Goal: Task Accomplishment & Management: Manage account settings

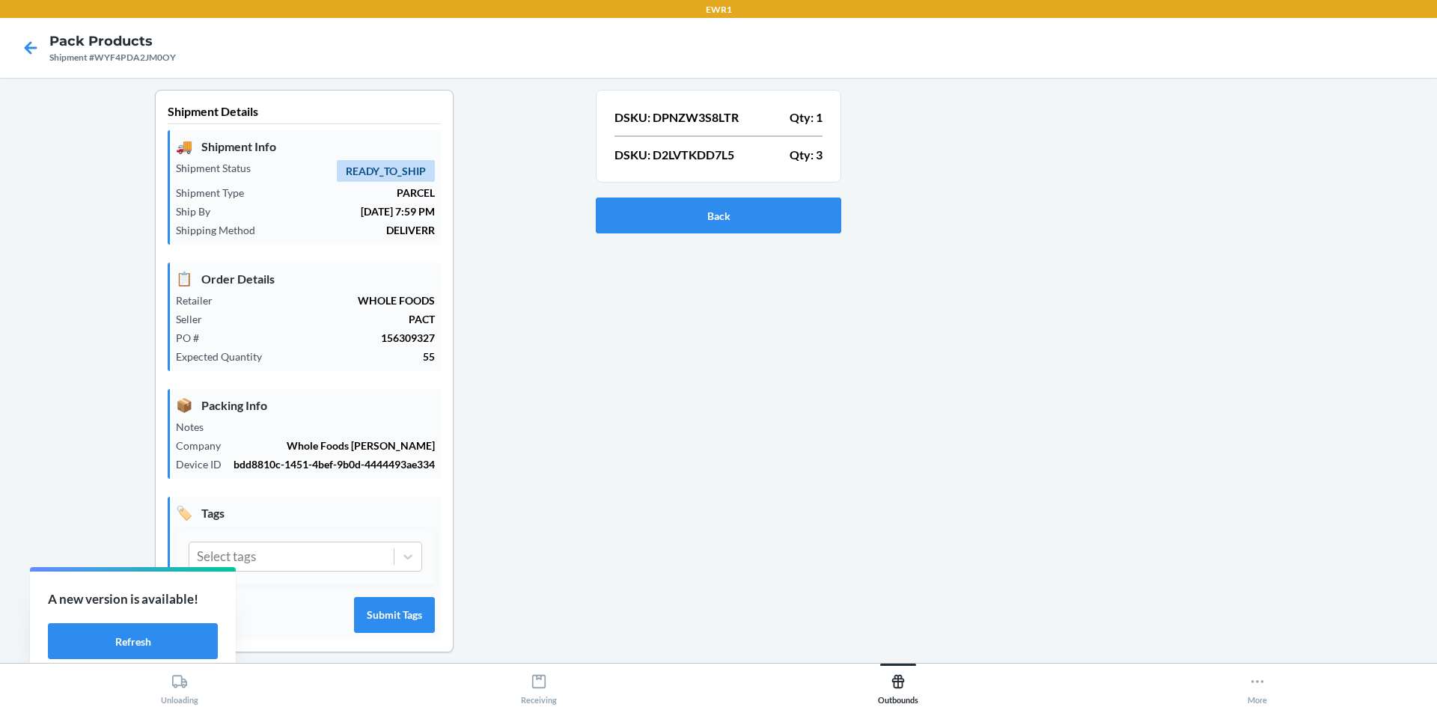
drag, startPoint x: 928, startPoint y: 430, endPoint x: 934, endPoint y: 418, distance: 13.4
click at [932, 423] on div at bounding box center [1133, 383] width 584 height 587
drag, startPoint x: 174, startPoint y: 59, endPoint x: 96, endPoint y: 66, distance: 78.1
click at [96, 66] on nav "Pack Products Shipment #WYF4PDA2JM0OY" at bounding box center [718, 48] width 1437 height 60
copy div "WYF4PDA2JM0OY"
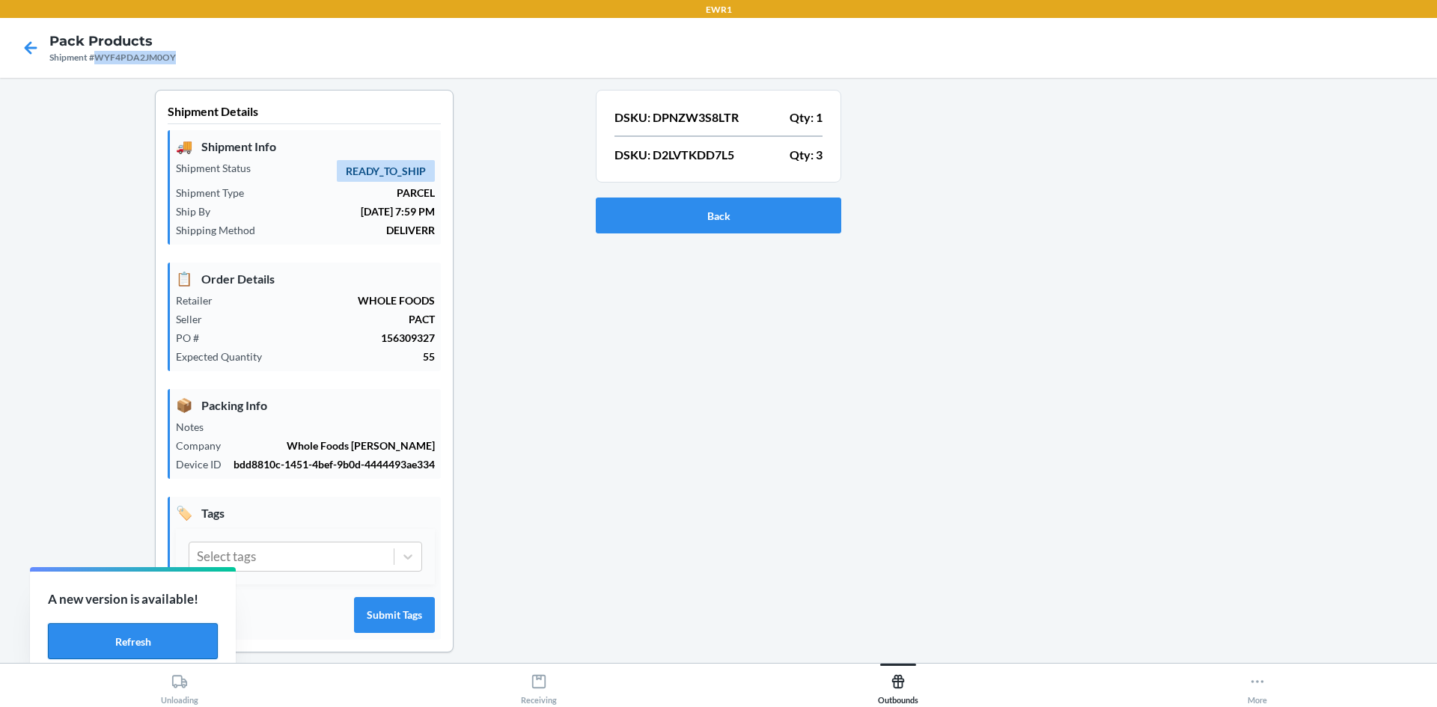
click at [192, 640] on button "Refresh" at bounding box center [133, 642] width 170 height 36
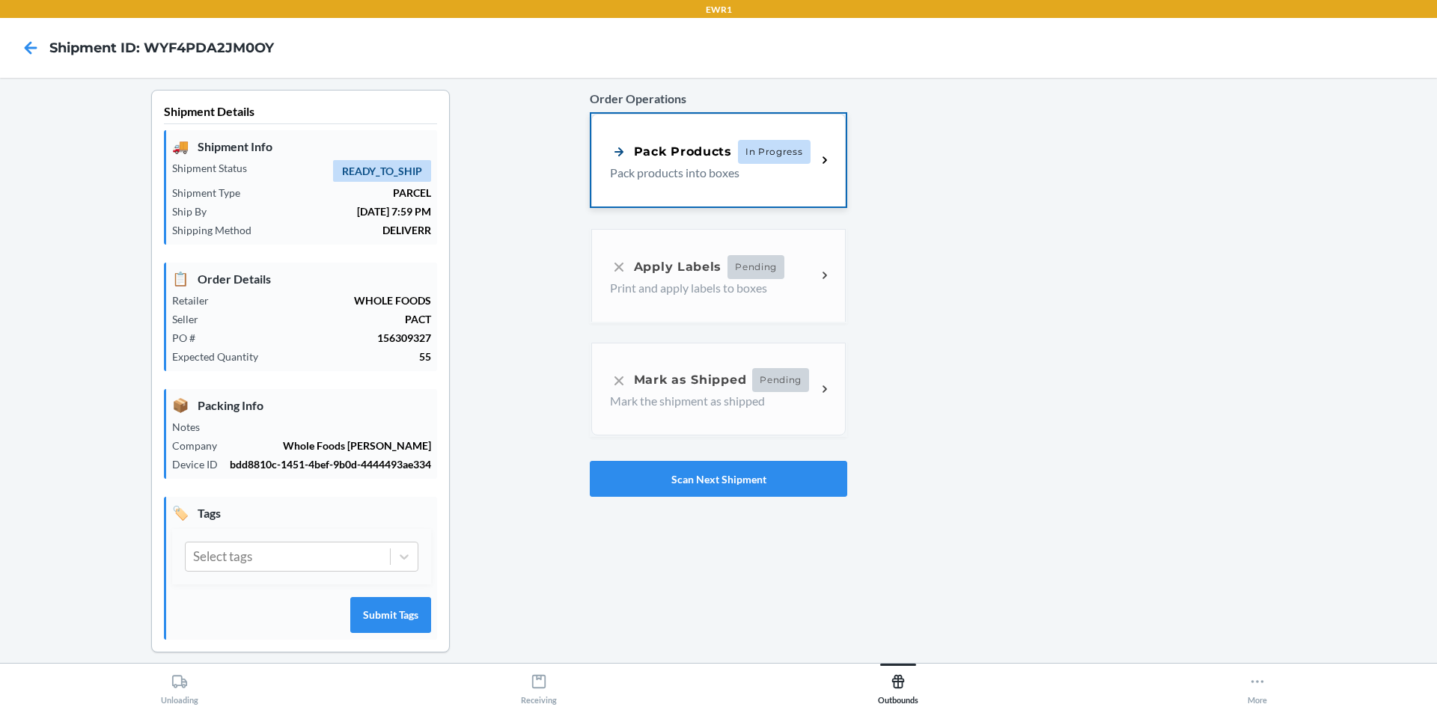
click at [683, 170] on p "Pack products into boxes" at bounding box center [707, 173] width 195 height 18
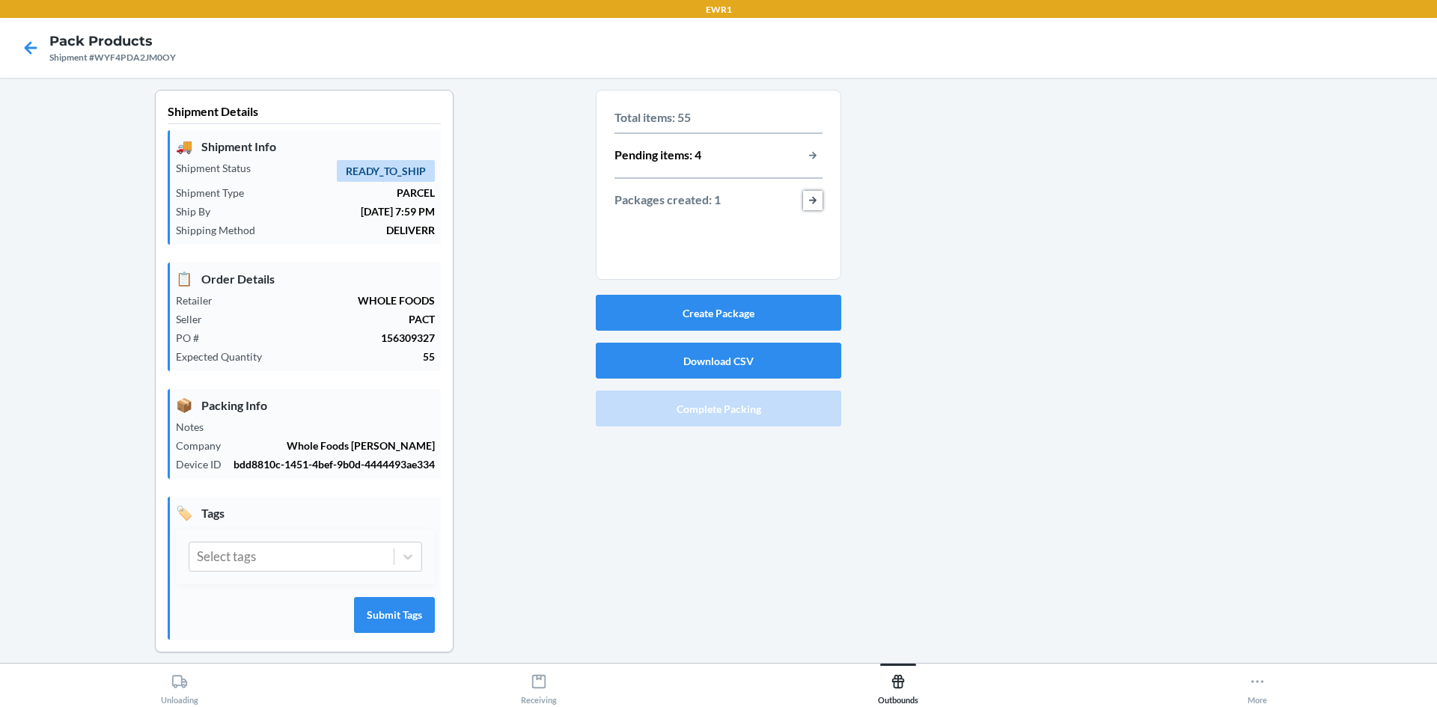
click at [803, 207] on button "button-view-packages-created" at bounding box center [812, 200] width 19 height 19
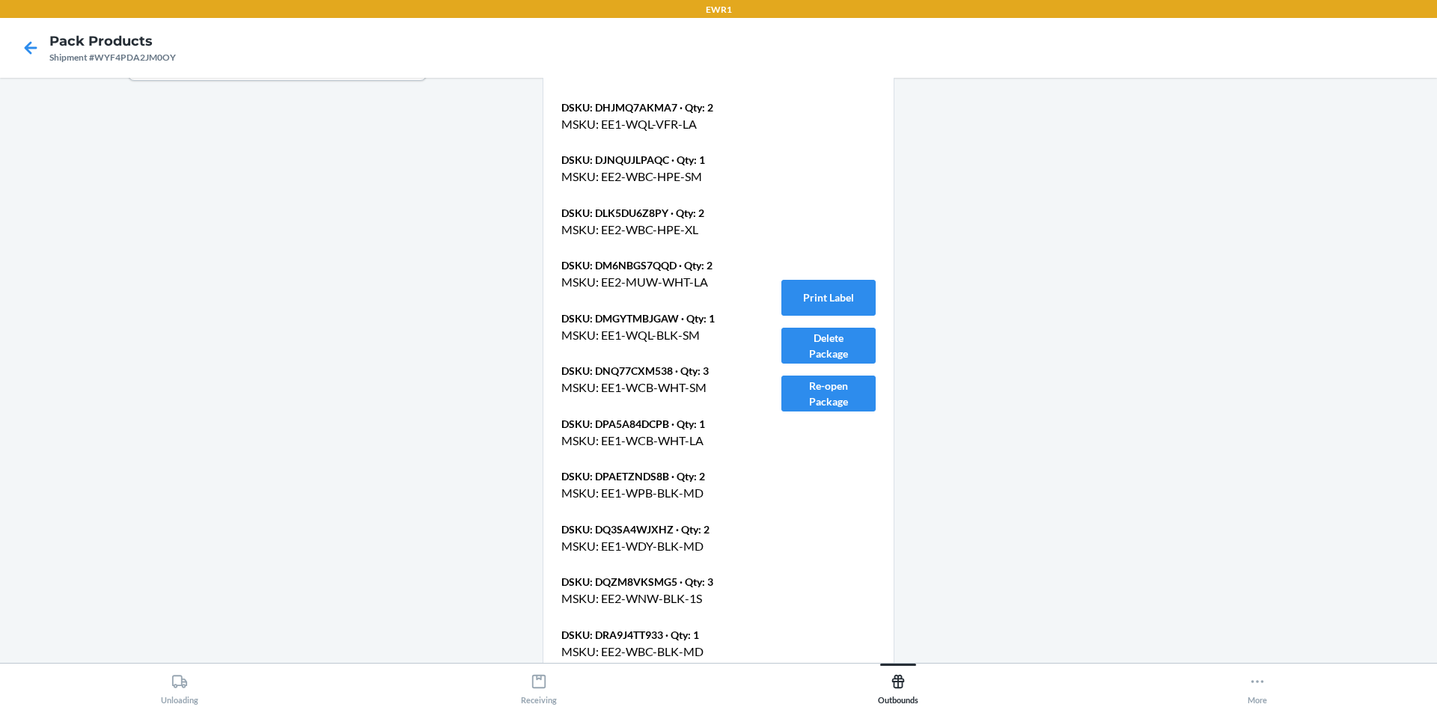
scroll to position [599, 0]
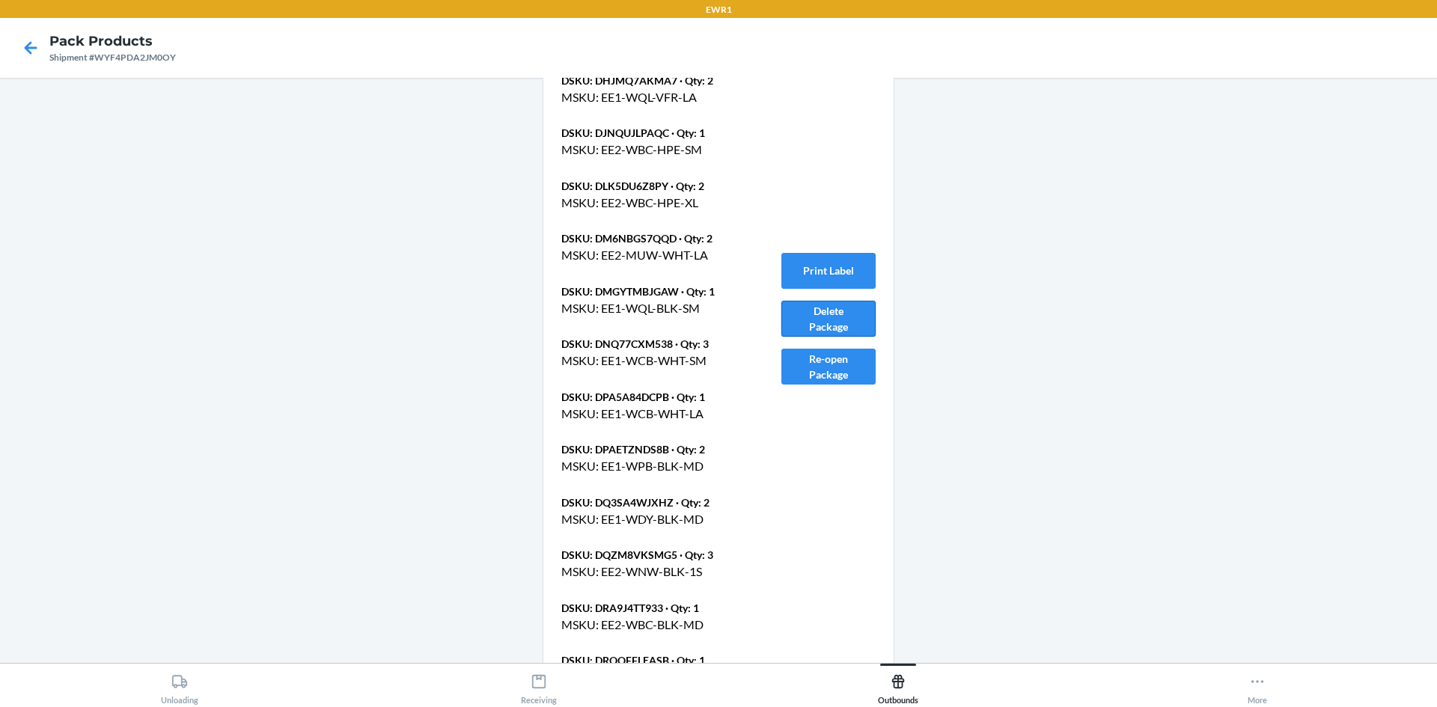
click at [822, 326] on button "Delete Package" at bounding box center [828, 319] width 94 height 36
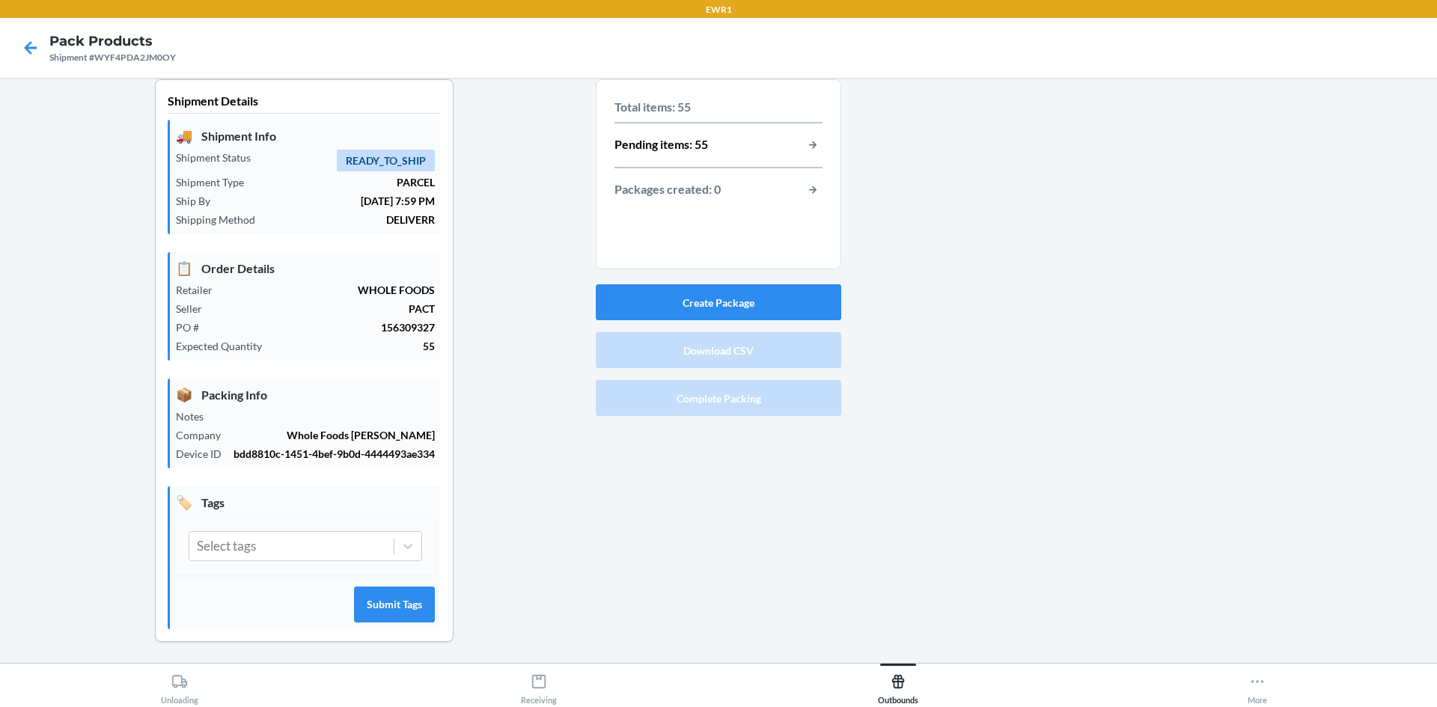
scroll to position [0, 0]
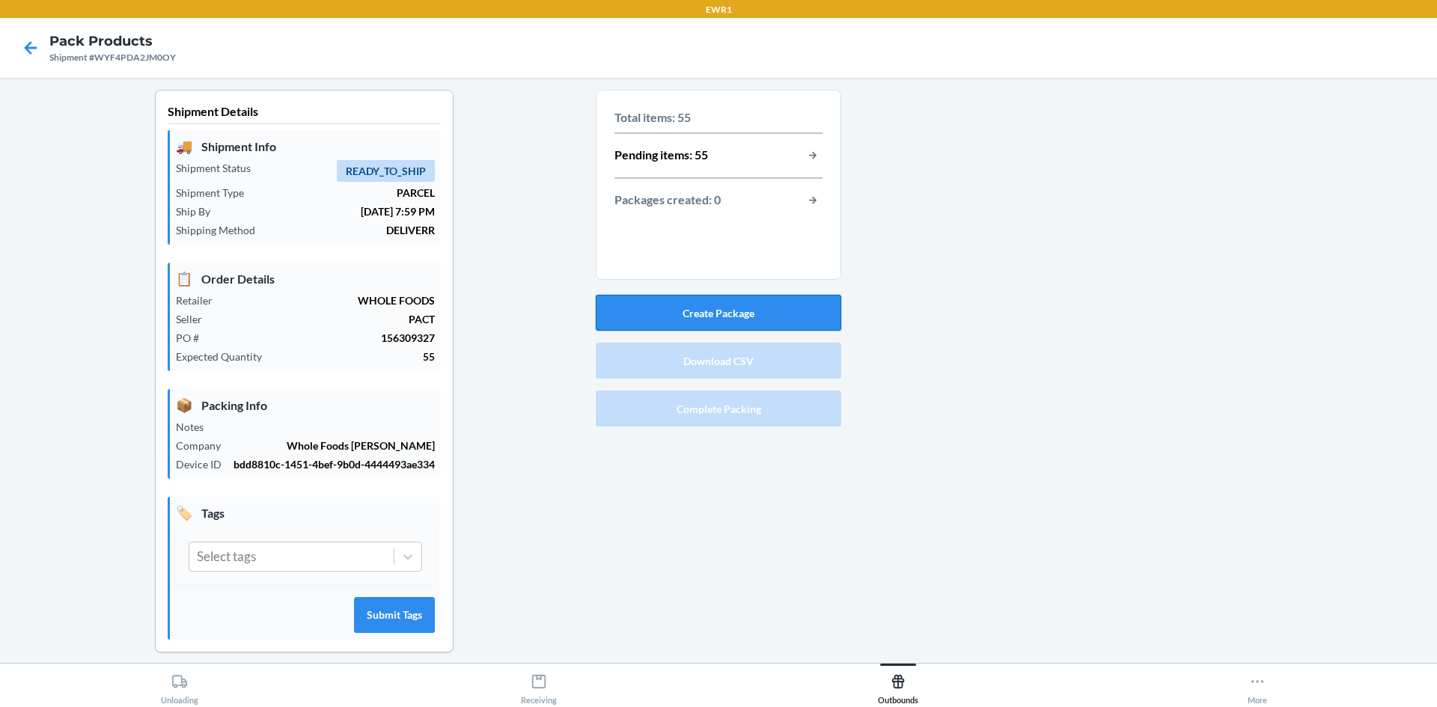
click at [785, 305] on button "Create Package" at bounding box center [719, 313] width 246 height 36
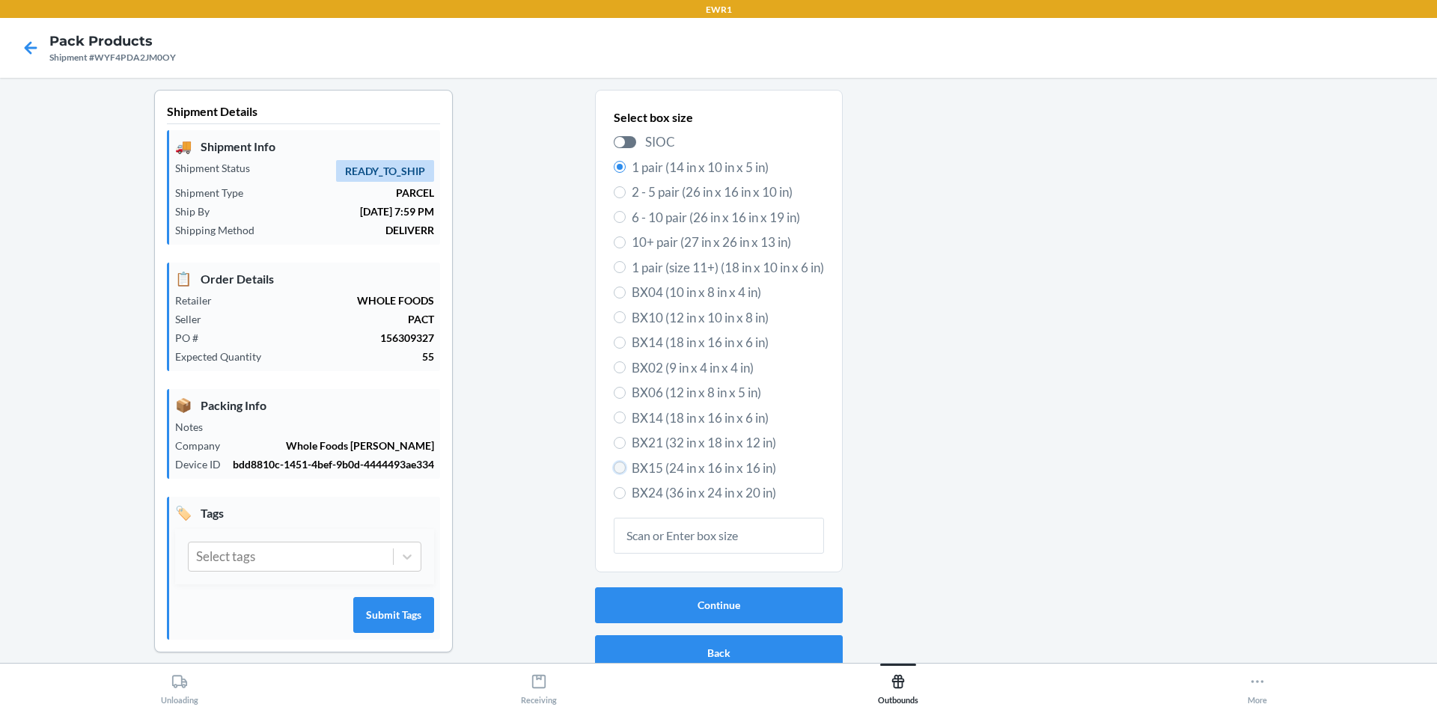
click at [614, 468] on input "BX15 (24 in x 16 in x 16 in)" at bounding box center [620, 468] width 12 height 12
radio input "true"
radio input "false"
click at [704, 603] on button "Continue" at bounding box center [719, 606] width 248 height 36
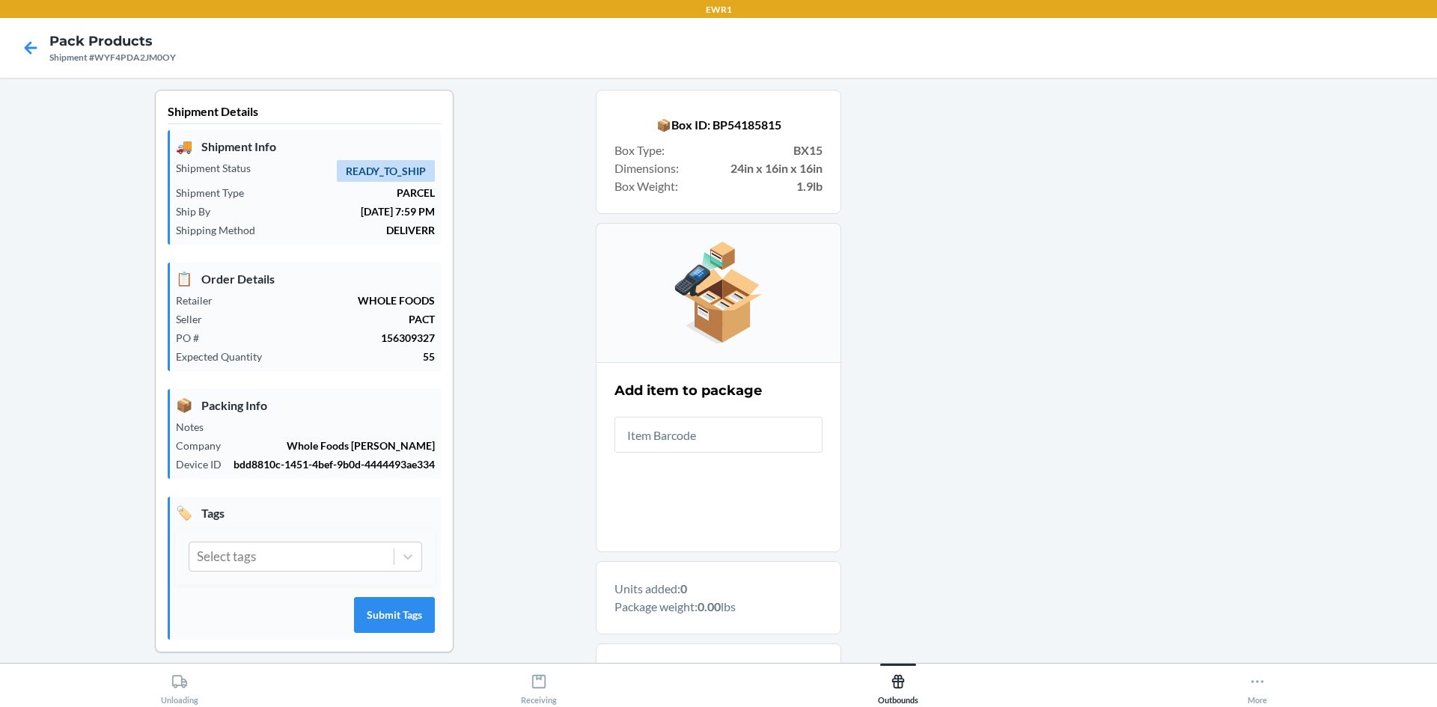
scroll to position [150, 0]
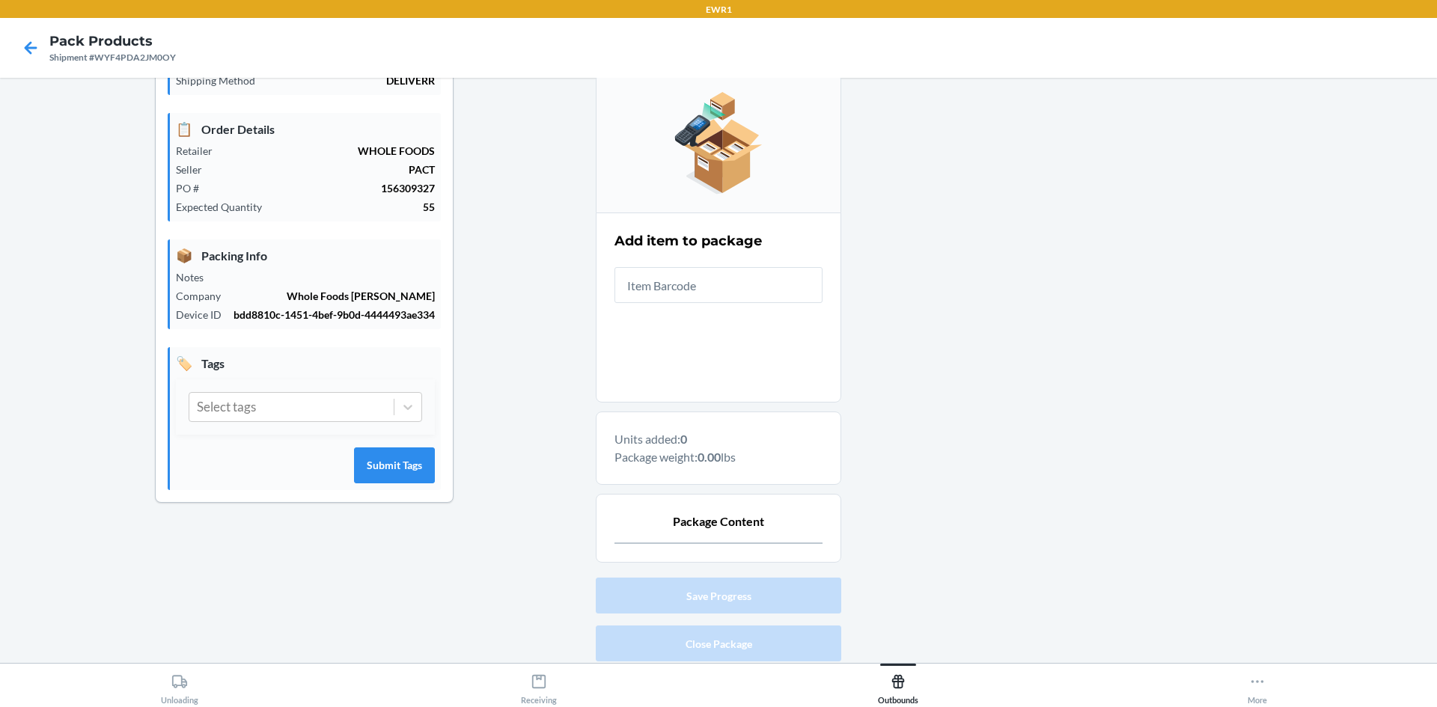
click at [689, 287] on input "text" at bounding box center [719, 285] width 208 height 36
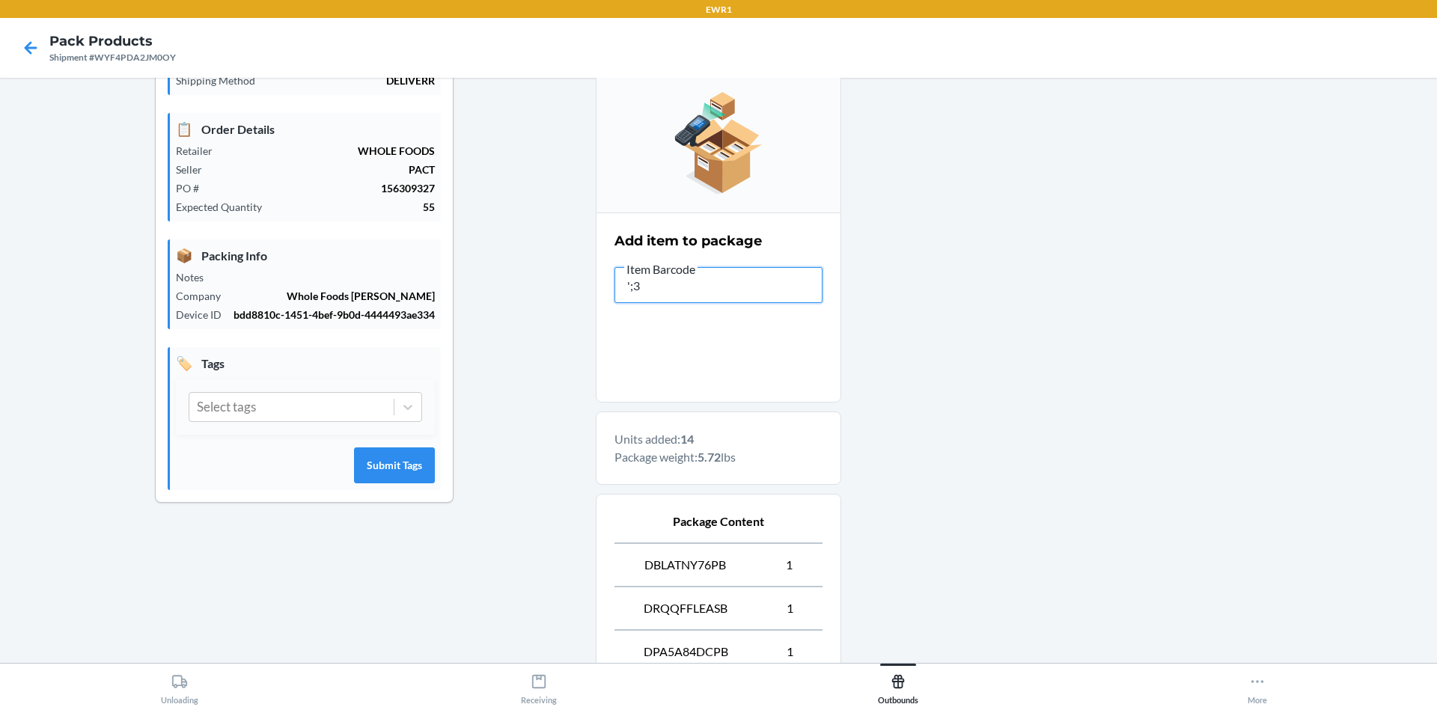
click at [678, 288] on input "';3" at bounding box center [719, 285] width 208 height 36
type input "'"
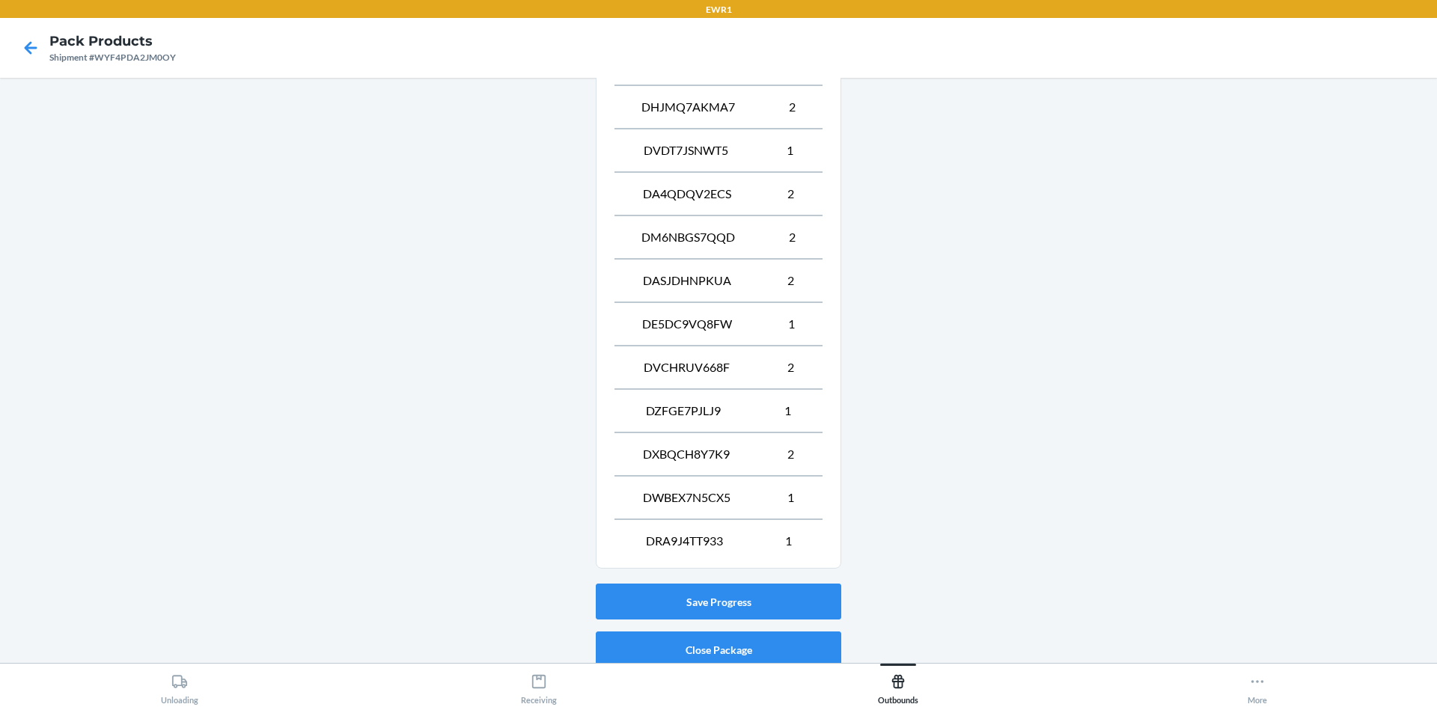
scroll to position [1231, 0]
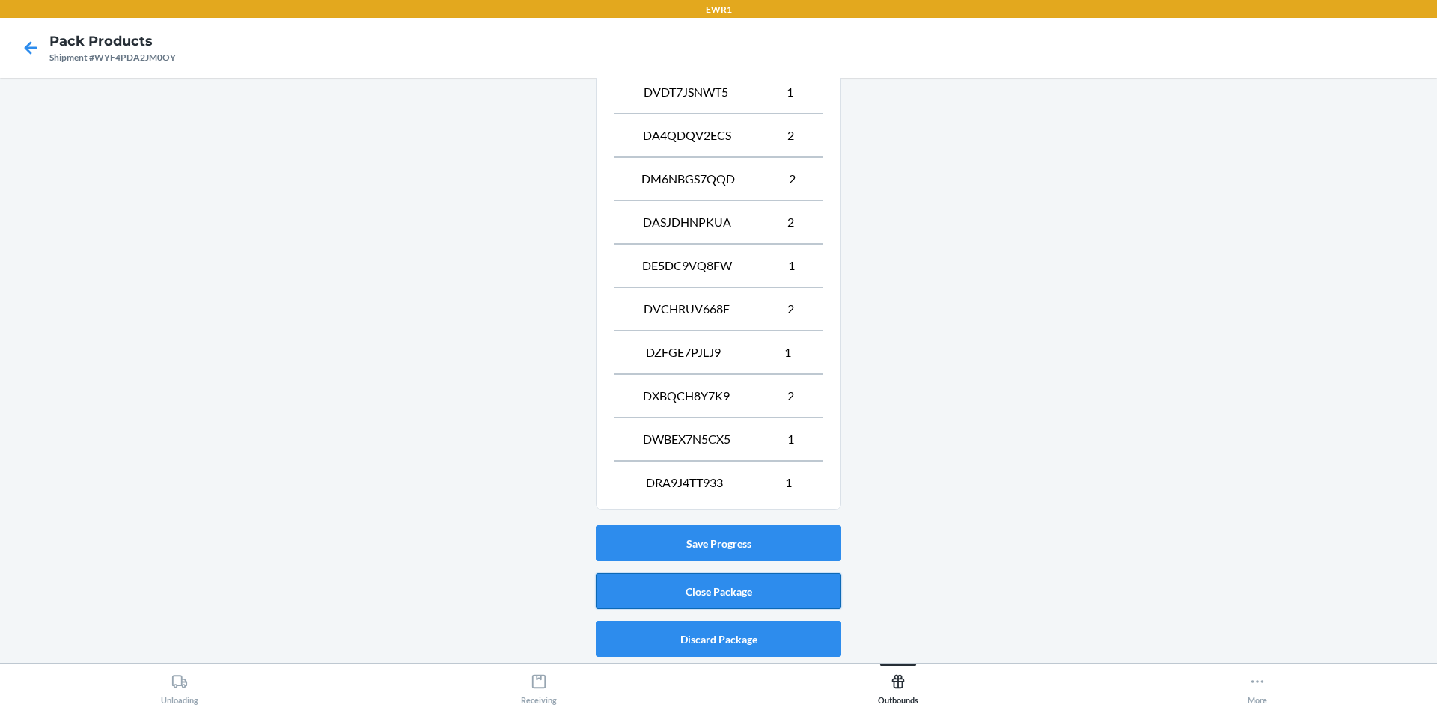
click at [805, 581] on button "Close Package" at bounding box center [719, 591] width 246 height 36
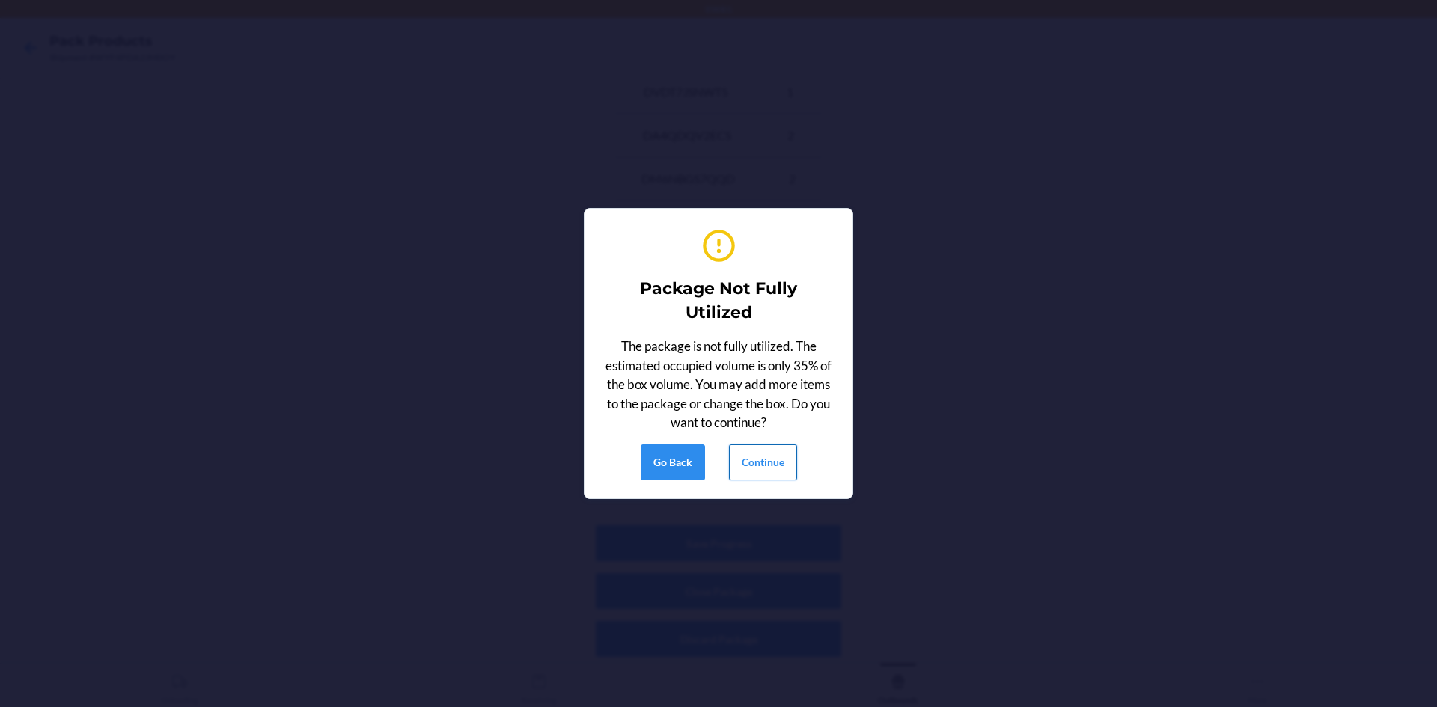
click at [761, 463] on button "Continue" at bounding box center [763, 463] width 68 height 36
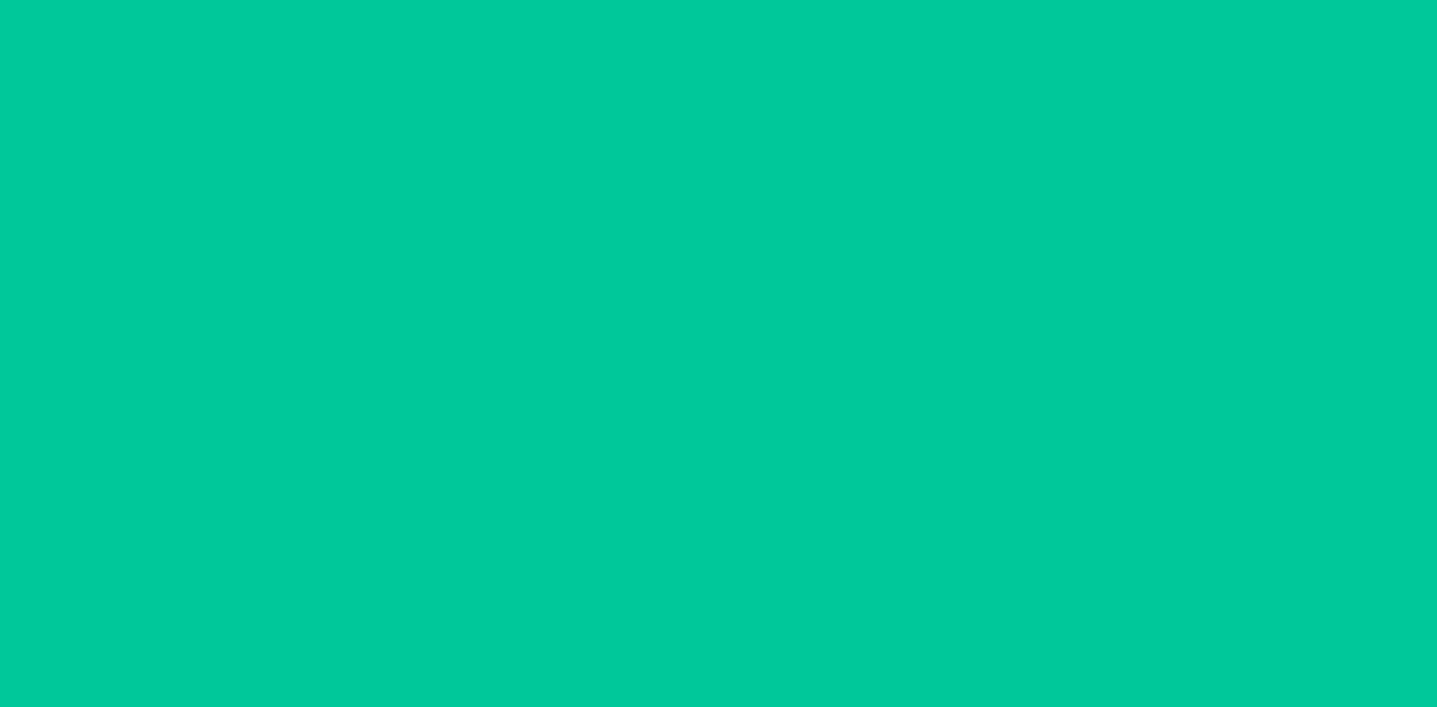
scroll to position [29, 0]
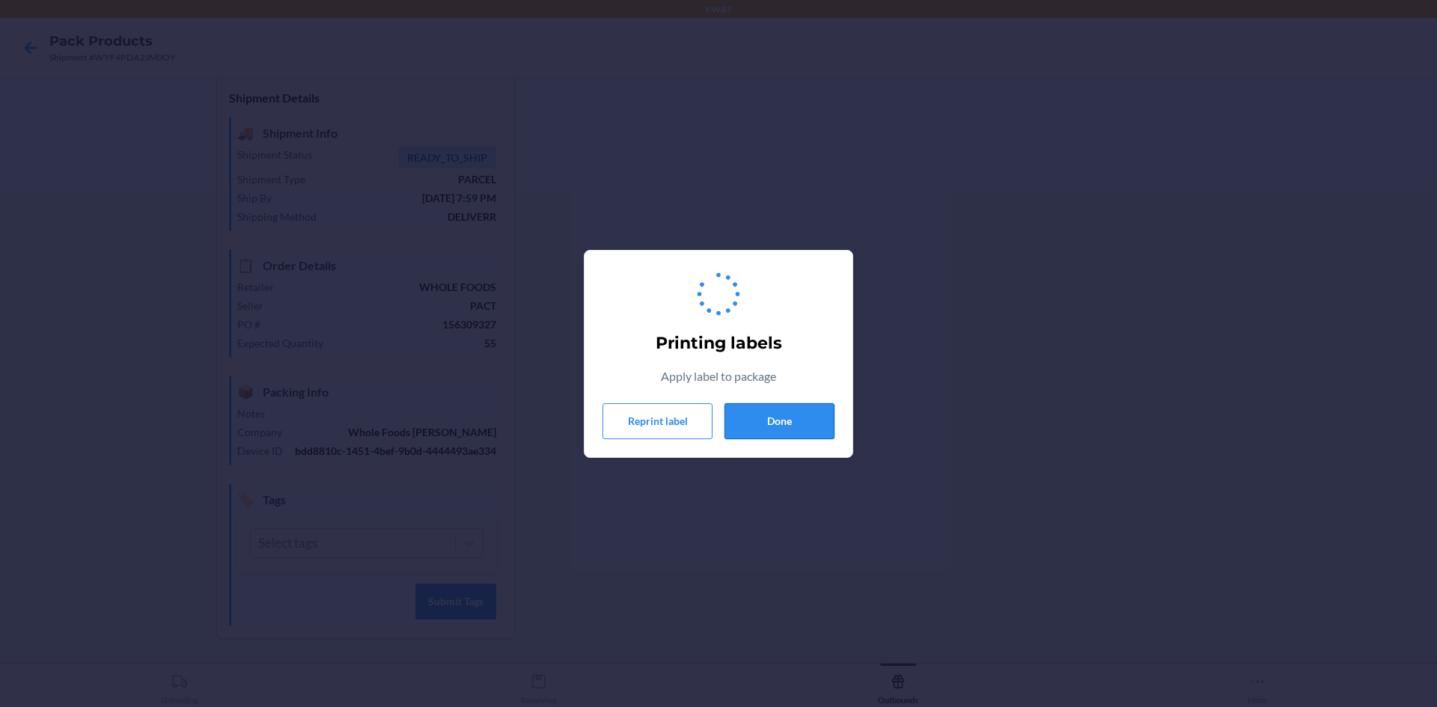
click at [799, 415] on button "Done" at bounding box center [780, 421] width 110 height 36
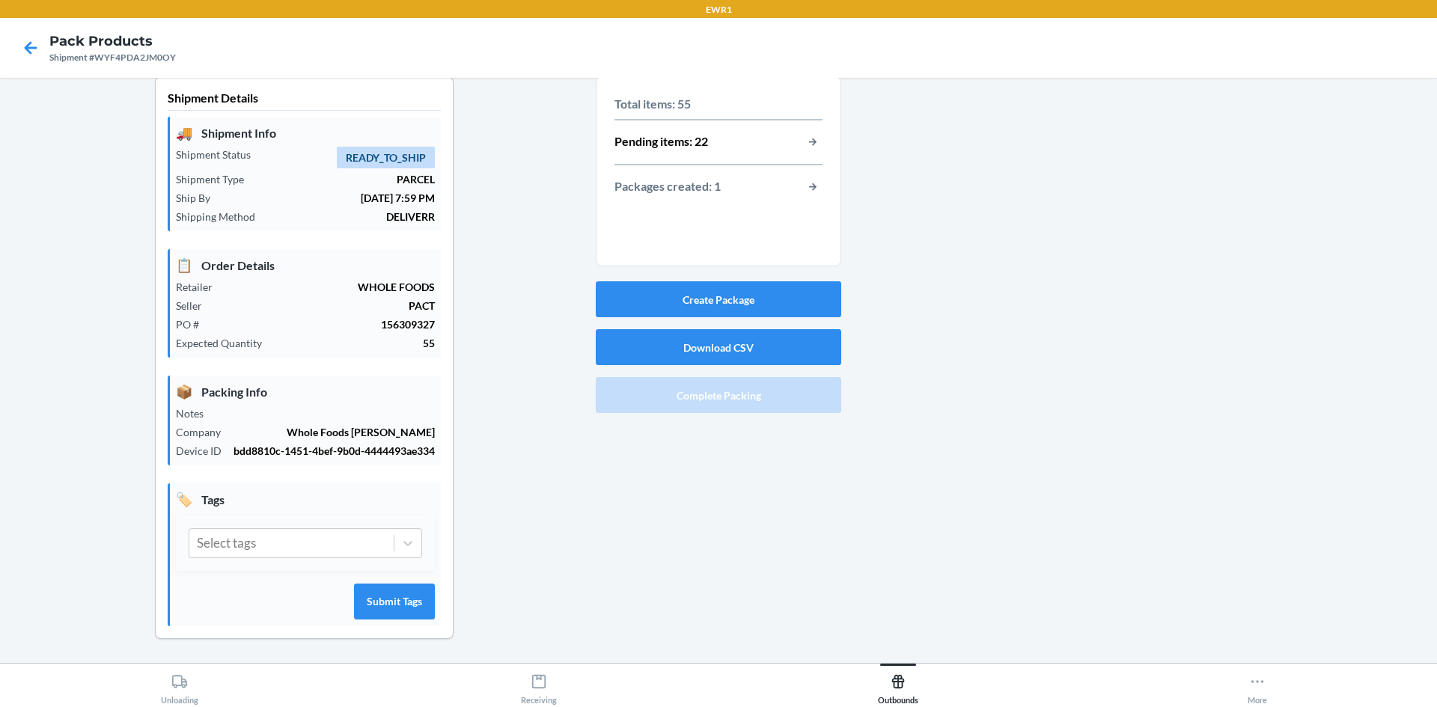
scroll to position [0, 0]
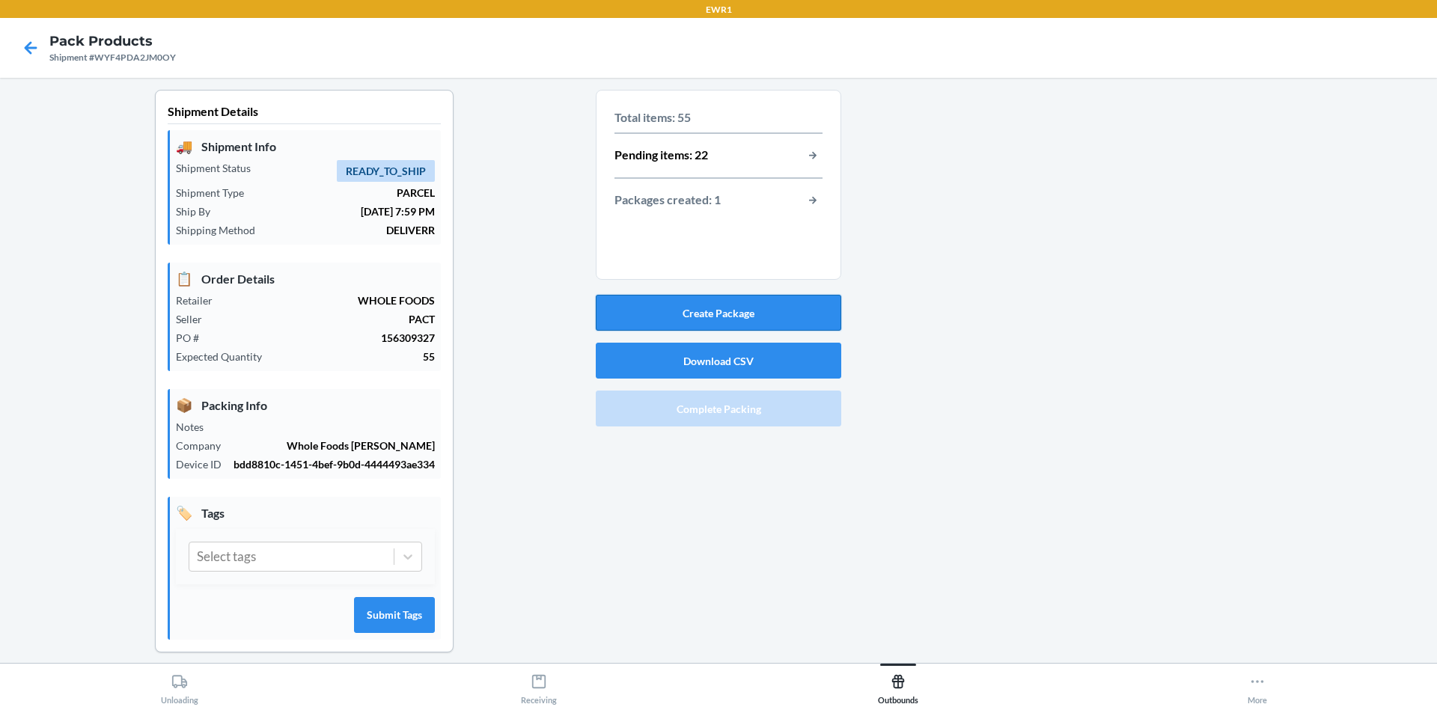
click at [714, 321] on button "Create Package" at bounding box center [719, 313] width 246 height 36
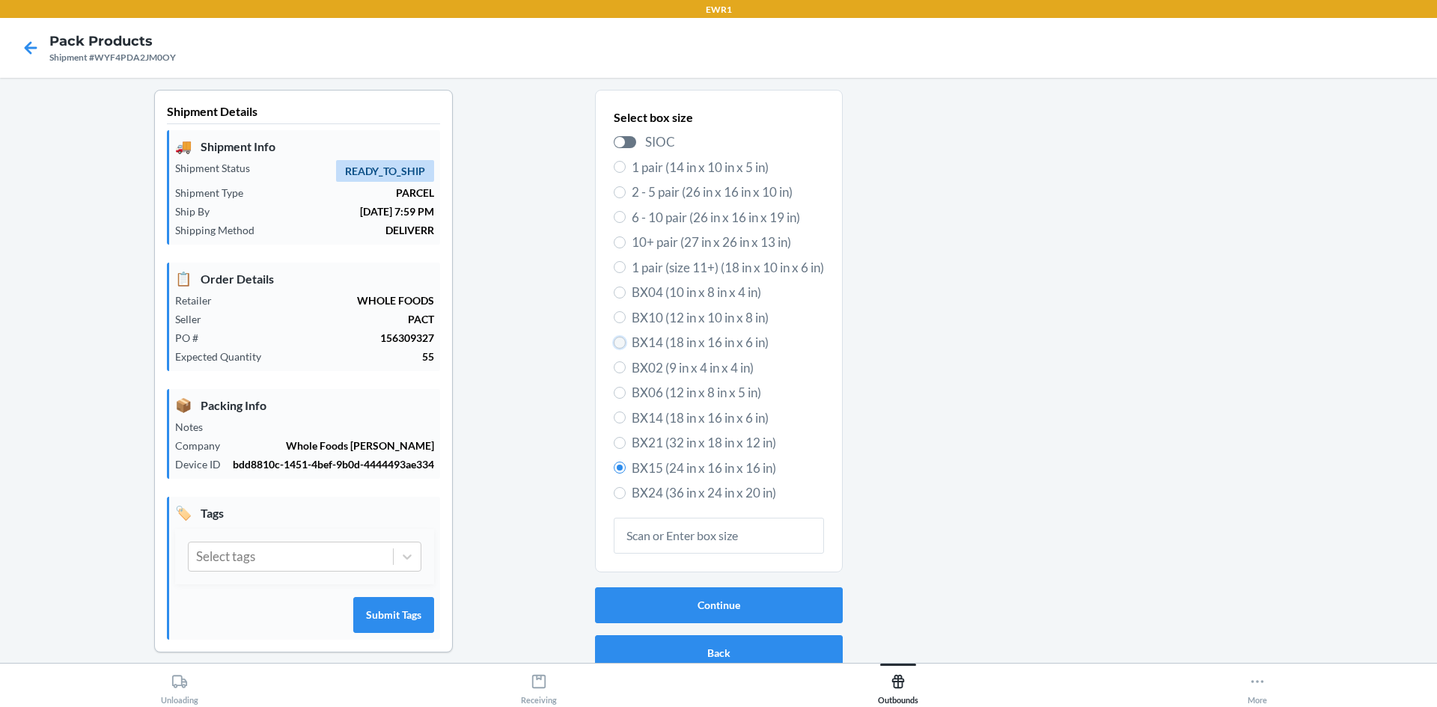
click at [616, 346] on input "BX14 (18 in x 16 in x 6 in)" at bounding box center [620, 343] width 12 height 12
radio input "true"
radio input "false"
click at [621, 418] on label "BX14 (18 in x 16 in x 6 in)" at bounding box center [719, 418] width 210 height 19
click at [621, 418] on input "BX14 (18 in x 16 in x 6 in)" at bounding box center [620, 418] width 12 height 12
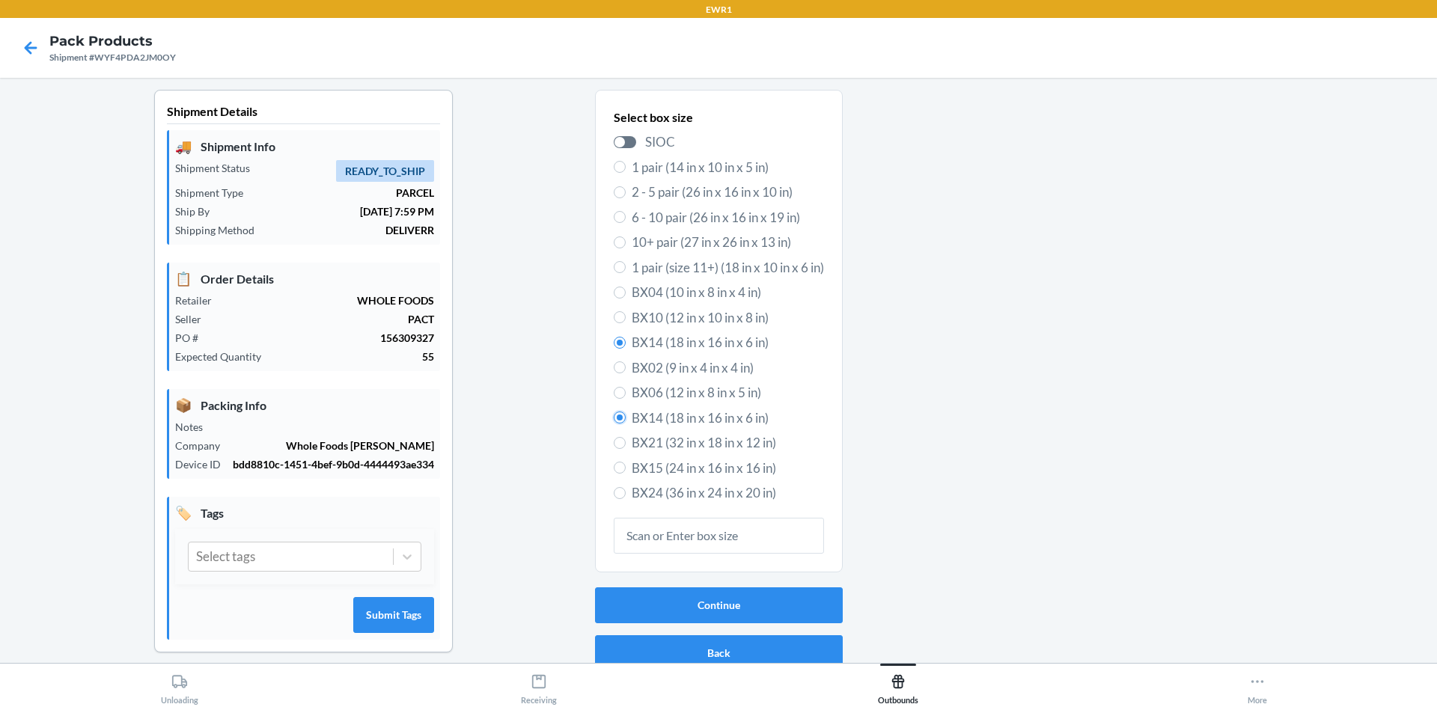
radio input "true"
radio input "false"
click at [699, 609] on button "Continue" at bounding box center [719, 606] width 248 height 36
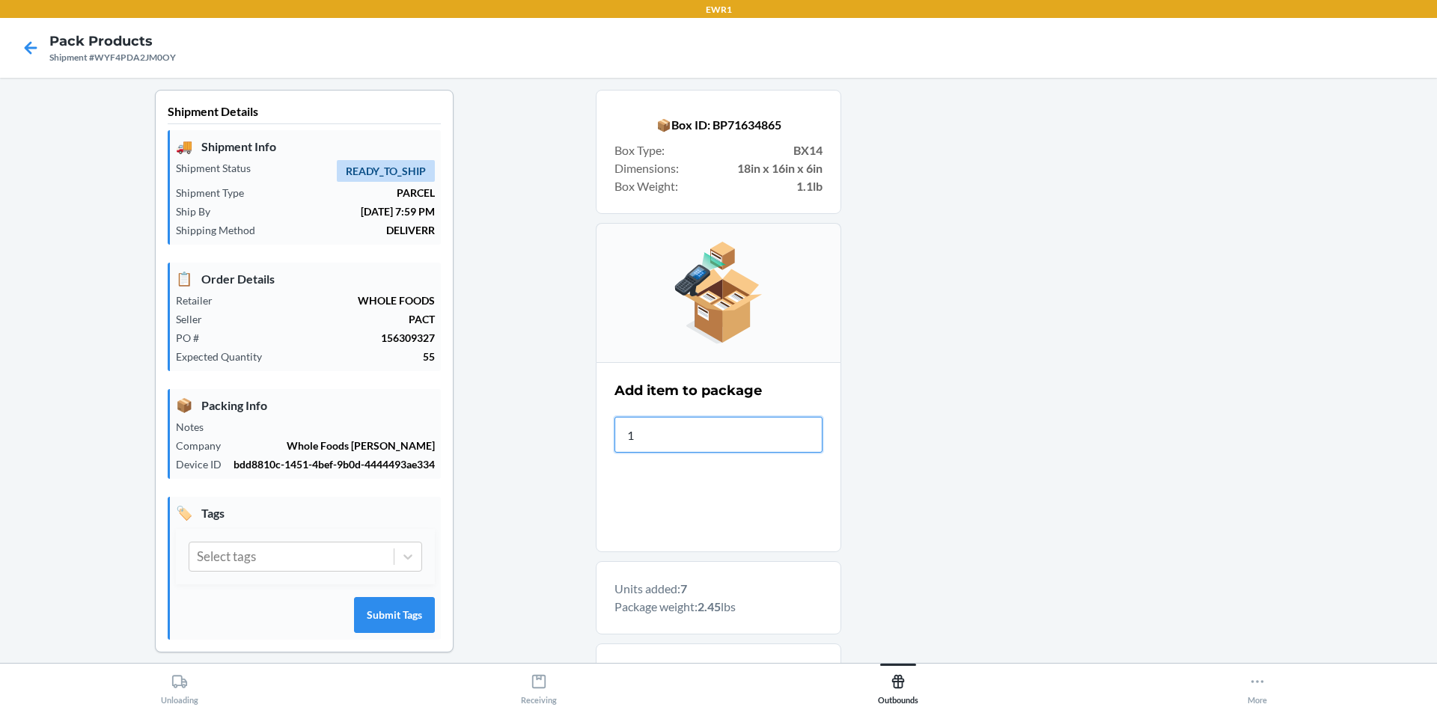
type input "19"
click at [722, 434] on input "840281208401" at bounding box center [719, 435] width 208 height 36
type input "8"
click at [724, 427] on input "840281208401" at bounding box center [719, 435] width 208 height 36
type input "8"
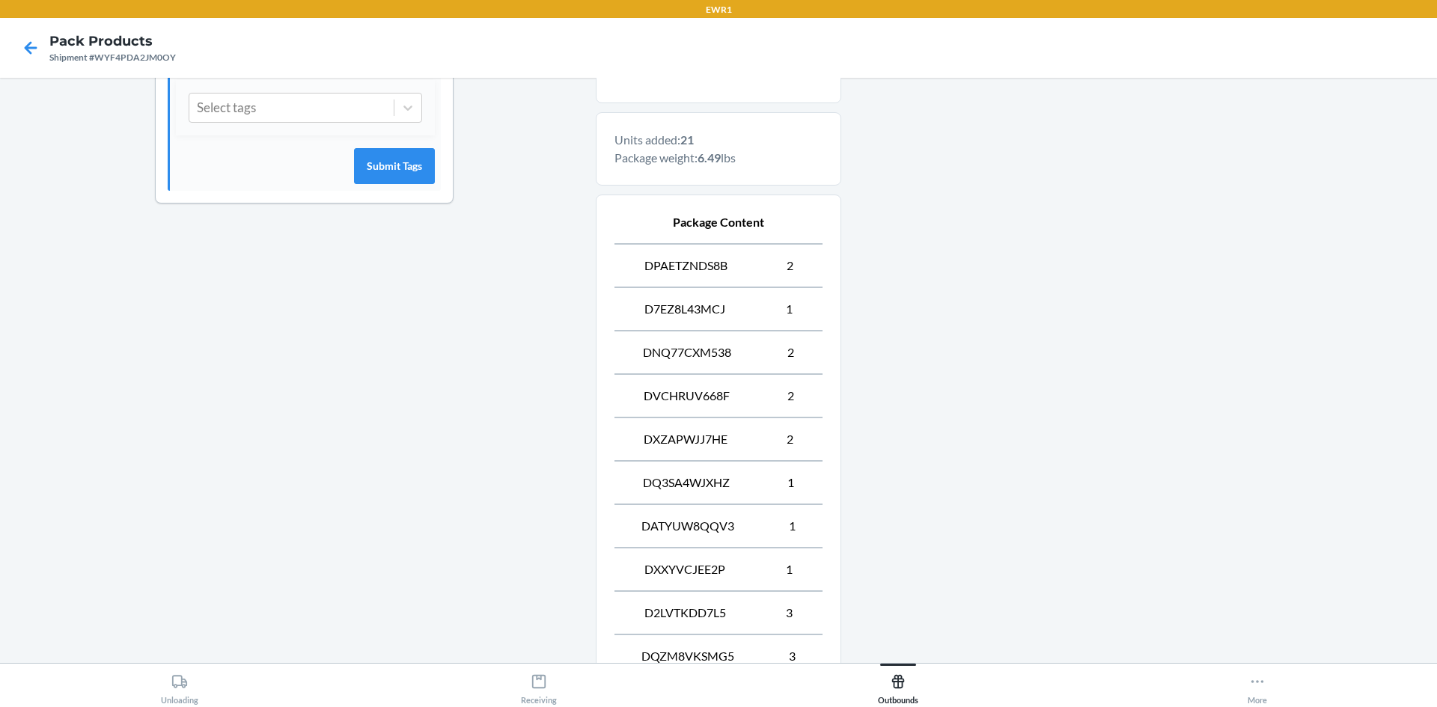
scroll to position [666, 0]
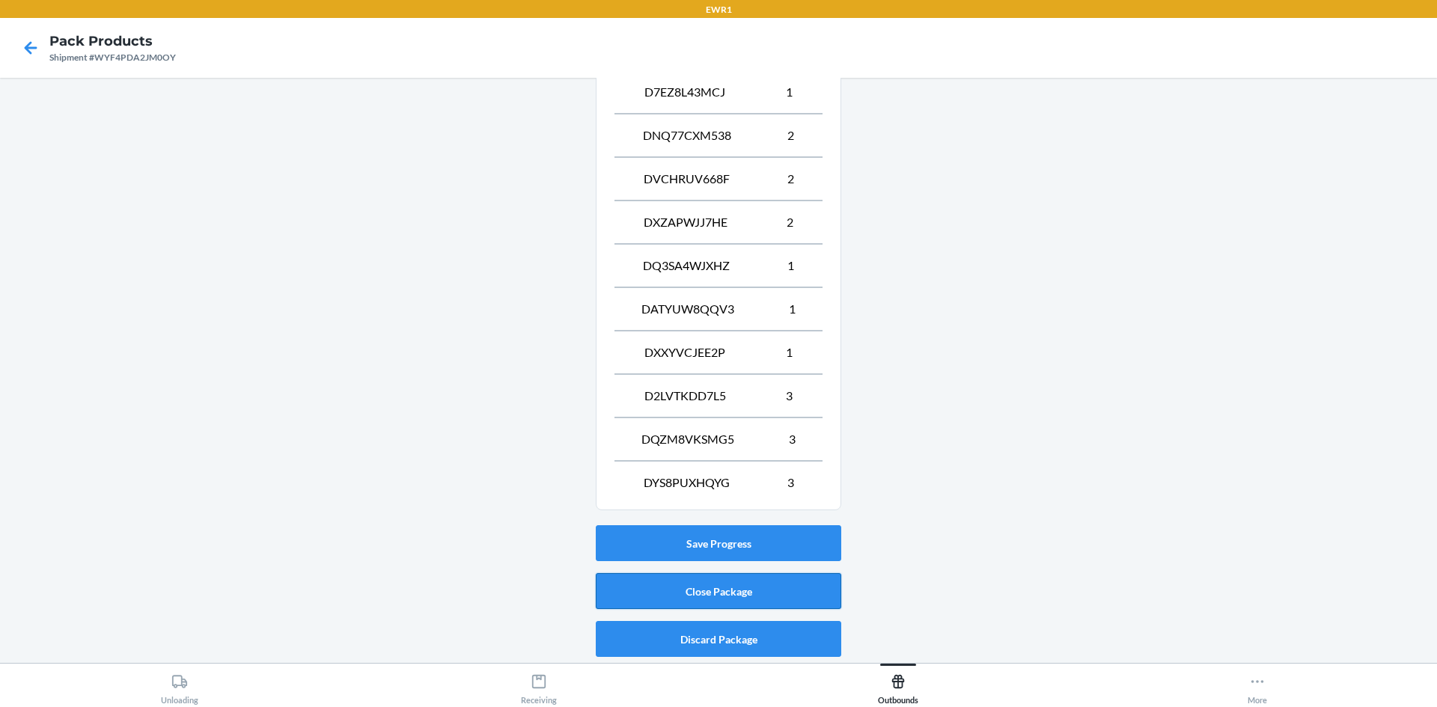
click at [720, 586] on button "Close Package" at bounding box center [719, 591] width 246 height 36
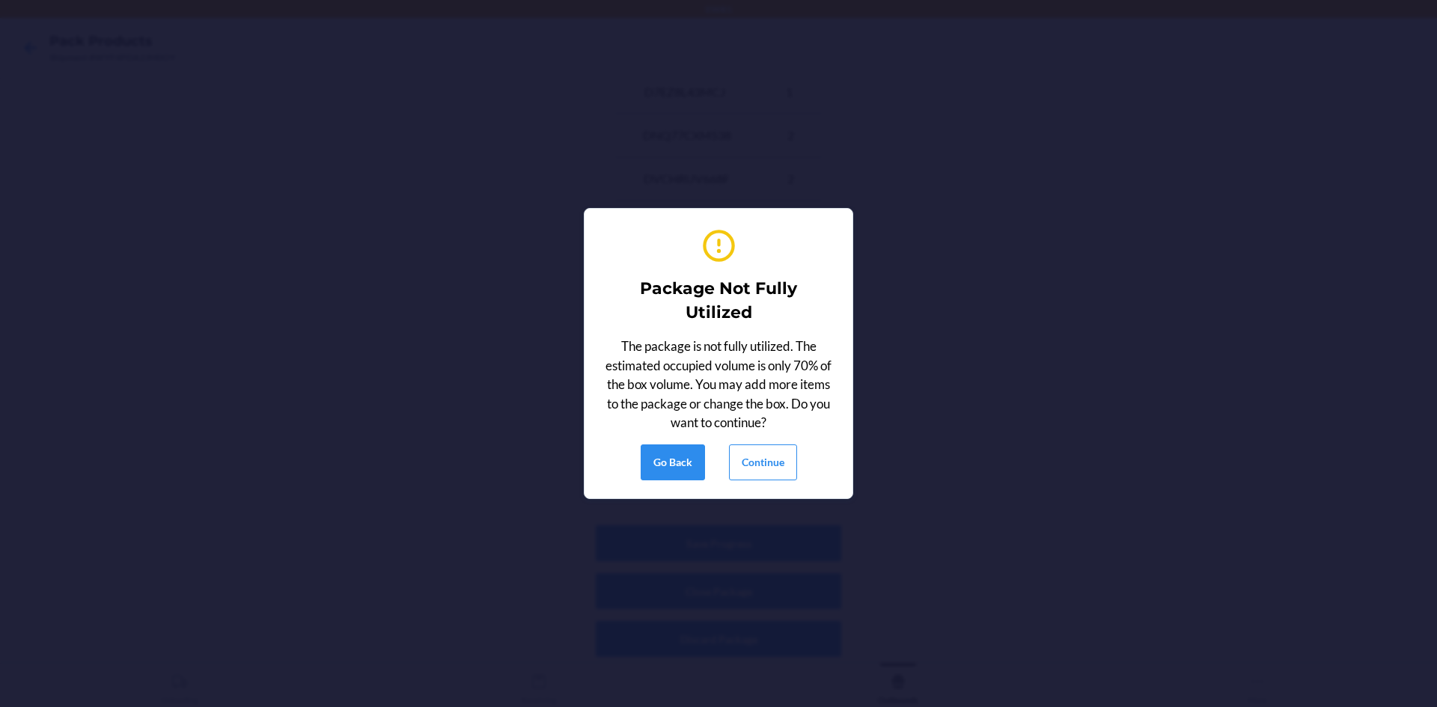
click at [716, 457] on div "Go Back Continue" at bounding box center [719, 463] width 156 height 36
click at [754, 459] on button "Continue" at bounding box center [763, 463] width 68 height 36
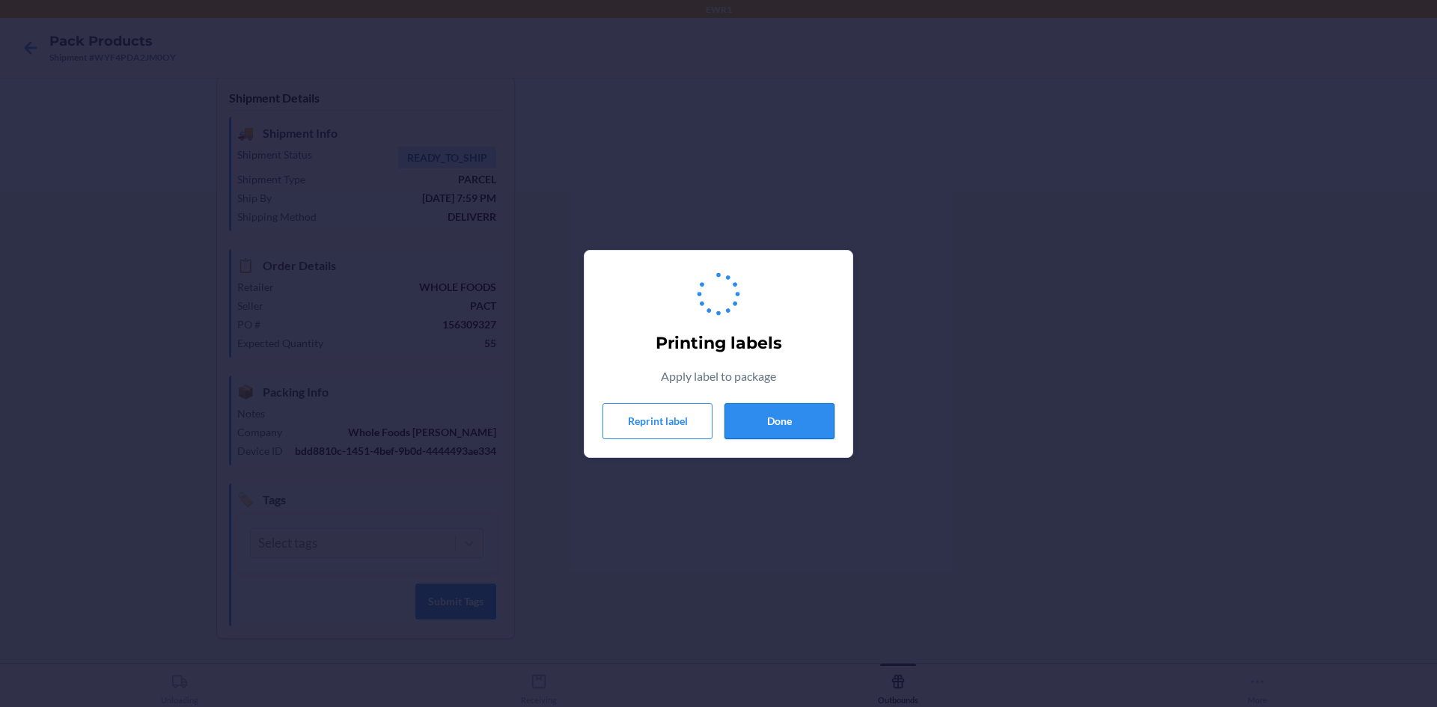
click at [791, 417] on button "Done" at bounding box center [780, 421] width 110 height 36
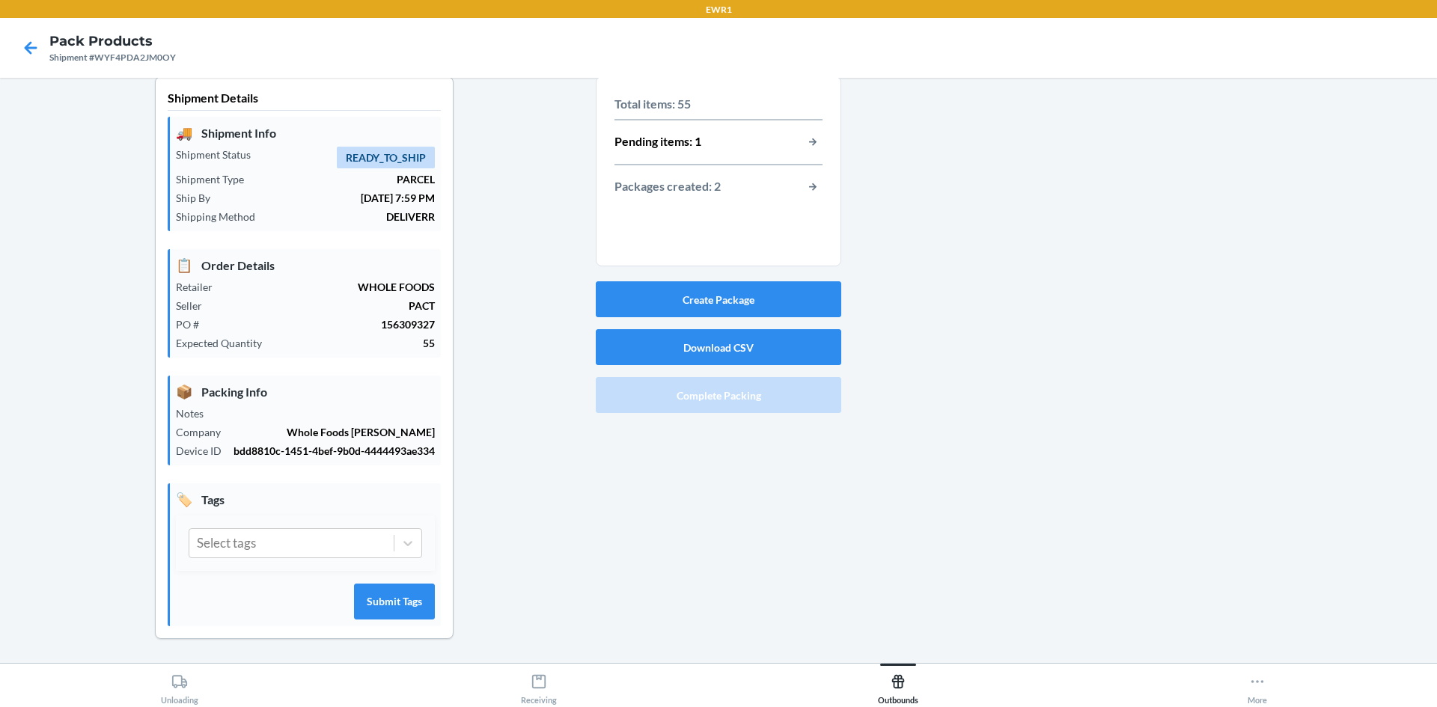
click at [719, 132] on div "Pending items: 1" at bounding box center [719, 141] width 208 height 19
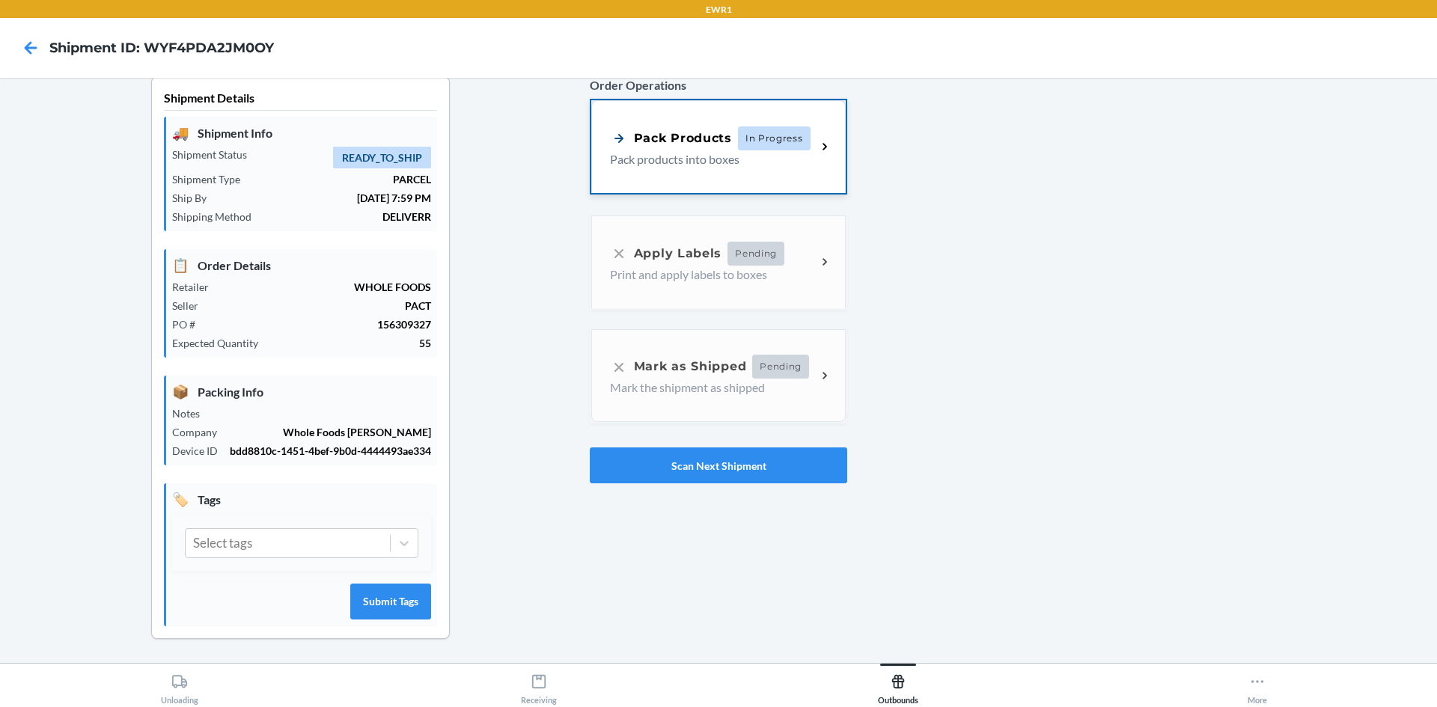
click at [704, 150] on p "Pack products into boxes" at bounding box center [707, 159] width 195 height 18
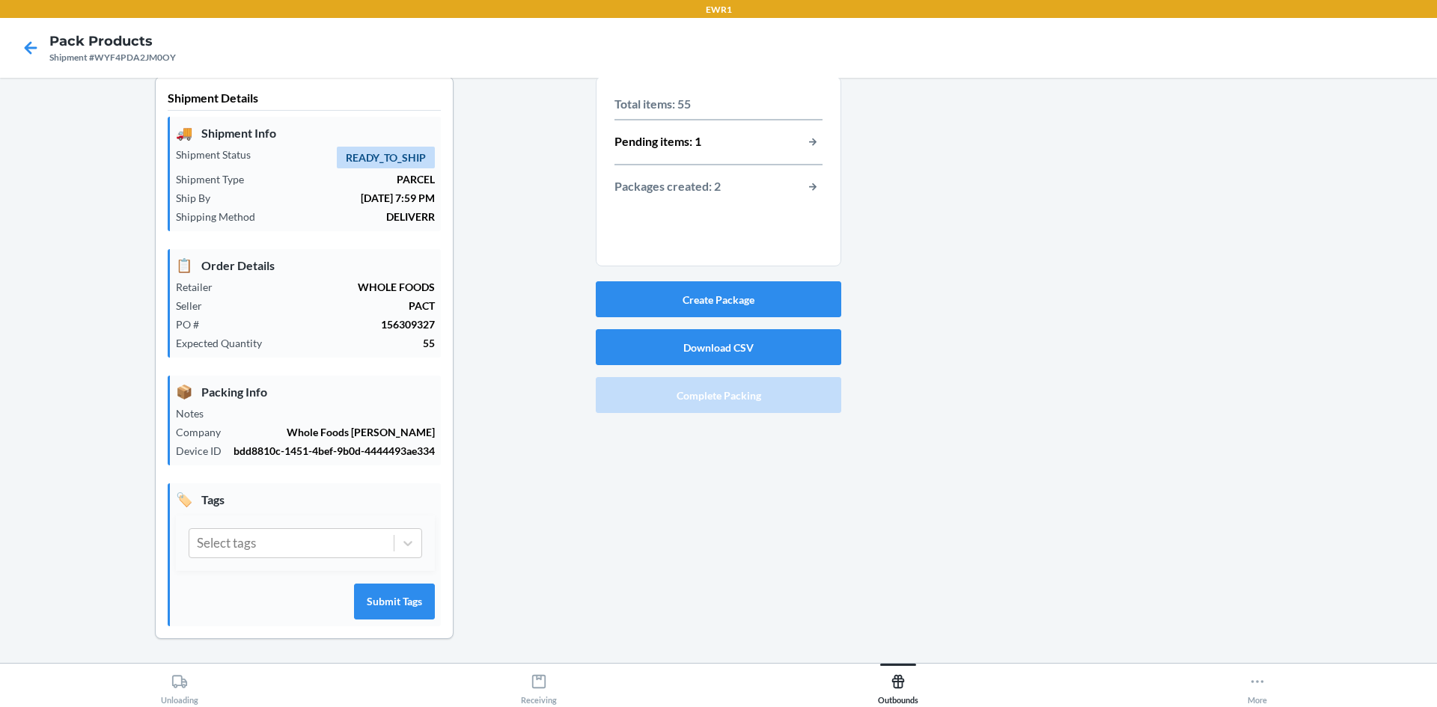
click at [796, 177] on div "Packages created: 2" at bounding box center [719, 186] width 208 height 19
click at [829, 177] on section "Total items: 55 Pending items: 1 Packages created: 2" at bounding box center [719, 171] width 246 height 190
click at [810, 177] on button "button-view-packages-created" at bounding box center [812, 186] width 19 height 19
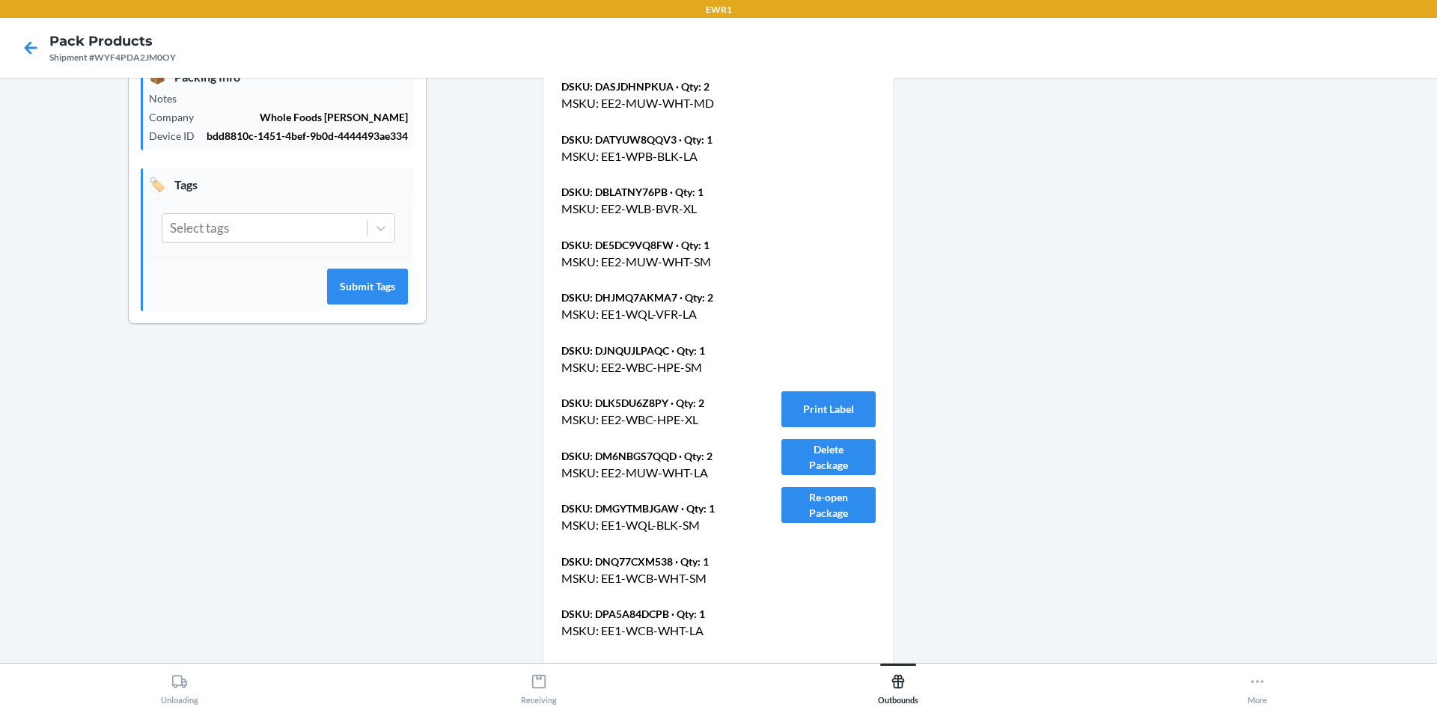
scroll to position [628, 0]
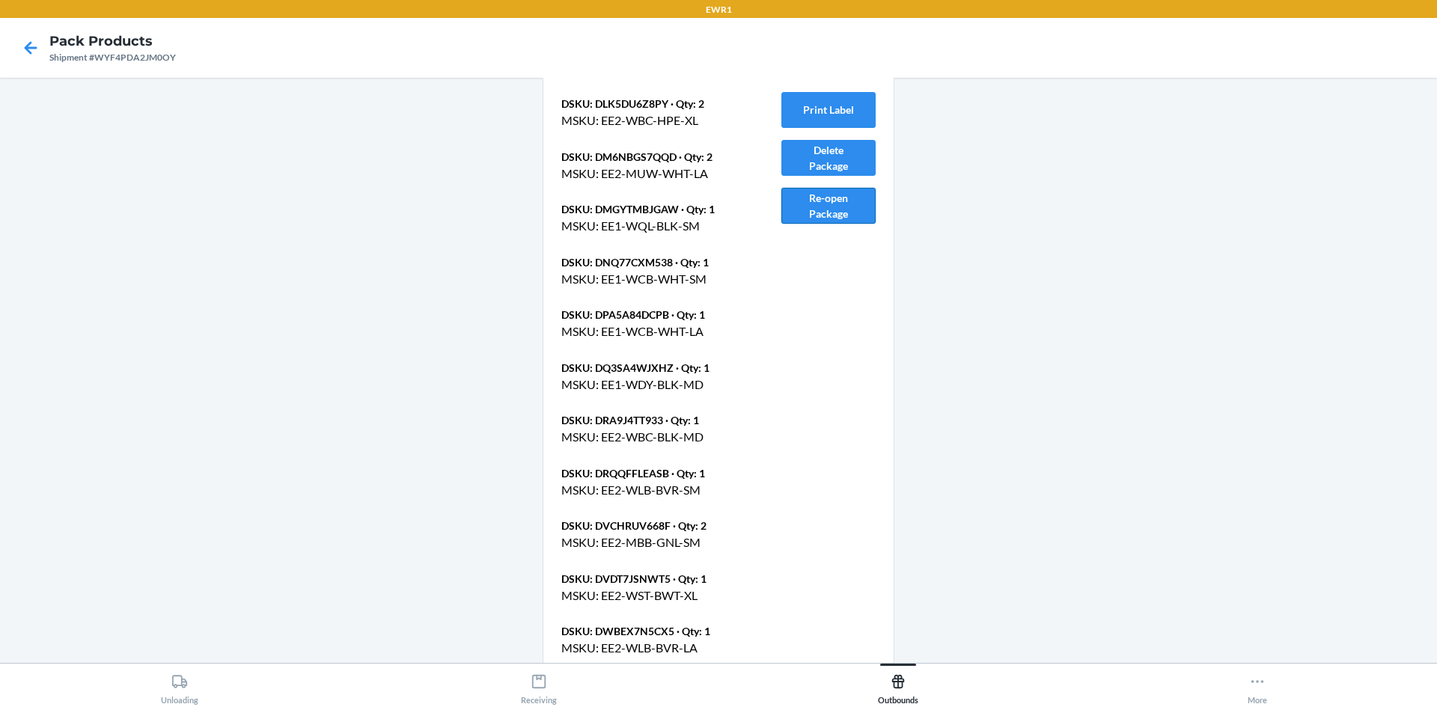
click at [813, 204] on button "Re-open Package" at bounding box center [828, 206] width 94 height 36
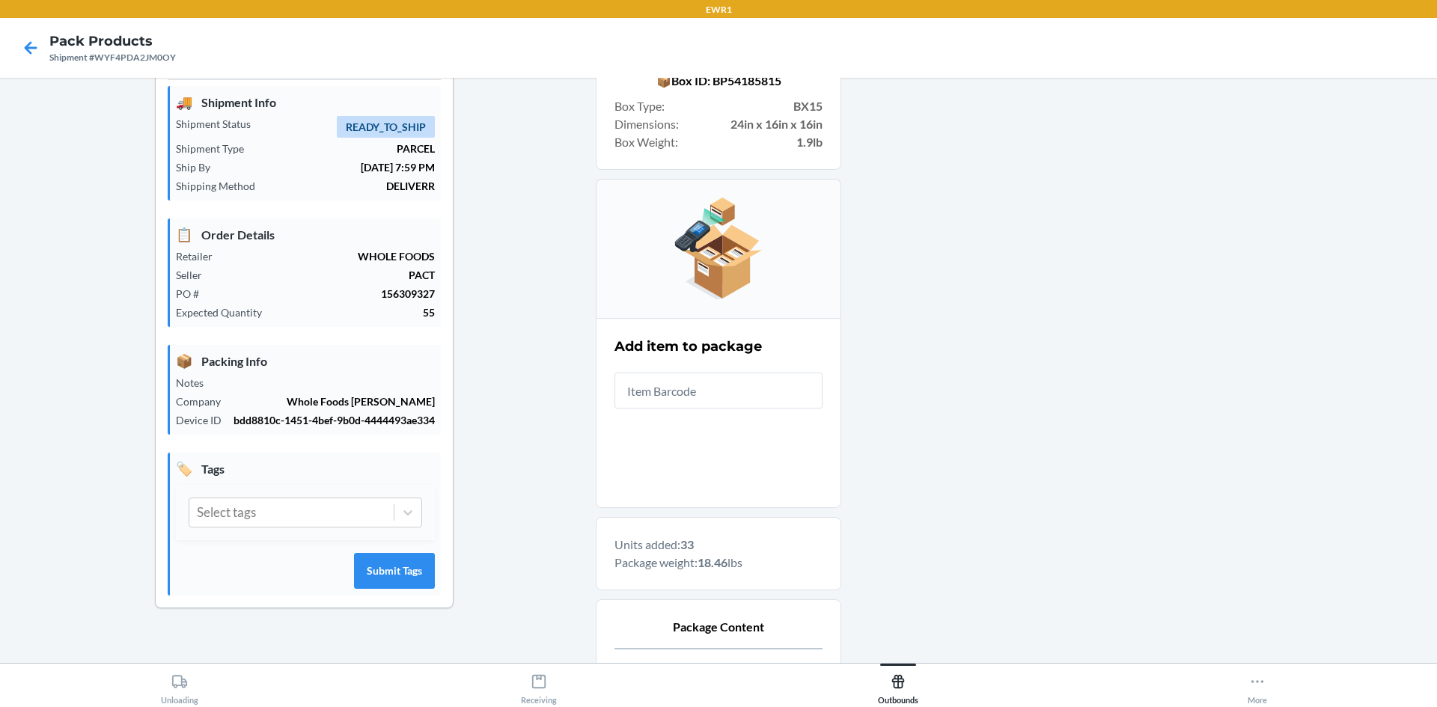
scroll to position [33, 0]
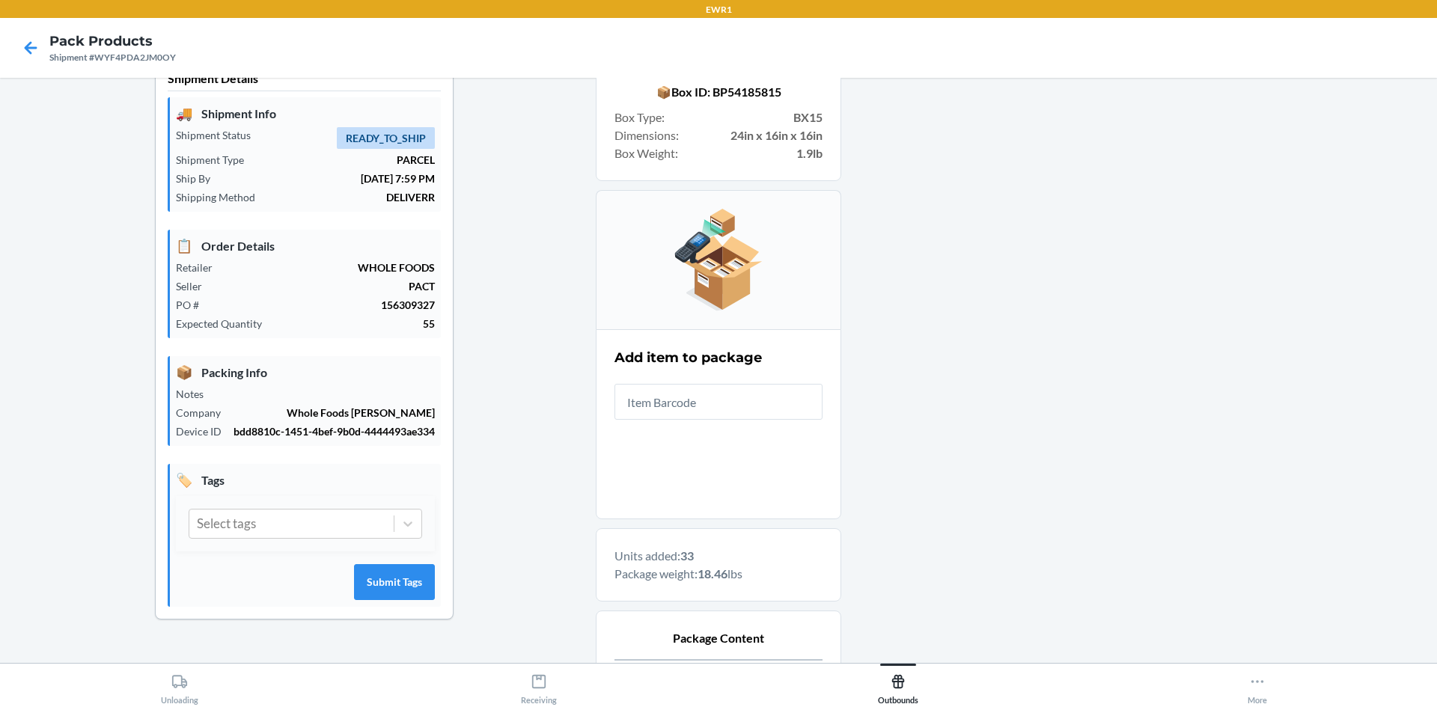
click at [680, 402] on input "text" at bounding box center [719, 402] width 208 height 36
click at [735, 403] on input "840281208401" at bounding box center [719, 402] width 208 height 36
type input "8"
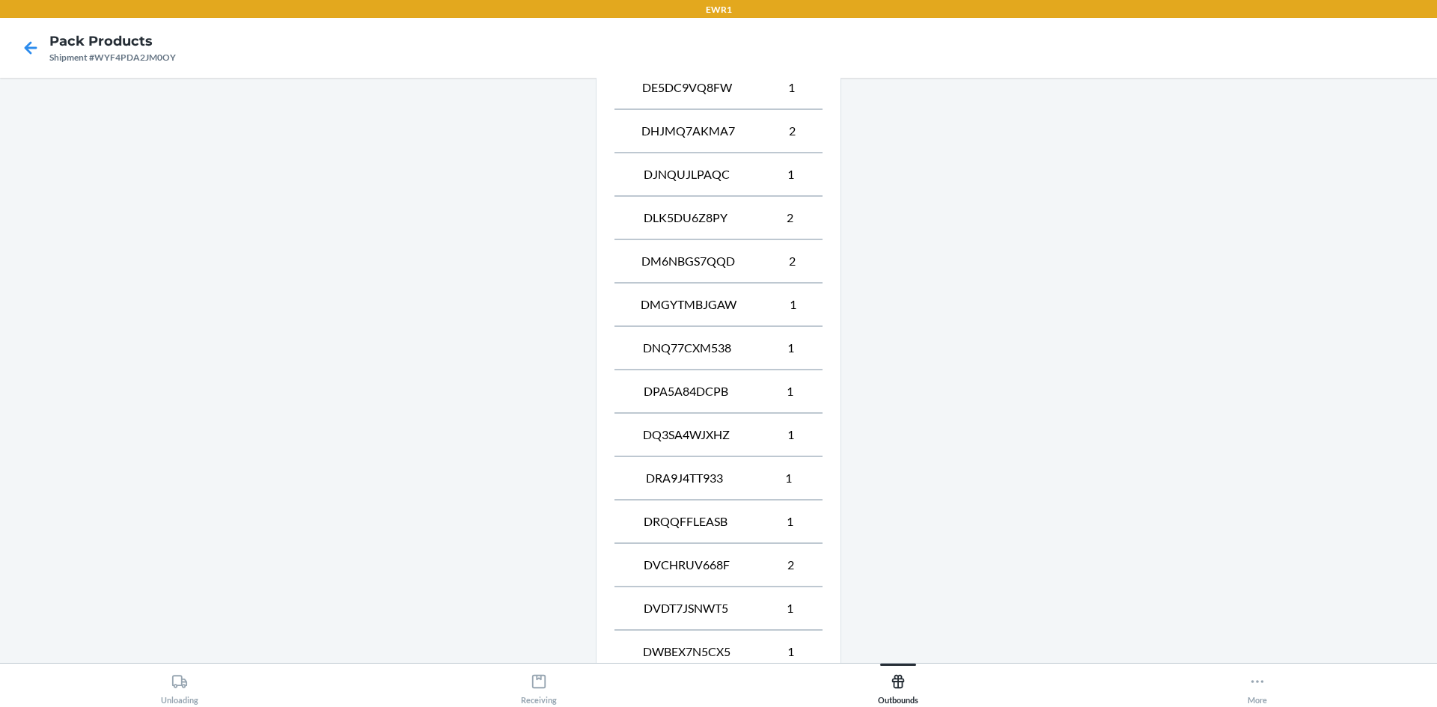
scroll to position [1231, 0]
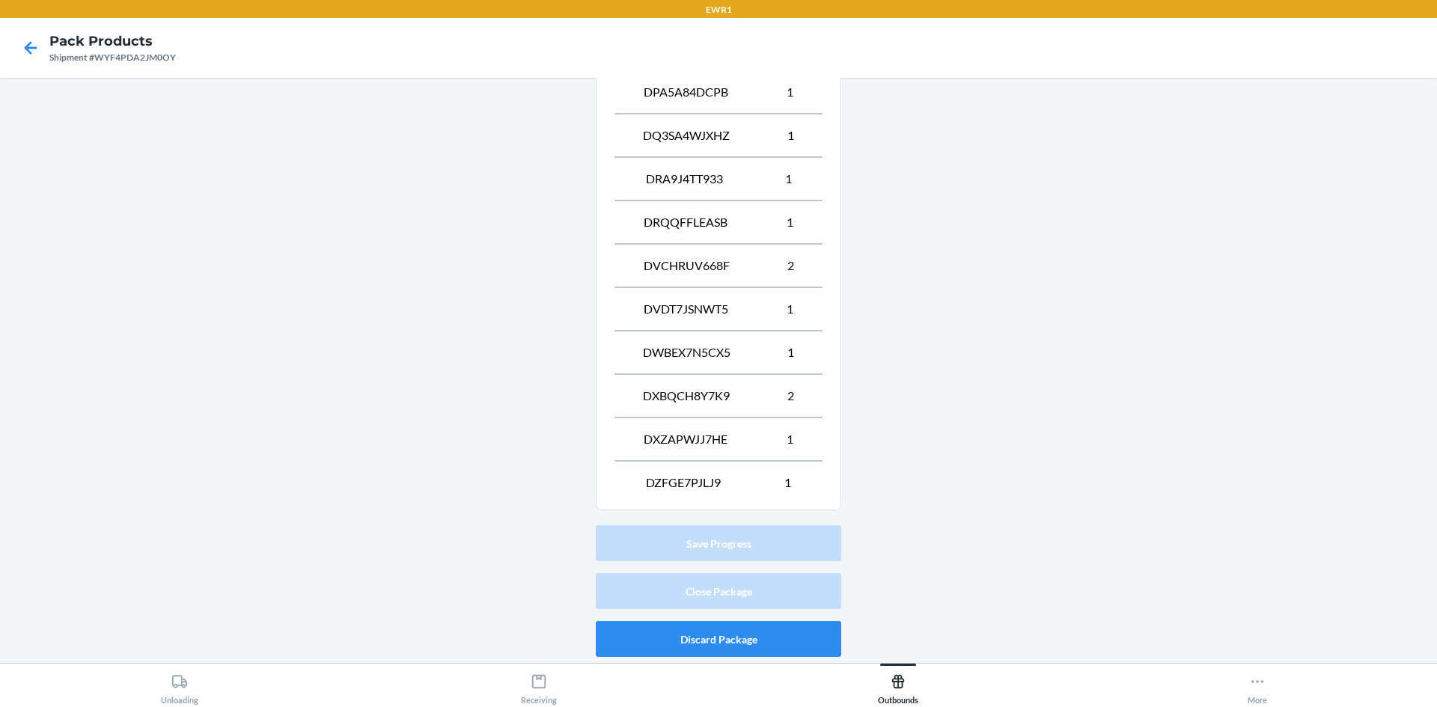
click at [28, 46] on icon at bounding box center [30, 47] width 25 height 25
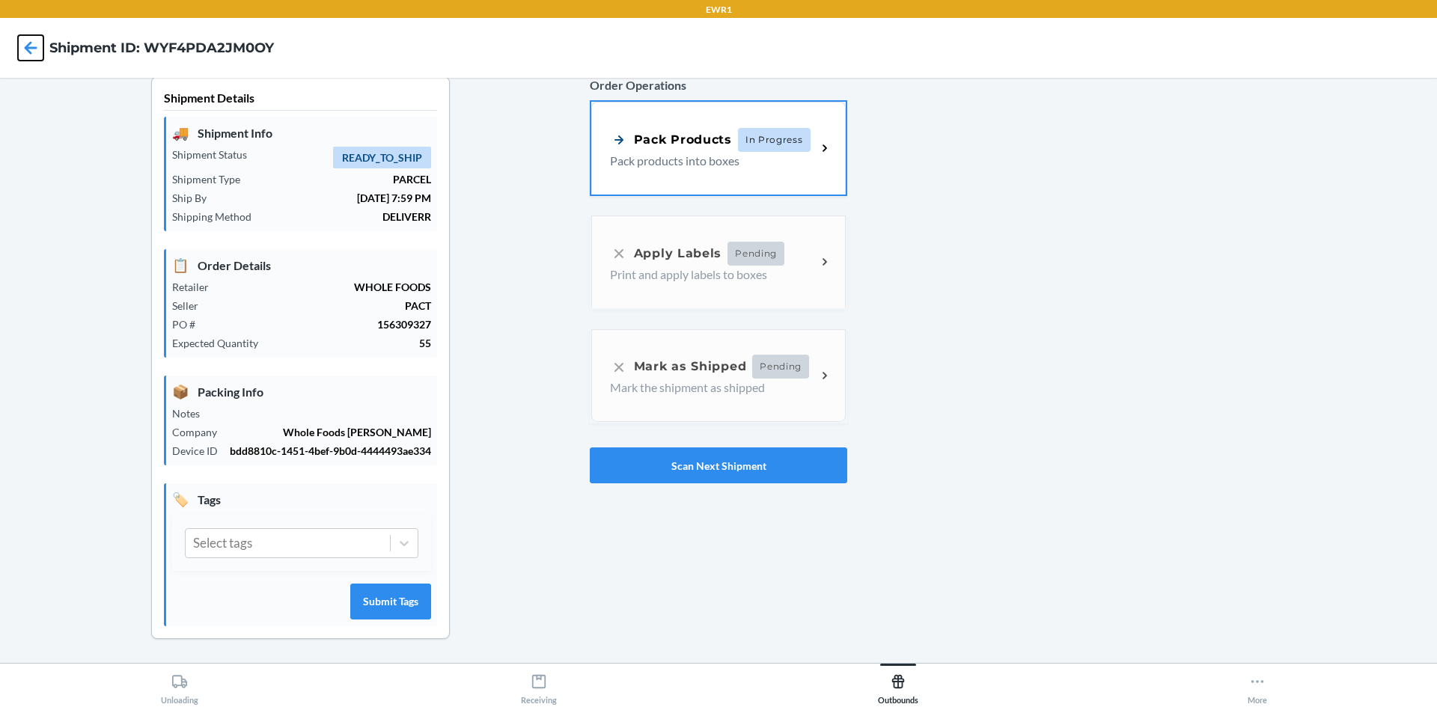
scroll to position [29, 0]
click at [772, 150] on p "Pack products into boxes" at bounding box center [707, 159] width 195 height 18
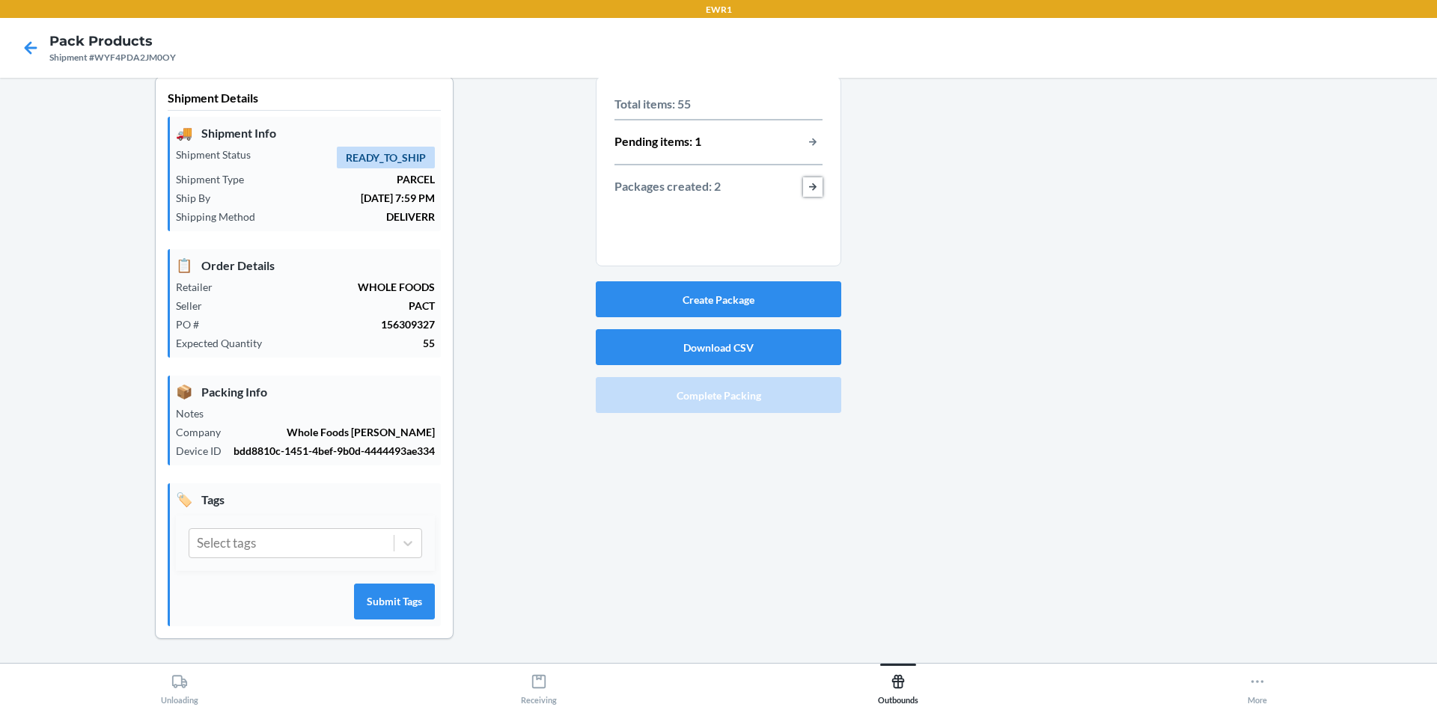
click at [810, 177] on button "button-view-packages-created" at bounding box center [812, 186] width 19 height 19
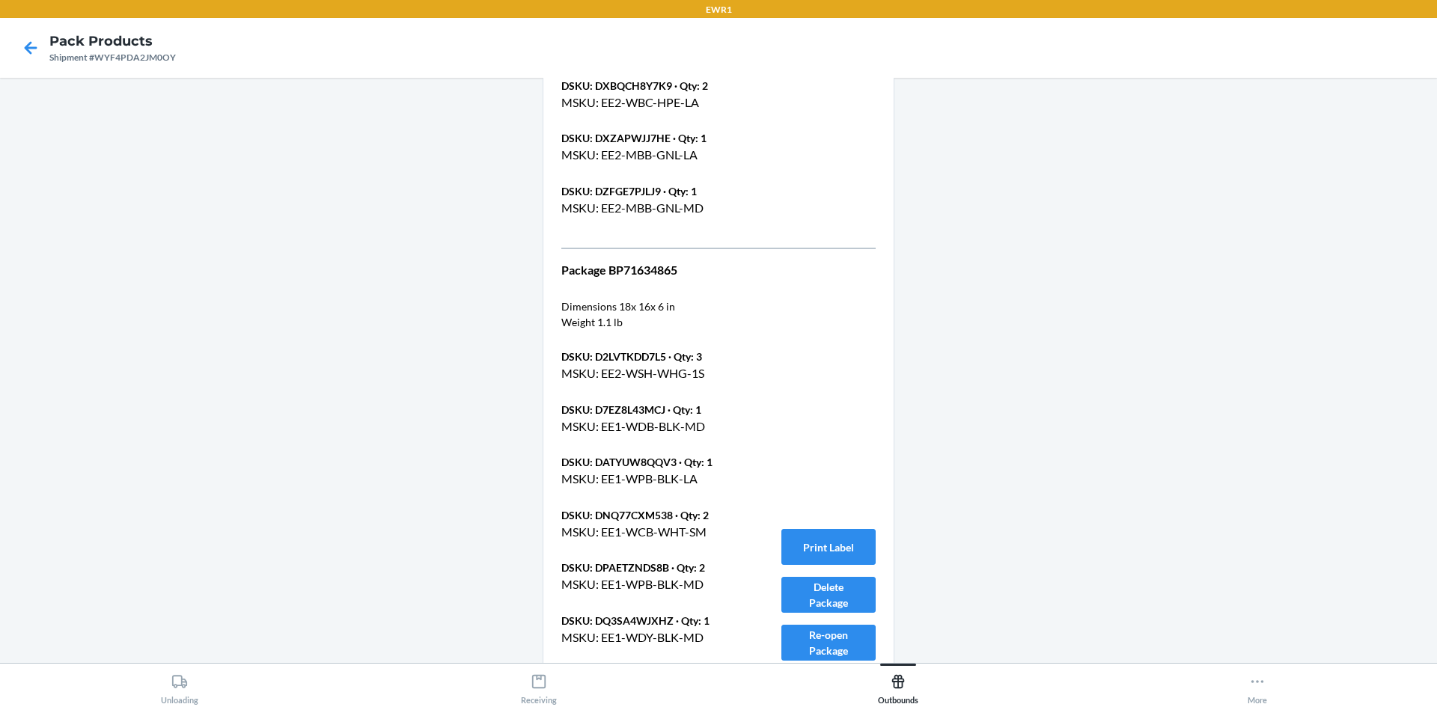
scroll to position [1377, 0]
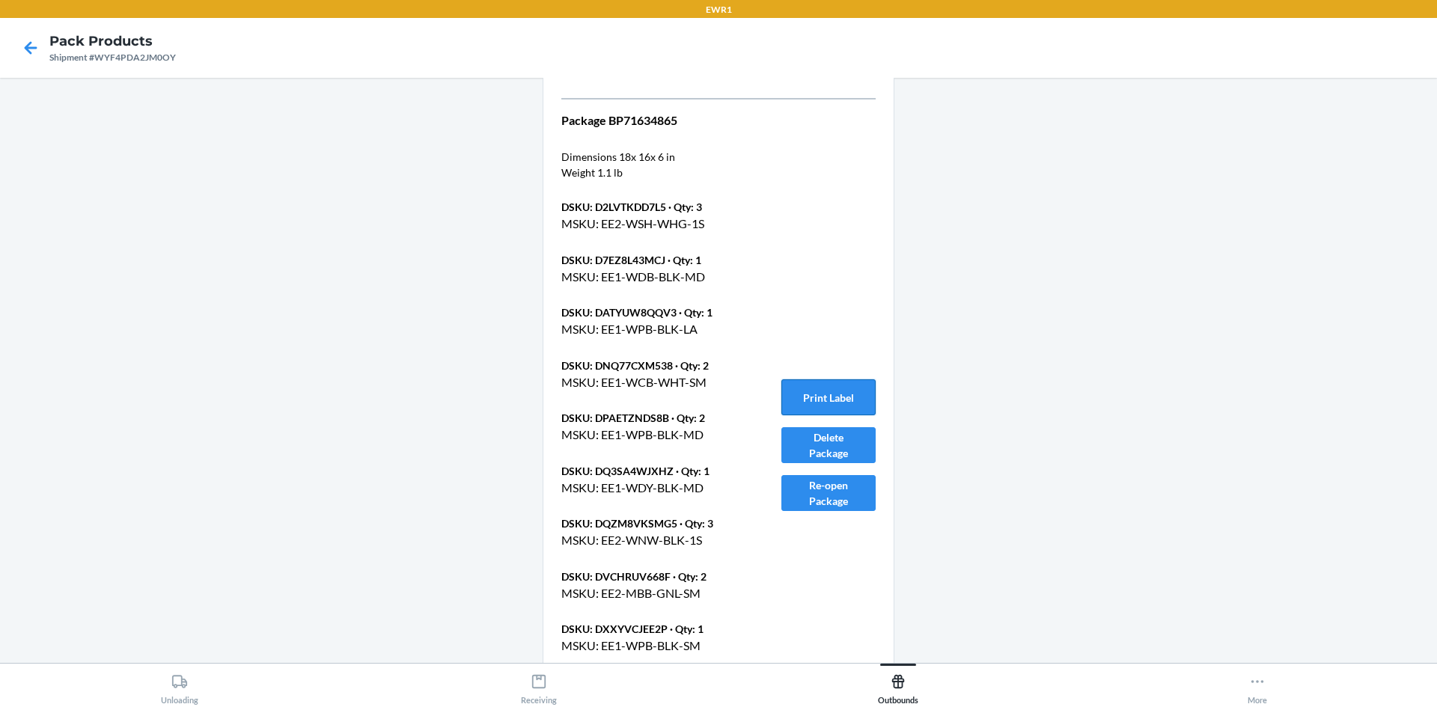
click at [814, 400] on button "Print Label" at bounding box center [828, 398] width 94 height 36
click at [814, 493] on button "Re-open Package" at bounding box center [828, 493] width 94 height 36
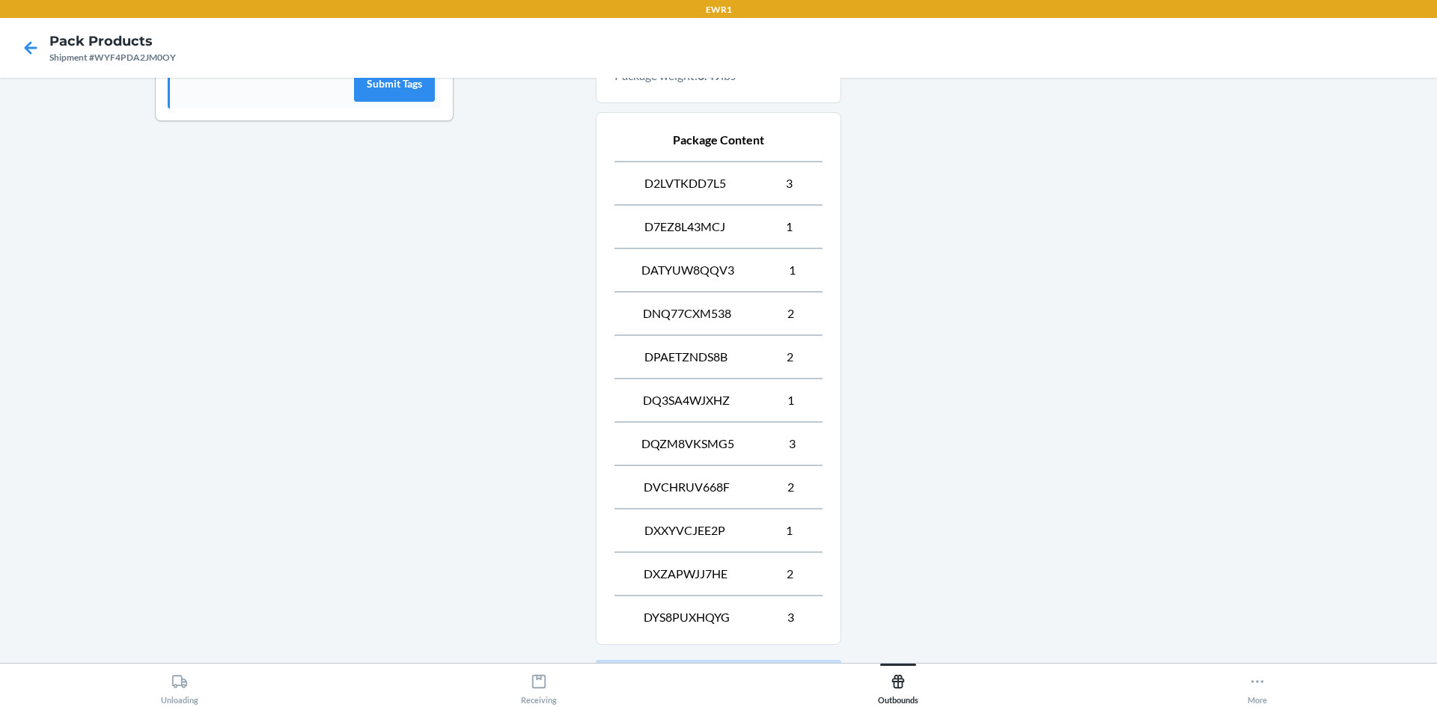
scroll to position [367, 0]
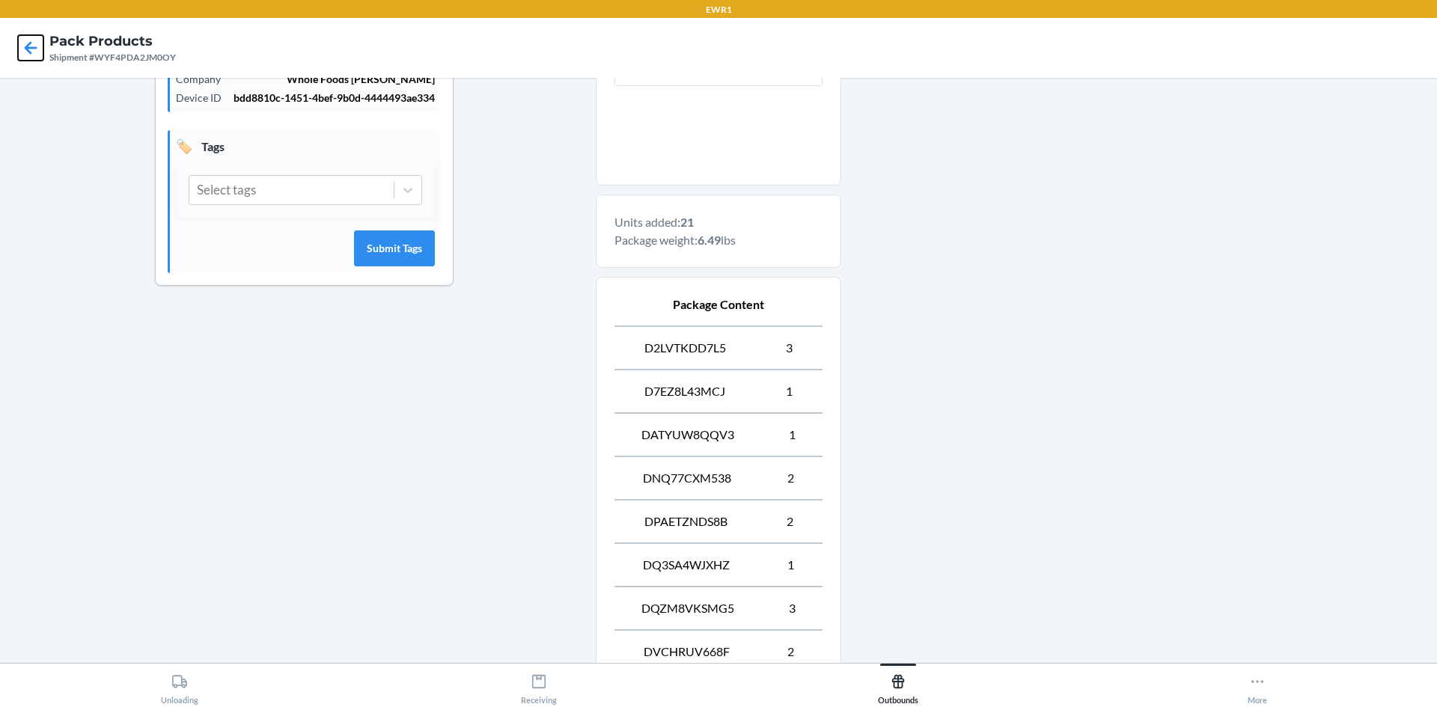
click at [38, 54] on icon at bounding box center [30, 47] width 25 height 25
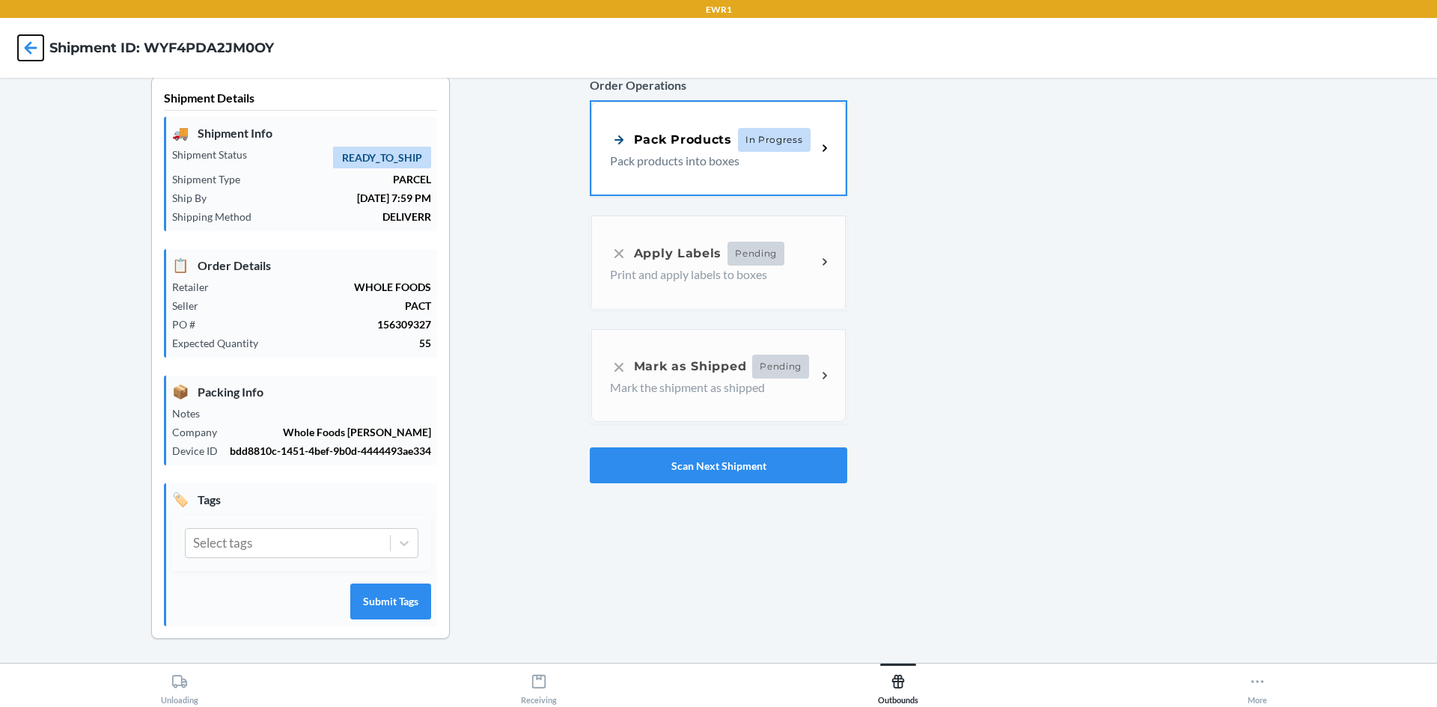
scroll to position [29, 0]
click at [767, 155] on div "Pack Products In Progress Pack products into boxes" at bounding box center [718, 146] width 255 height 93
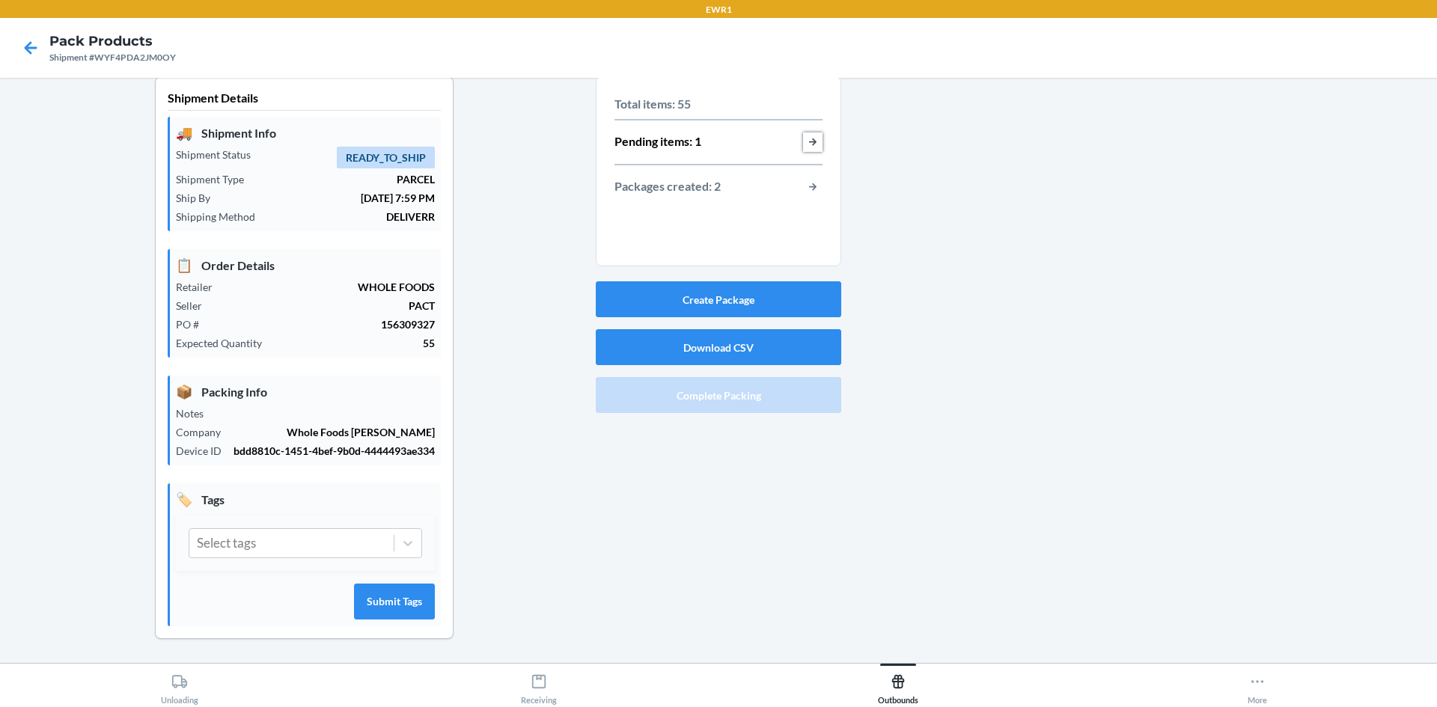
click at [810, 135] on button "button-view-pending-items" at bounding box center [812, 141] width 19 height 19
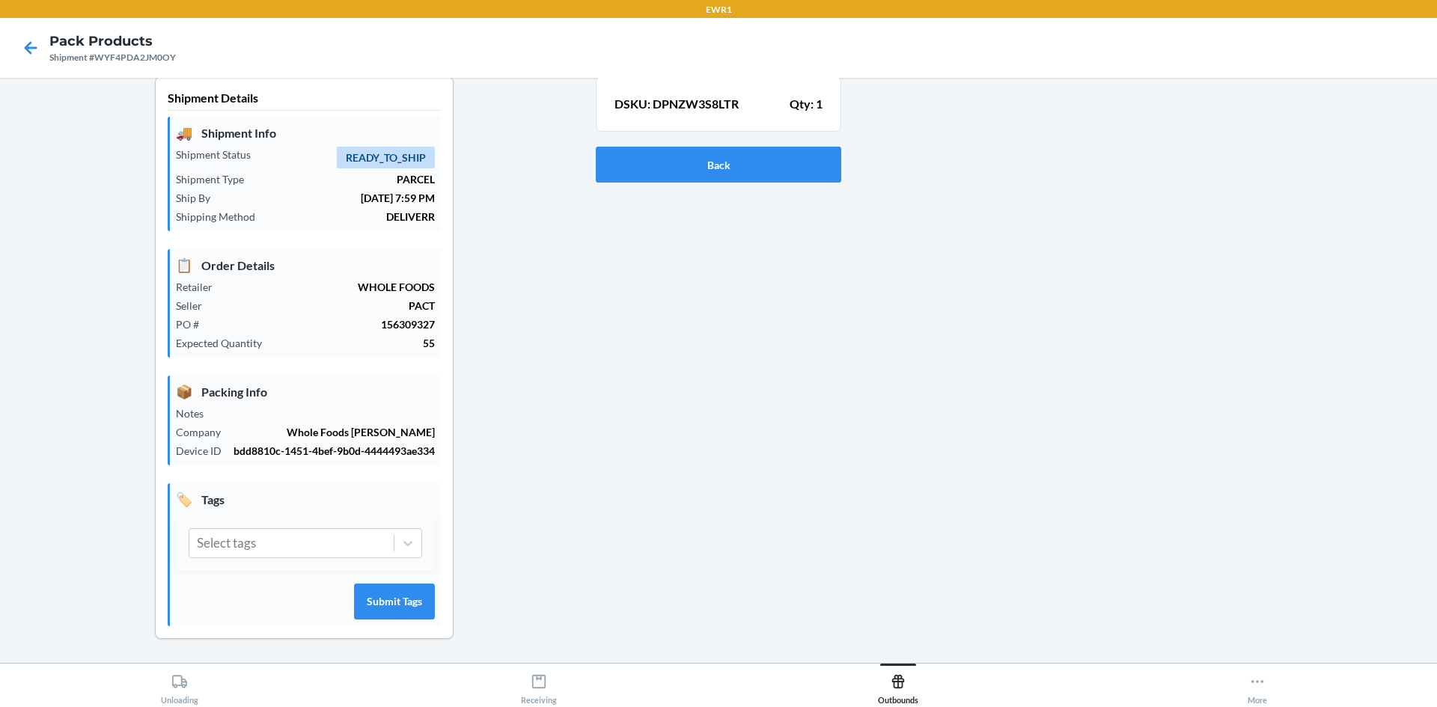
click at [713, 95] on p "DSKU: DPNZW3S8LTR" at bounding box center [677, 104] width 124 height 18
click at [706, 155] on button "Back" at bounding box center [719, 165] width 246 height 36
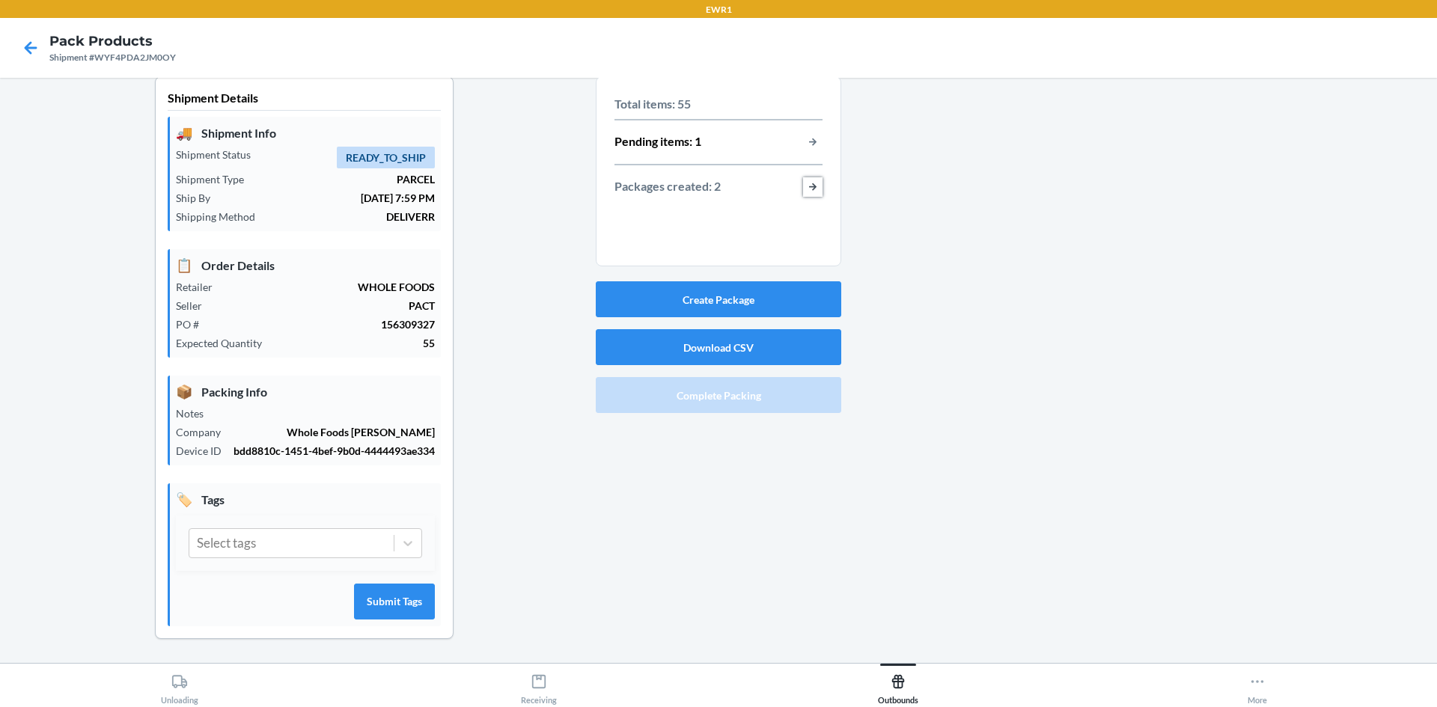
click at [812, 177] on button "button-view-packages-created" at bounding box center [812, 186] width 19 height 19
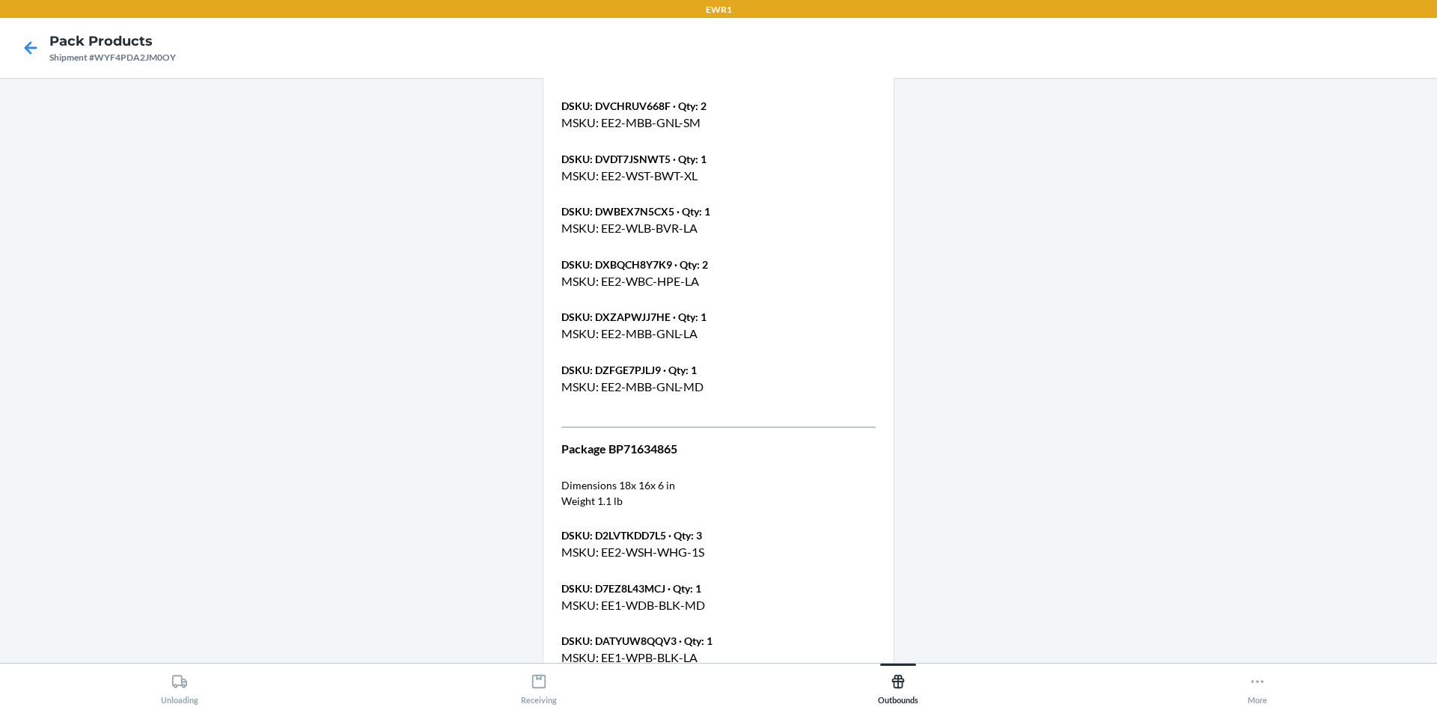
scroll to position [1347, 0]
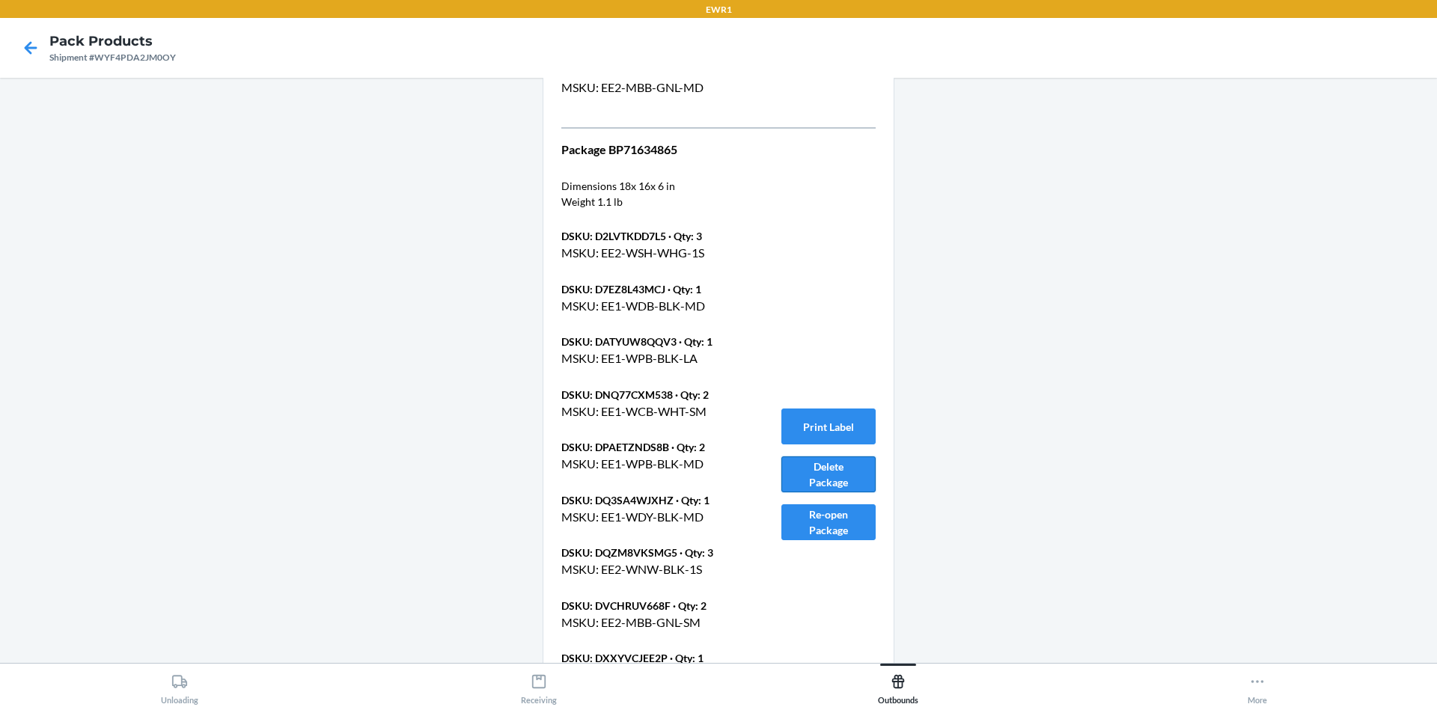
click at [818, 467] on button "Delete Package" at bounding box center [828, 475] width 94 height 36
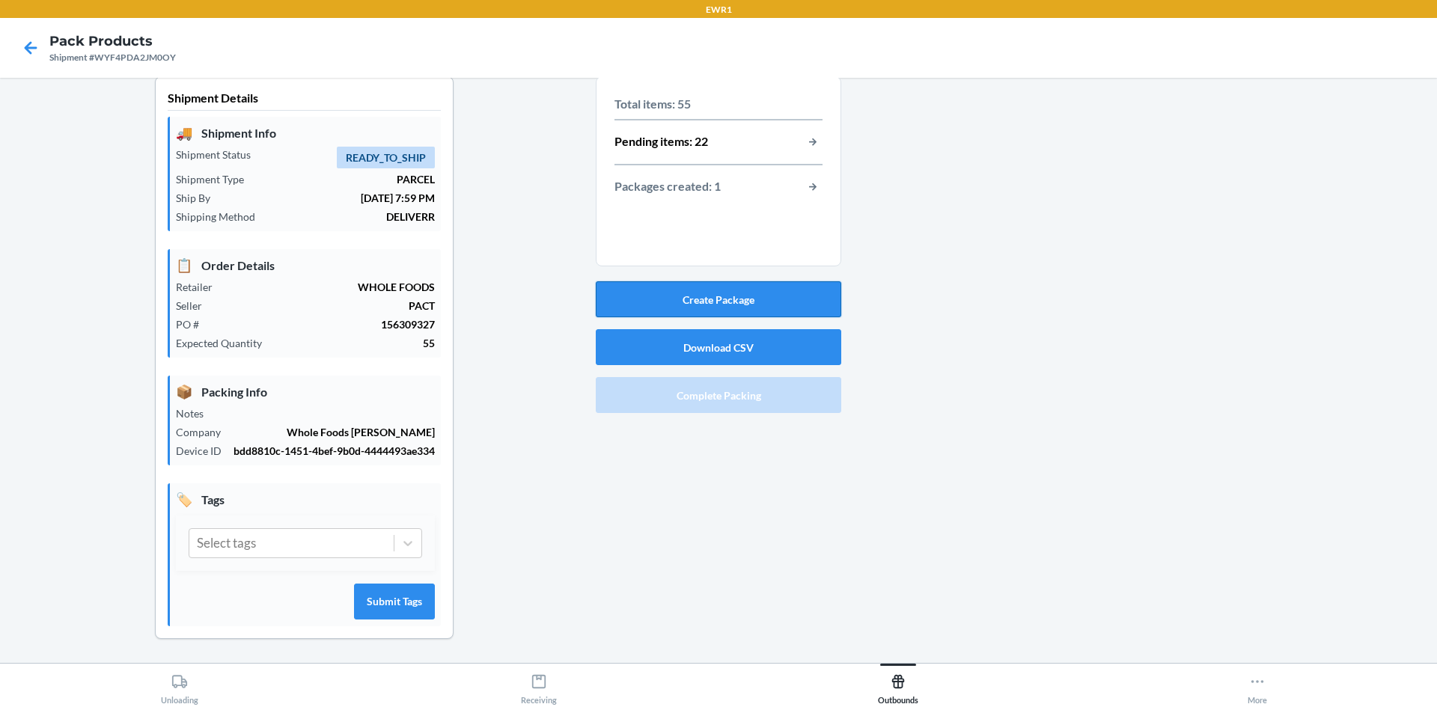
click at [745, 281] on button "Create Package" at bounding box center [719, 299] width 246 height 36
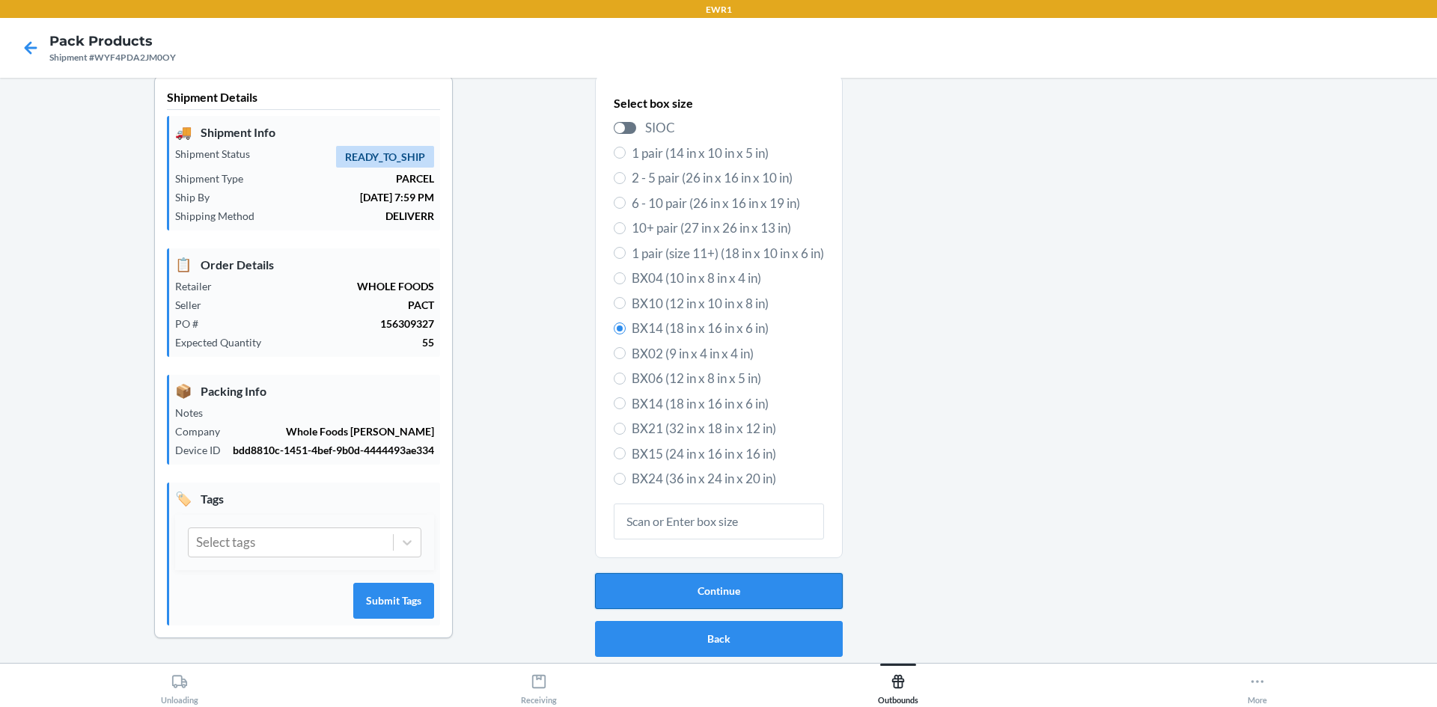
click at [656, 573] on button "Continue" at bounding box center [719, 591] width 248 height 36
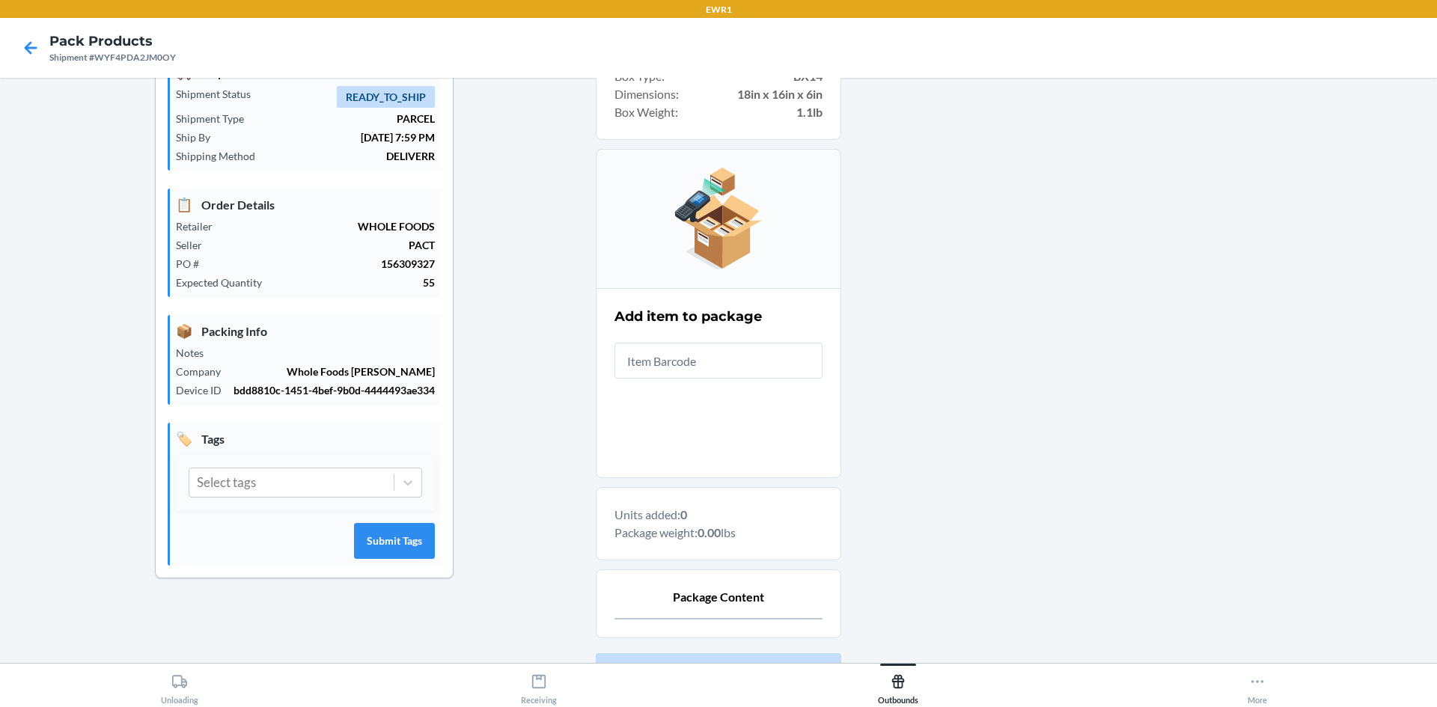
scroll to position [0, 0]
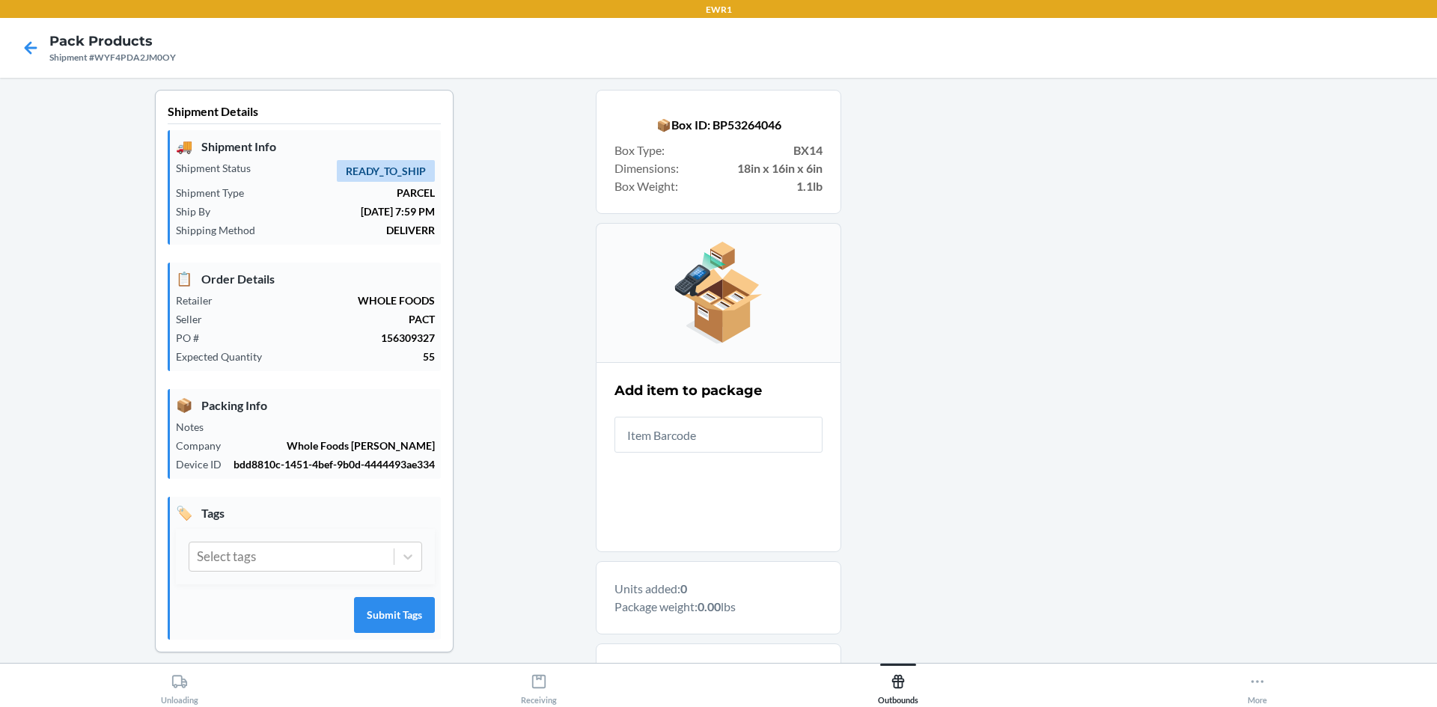
click at [706, 433] on input "text" at bounding box center [719, 435] width 208 height 36
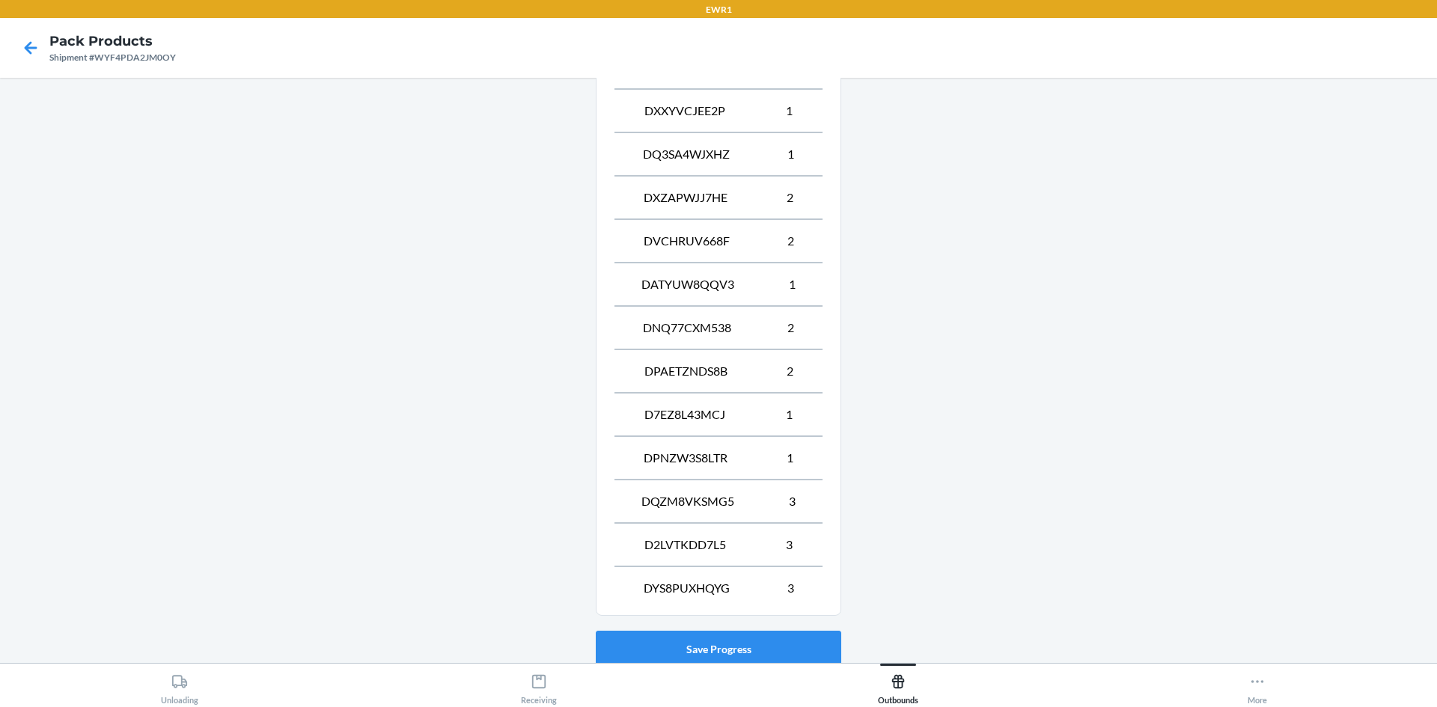
scroll to position [710, 0]
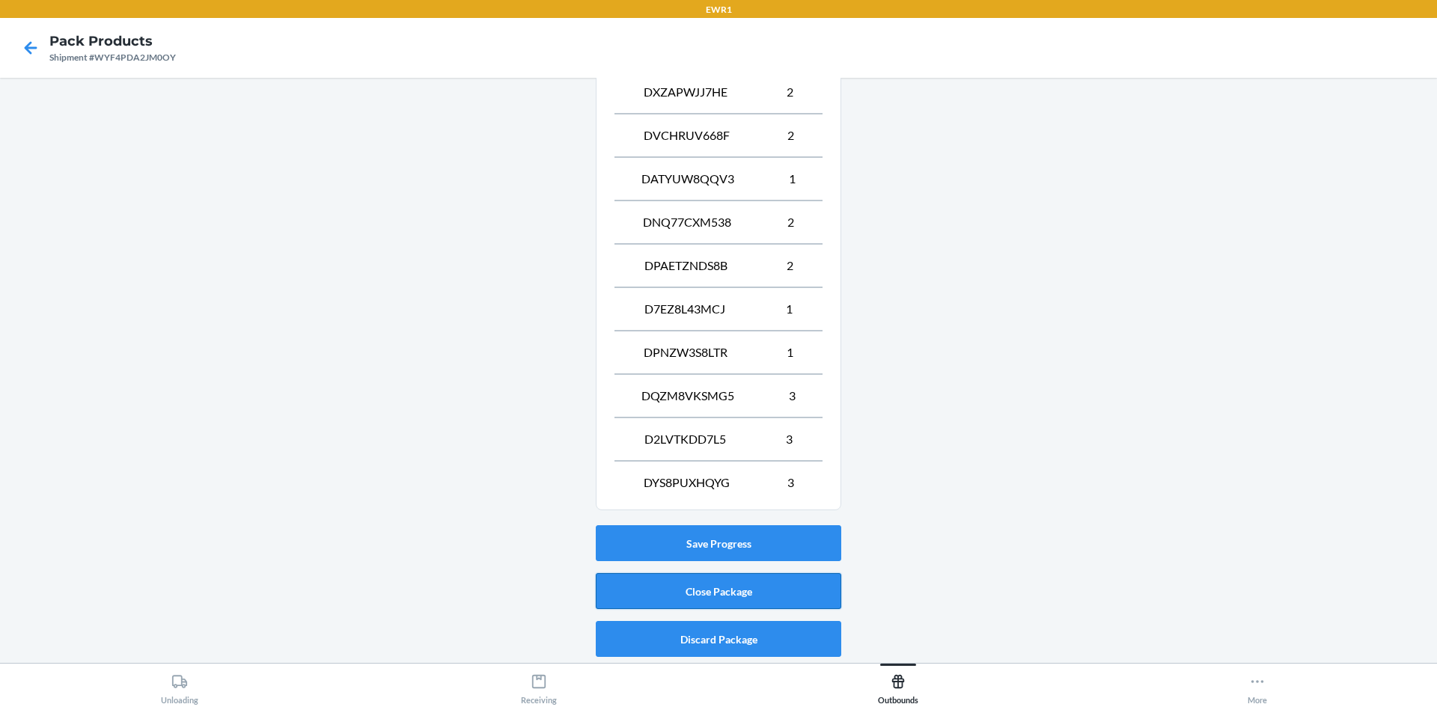
click at [695, 588] on button "Close Package" at bounding box center [719, 591] width 246 height 36
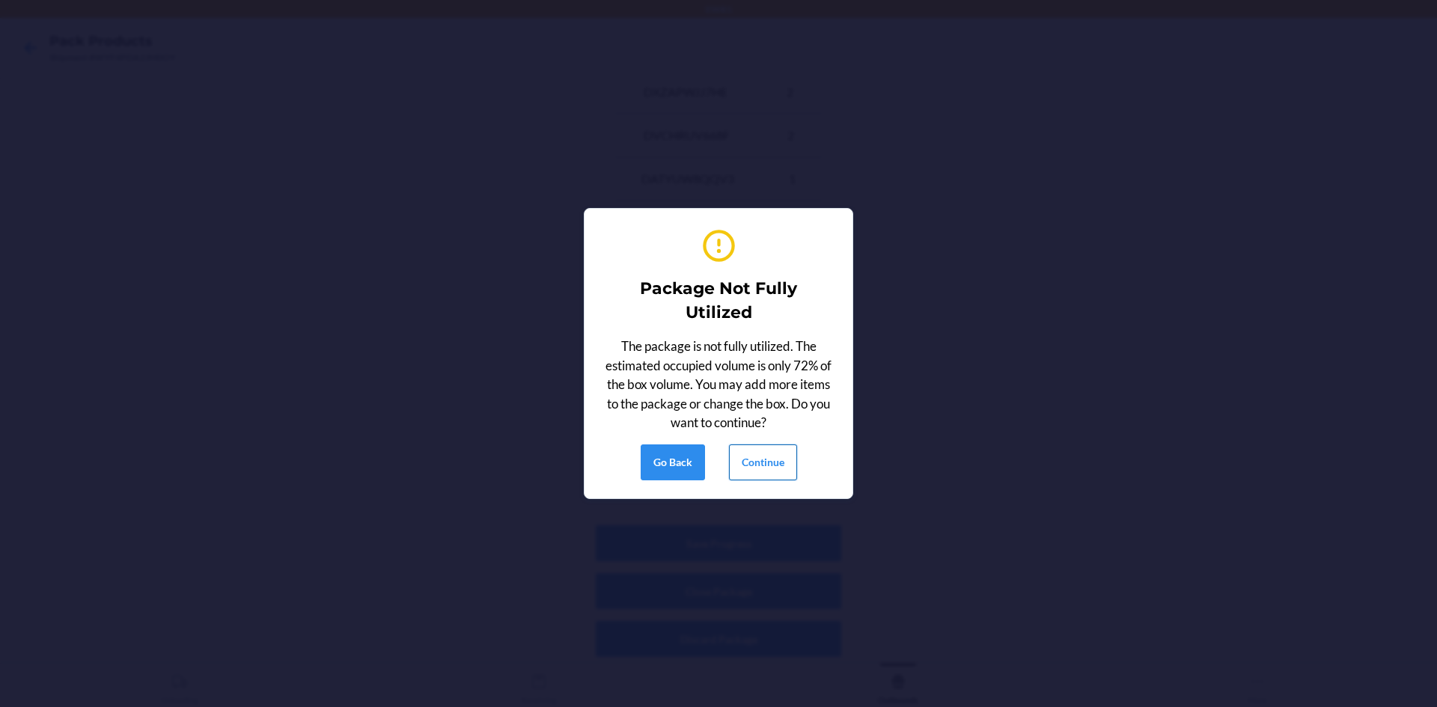
click at [744, 459] on button "Continue" at bounding box center [763, 463] width 68 height 36
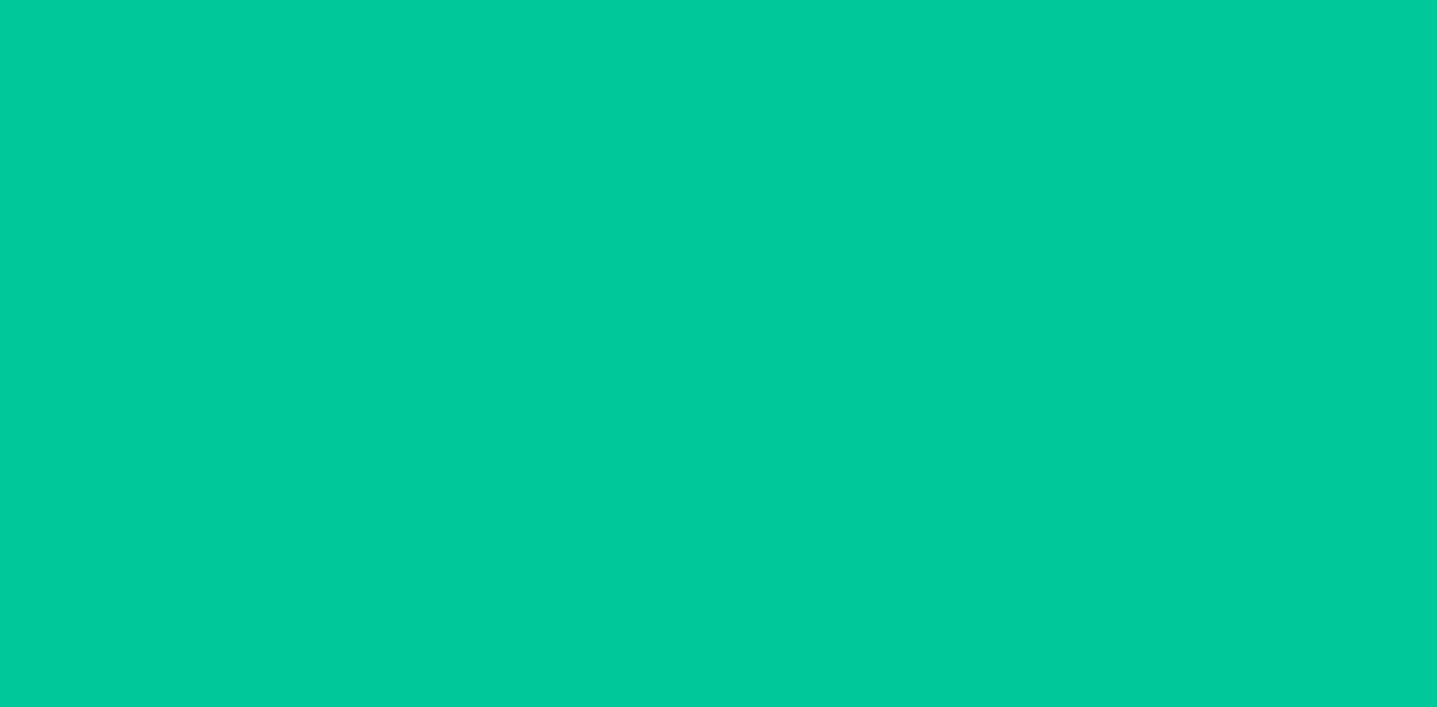
scroll to position [29, 0]
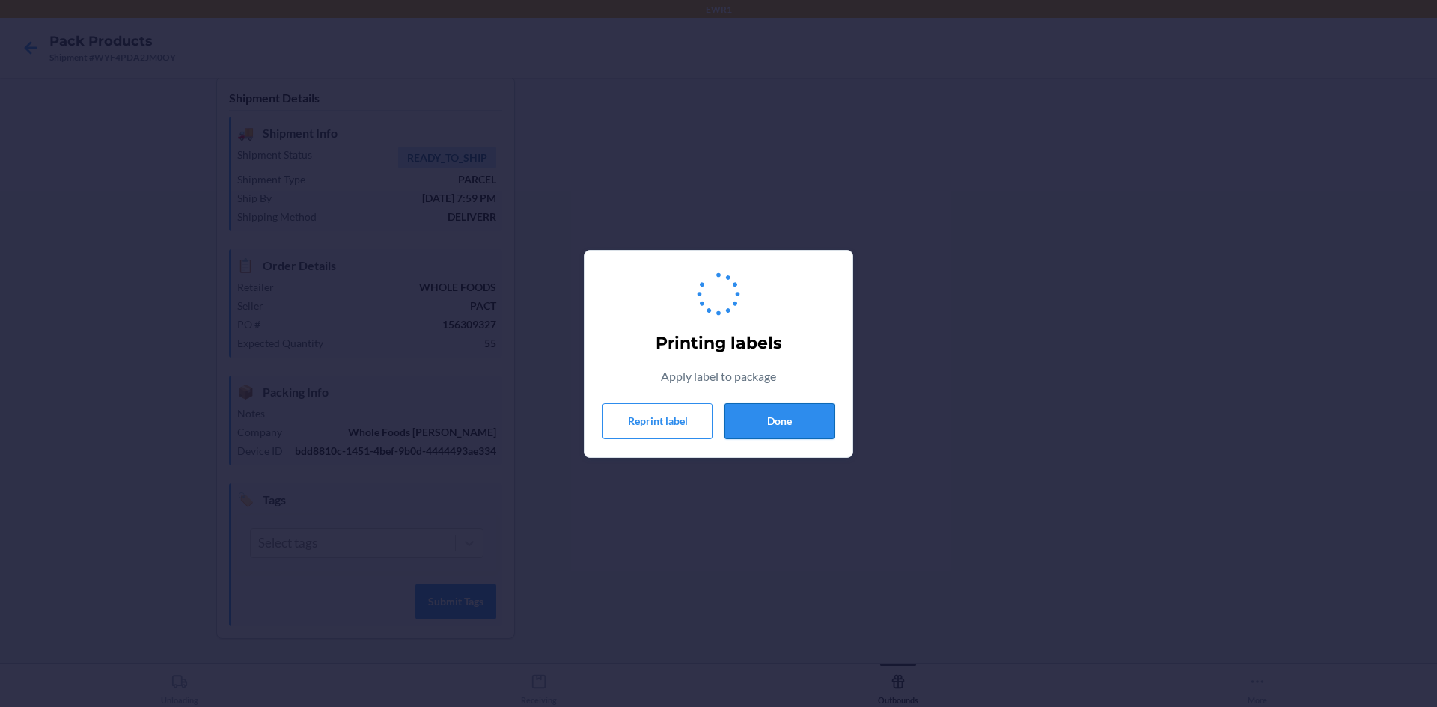
click at [815, 423] on button "Done" at bounding box center [780, 421] width 110 height 36
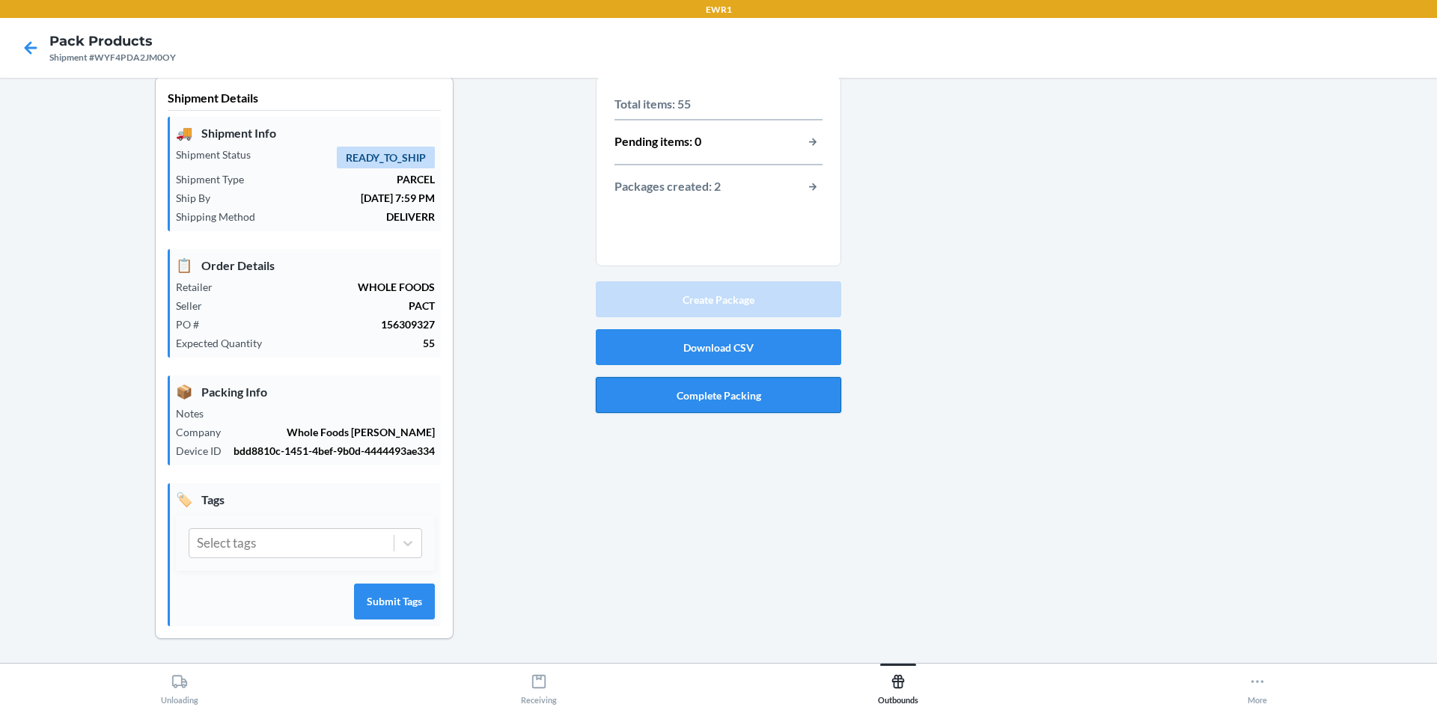
click at [733, 385] on button "Complete Packing" at bounding box center [719, 395] width 246 height 36
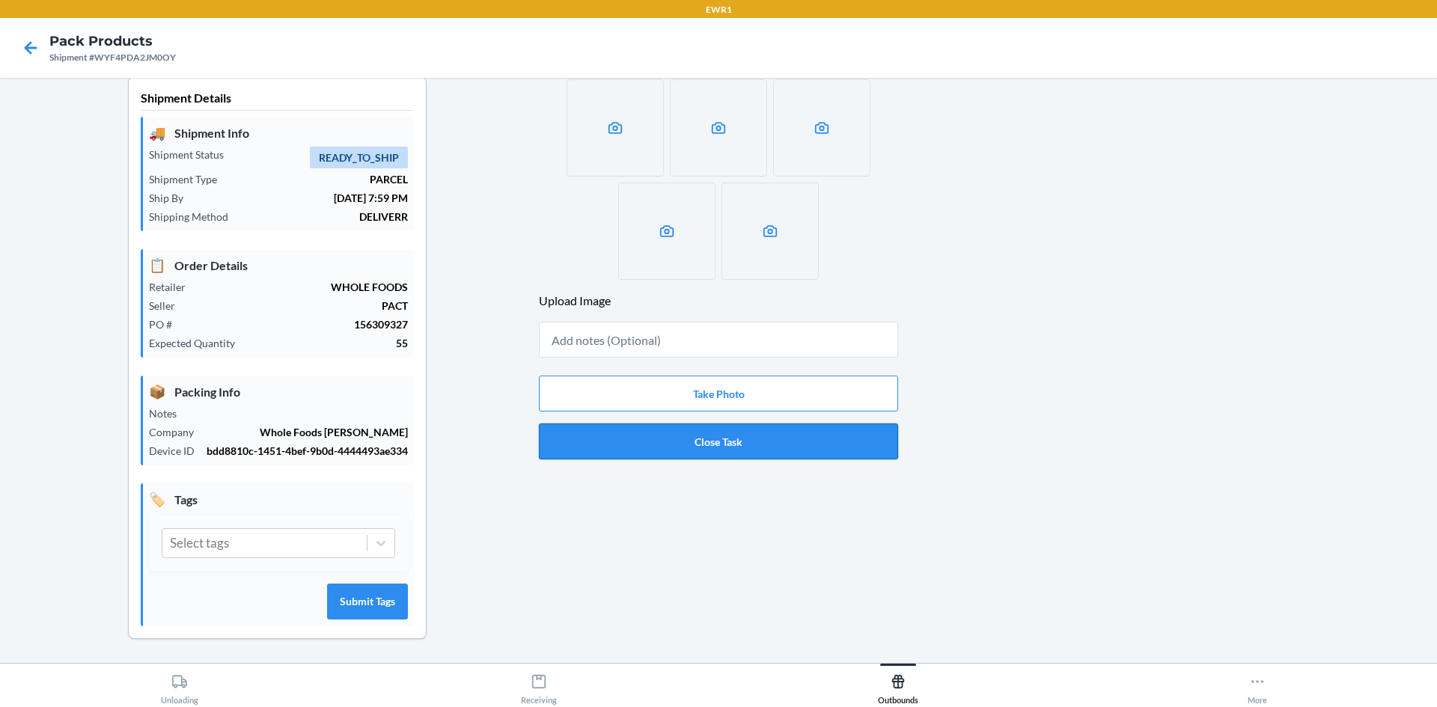
click at [710, 427] on button "Close Task" at bounding box center [718, 442] width 359 height 36
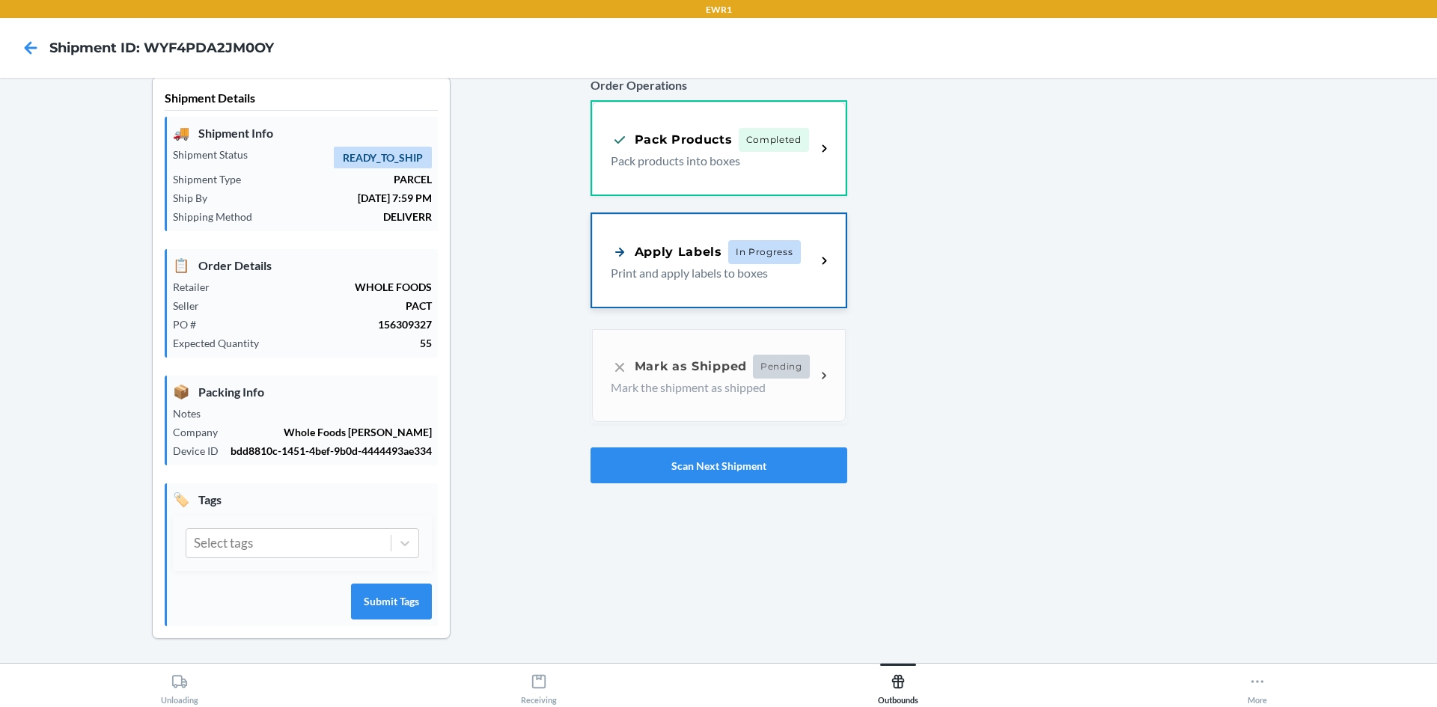
click at [749, 240] on span "In Progress" at bounding box center [764, 252] width 73 height 24
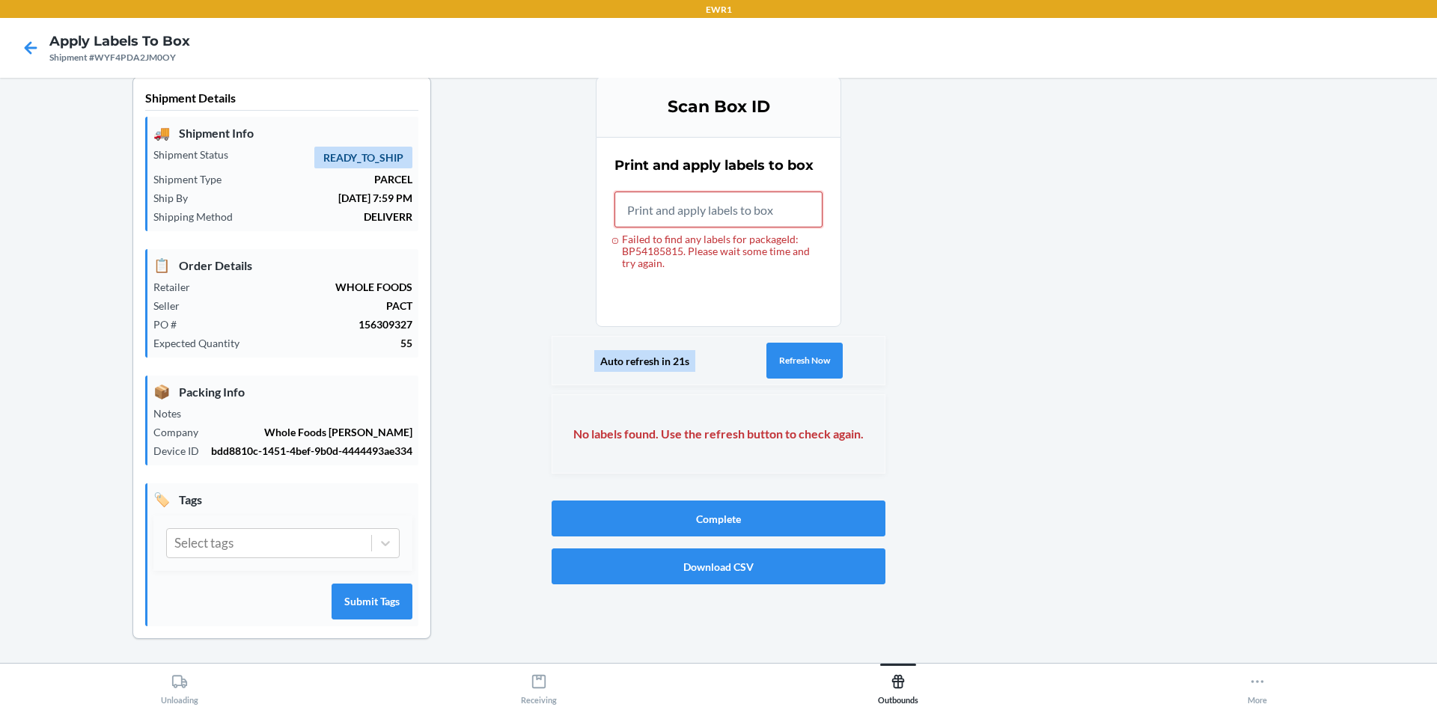
click at [733, 208] on input "Failed to find any labels for packageId: BP54185815. Please wait some time and …" at bounding box center [719, 210] width 208 height 36
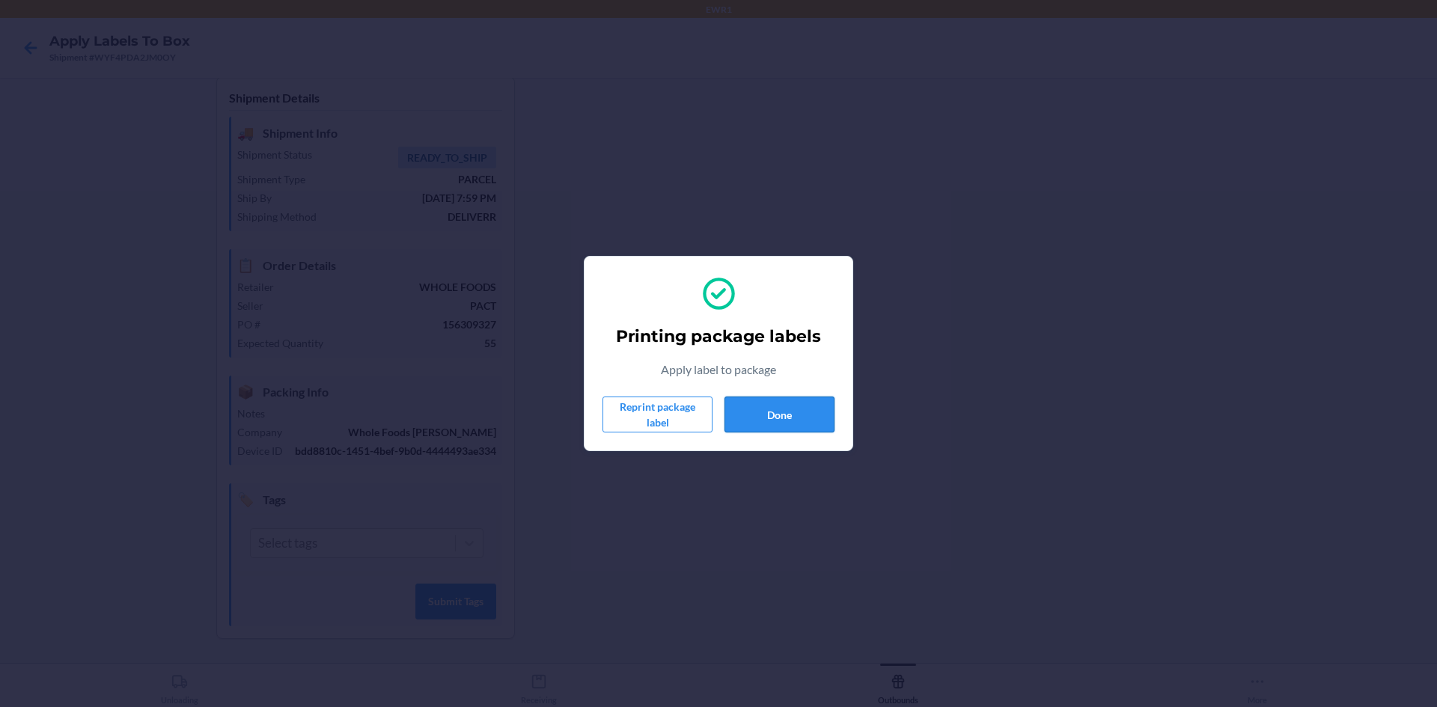
click at [796, 408] on button "Done" at bounding box center [780, 415] width 110 height 36
click at [762, 412] on button "Done" at bounding box center [780, 415] width 110 height 36
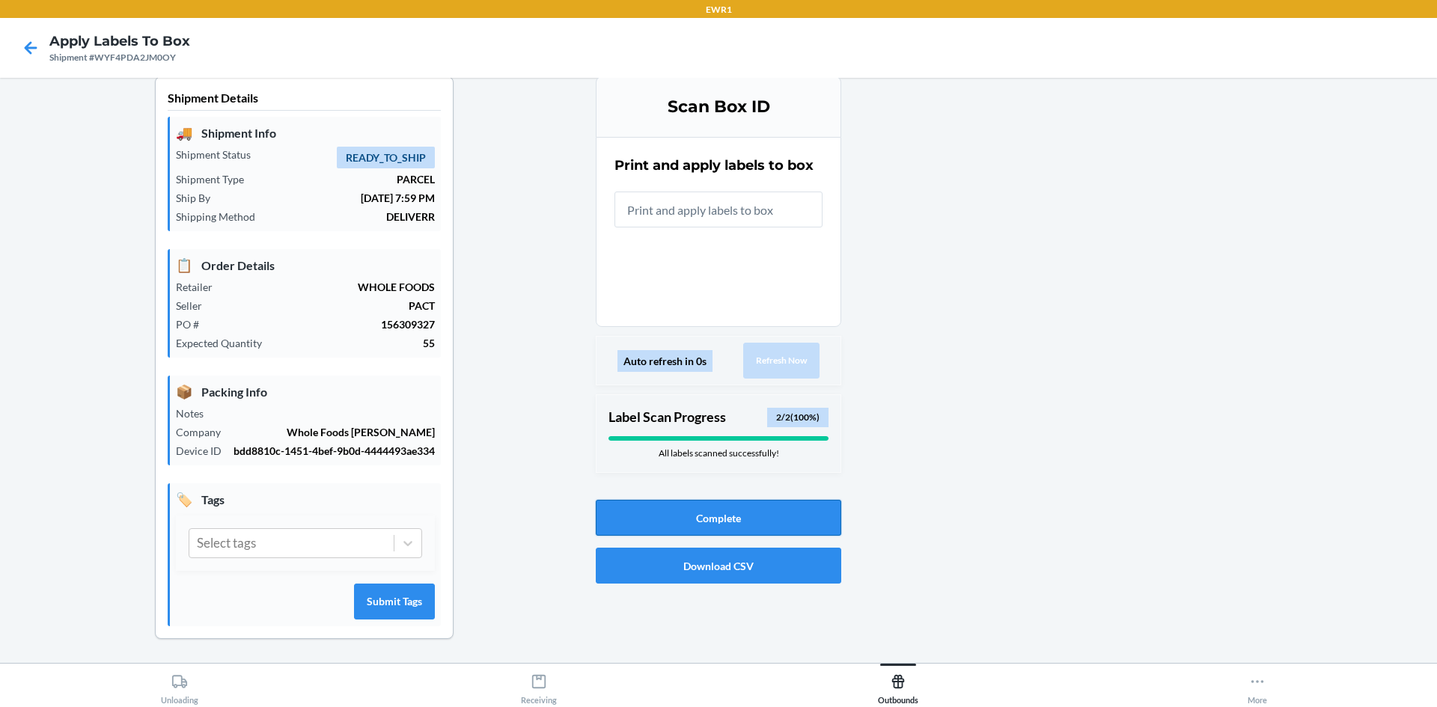
click at [738, 500] on button "Complete" at bounding box center [719, 518] width 246 height 36
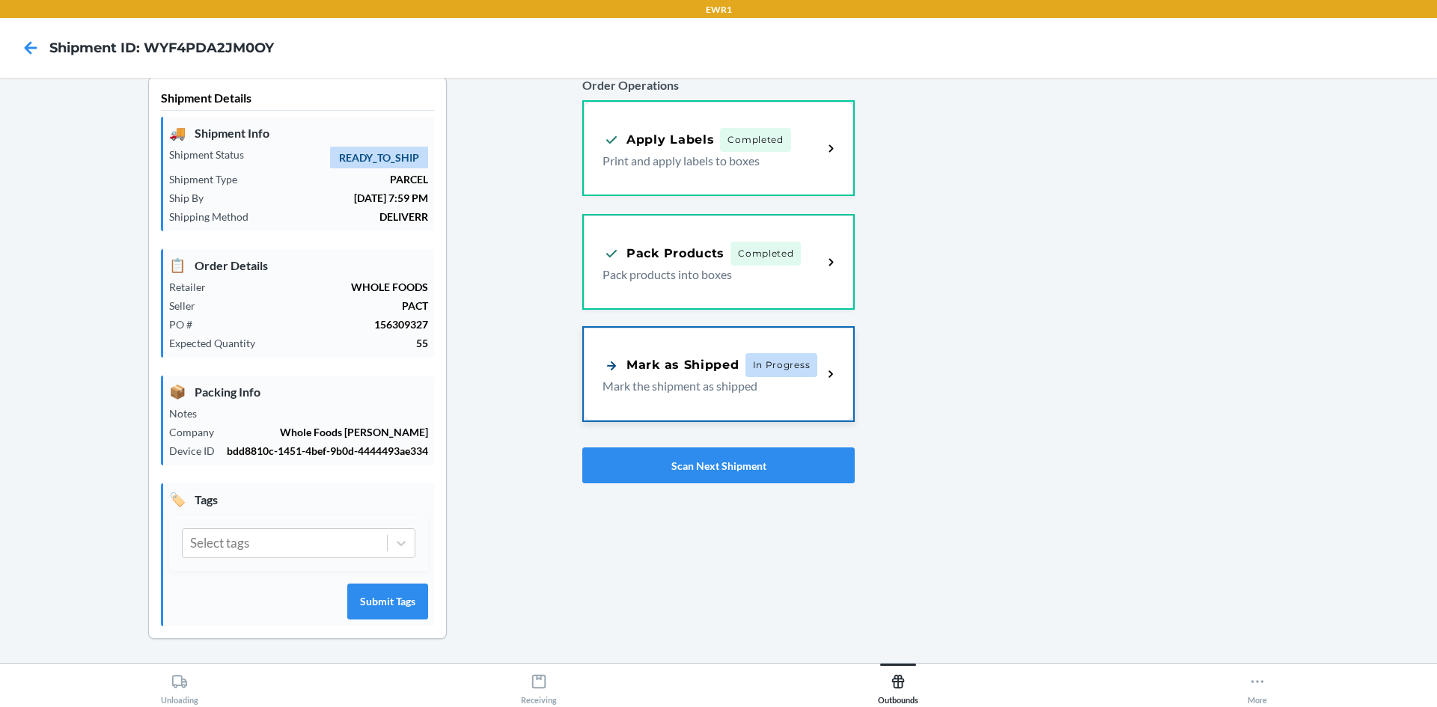
click at [713, 353] on div "Mark as Shipped In Progress" at bounding box center [710, 365] width 215 height 24
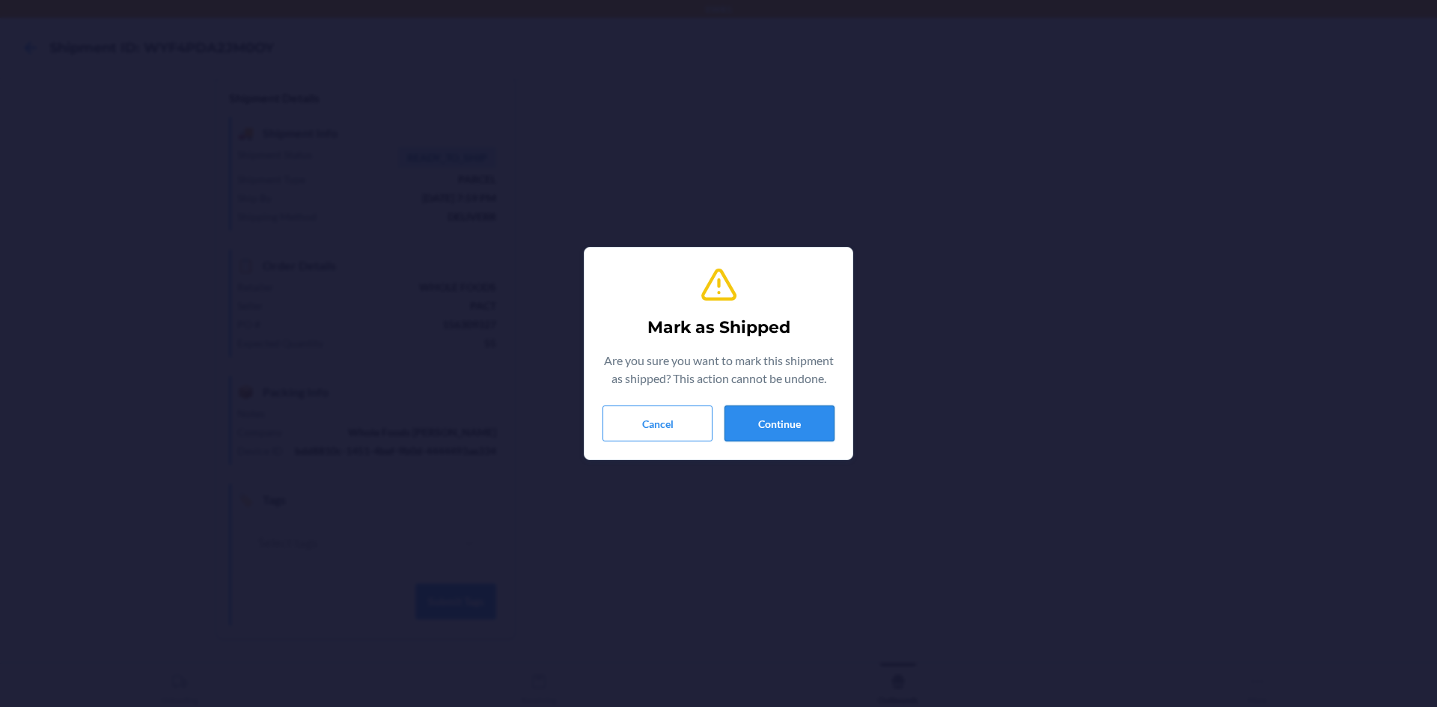
click at [787, 433] on button "Continue" at bounding box center [780, 424] width 110 height 36
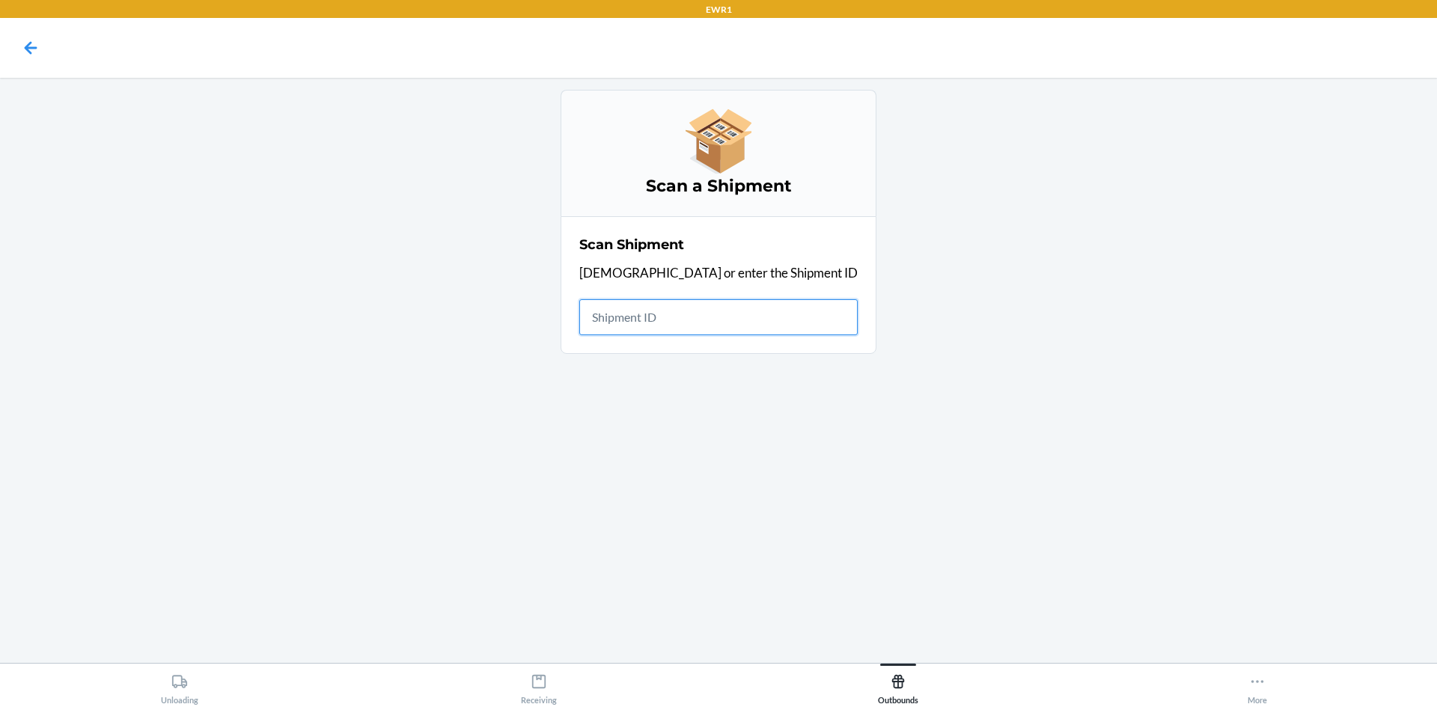
click at [677, 320] on input "text" at bounding box center [718, 317] width 278 height 36
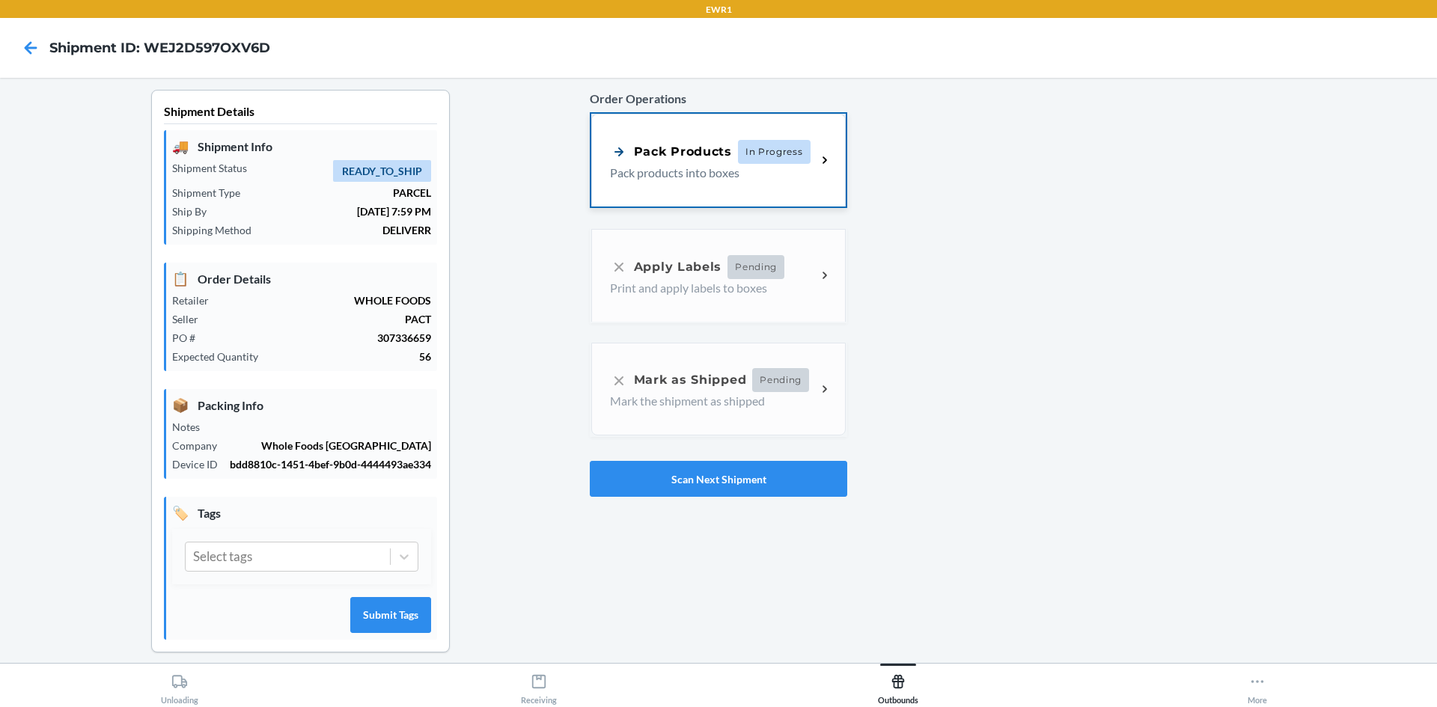
click at [723, 153] on div "Pack Products" at bounding box center [671, 151] width 122 height 19
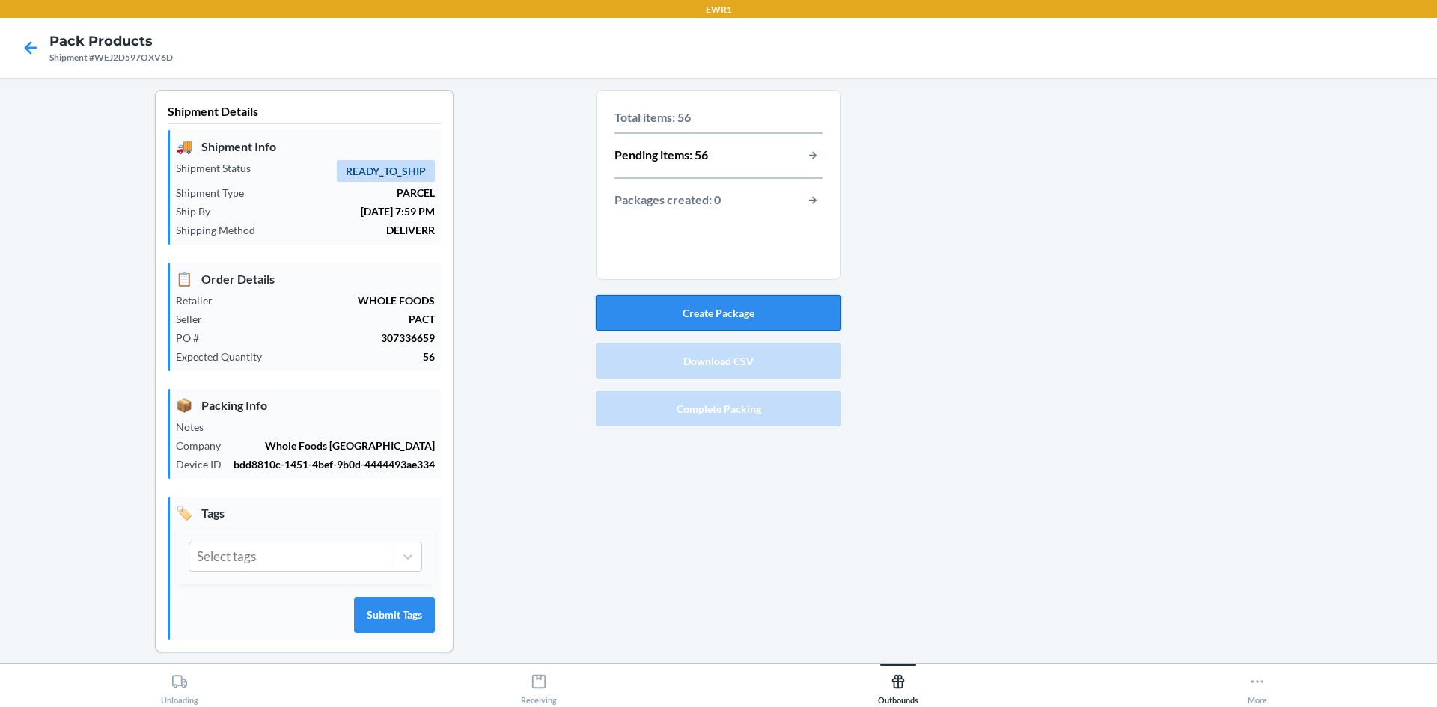
click at [722, 312] on button "Create Package" at bounding box center [719, 313] width 246 height 36
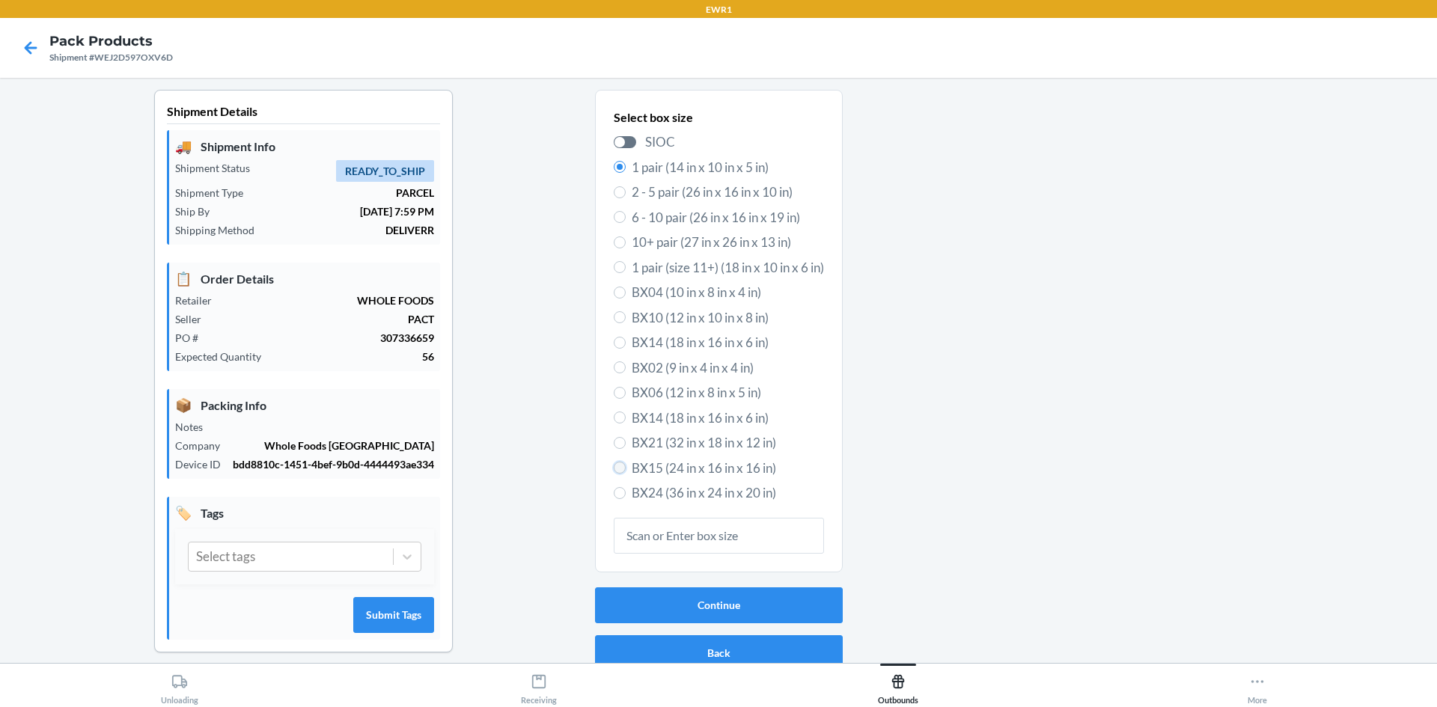
click at [614, 472] on input "BX15 (24 in x 16 in x 16 in)" at bounding box center [620, 468] width 12 height 12
radio input "true"
radio input "false"
click at [693, 603] on button "Continue" at bounding box center [719, 606] width 248 height 36
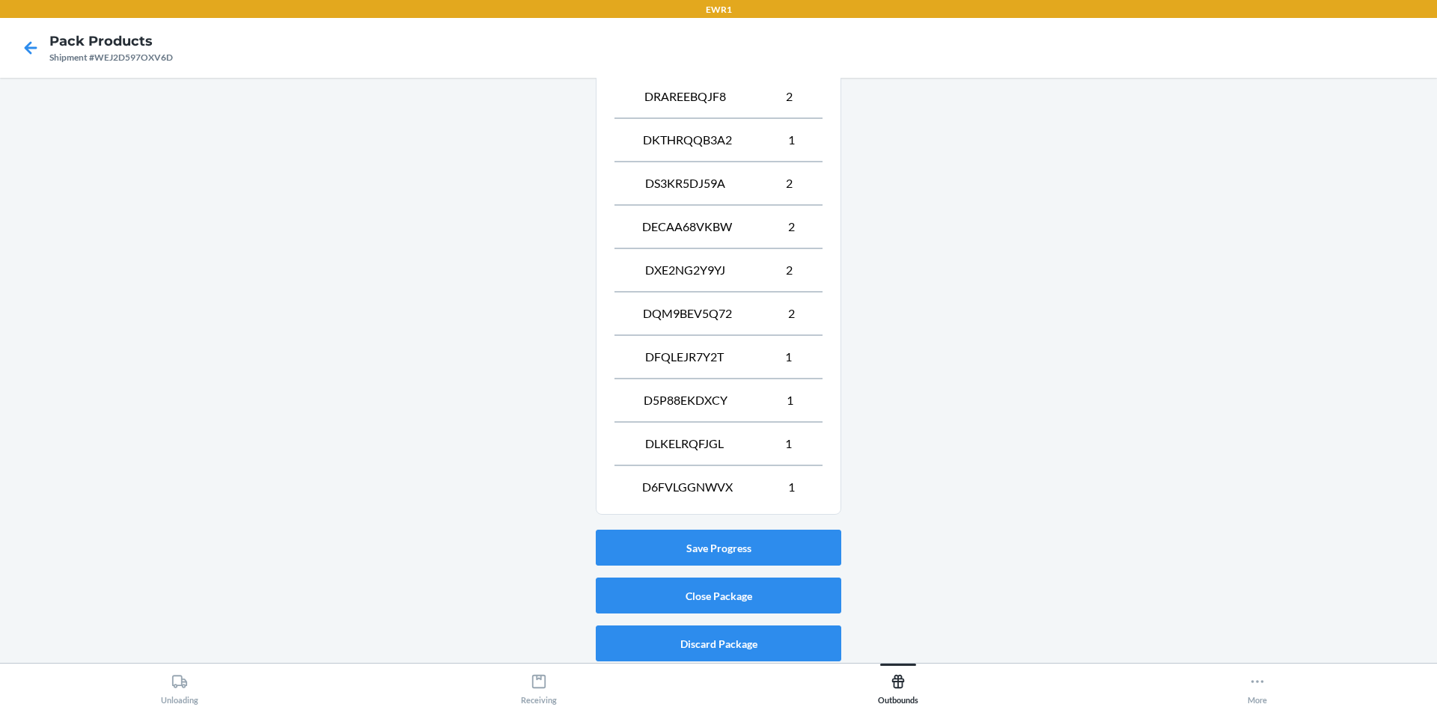
scroll to position [753, 0]
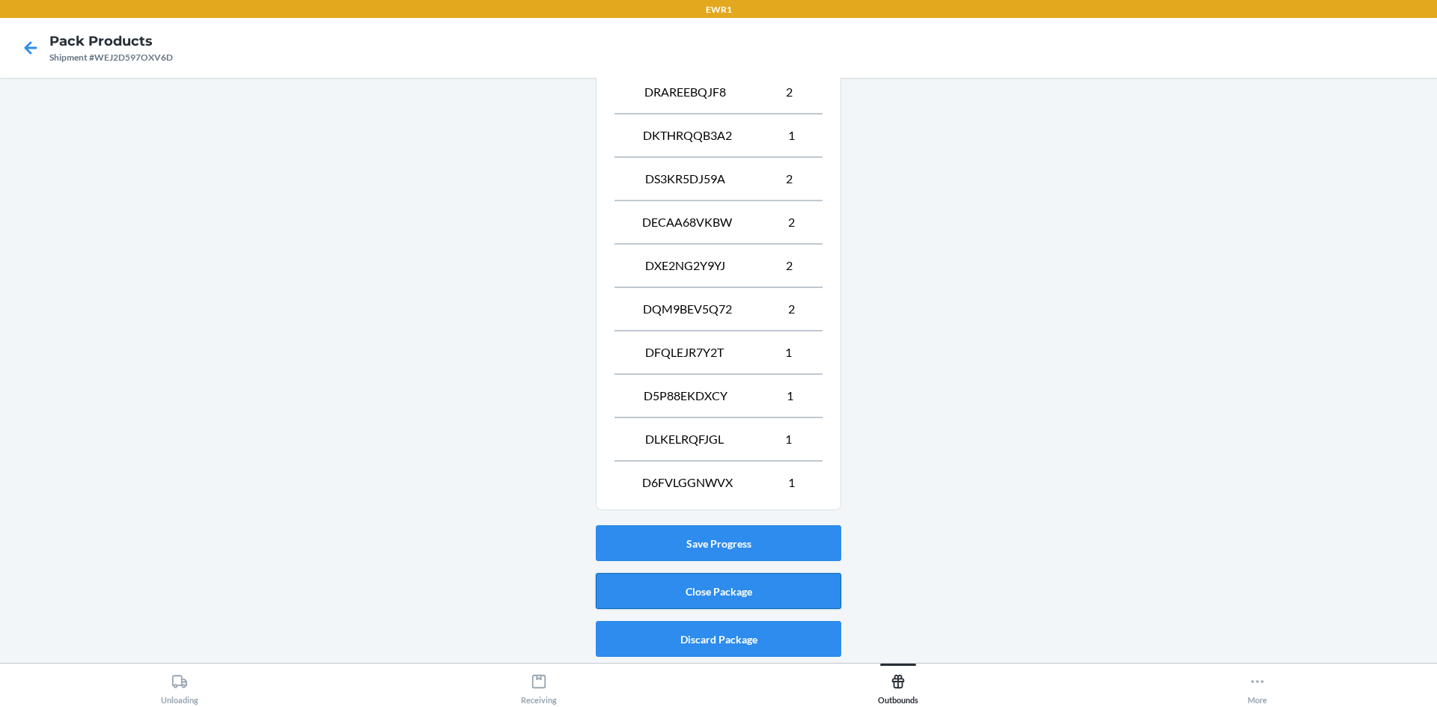
click at [703, 595] on button "Close Package" at bounding box center [719, 591] width 246 height 36
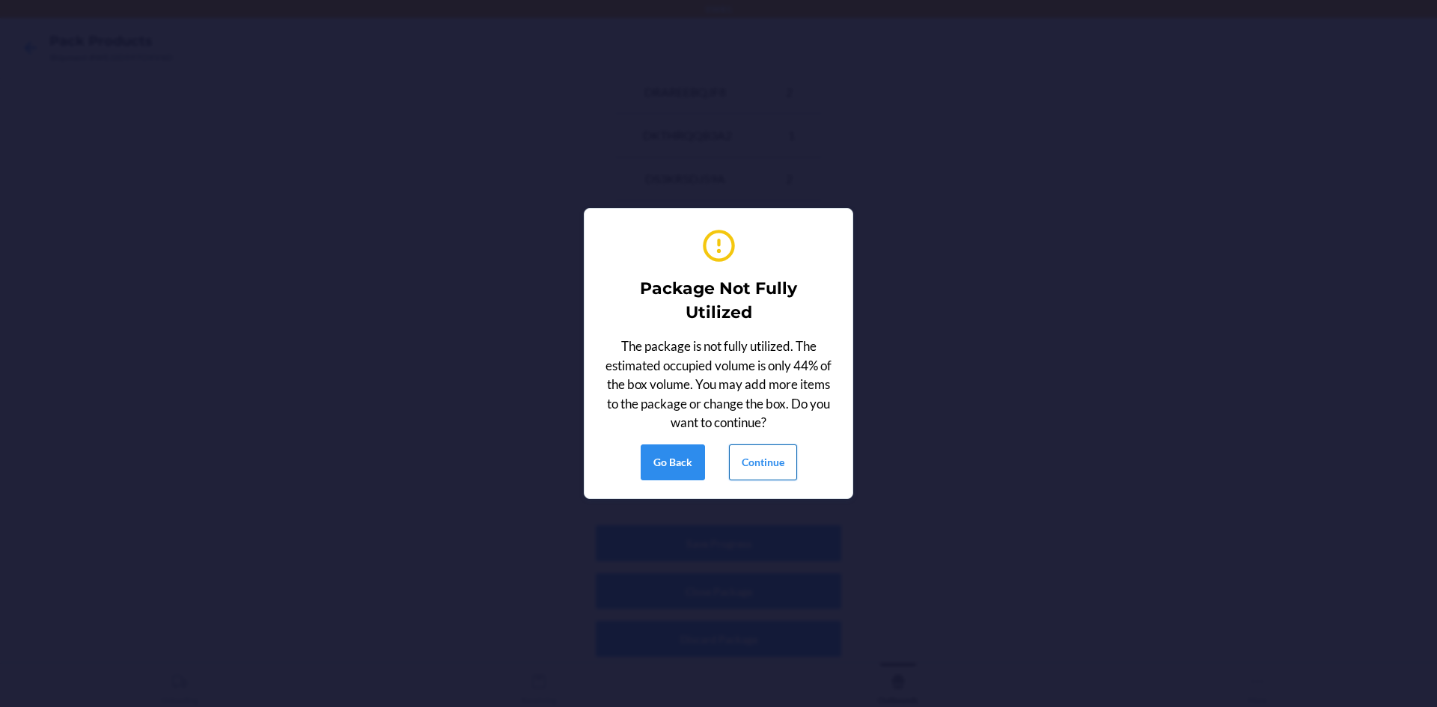
click at [752, 466] on button "Continue" at bounding box center [763, 463] width 68 height 36
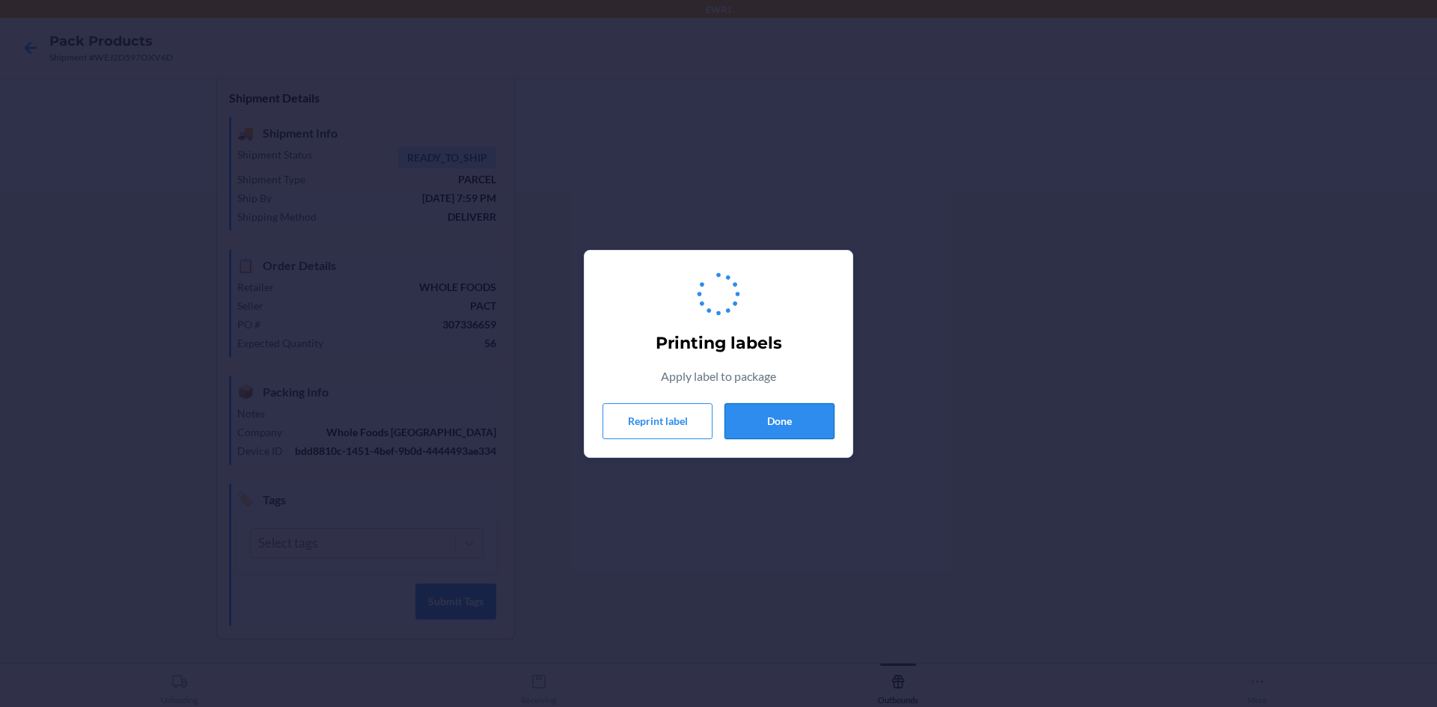
click at [805, 419] on button "Done" at bounding box center [780, 421] width 110 height 36
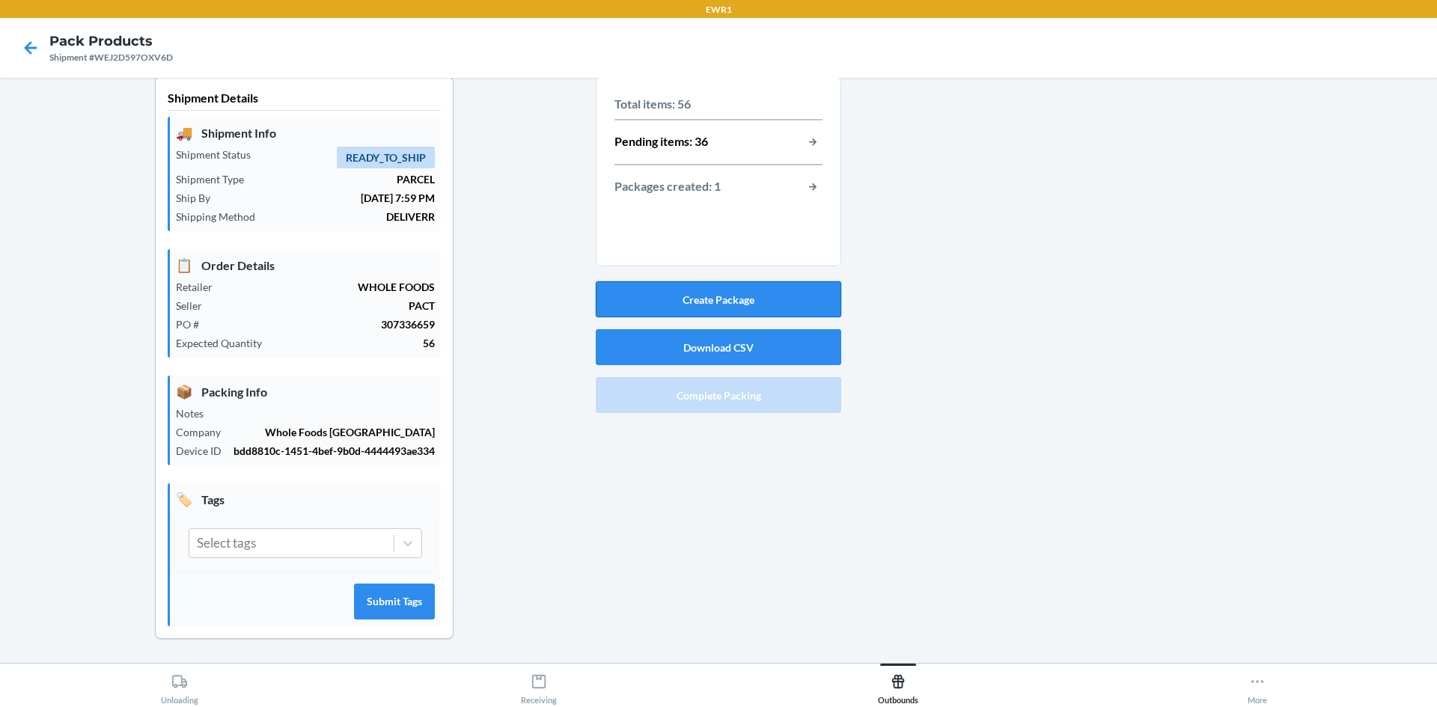
click at [699, 284] on button "Create Package" at bounding box center [719, 299] width 246 height 36
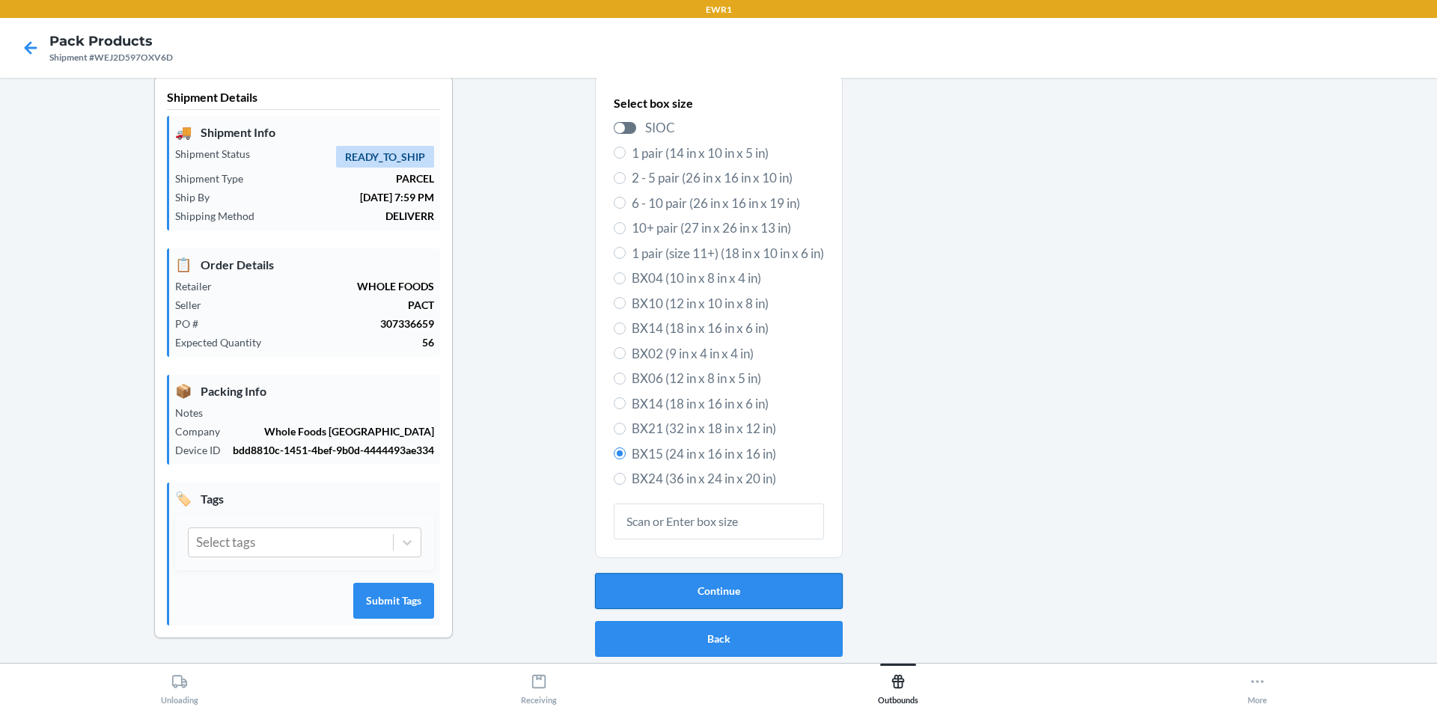
click at [662, 583] on button "Continue" at bounding box center [719, 591] width 248 height 36
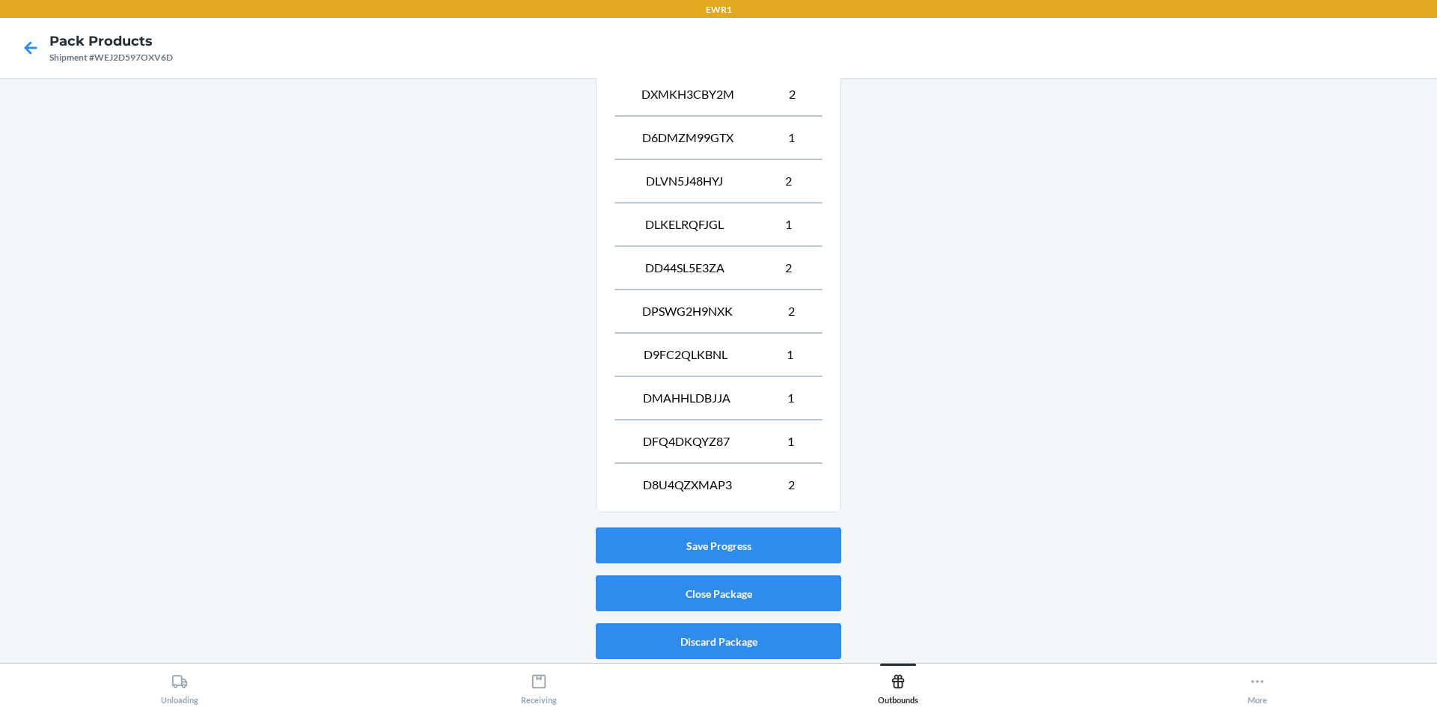
scroll to position [753, 0]
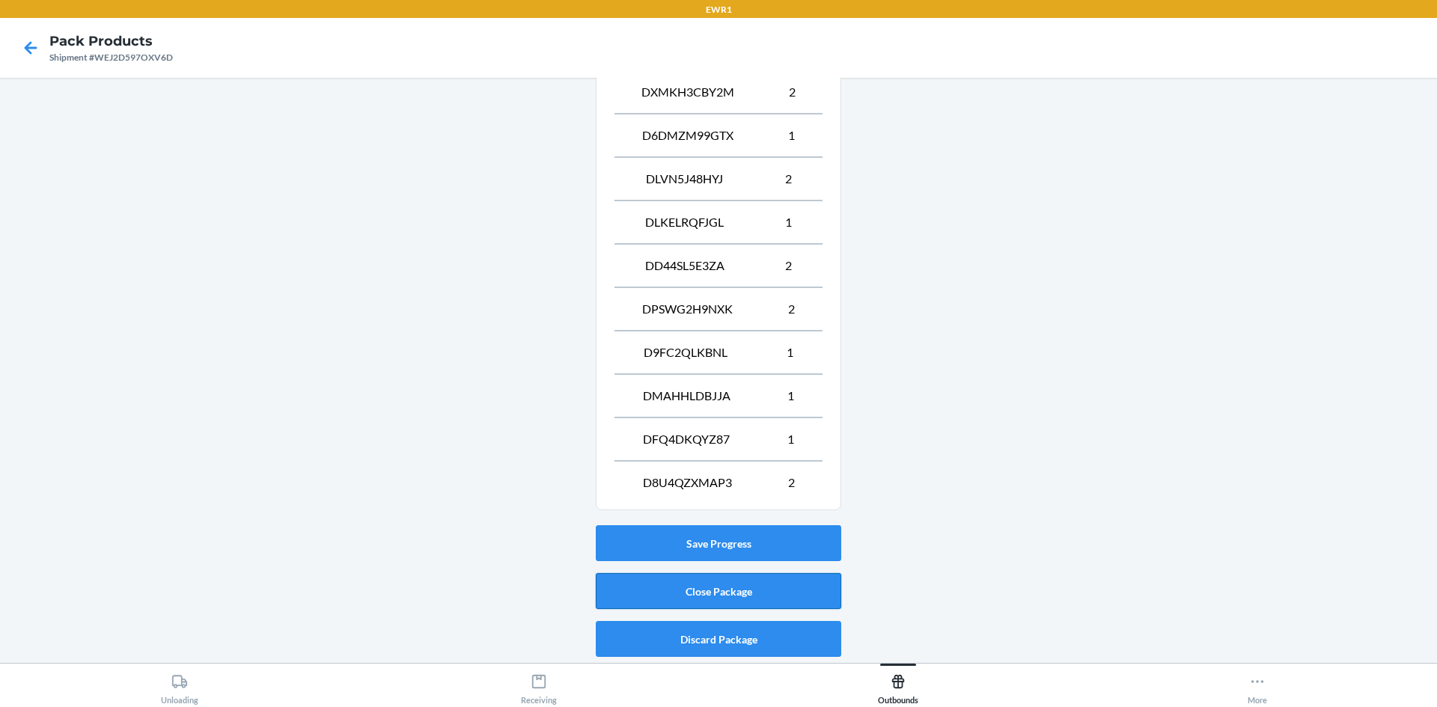
click at [692, 591] on button "Close Package" at bounding box center [719, 591] width 246 height 36
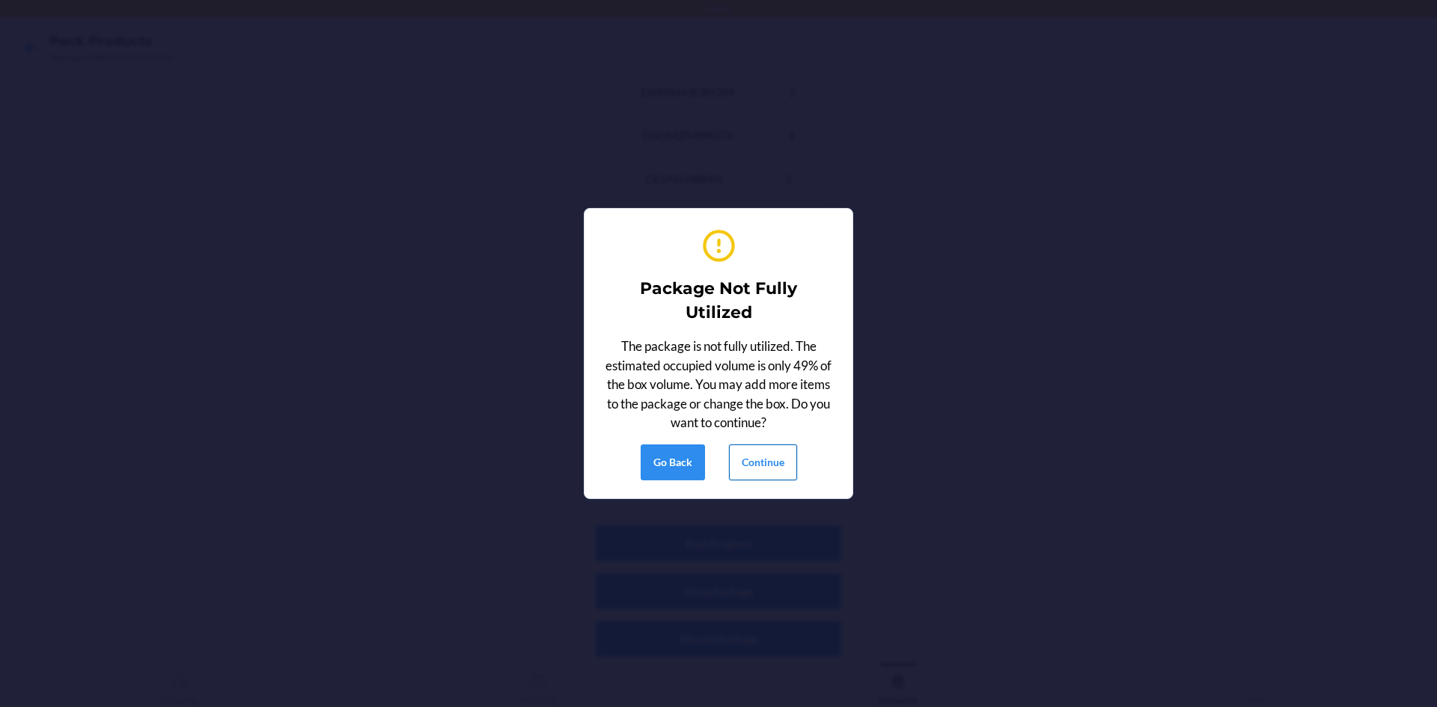
click at [768, 452] on button "Continue" at bounding box center [763, 463] width 68 height 36
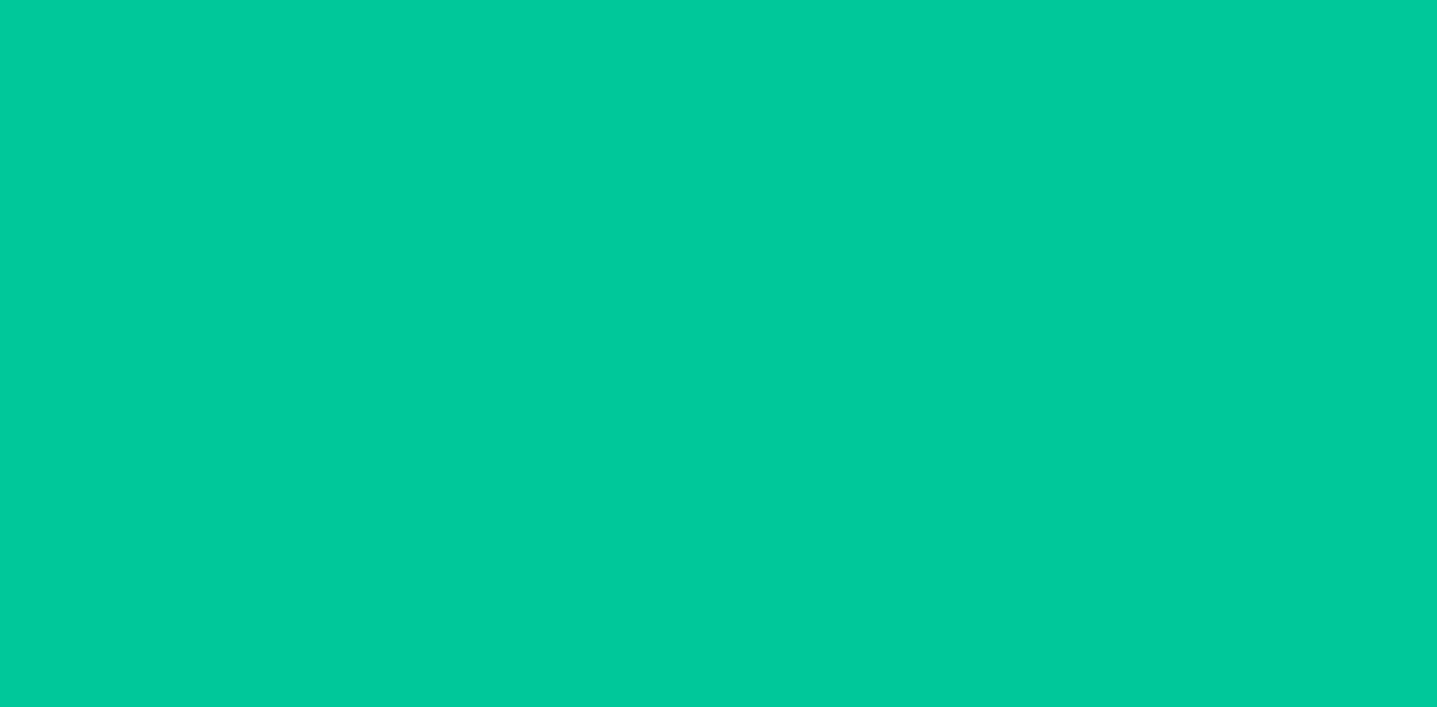
scroll to position [29, 0]
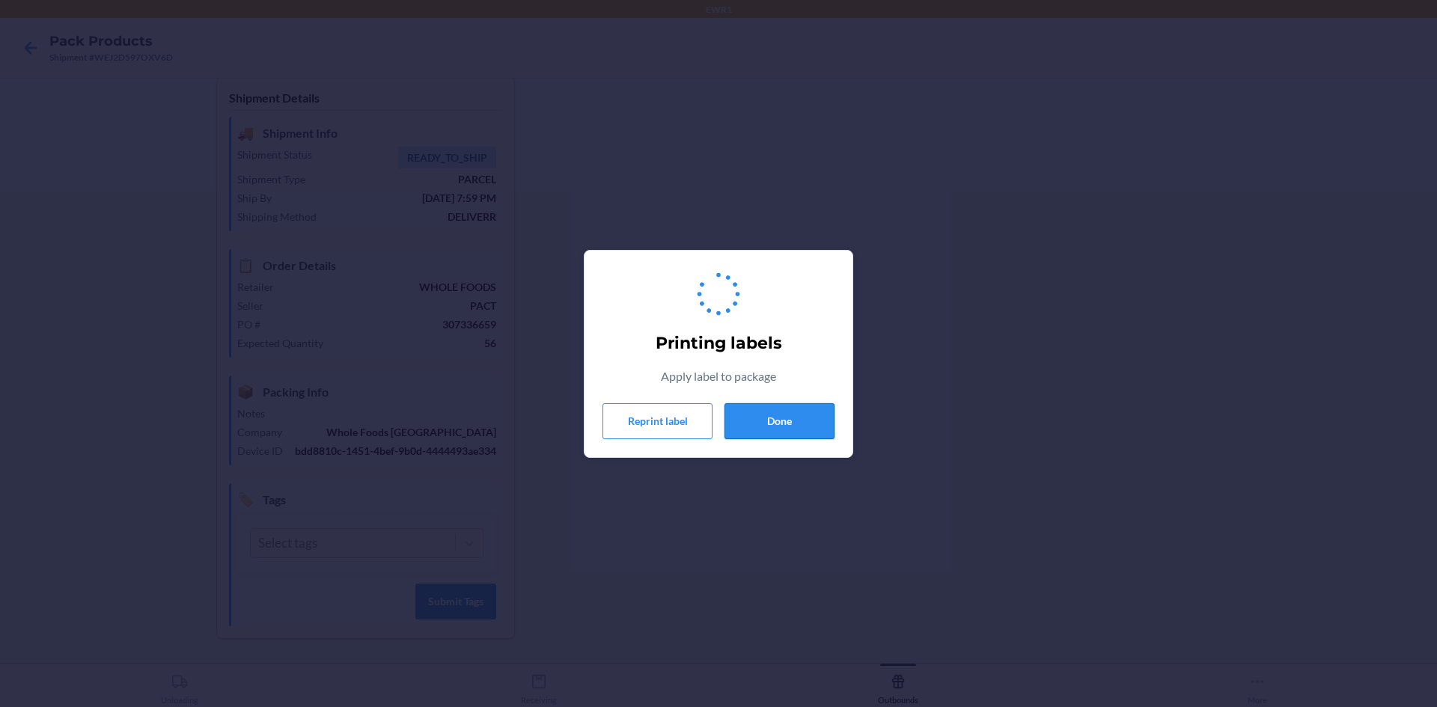
click at [822, 413] on button "Done" at bounding box center [780, 421] width 110 height 36
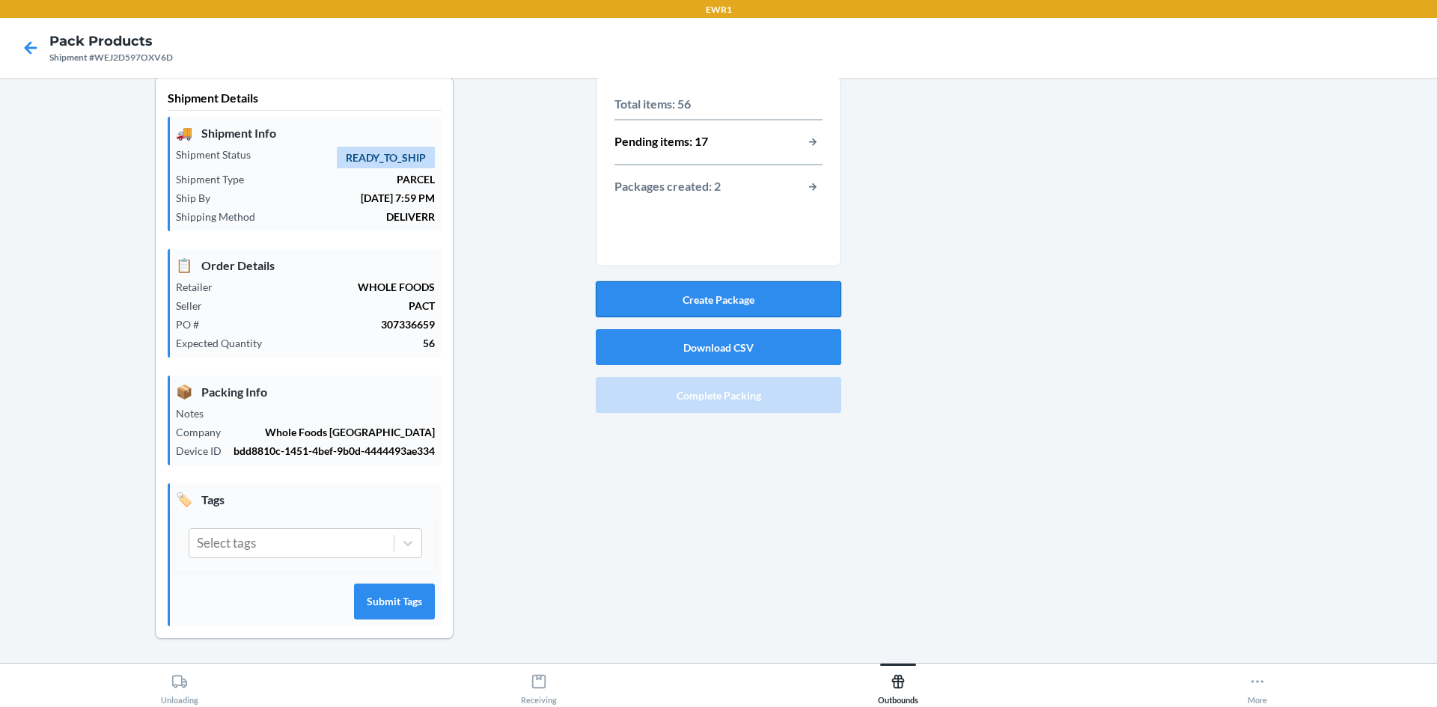
click at [673, 287] on button "Create Package" at bounding box center [719, 299] width 246 height 36
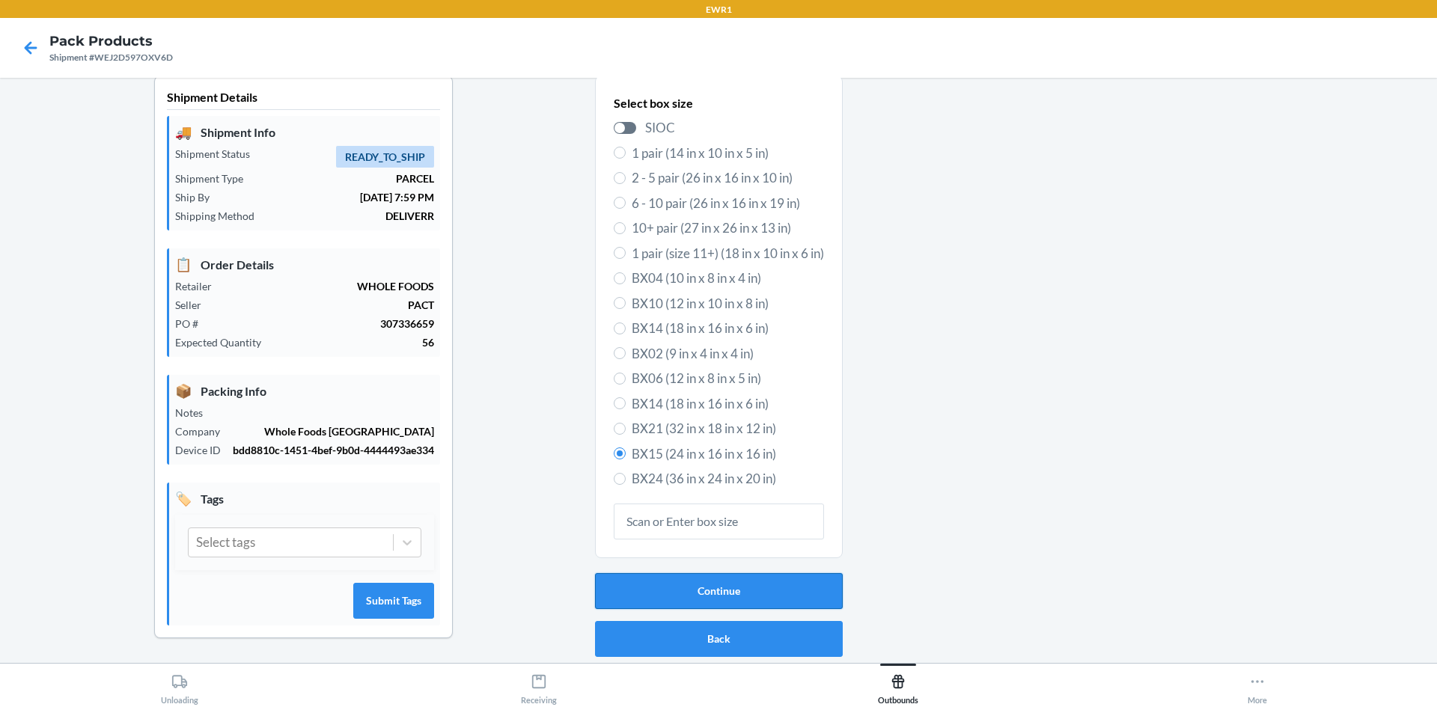
click at [635, 585] on button "Continue" at bounding box center [719, 591] width 248 height 36
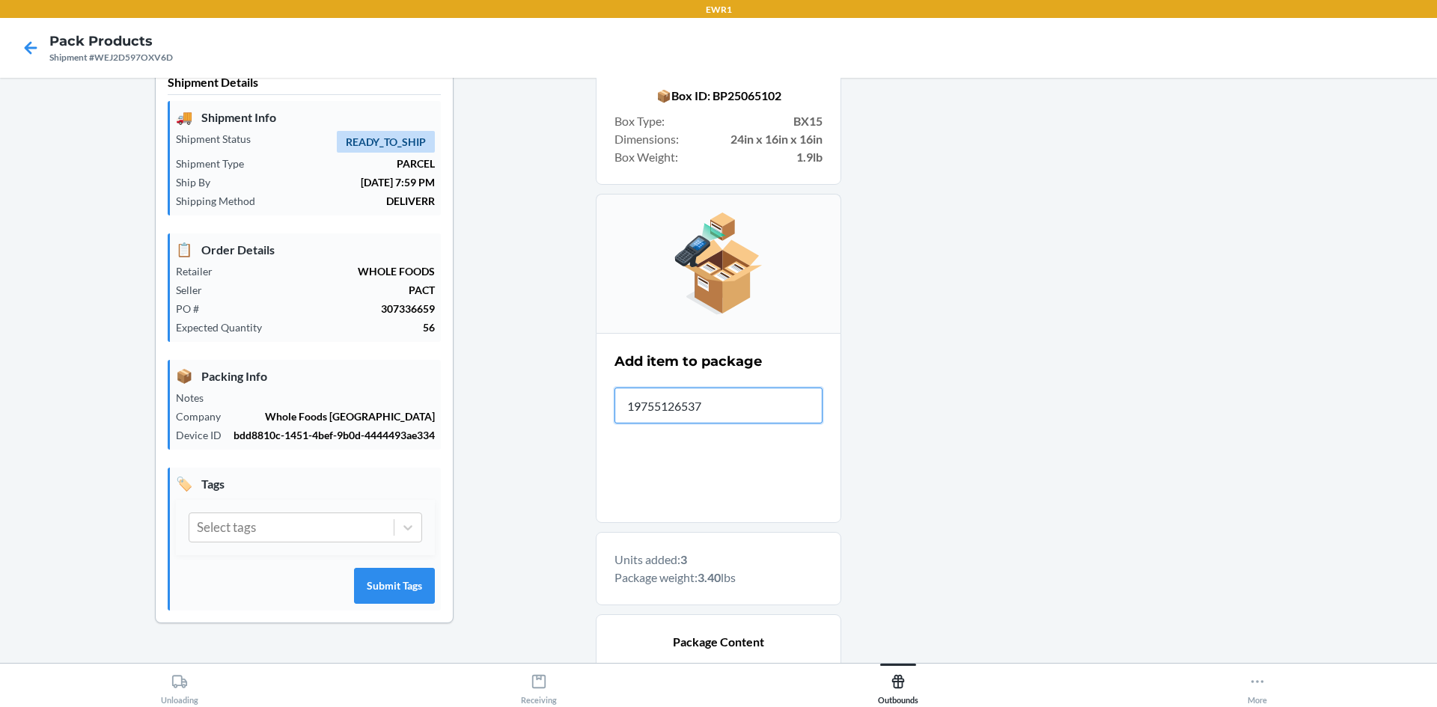
type input "197551265375"
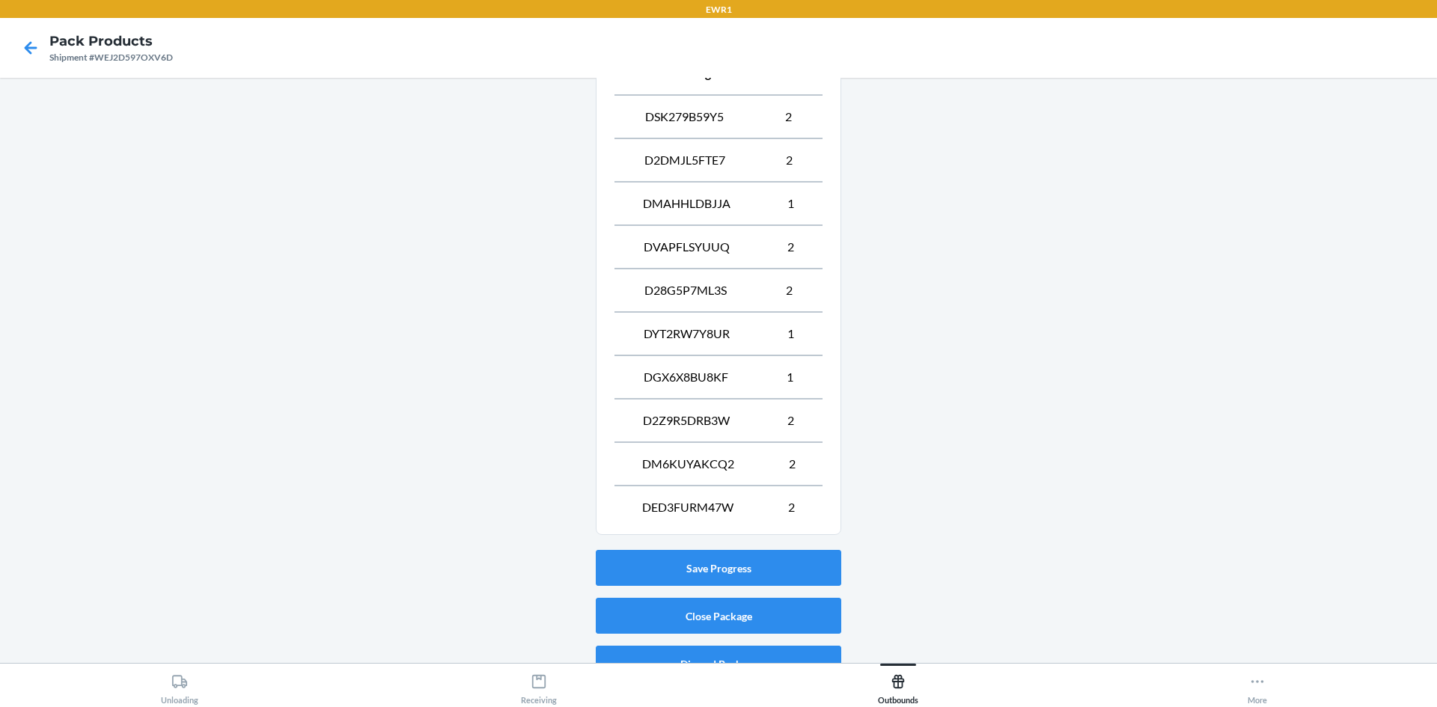
scroll to position [623, 0]
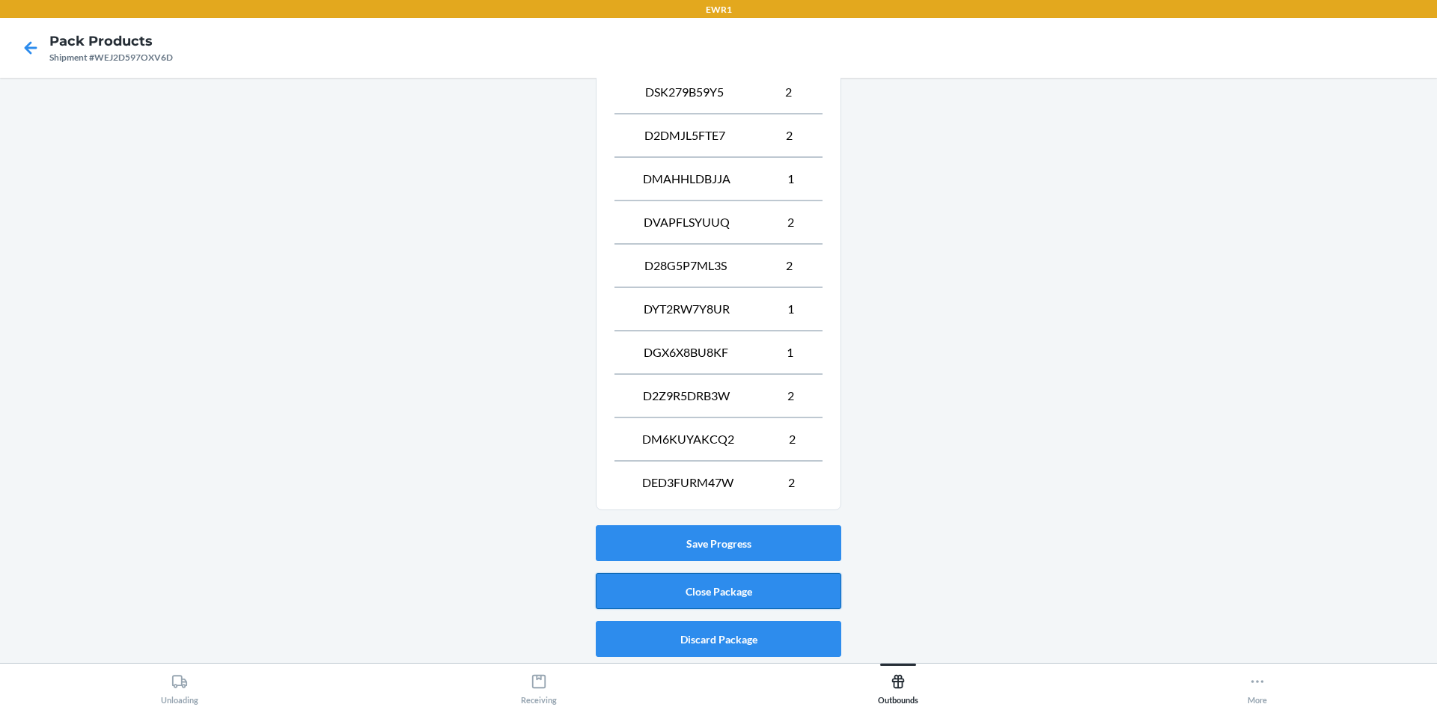
click at [786, 592] on button "Close Package" at bounding box center [719, 591] width 246 height 36
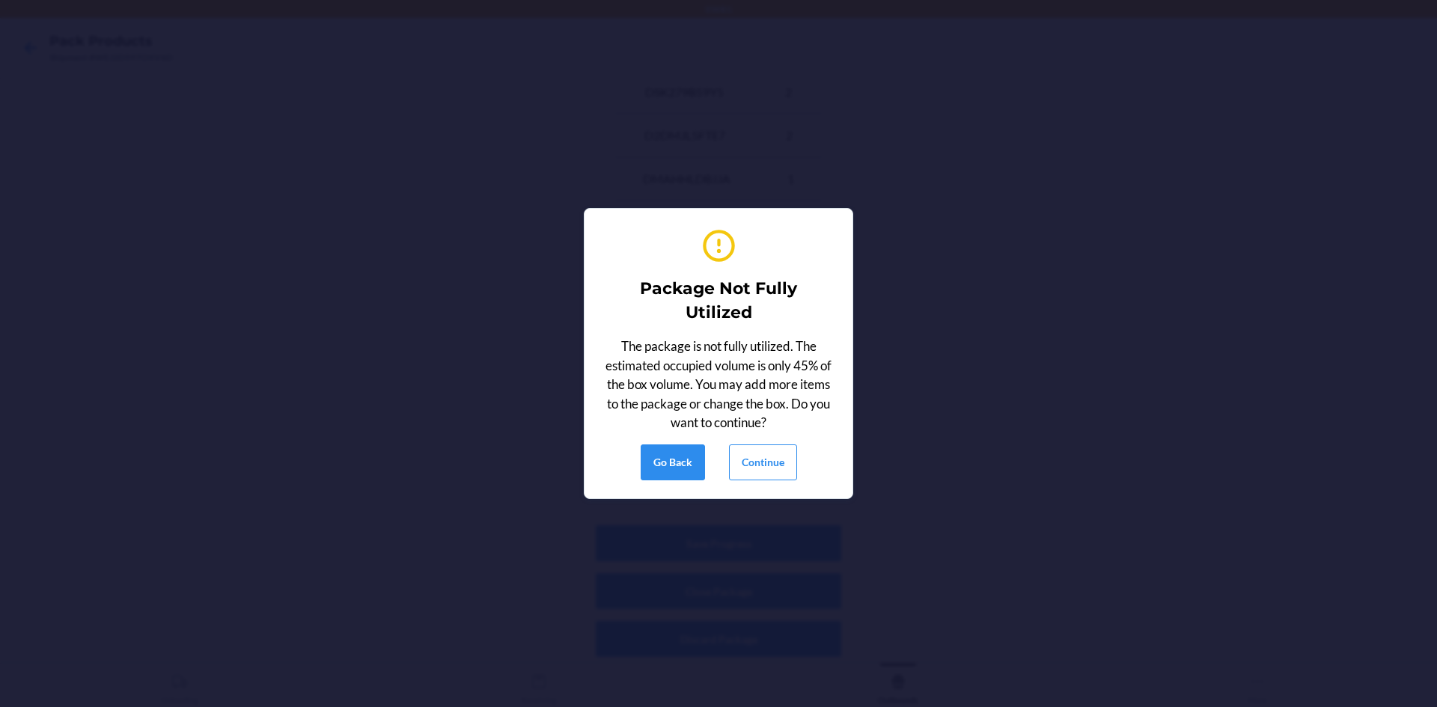
click at [773, 481] on div "Package Not Fully Utilized The package is not fully utilized. The estimated occ…" at bounding box center [719, 354] width 232 height 266
click at [772, 474] on button "Continue" at bounding box center [763, 463] width 68 height 36
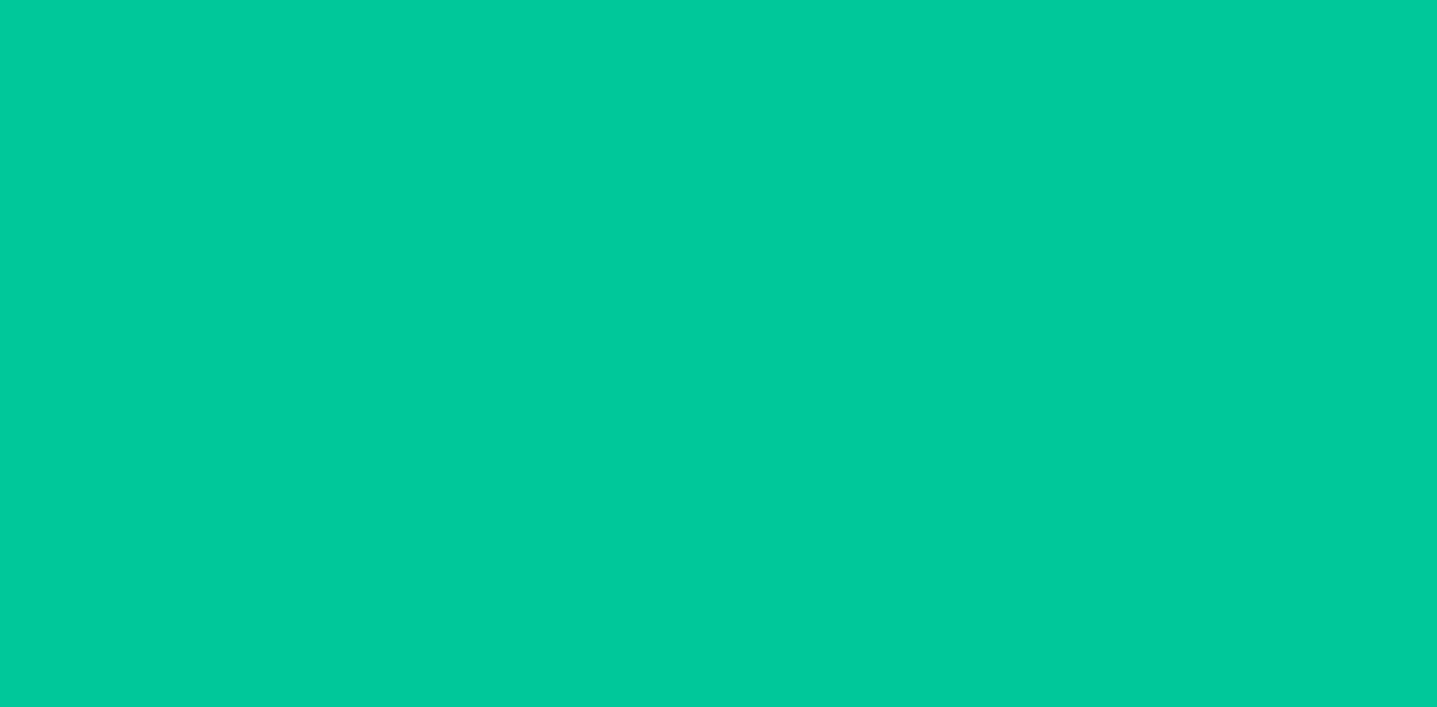
scroll to position [29, 0]
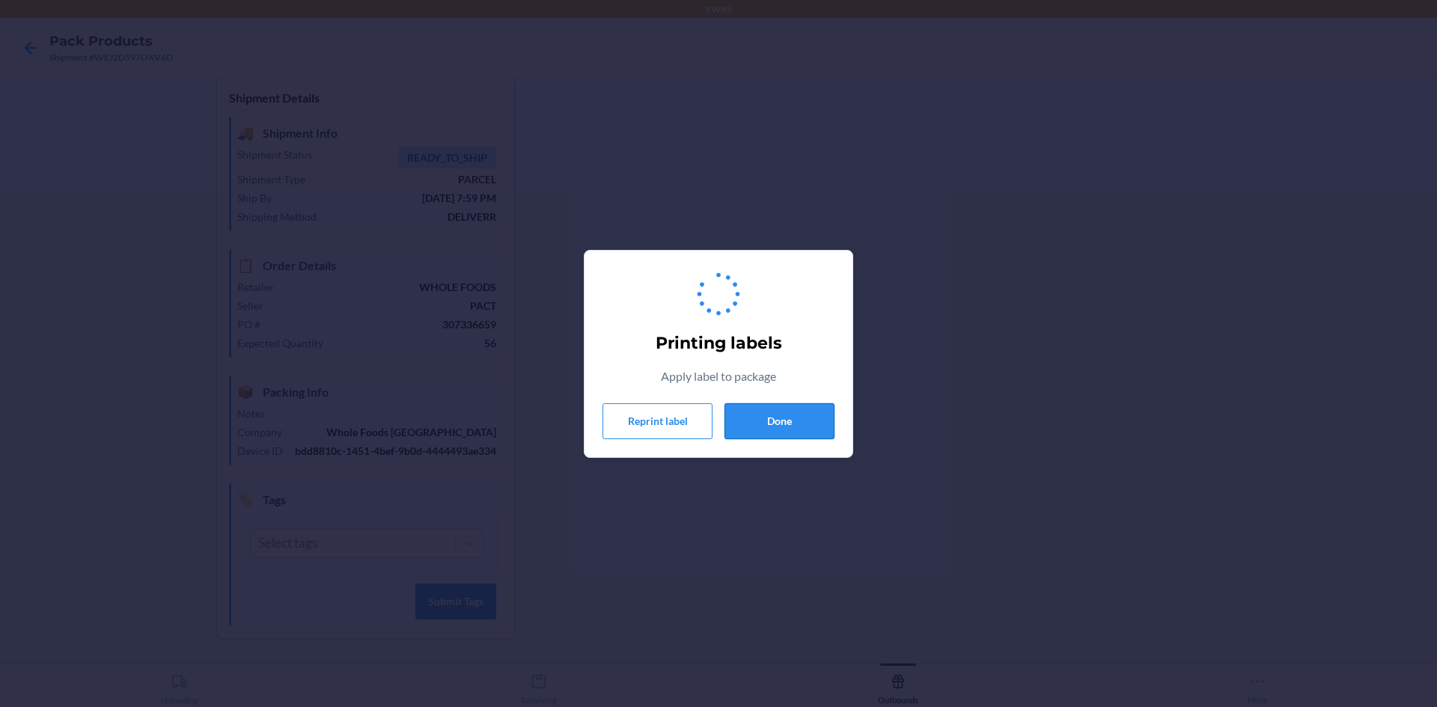
drag, startPoint x: 810, startPoint y: 418, endPoint x: 1121, endPoint y: 618, distance: 369.6
click at [810, 418] on button "Done" at bounding box center [780, 421] width 110 height 36
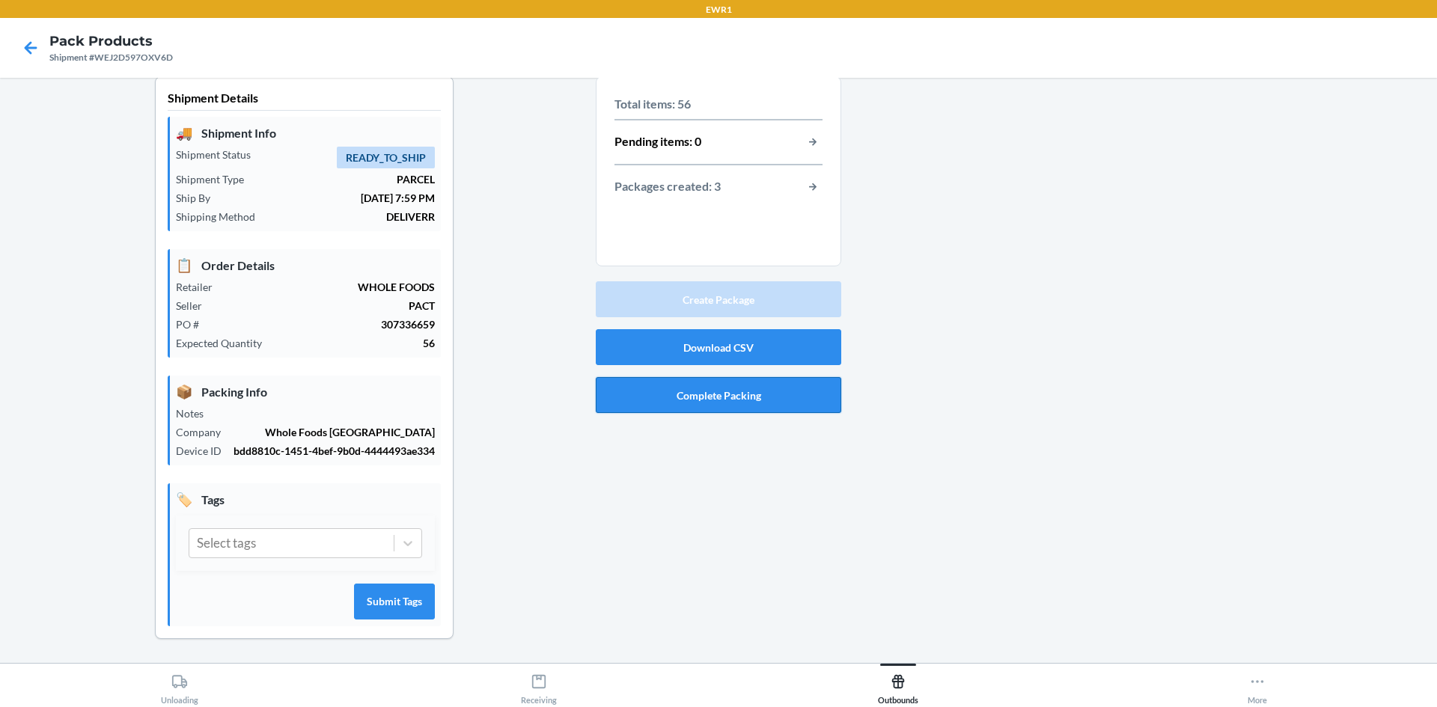
click at [680, 377] on button "Complete Packing" at bounding box center [719, 395] width 246 height 36
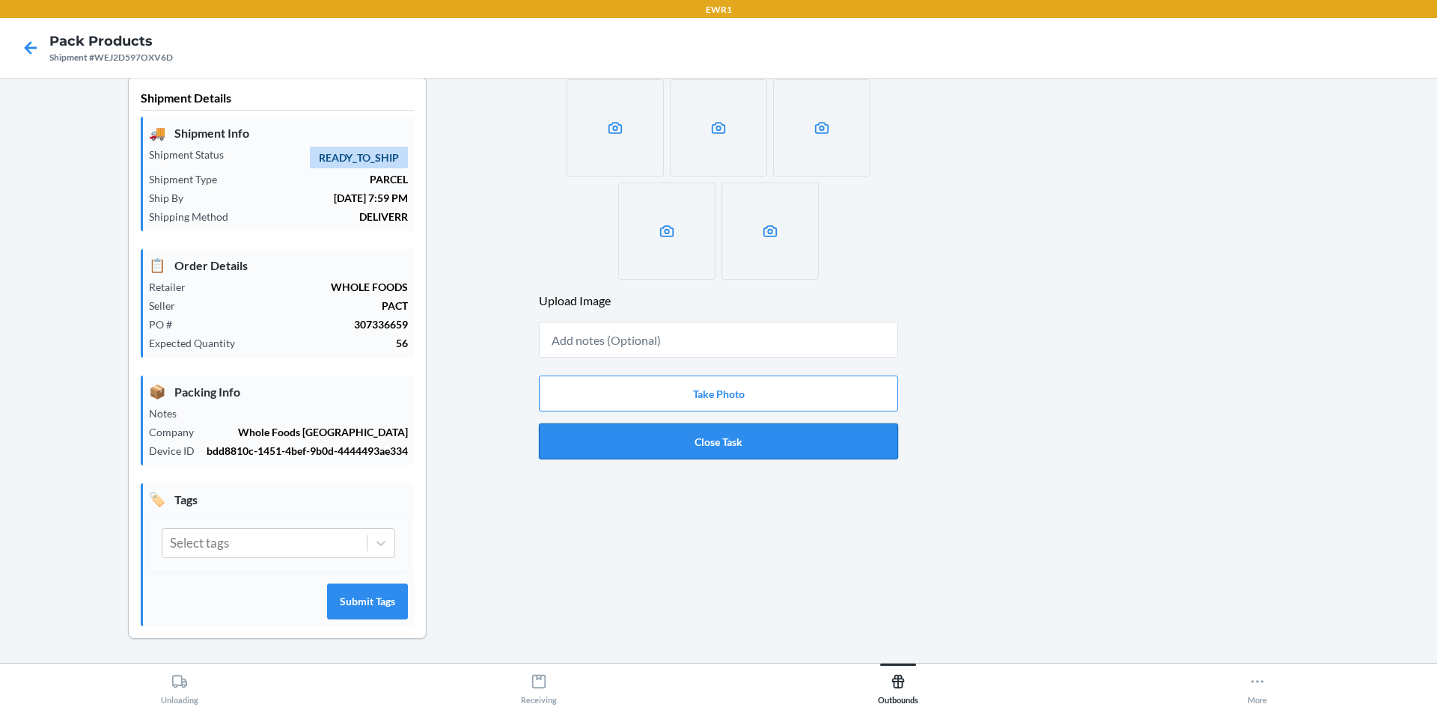
click at [749, 424] on button "Close Task" at bounding box center [718, 442] width 359 height 36
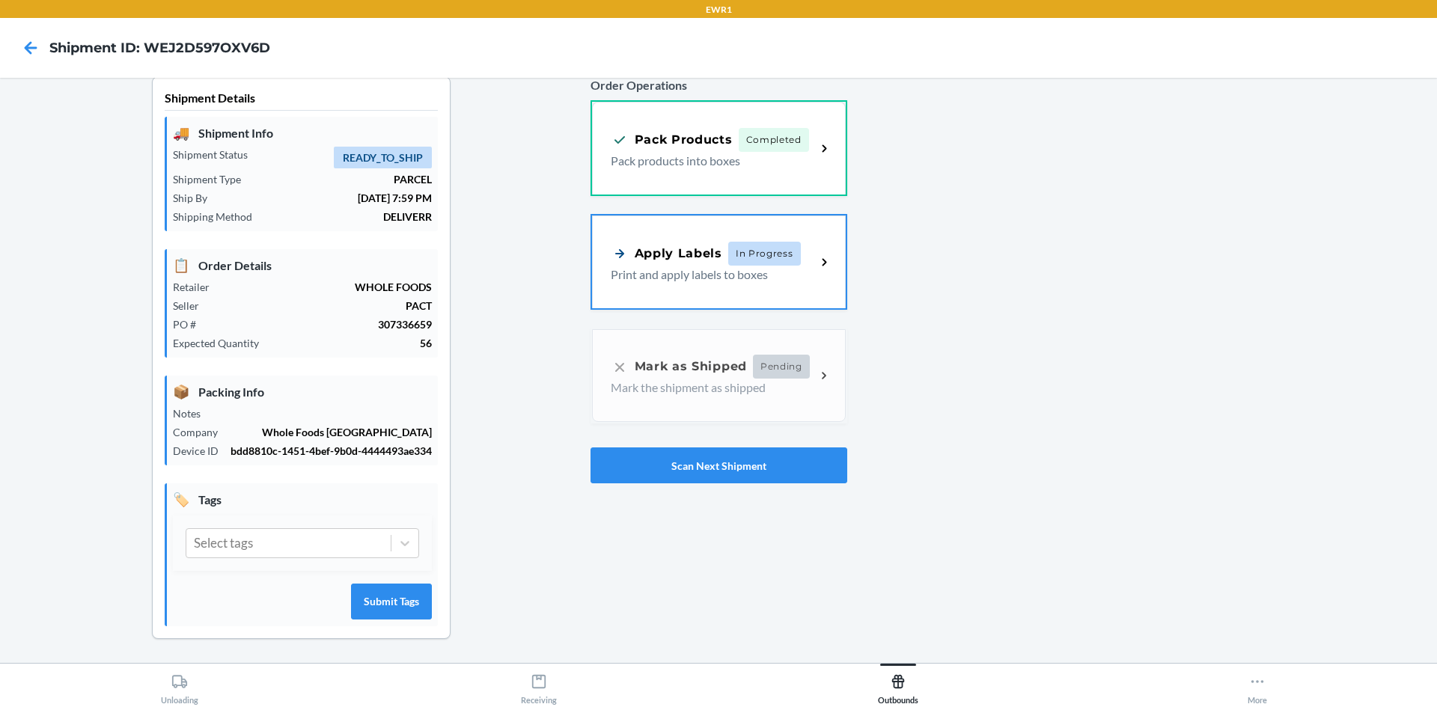
click at [733, 192] on div "Order Operations Pack Products Completed Pack products into boxes Apply Labels …" at bounding box center [719, 279] width 257 height 419
click at [756, 240] on span "In Progress" at bounding box center [764, 252] width 73 height 24
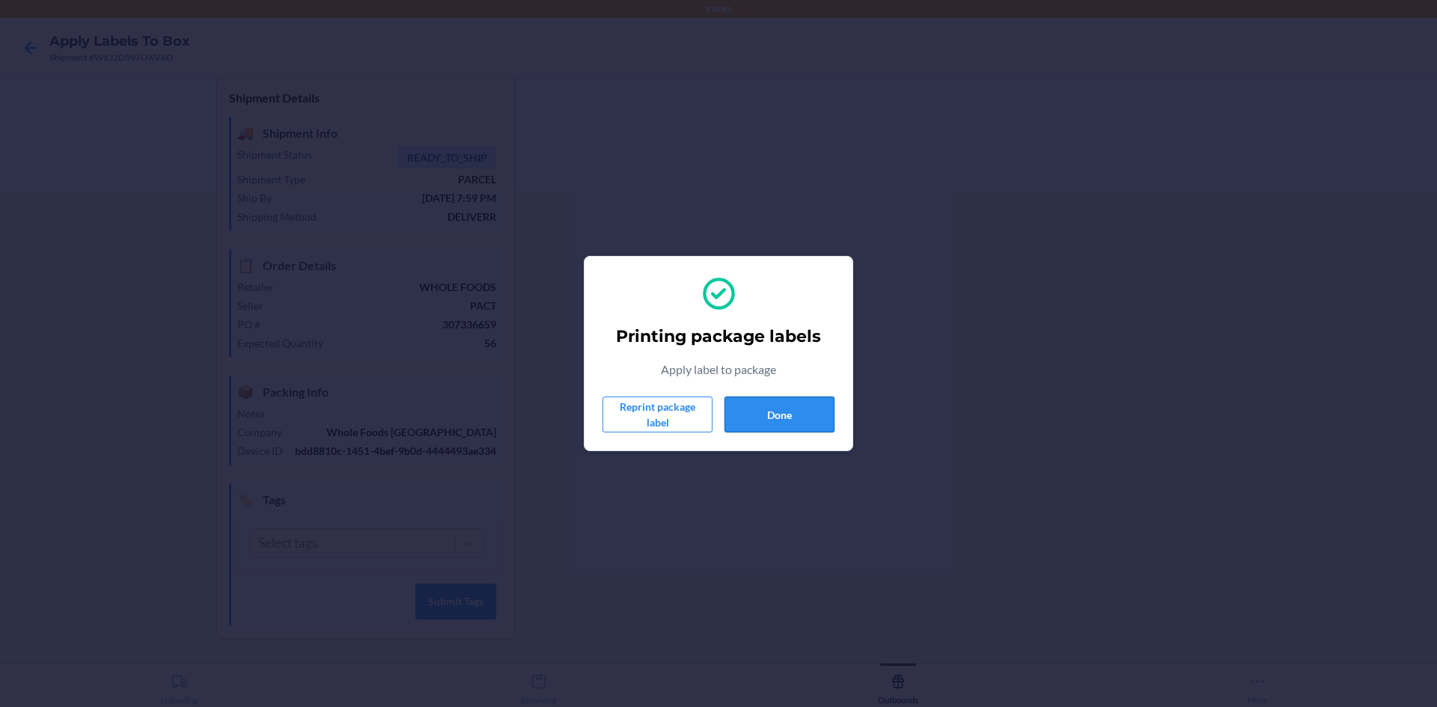
click at [765, 424] on button "Done" at bounding box center [780, 415] width 110 height 36
click at [739, 403] on button "Done" at bounding box center [780, 415] width 110 height 36
click at [731, 406] on button "Done" at bounding box center [780, 415] width 110 height 36
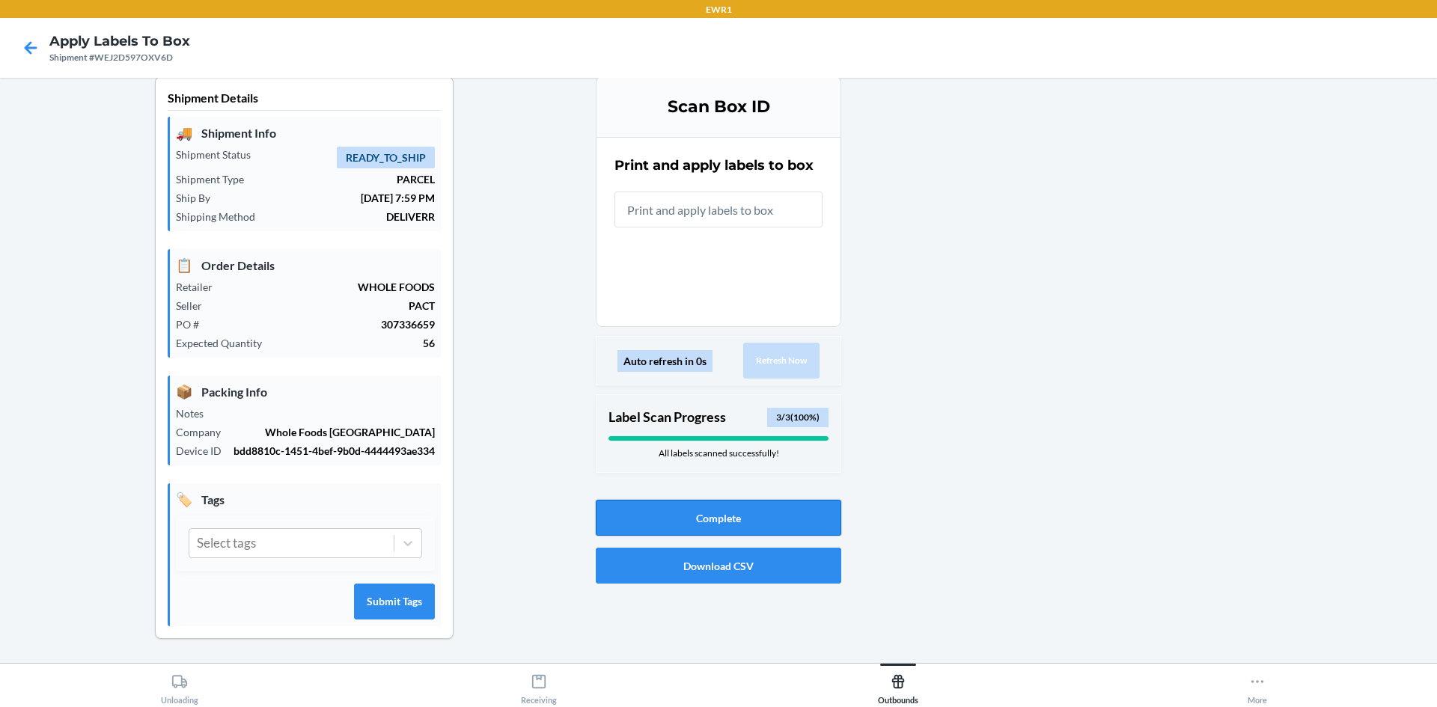
click at [715, 502] on button "Complete" at bounding box center [719, 518] width 246 height 36
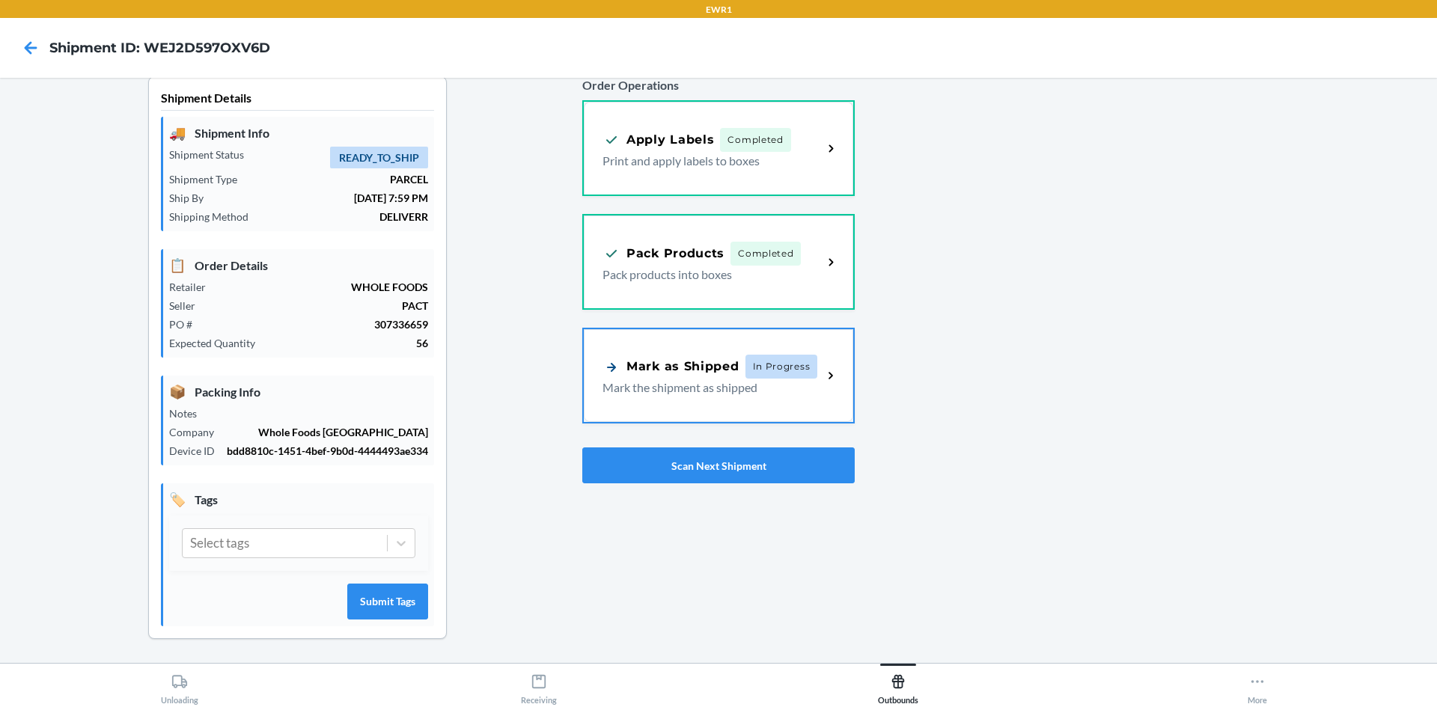
click at [709, 358] on div "Mark as Shipped" at bounding box center [671, 367] width 137 height 19
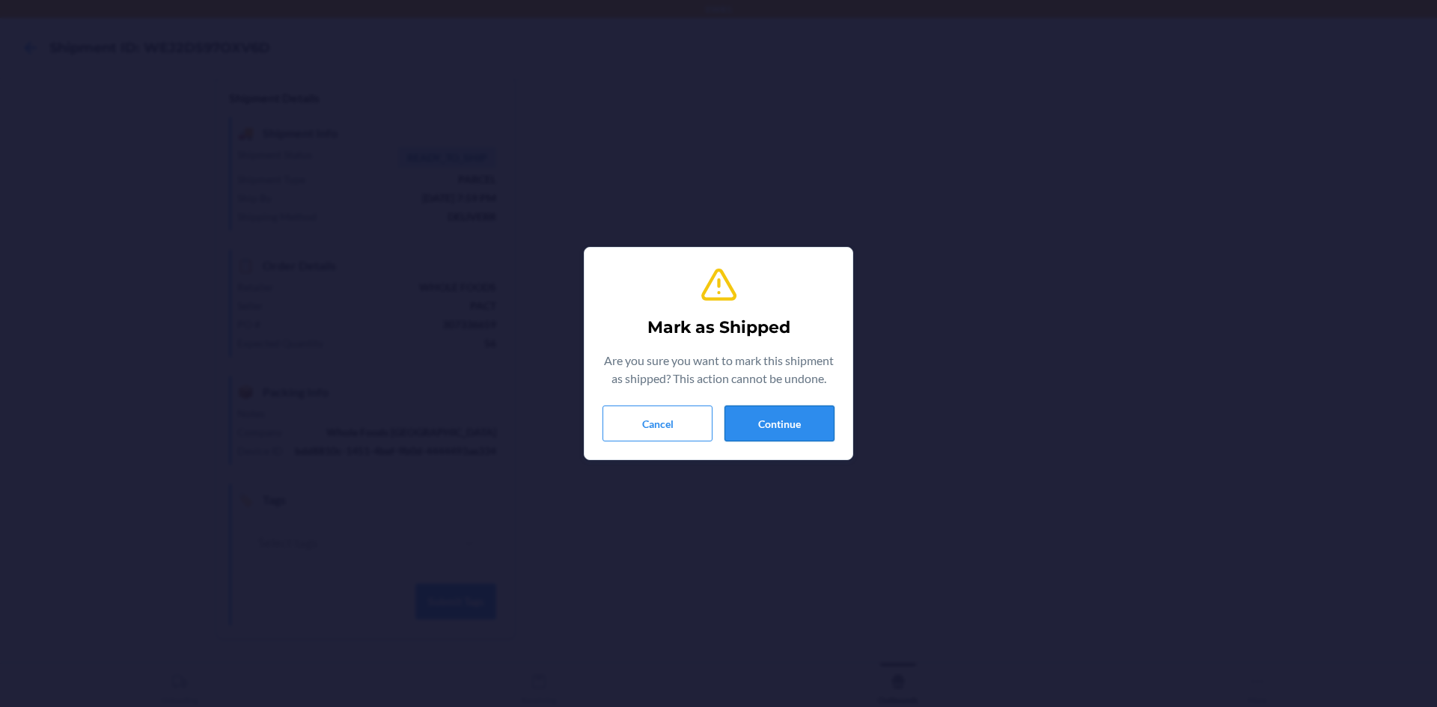
drag, startPoint x: 790, startPoint y: 418, endPoint x: 811, endPoint y: 415, distance: 20.4
click at [793, 415] on button "Continue" at bounding box center [780, 424] width 110 height 36
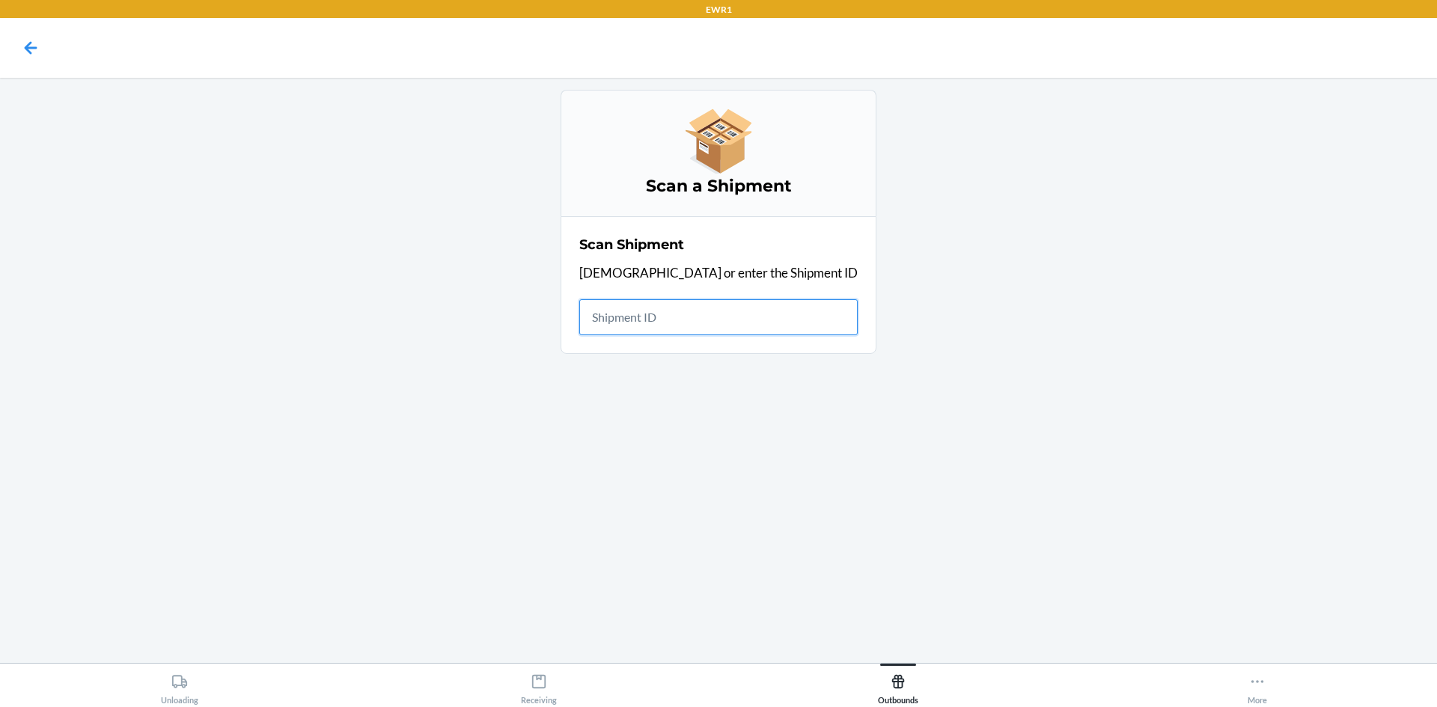
click at [661, 323] on input "text" at bounding box center [718, 317] width 278 height 36
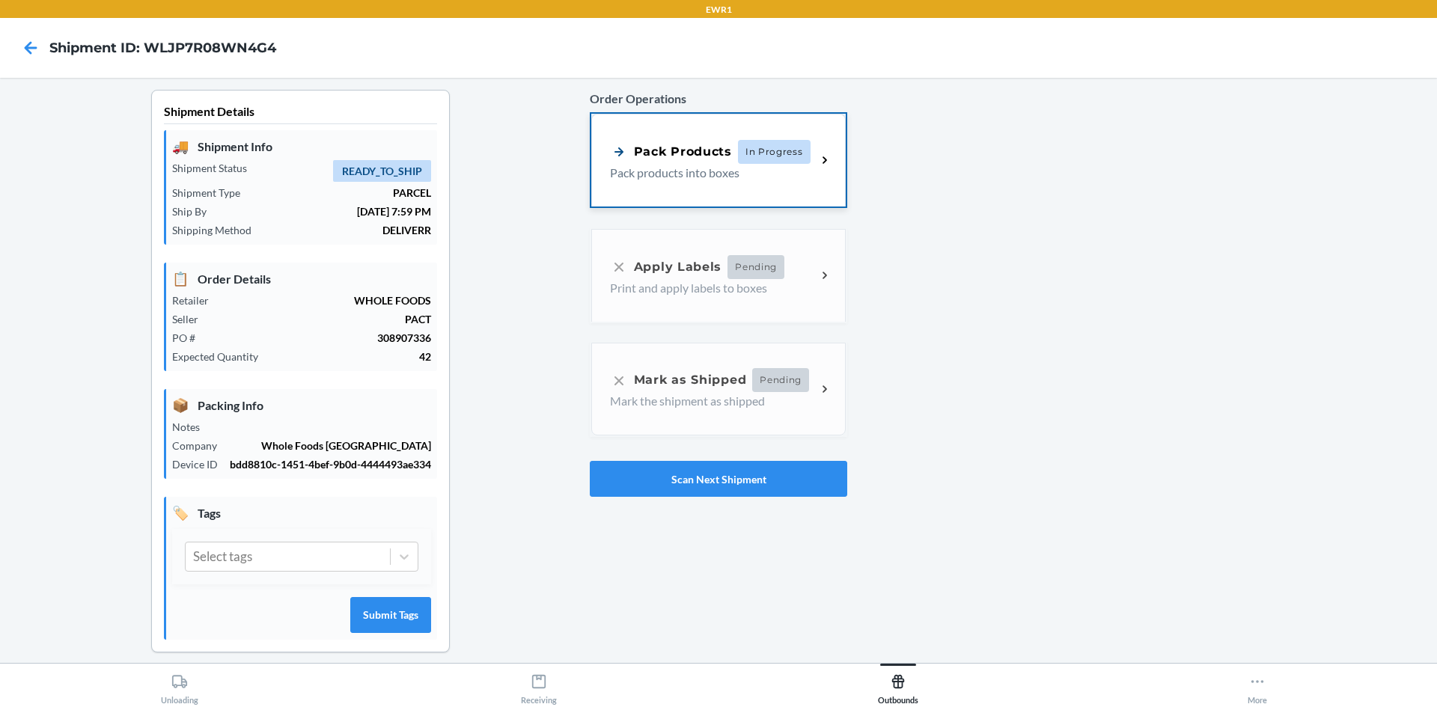
click at [743, 160] on span "In Progress" at bounding box center [774, 152] width 73 height 24
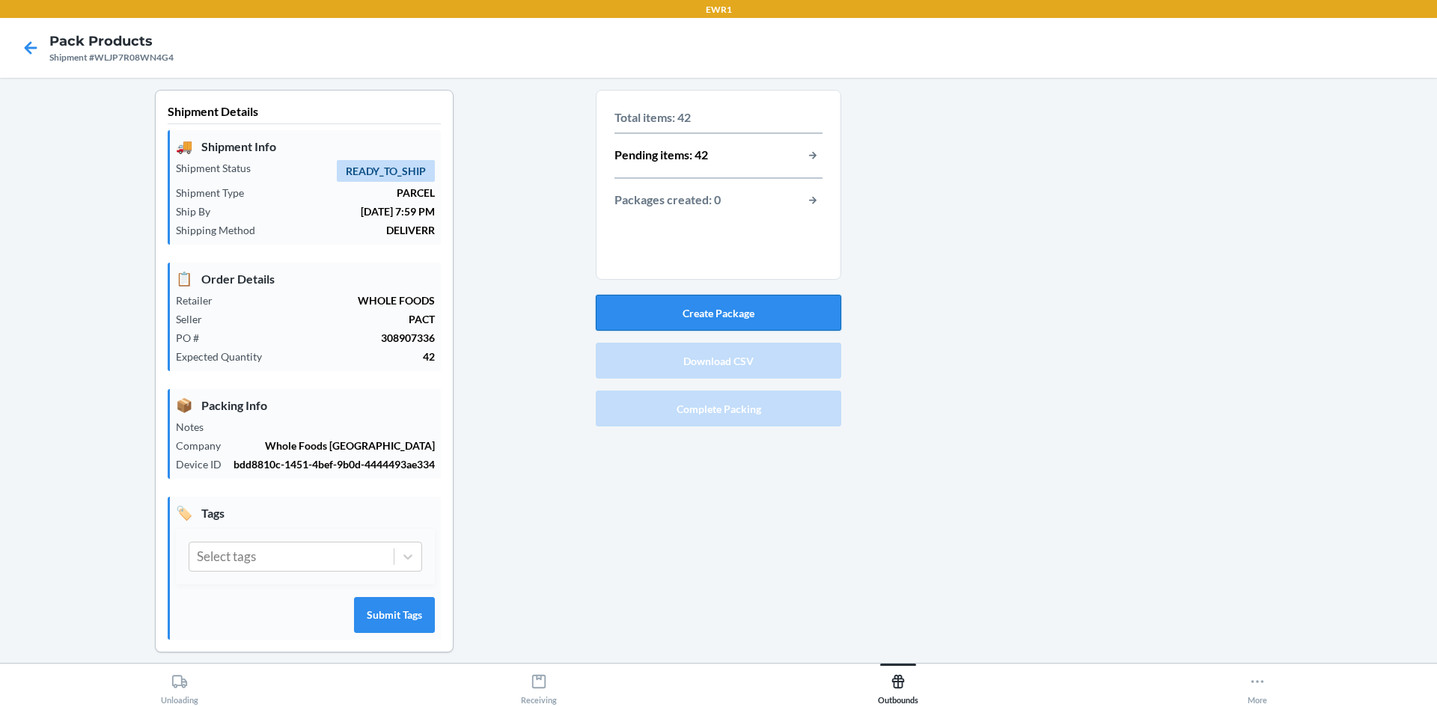
click at [717, 313] on button "Create Package" at bounding box center [719, 313] width 246 height 36
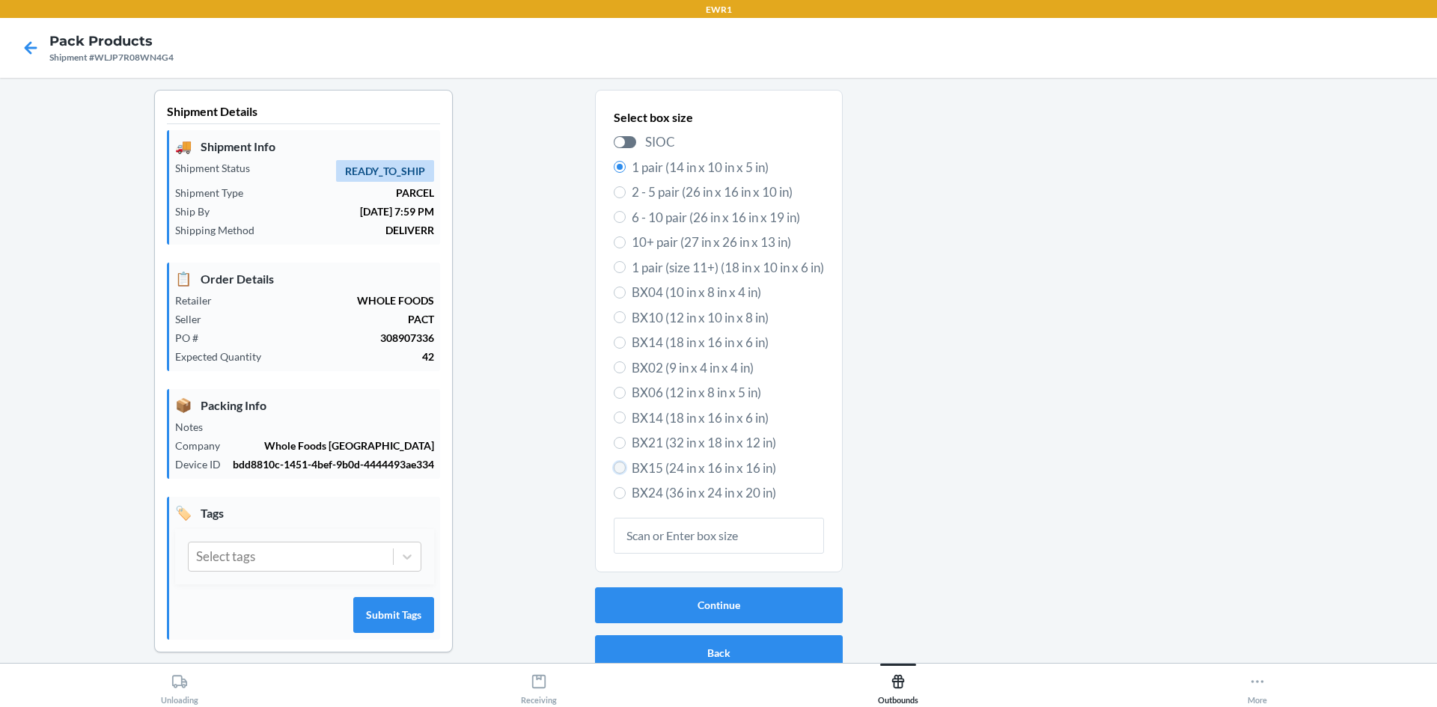
click at [614, 468] on input "BX15 (24 in x 16 in x 16 in)" at bounding box center [620, 468] width 12 height 12
radio input "true"
radio input "false"
click at [689, 612] on button "Continue" at bounding box center [719, 606] width 248 height 36
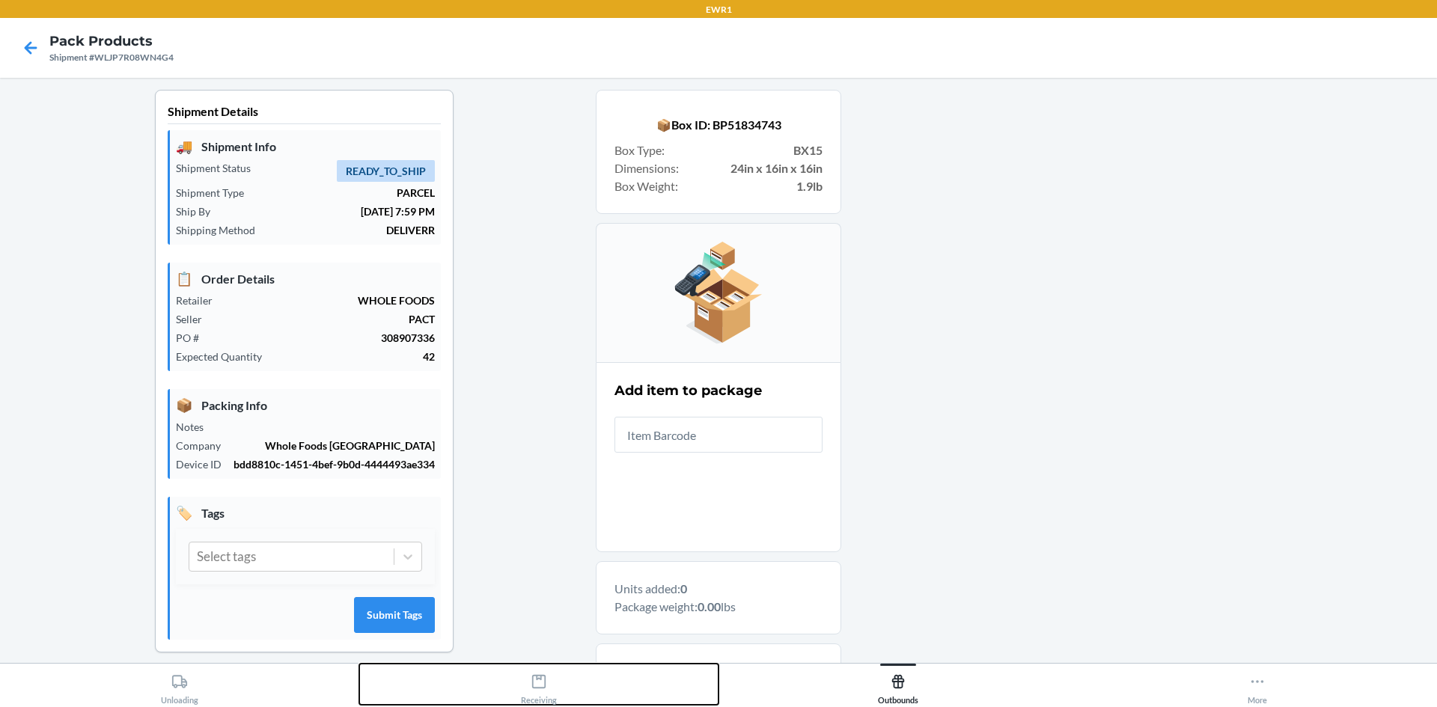
drag, startPoint x: 491, startPoint y: 674, endPoint x: 624, endPoint y: 648, distance: 135.8
click at [603, 658] on div "EWR1 Pack Products Shipment #WLJP7R08WN4G4 Shipment Details 🚚 Shipment Info Shi…" at bounding box center [718, 353] width 1437 height 707
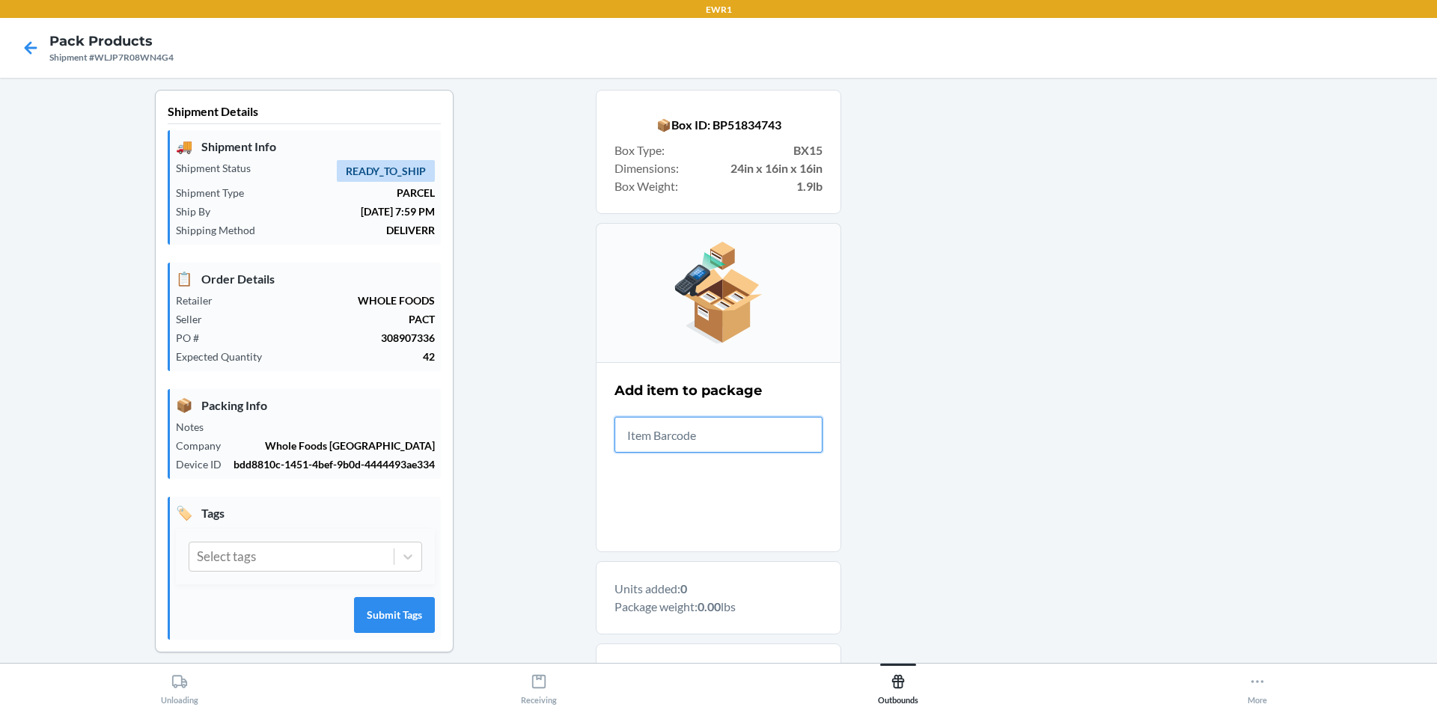
click at [697, 436] on input "text" at bounding box center [719, 435] width 208 height 36
type input "19755126549"
click at [719, 439] on input "197551265405" at bounding box center [719, 435] width 208 height 36
type input "1"
drag, startPoint x: 710, startPoint y: 481, endPoint x: 716, endPoint y: 439, distance: 42.2
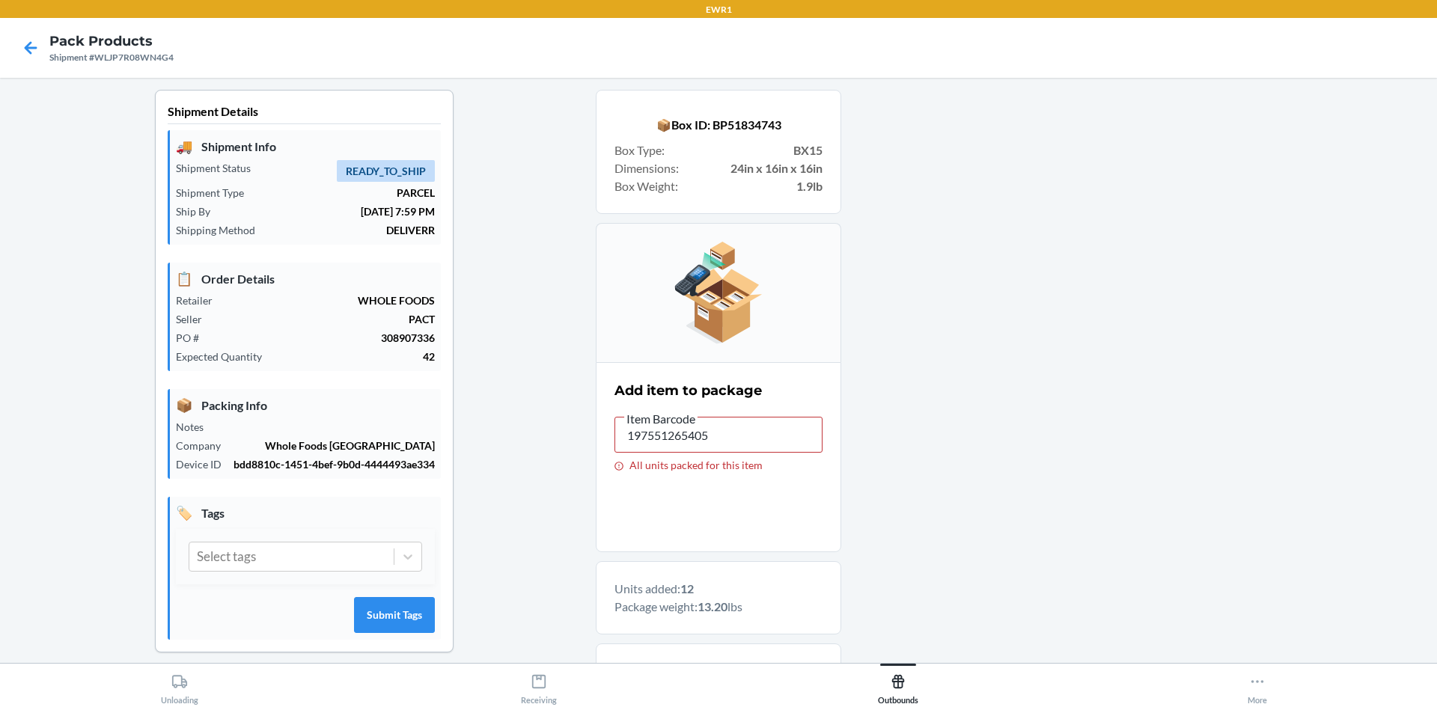
click at [710, 460] on section "Add item to package Item Barcode 197551265405 All units packed for this item" at bounding box center [719, 457] width 246 height 190
drag, startPoint x: 716, startPoint y: 439, endPoint x: 500, endPoint y: 353, distance: 232.1
click at [500, 353] on div "Shipment Details 🚚 Shipment Info Shipment Status READY_TO_SHIP Shipment Type PA…" at bounding box center [718, 666] width 1413 height 1153
click at [724, 434] on input "197551265405" at bounding box center [719, 435] width 208 height 36
type input "1"
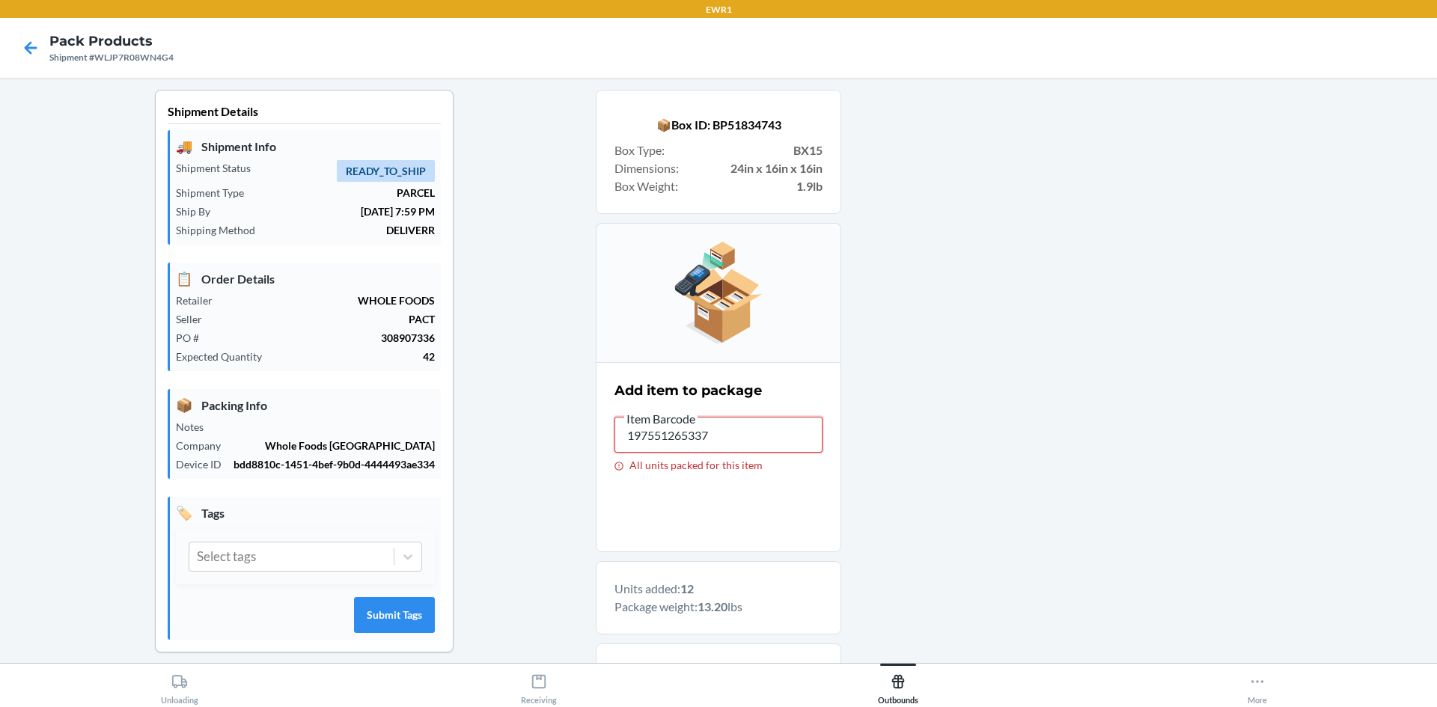
click at [781, 442] on input "197551265337" at bounding box center [719, 435] width 208 height 36
type input "1"
drag, startPoint x: 758, startPoint y: 427, endPoint x: 755, endPoint y: 435, distance: 7.8
click at [755, 435] on input "197551265306" at bounding box center [719, 435] width 208 height 36
type input "1"
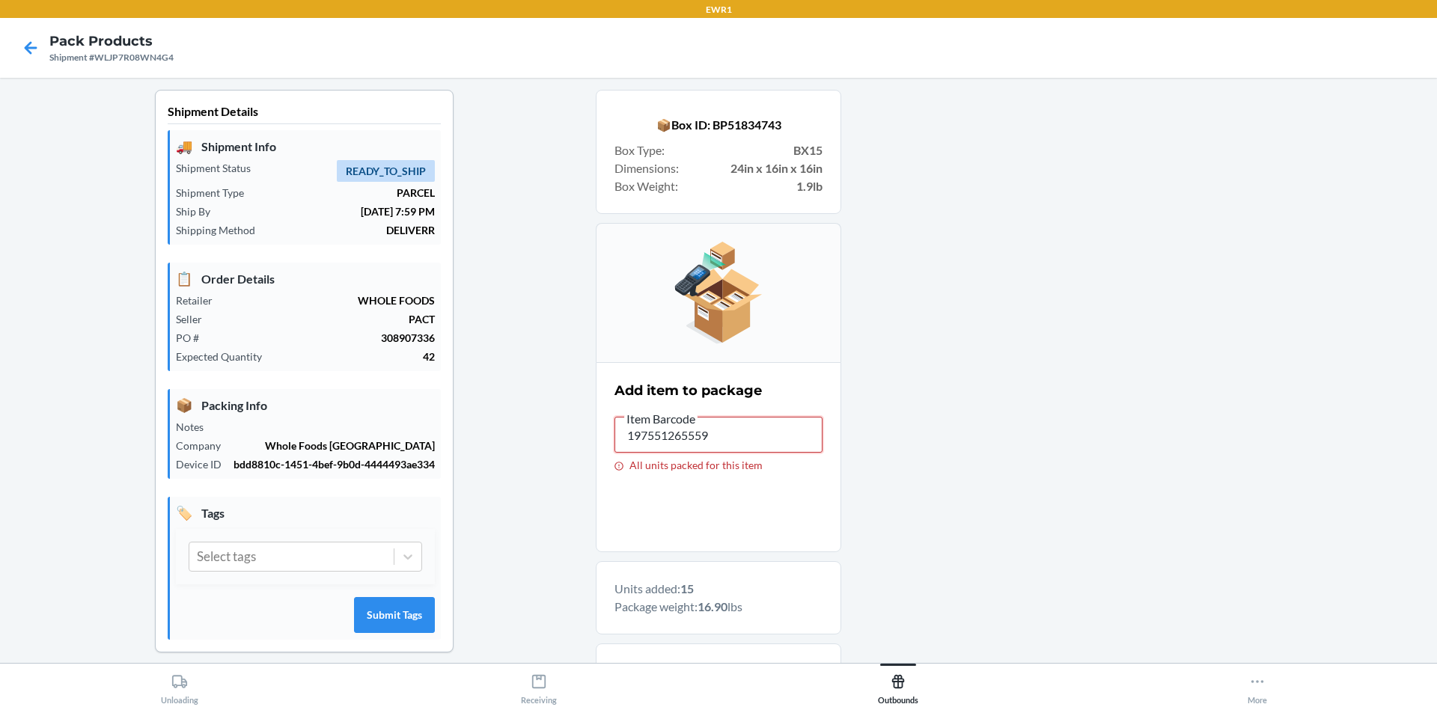
click at [719, 437] on input "197551265559" at bounding box center [719, 435] width 208 height 36
type input "1"
click at [716, 437] on input "197551265481" at bounding box center [719, 435] width 208 height 36
type input "1"
click at [723, 415] on div "Item Barcode" at bounding box center [719, 412] width 208 height 7
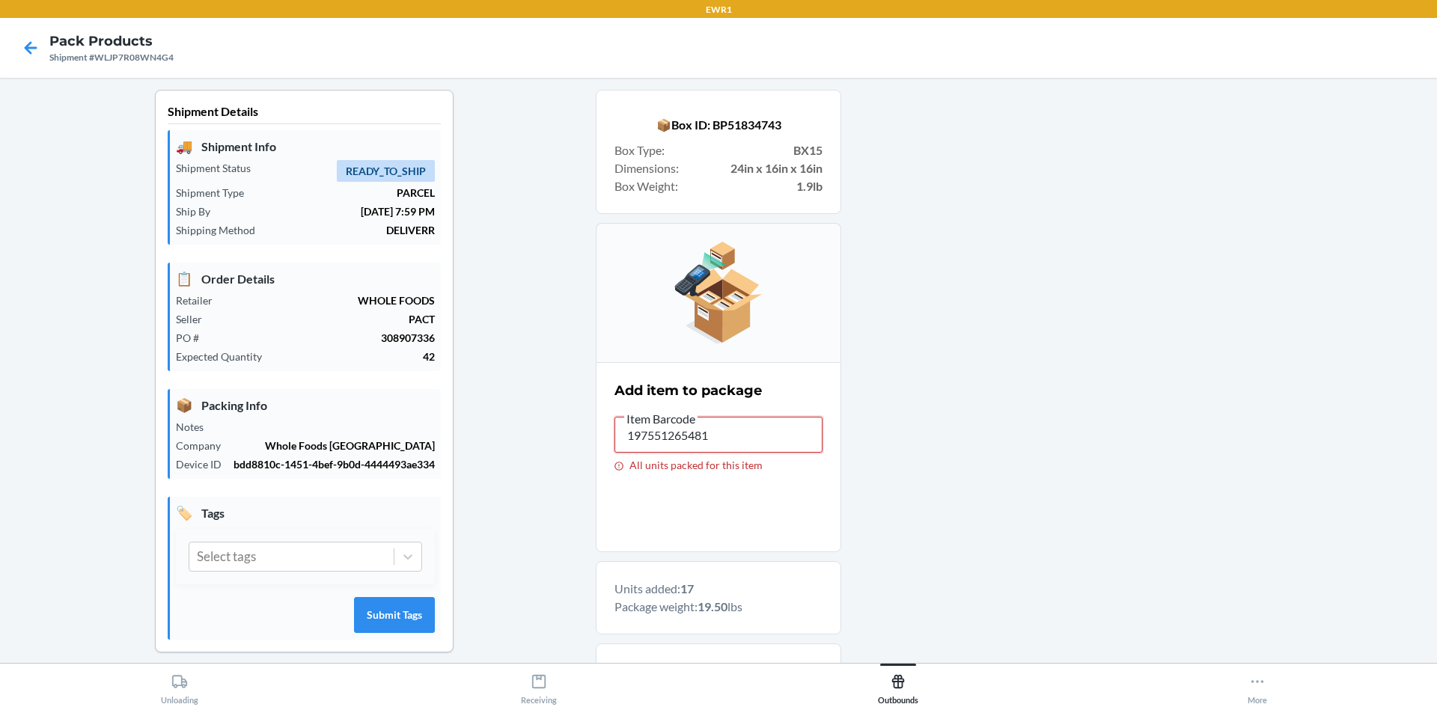
click at [723, 417] on input "197551265481" at bounding box center [719, 435] width 208 height 36
type input "1"
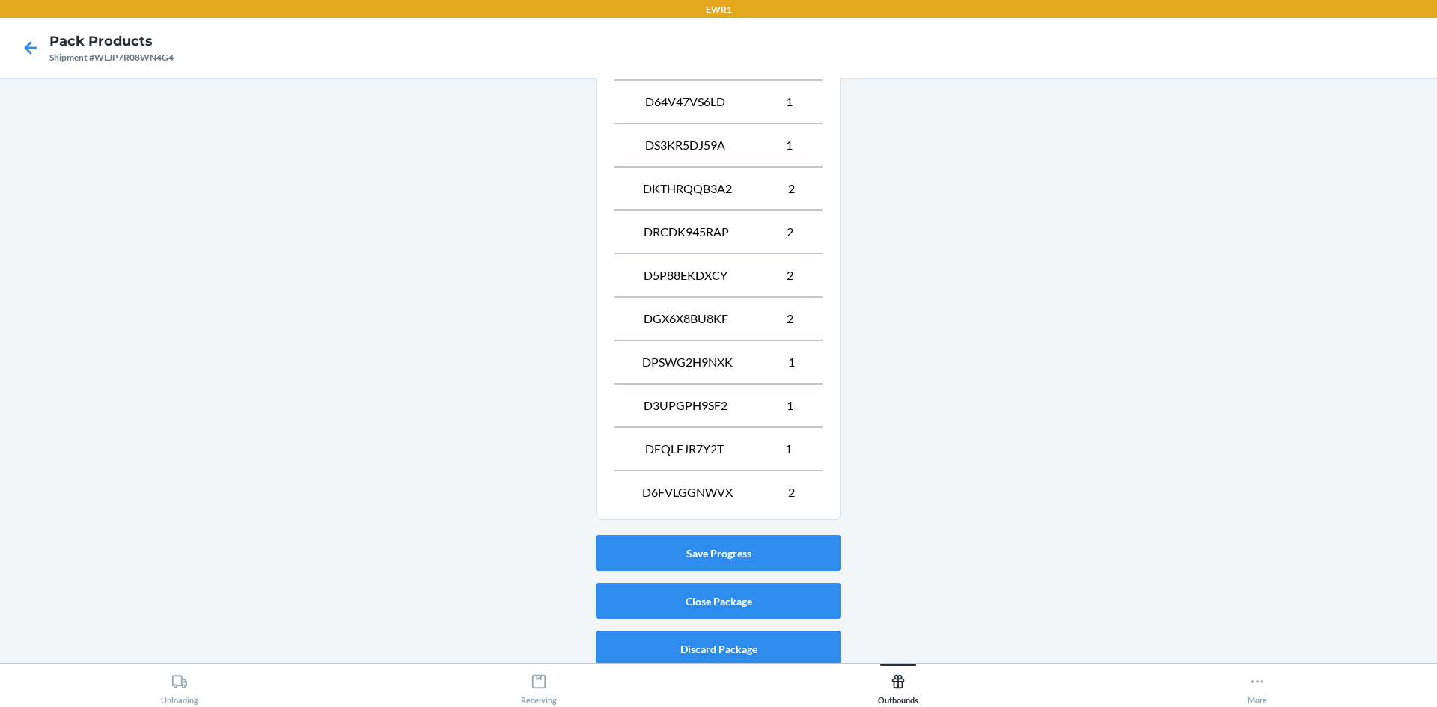
scroll to position [840, 0]
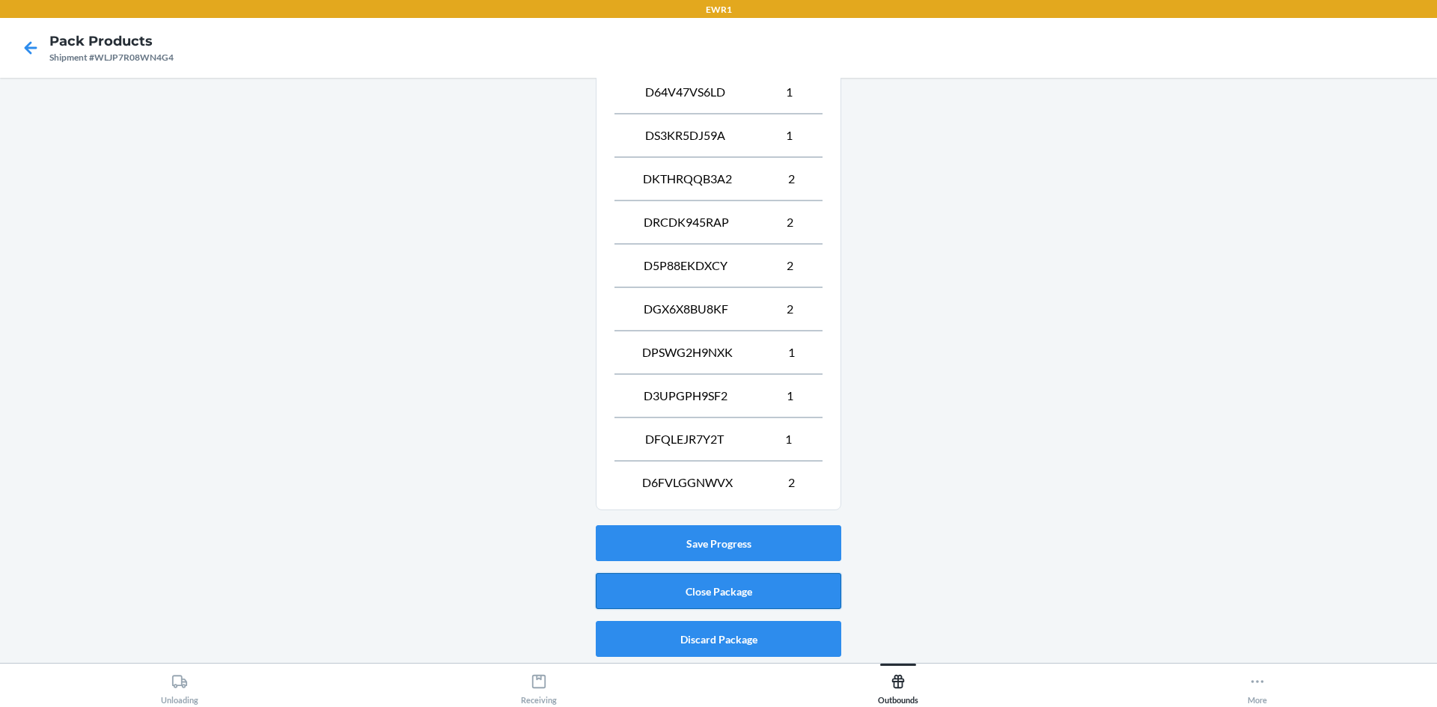
click at [777, 598] on button "Close Package" at bounding box center [719, 591] width 246 height 36
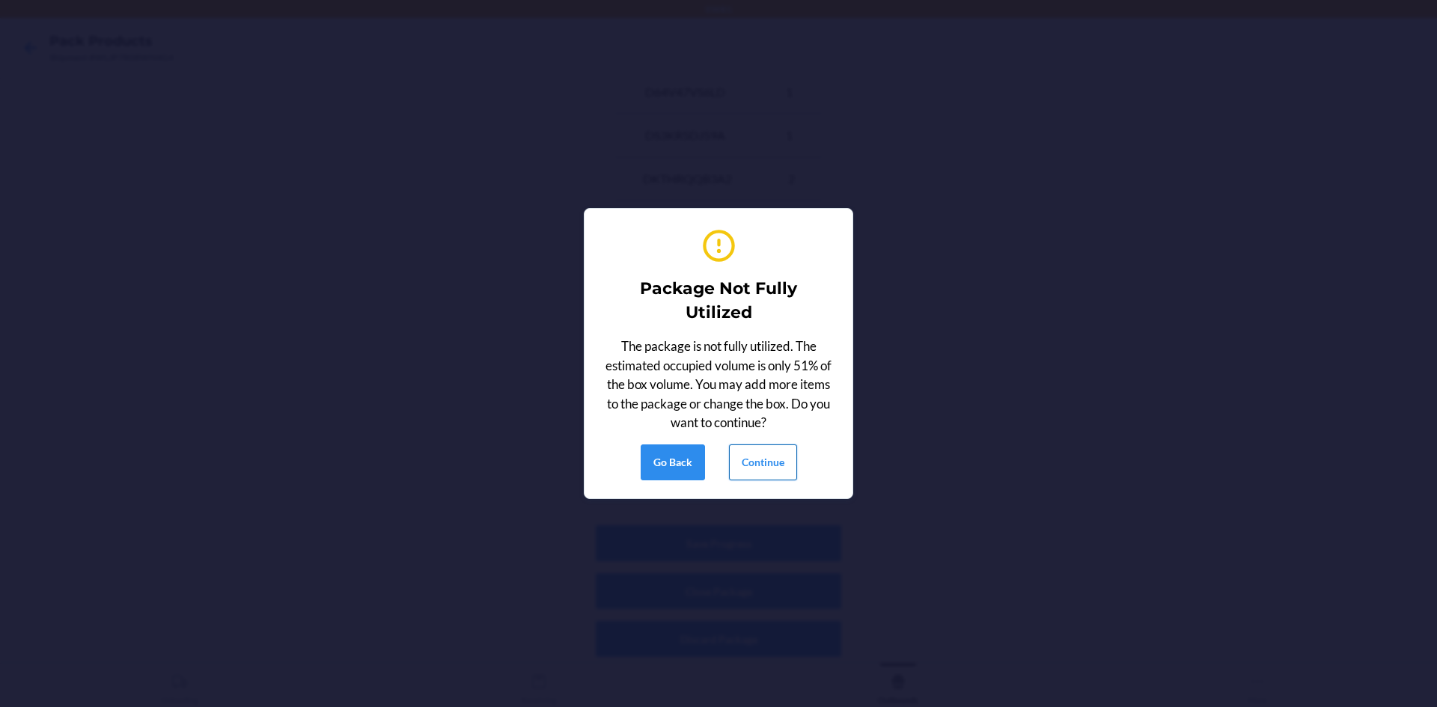
click at [761, 455] on button "Continue" at bounding box center [763, 463] width 68 height 36
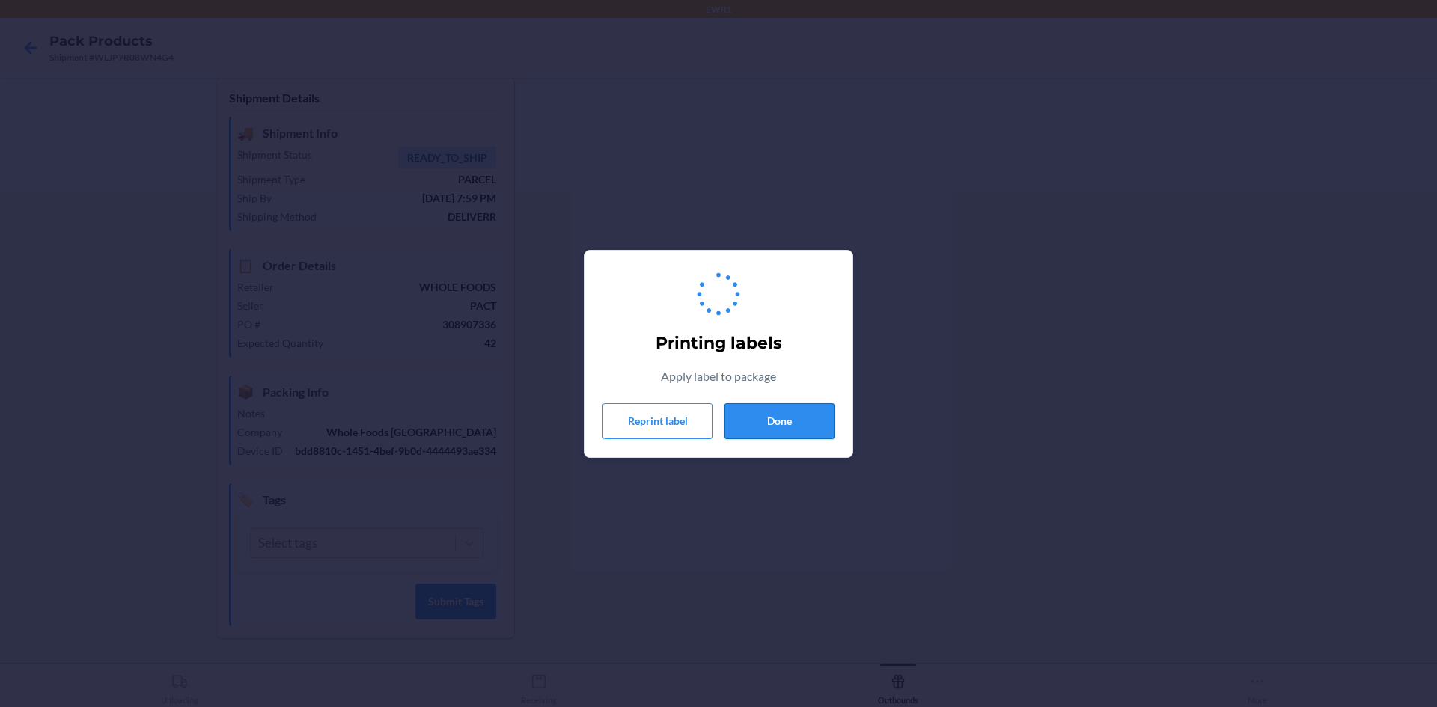
click at [767, 420] on button "Done" at bounding box center [780, 421] width 110 height 36
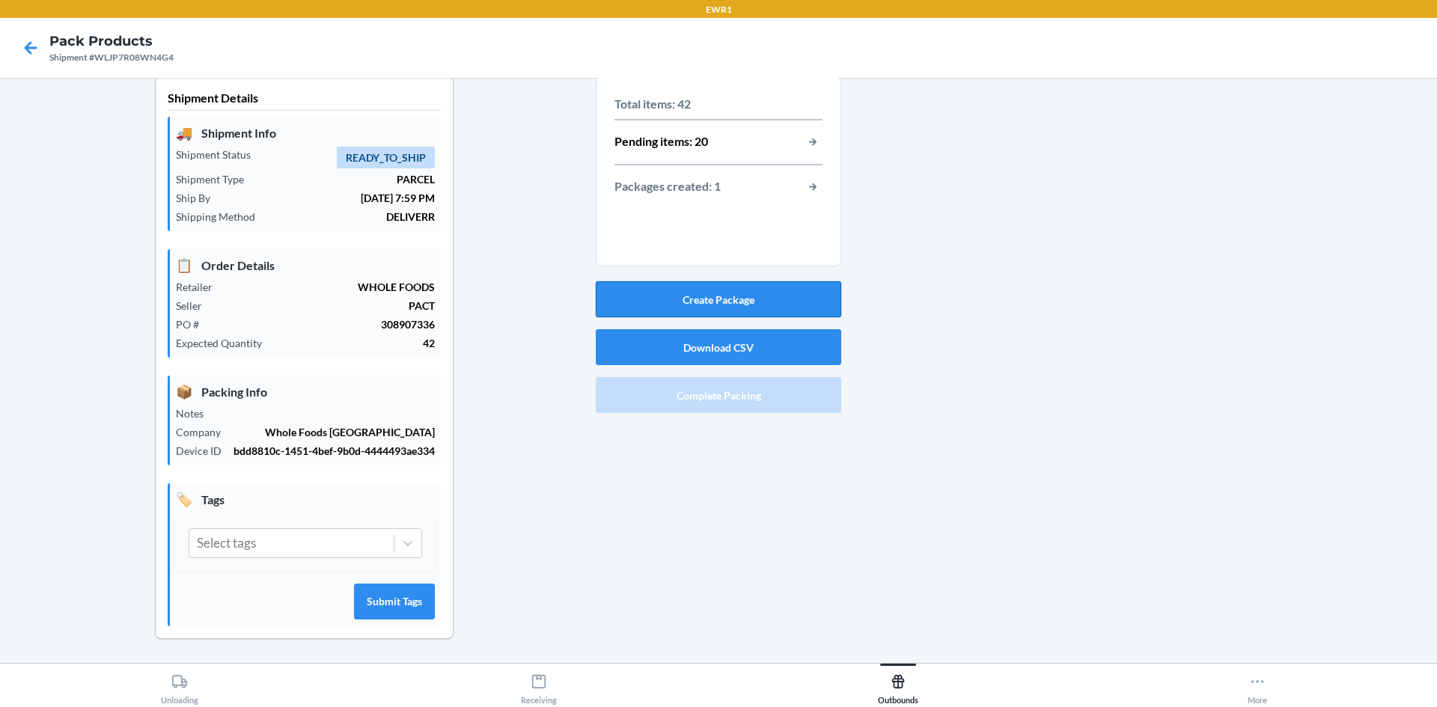
click at [722, 282] on button "Create Package" at bounding box center [719, 299] width 246 height 36
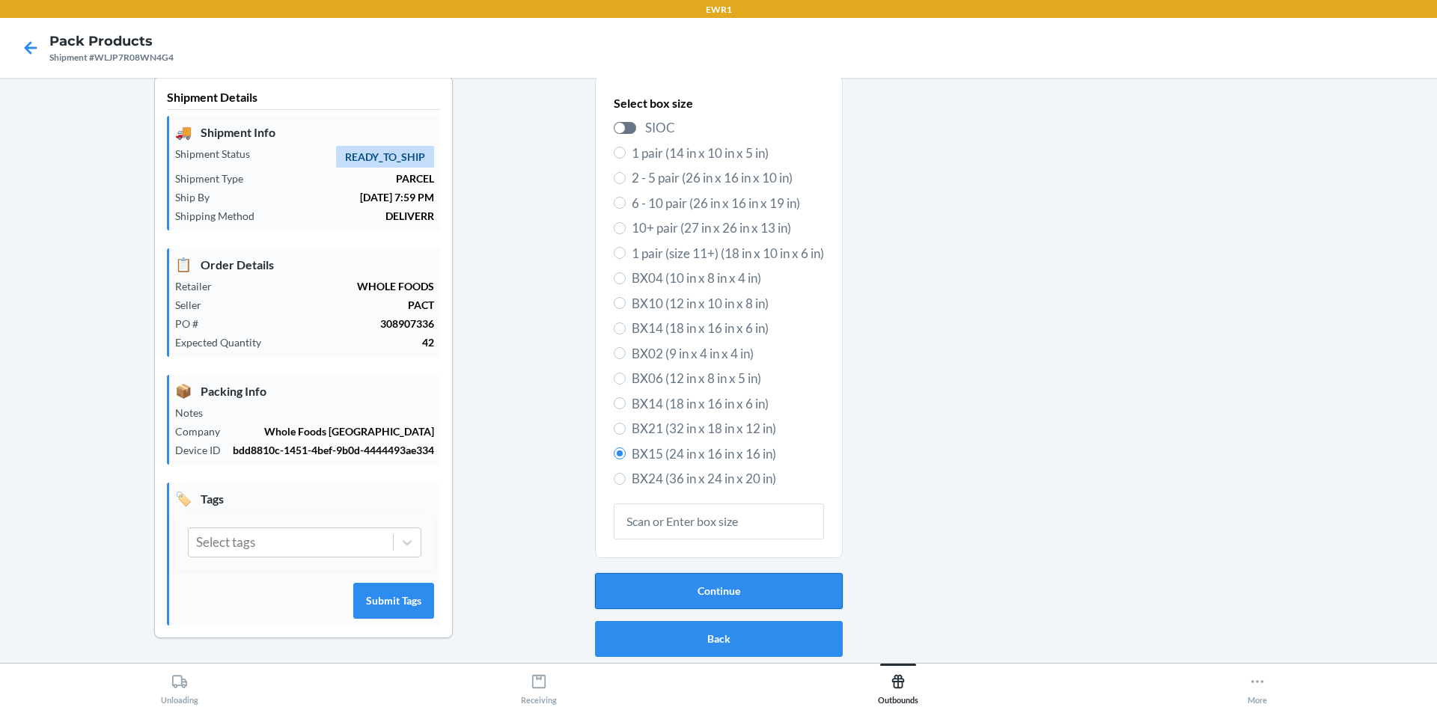
click at [657, 573] on button "Continue" at bounding box center [719, 591] width 248 height 36
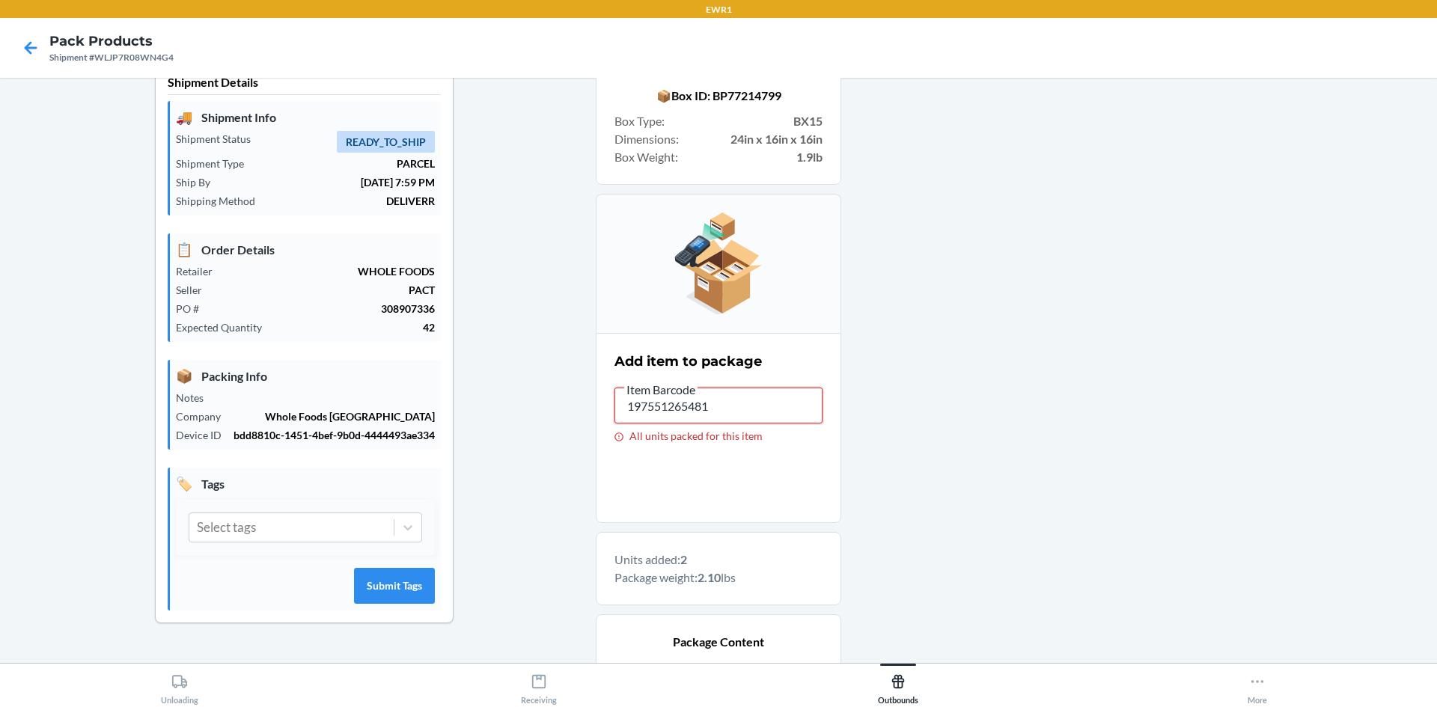
click at [724, 405] on input "197551265481" at bounding box center [719, 406] width 208 height 36
type input "1"
type input "1975"
drag, startPoint x: 727, startPoint y: 404, endPoint x: 792, endPoint y: 497, distance: 113.4
click at [792, 497] on section "Add item to package Item Barcode 197551265450 All units packed for this item" at bounding box center [719, 428] width 246 height 190
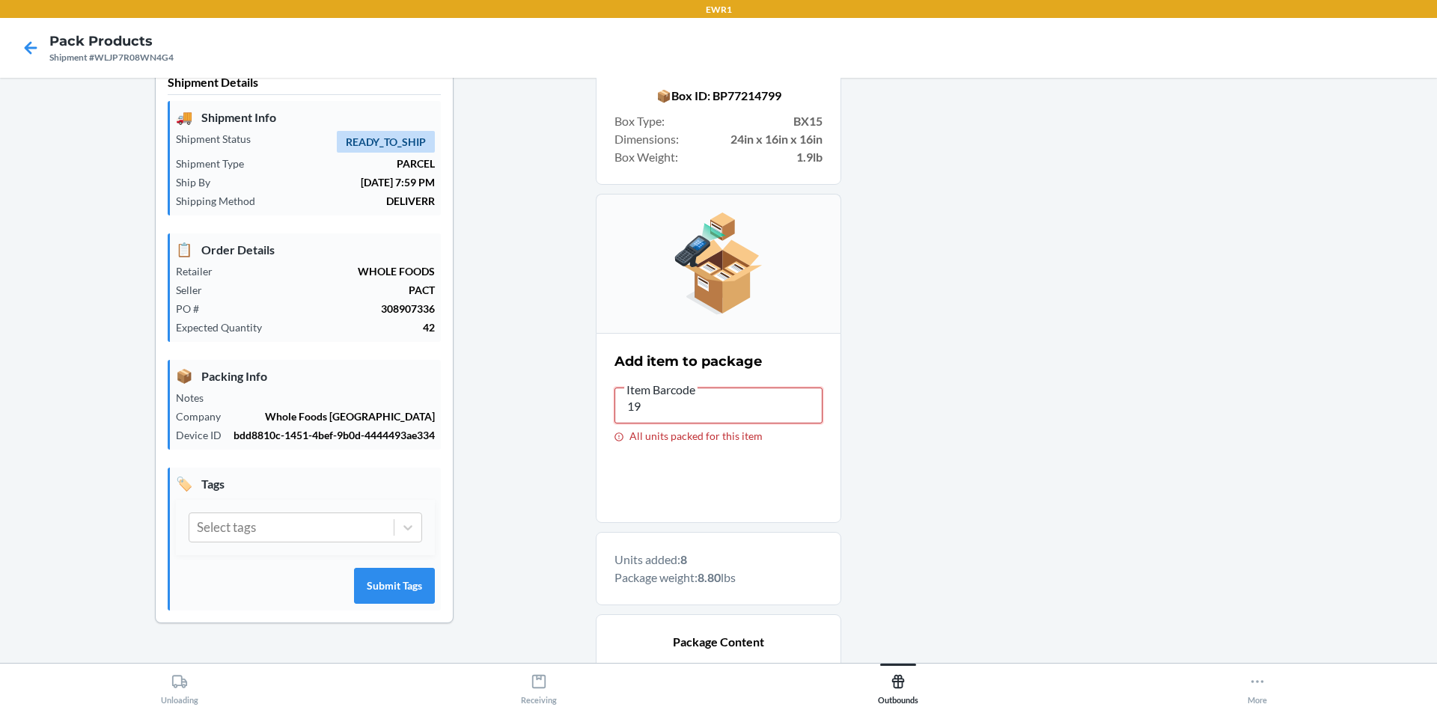
type input "1"
click at [707, 414] on input "197551265450" at bounding box center [719, 406] width 208 height 36
type input "1"
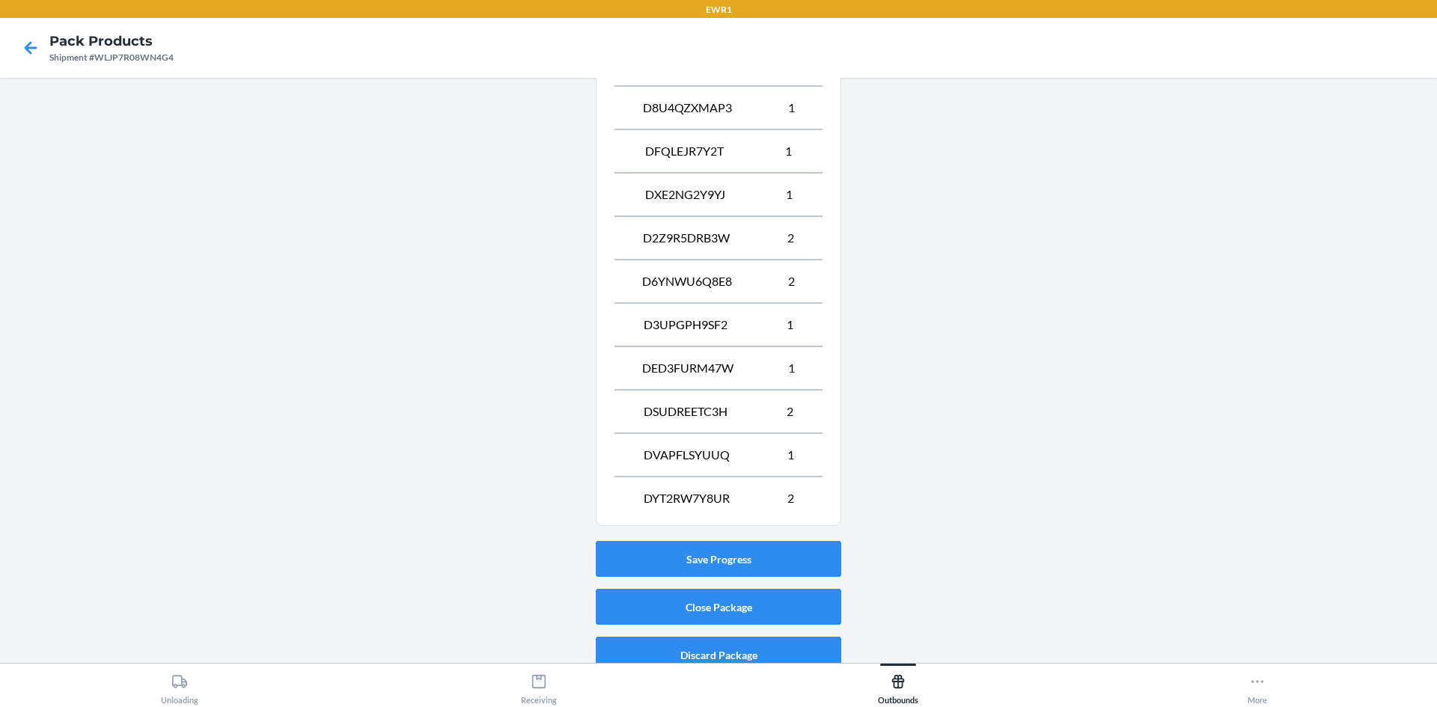
scroll to position [753, 0]
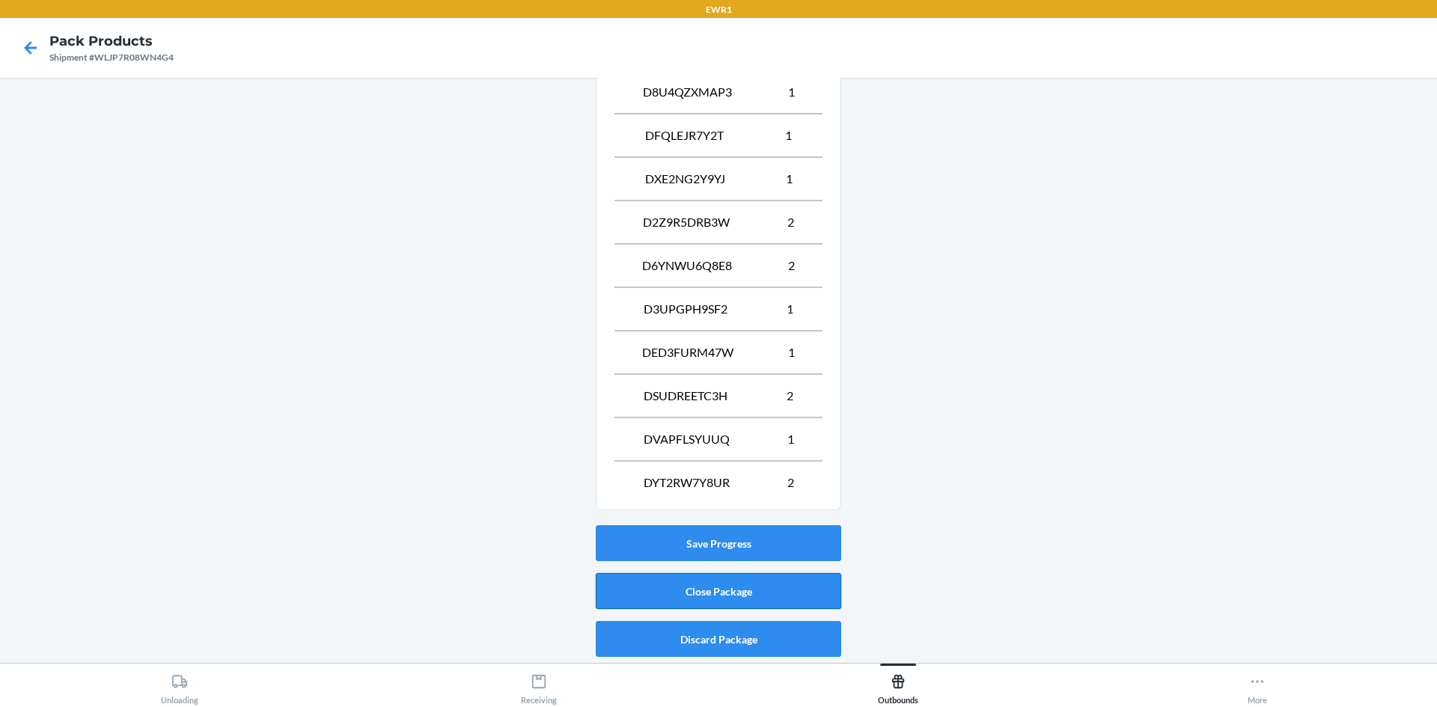
click at [690, 588] on button "Close Package" at bounding box center [719, 591] width 246 height 36
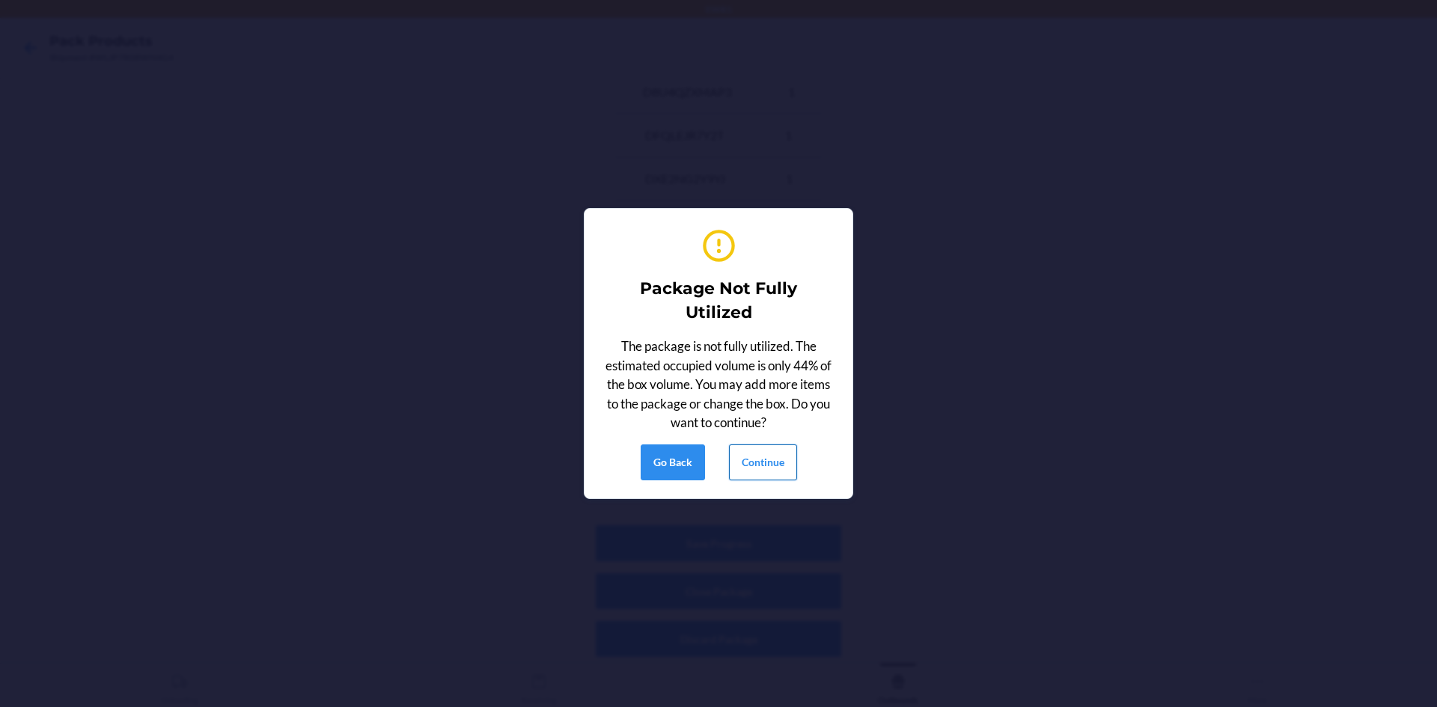
click at [776, 476] on button "Continue" at bounding box center [763, 463] width 68 height 36
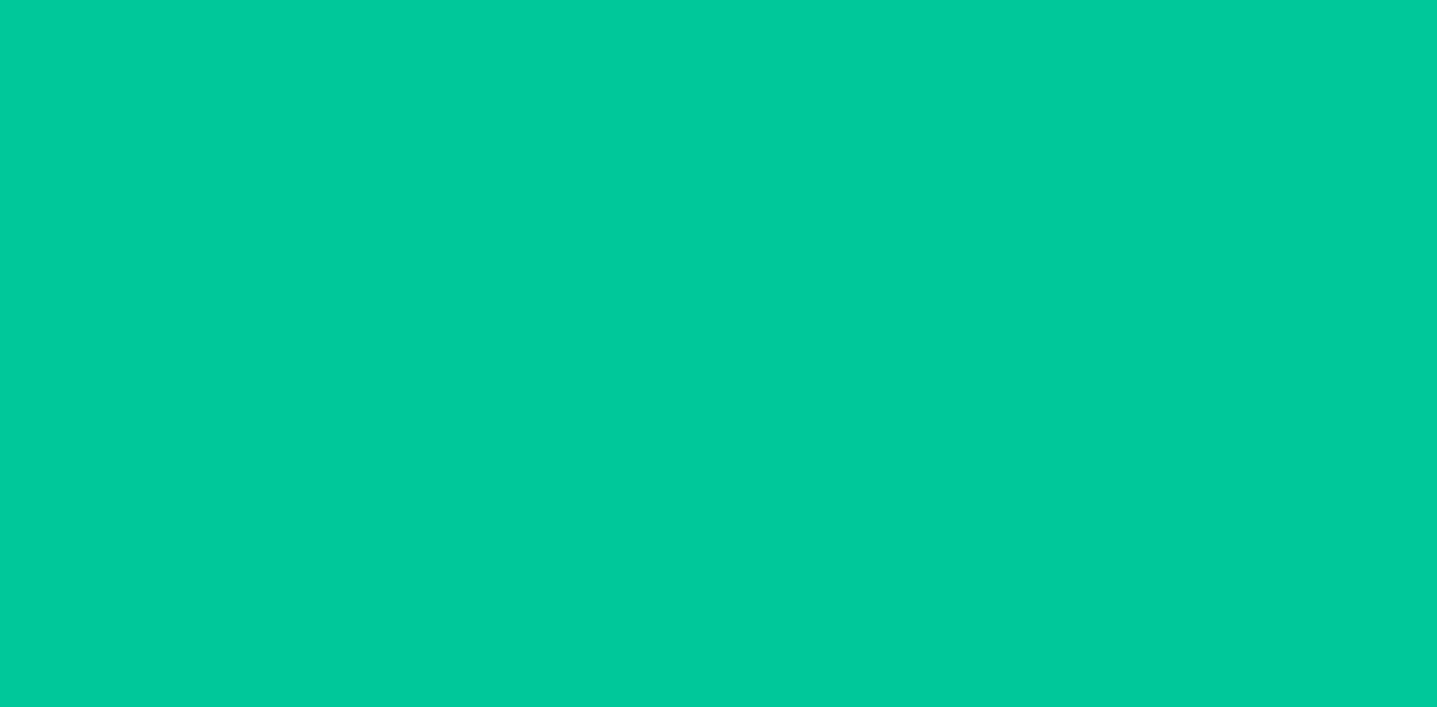
scroll to position [29, 0]
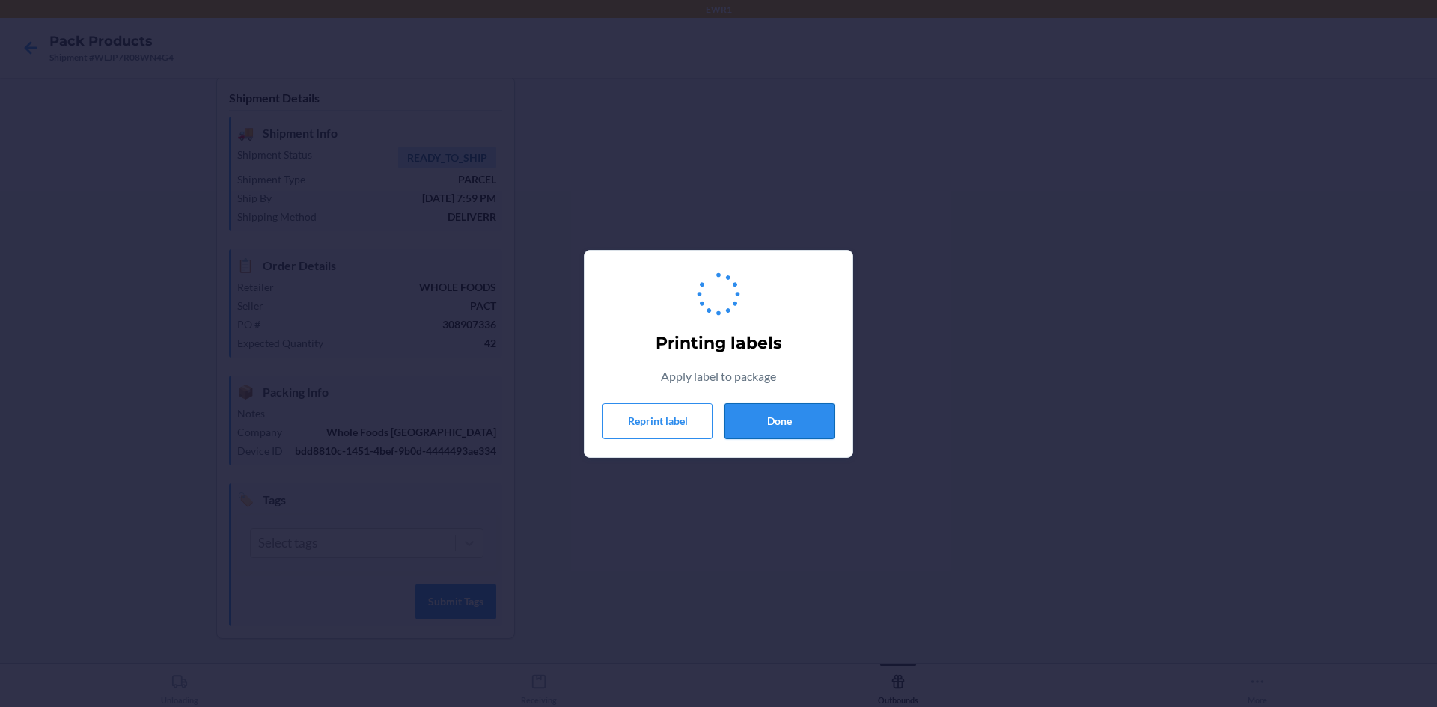
click at [791, 419] on button "Done" at bounding box center [780, 421] width 110 height 36
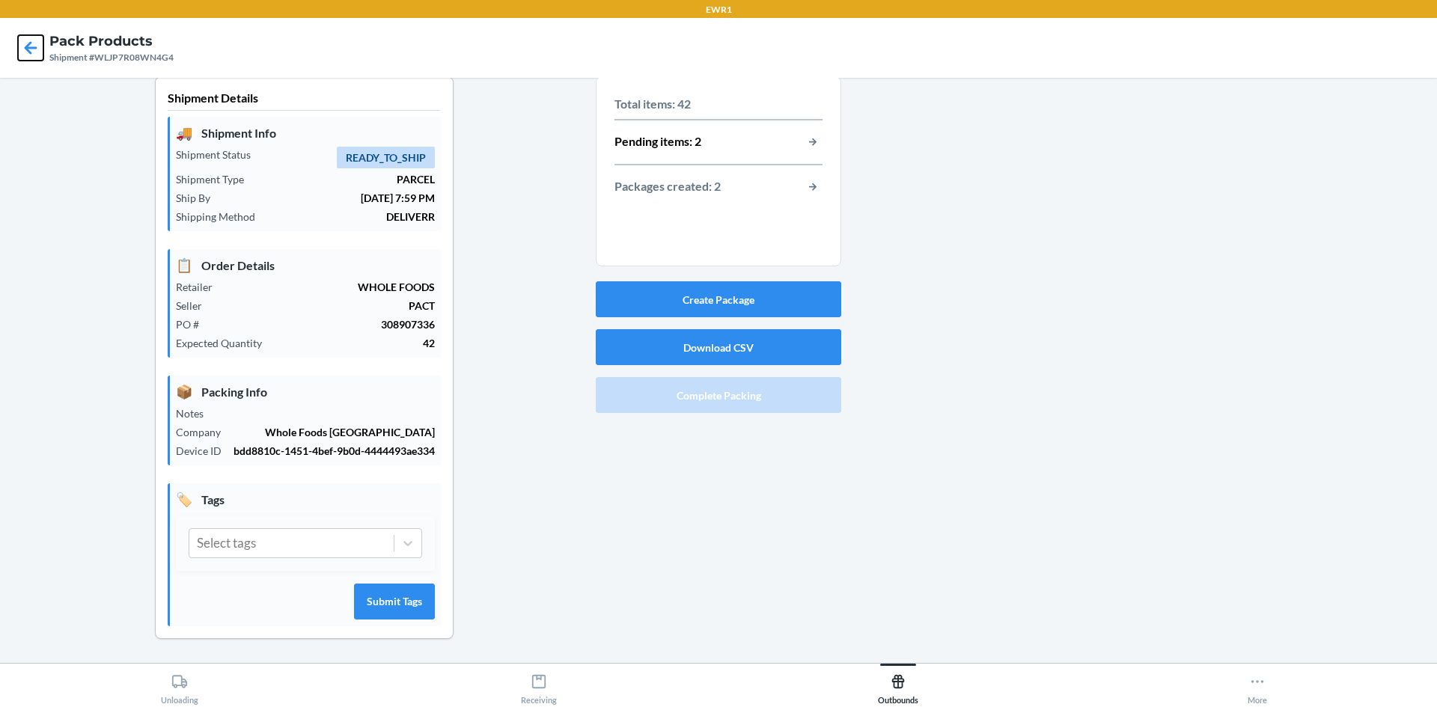
click at [28, 49] on icon at bounding box center [31, 47] width 13 height 13
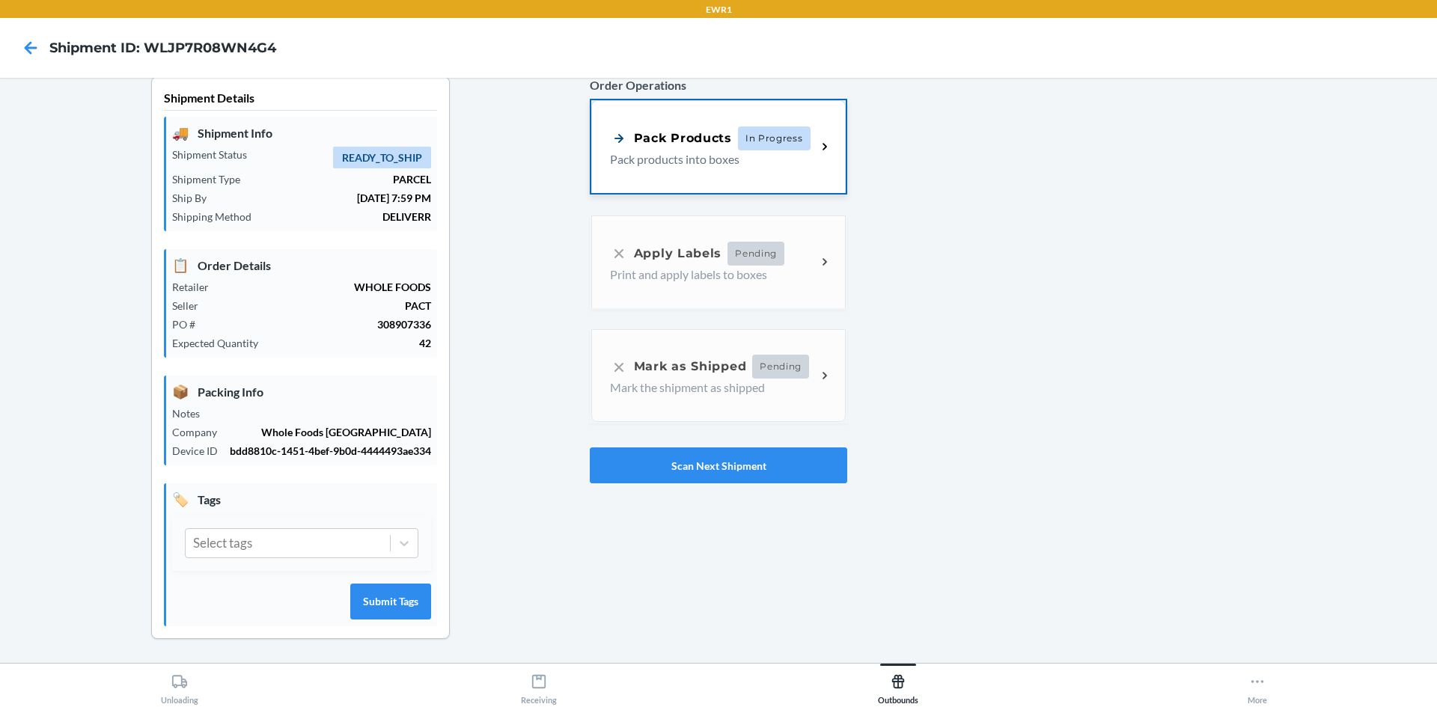
click at [689, 155] on div "Pack Products In Progress Pack products into boxes" at bounding box center [718, 146] width 255 height 93
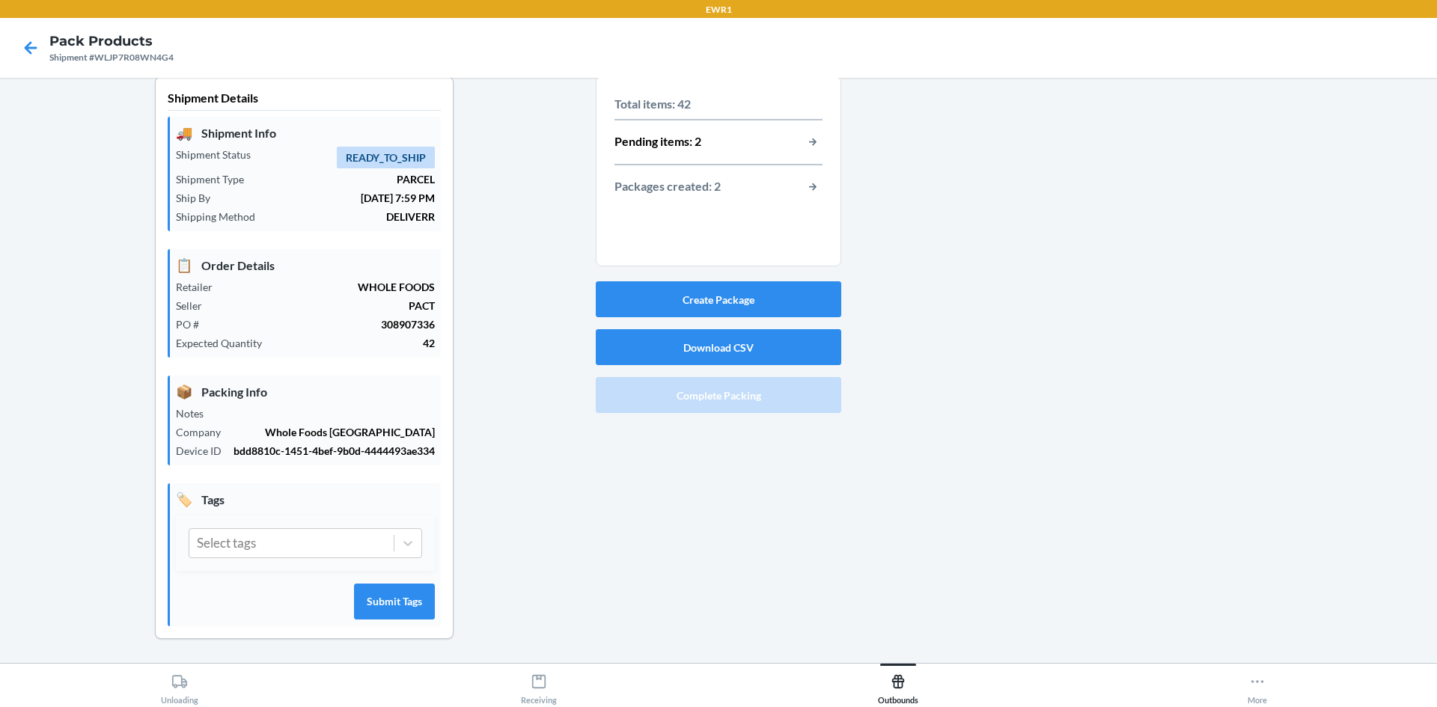
click at [691, 177] on p "Packages created: 2" at bounding box center [668, 186] width 106 height 19
click at [803, 177] on button "button-view-packages-created" at bounding box center [812, 186] width 19 height 19
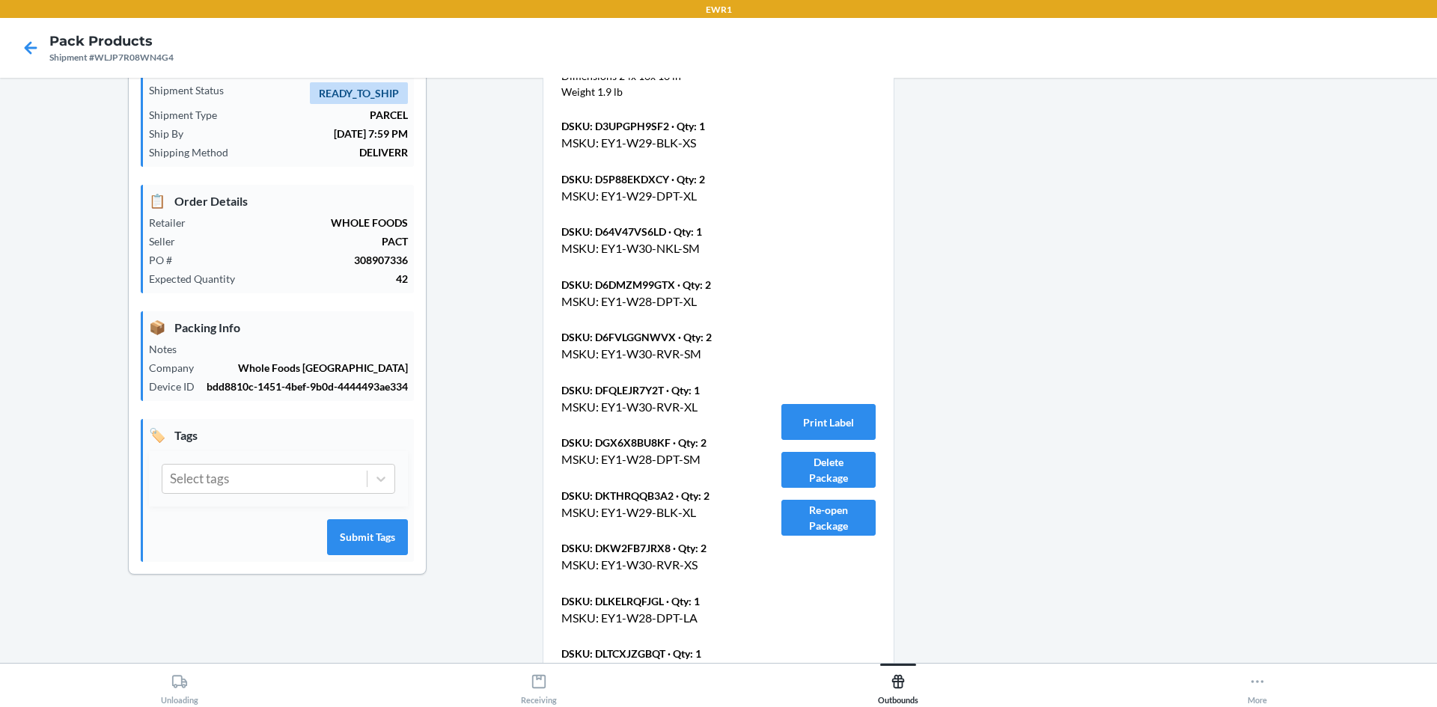
scroll to position [104, 0]
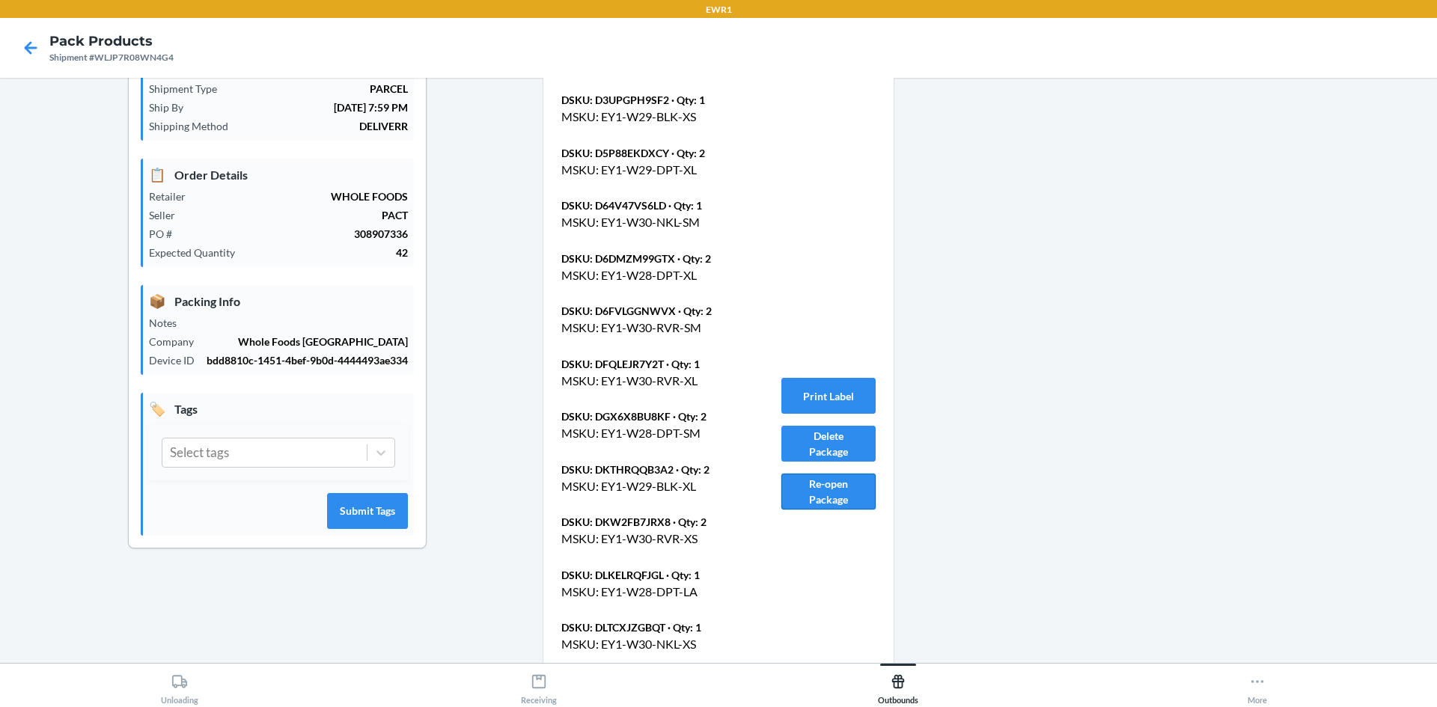
click at [841, 485] on button "Re-open Package" at bounding box center [828, 492] width 94 height 36
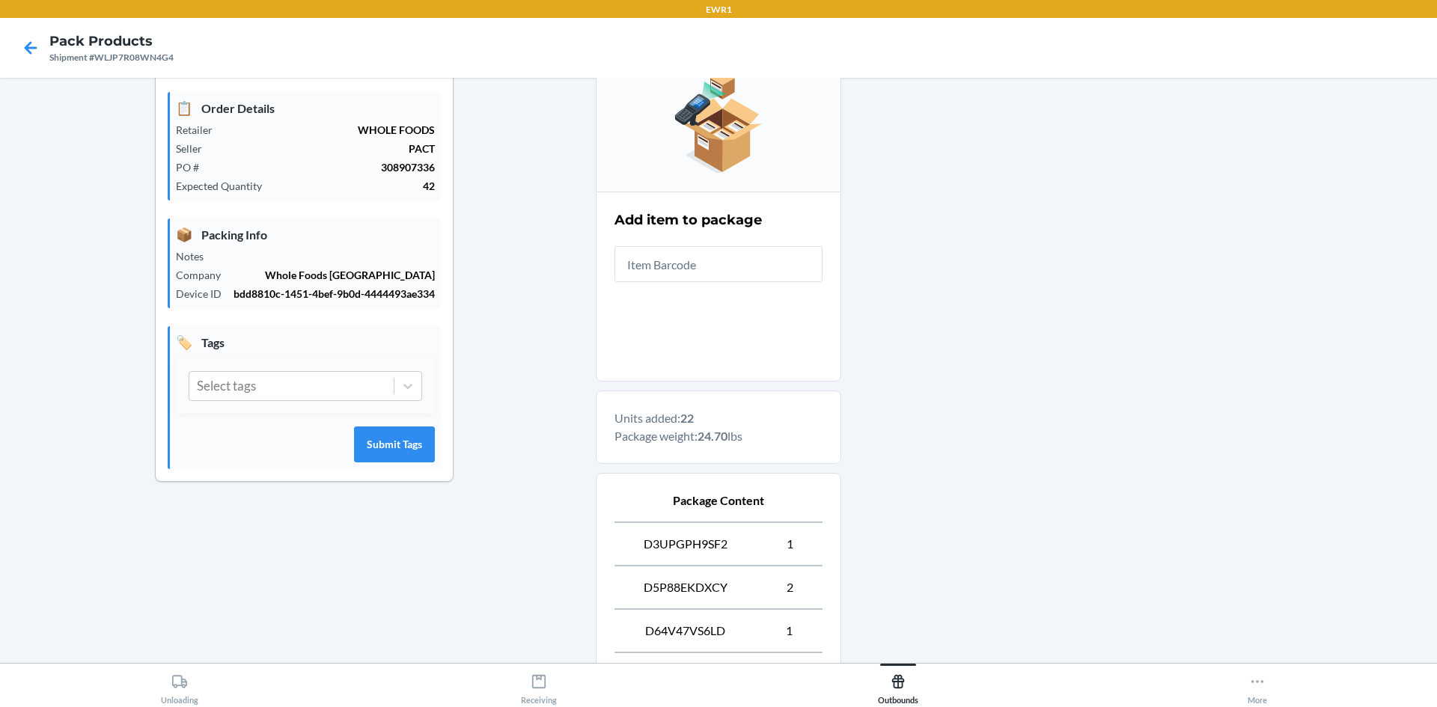
scroll to position [16, 0]
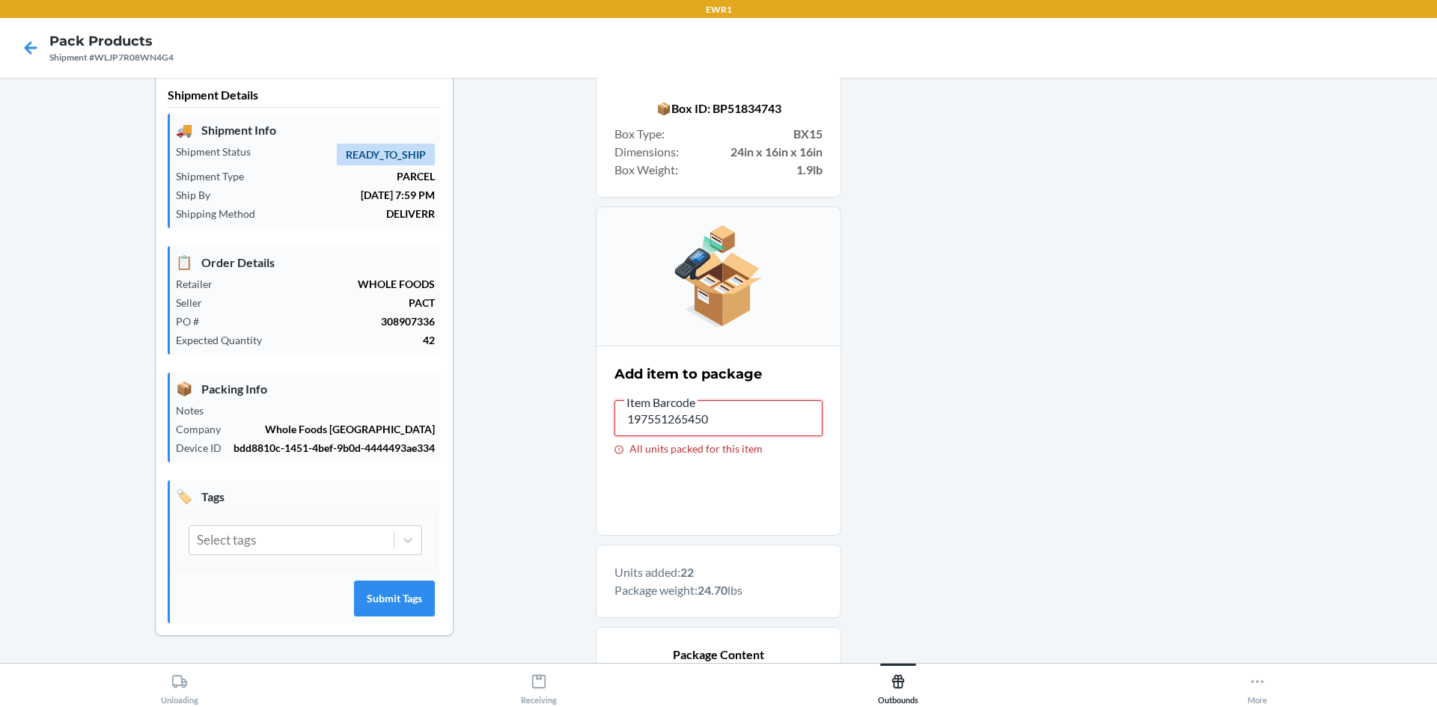
click at [722, 409] on input "197551265450" at bounding box center [719, 418] width 208 height 36
type input "1"
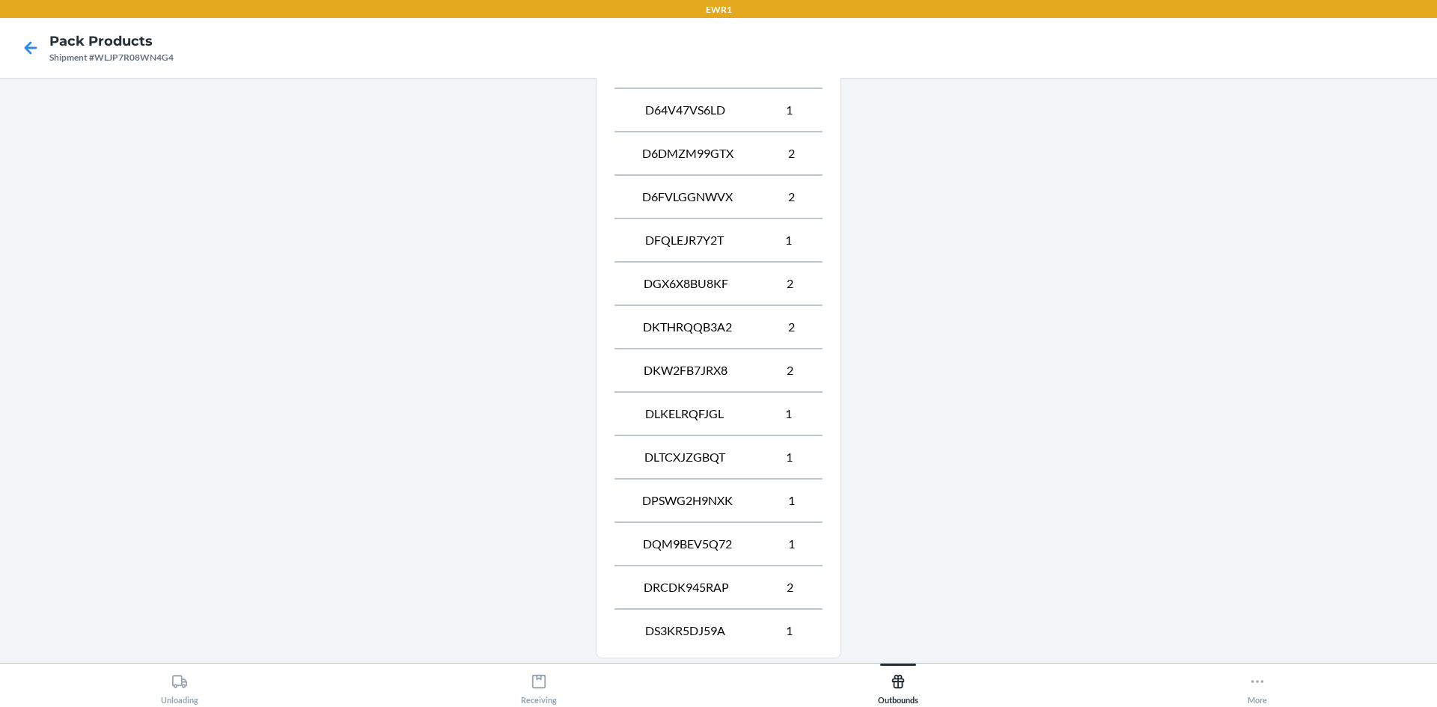
scroll to position [840, 0]
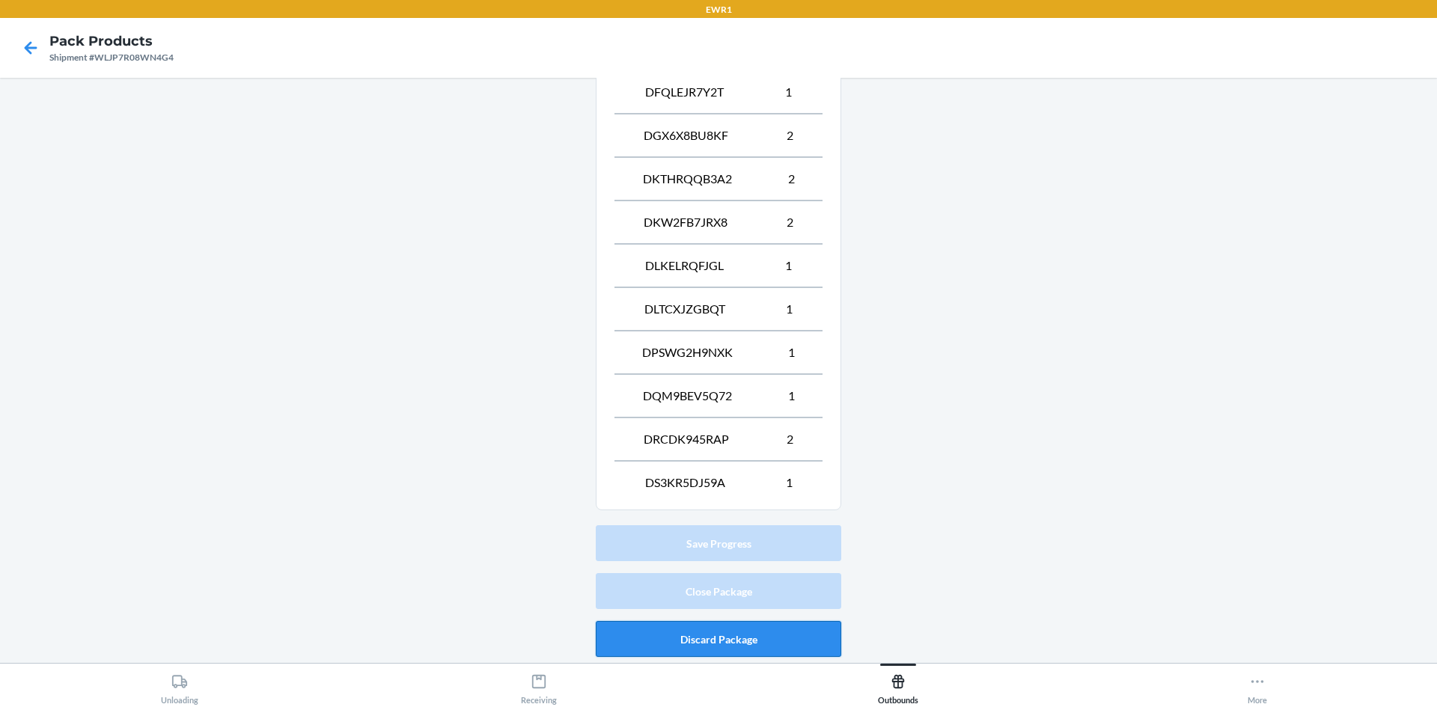
click at [747, 634] on button "Discard Package" at bounding box center [719, 639] width 246 height 36
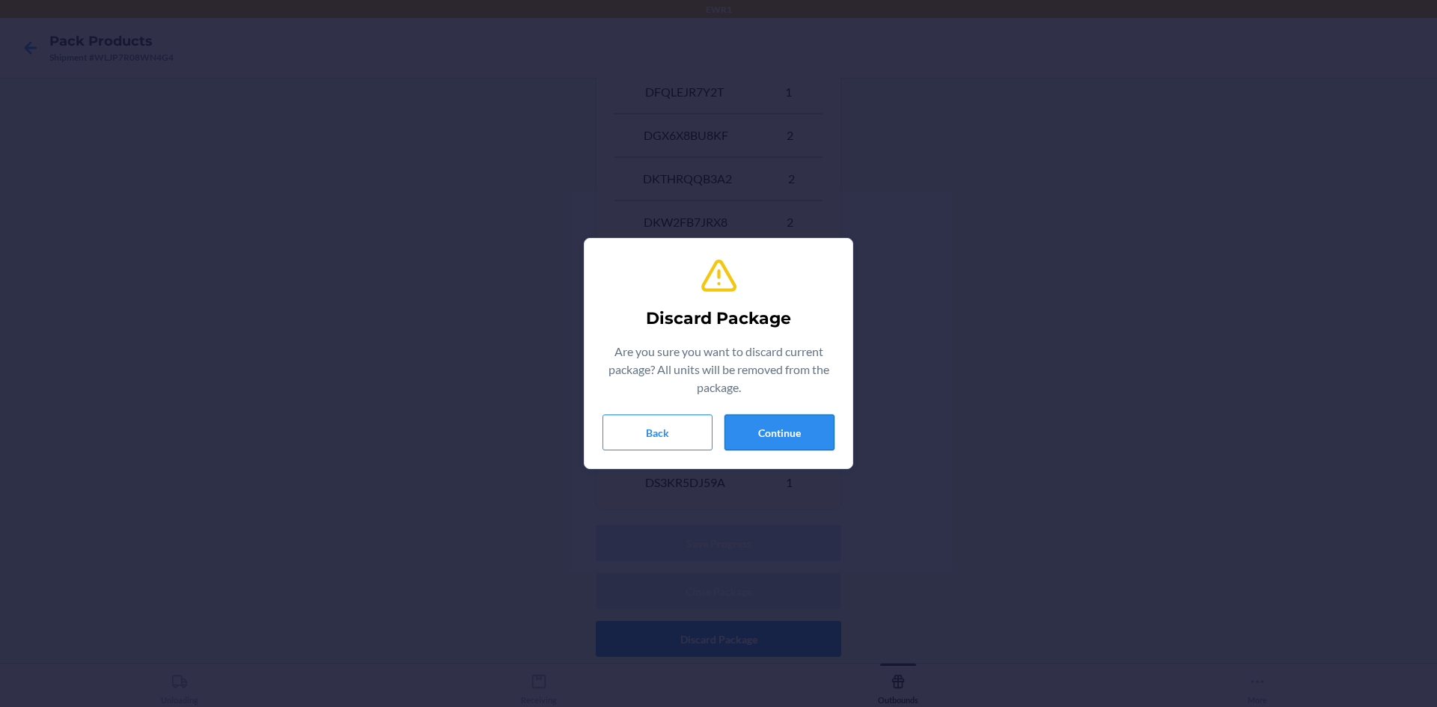
click at [775, 431] on button "Continue" at bounding box center [780, 433] width 110 height 36
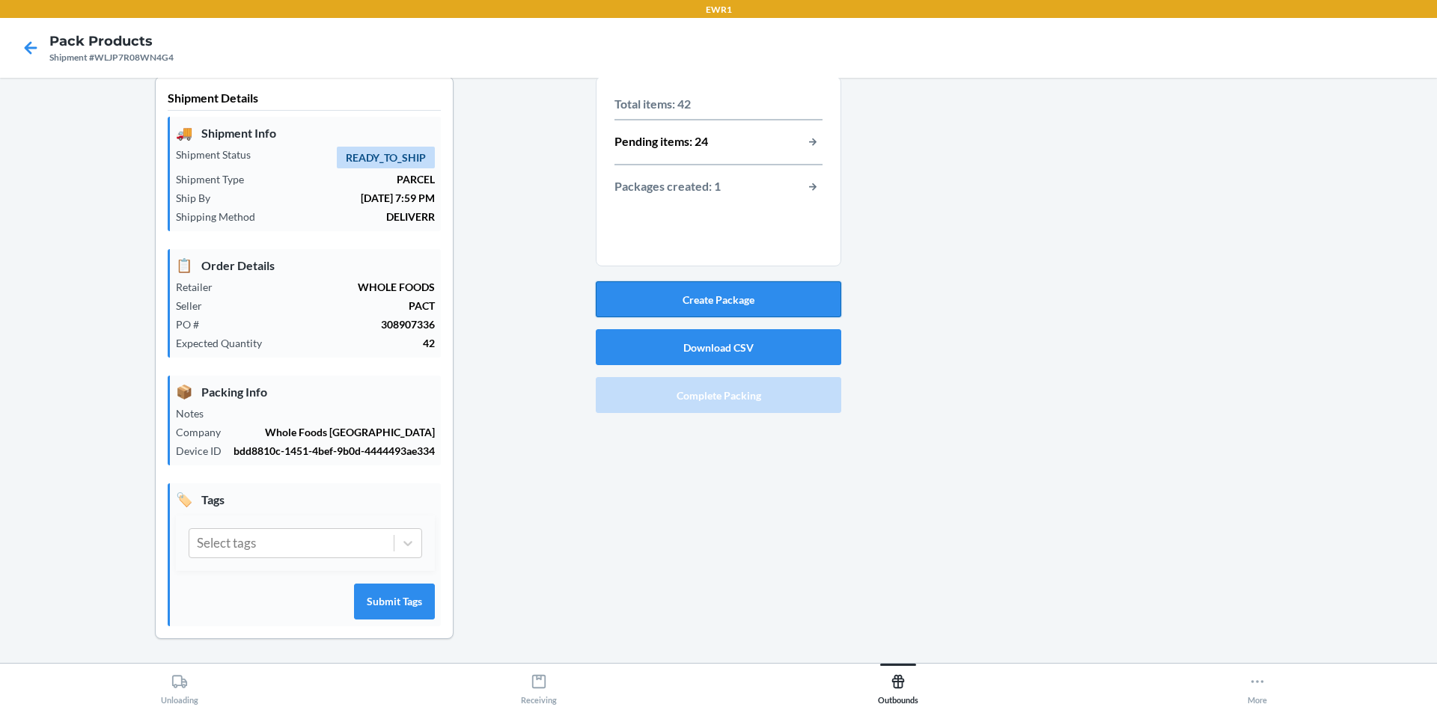
click at [718, 293] on button "Create Package" at bounding box center [719, 299] width 246 height 36
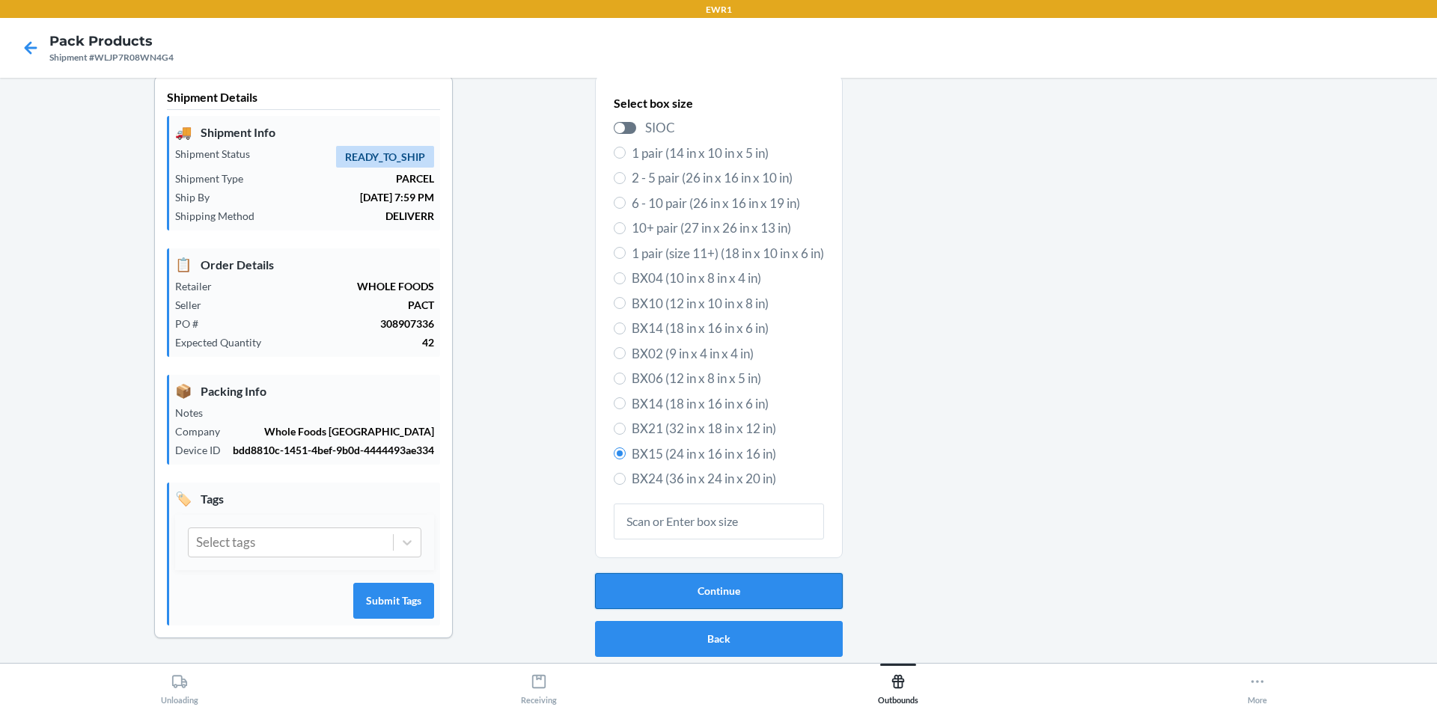
click at [703, 573] on button "Continue" at bounding box center [719, 591] width 248 height 36
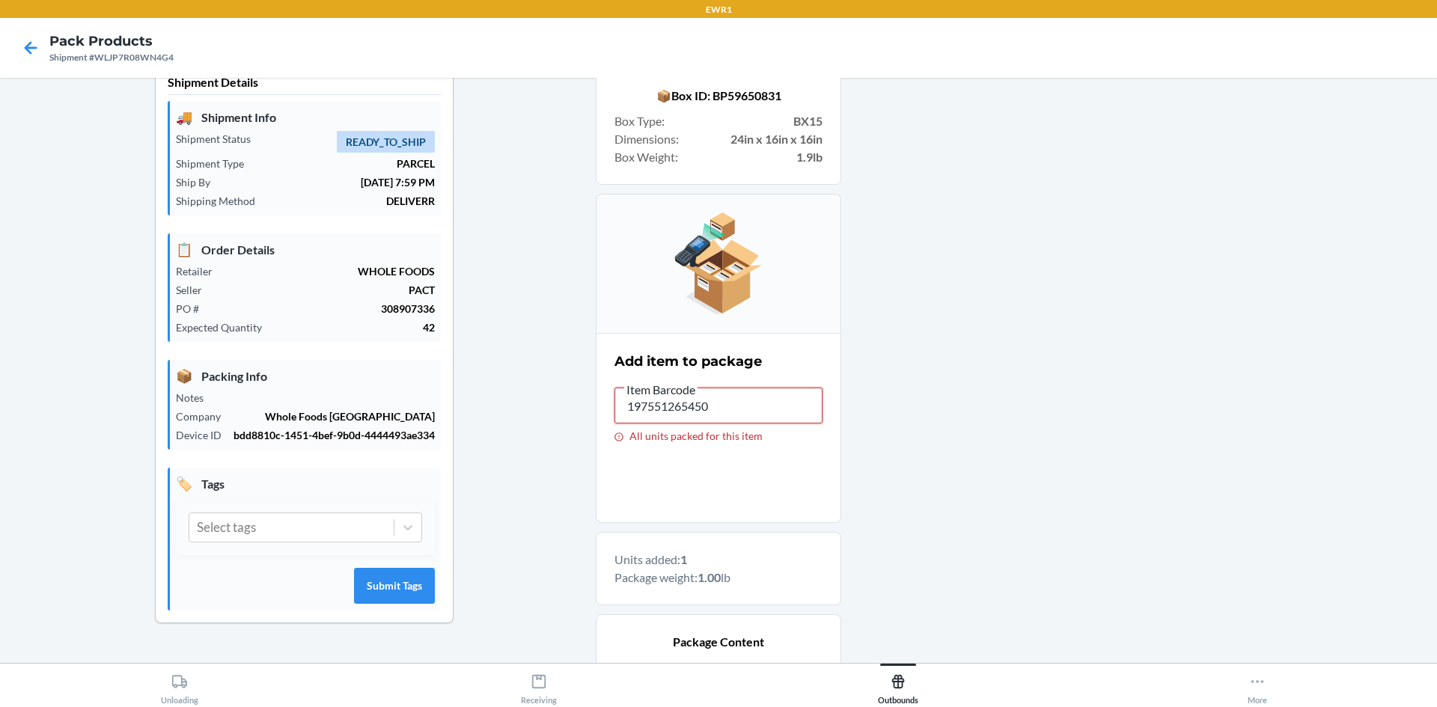
click at [731, 399] on input "197551265450" at bounding box center [719, 406] width 208 height 36
type input "1"
click at [731, 403] on input "197551265450" at bounding box center [719, 406] width 208 height 36
type input "1"
drag, startPoint x: 726, startPoint y: 414, endPoint x: 735, endPoint y: 403, distance: 14.4
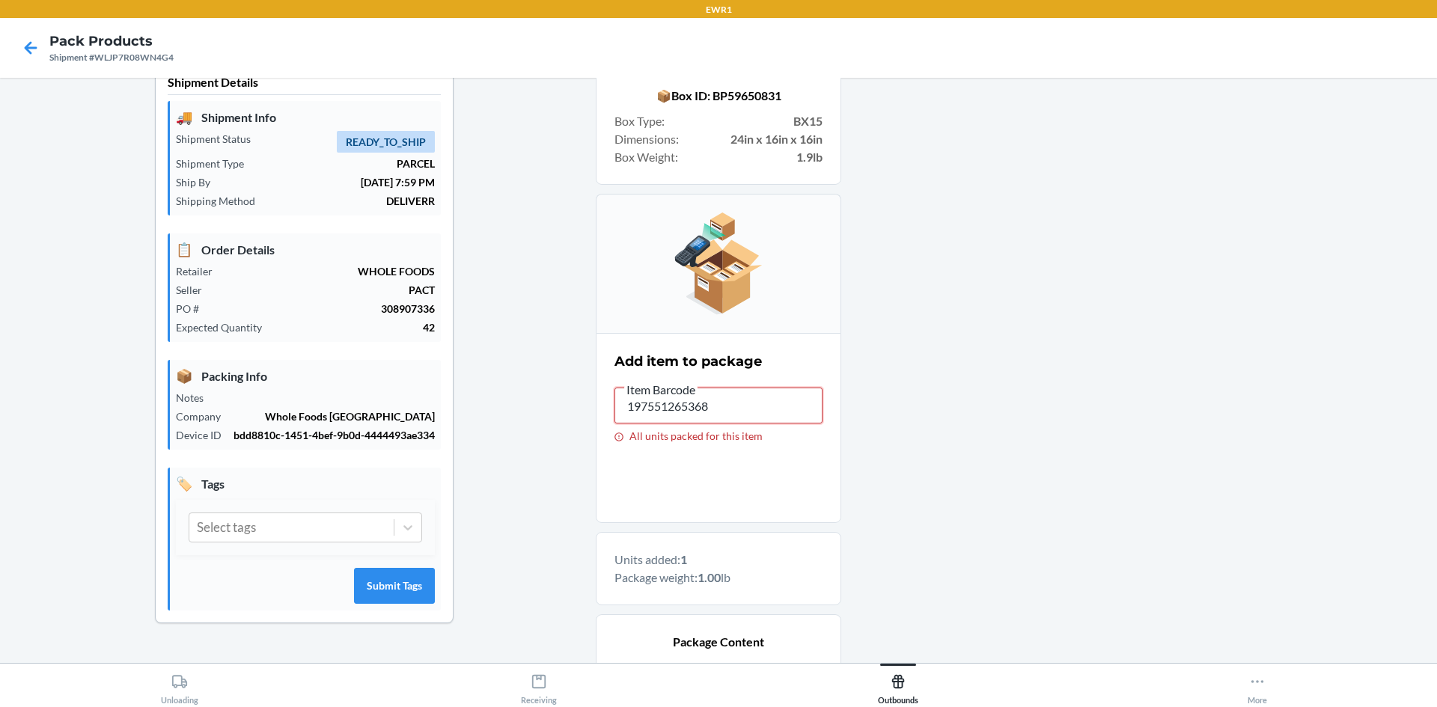
click at [735, 403] on input "197551265368" at bounding box center [719, 406] width 208 height 36
type input "1"
drag, startPoint x: 735, startPoint y: 403, endPoint x: 716, endPoint y: 395, distance: 20.9
click at [710, 403] on input "197551265368" at bounding box center [719, 406] width 208 height 36
type input "1"
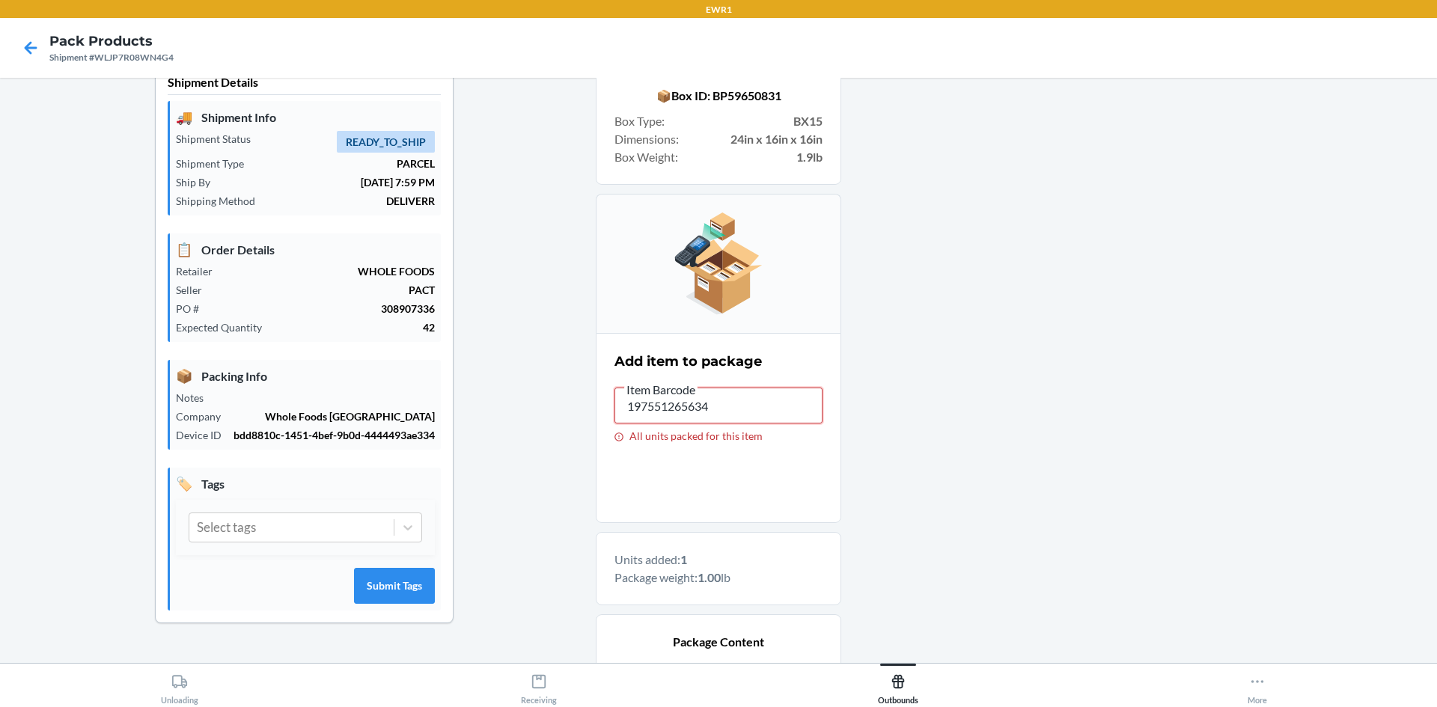
drag, startPoint x: 702, startPoint y: 402, endPoint x: 587, endPoint y: 398, distance: 115.3
click at [587, 398] on div "Shipment Details 🚚 Shipment Info Shipment Status READY_TO_SHIP Shipment Type PA…" at bounding box center [718, 463] width 1413 height 805
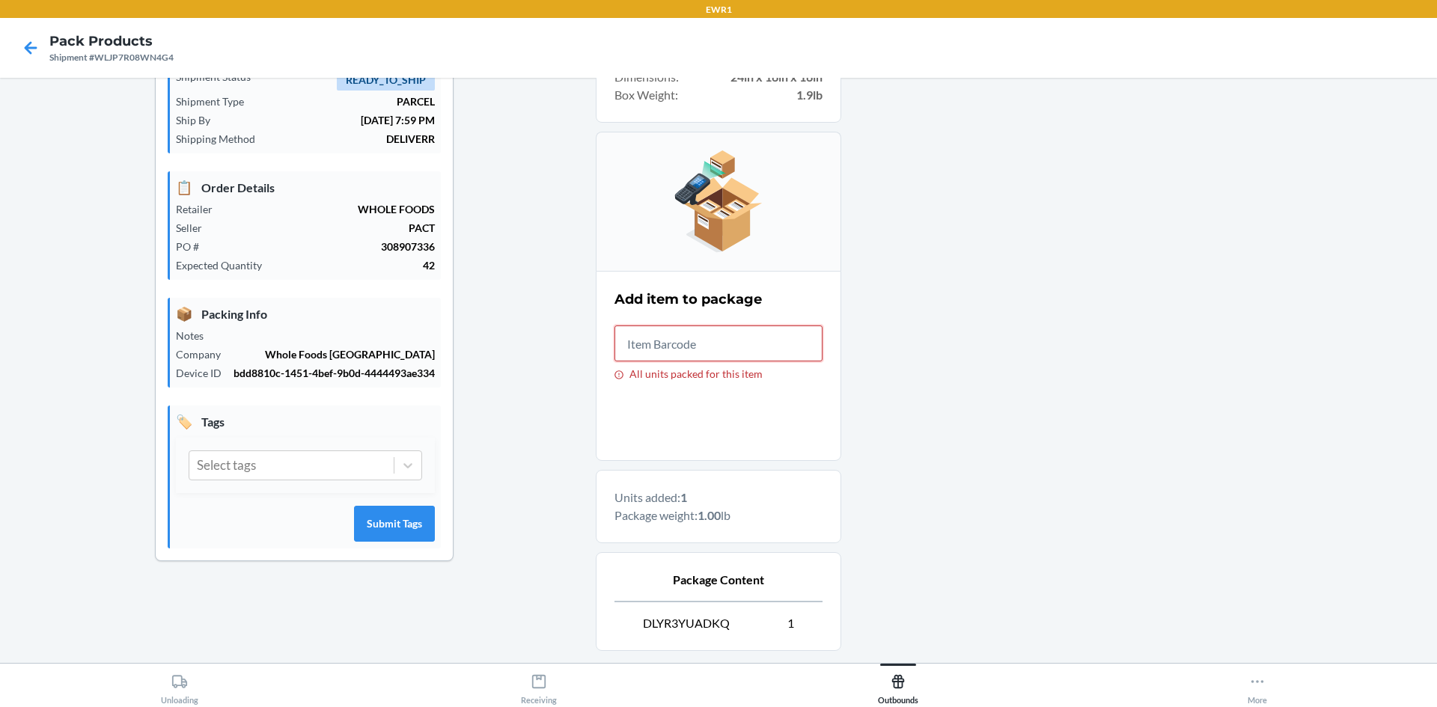
scroll to position [232, 0]
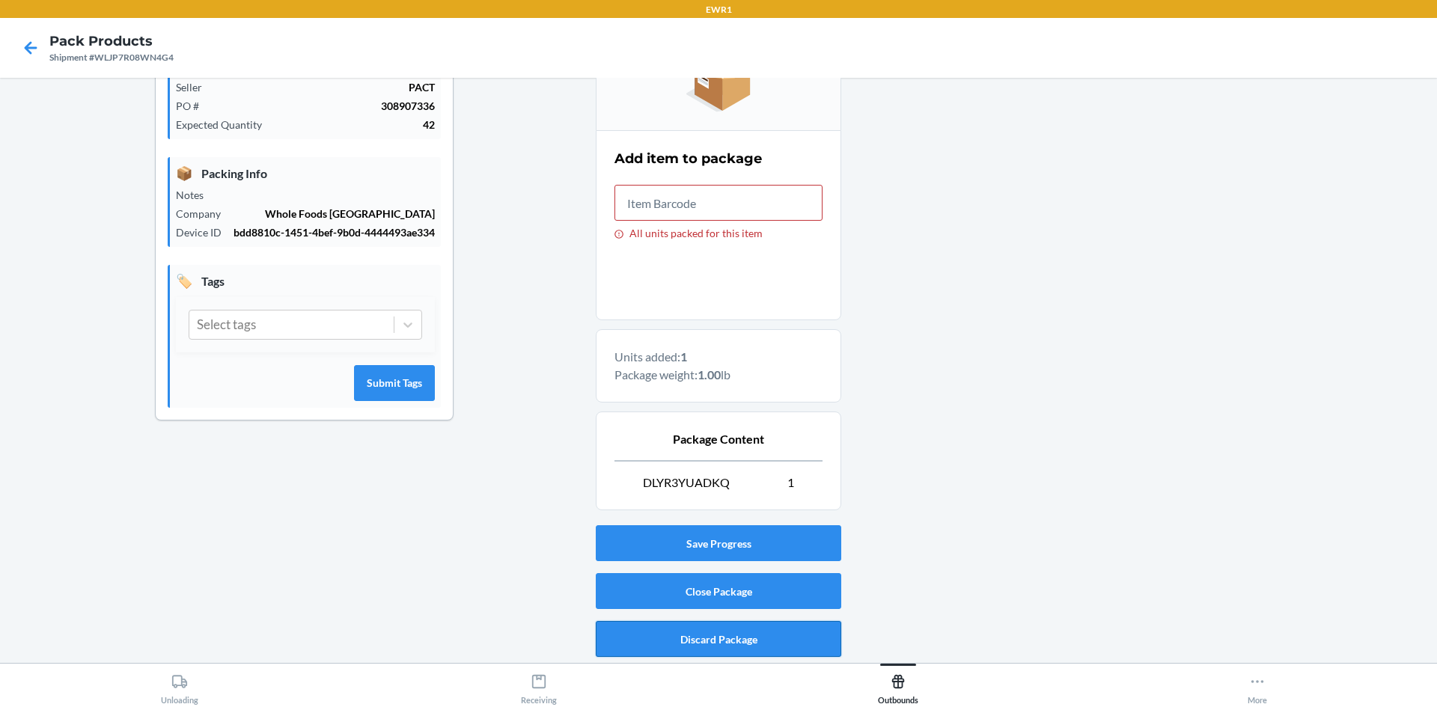
click at [710, 637] on button "Discard Package" at bounding box center [719, 639] width 246 height 36
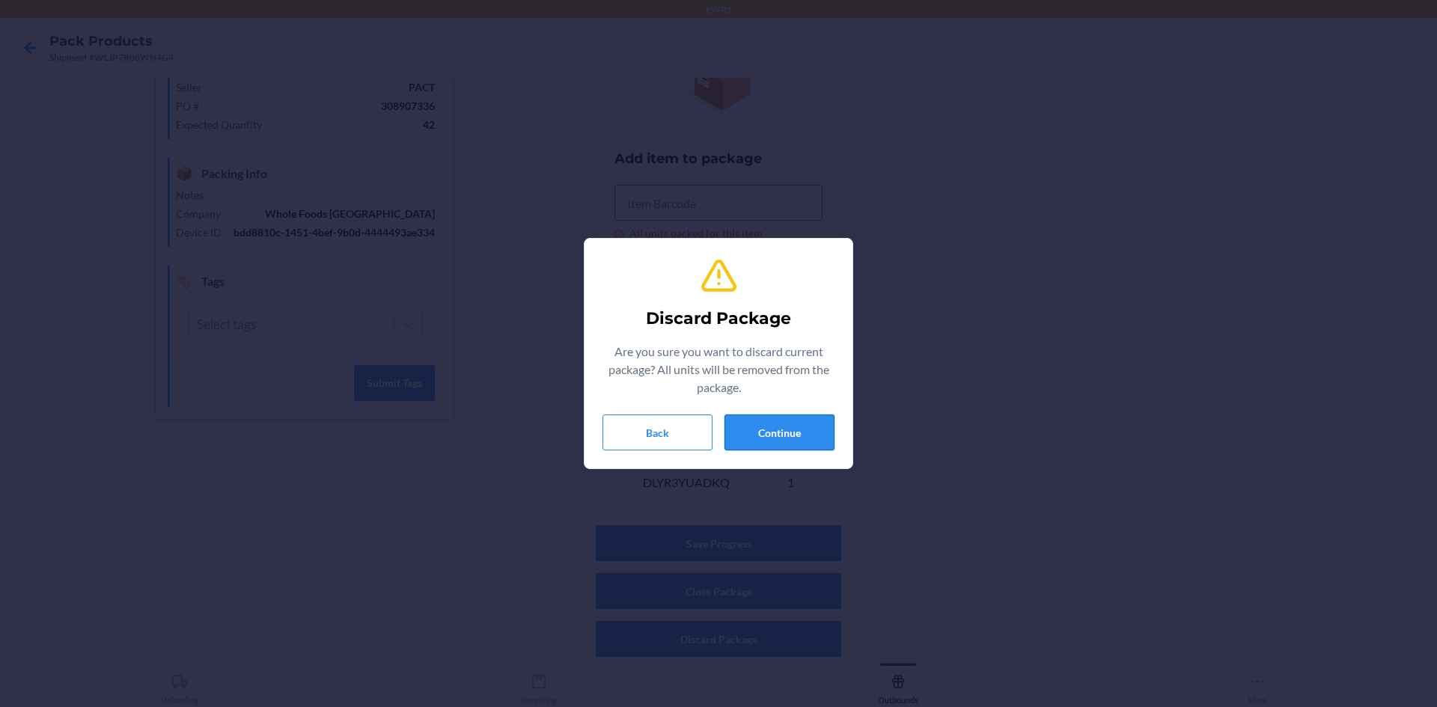
click at [773, 416] on div "Discard Package Are you sure you want to discard current package? All units wil…" at bounding box center [719, 354] width 232 height 206
click at [778, 428] on button "Continue" at bounding box center [780, 433] width 110 height 36
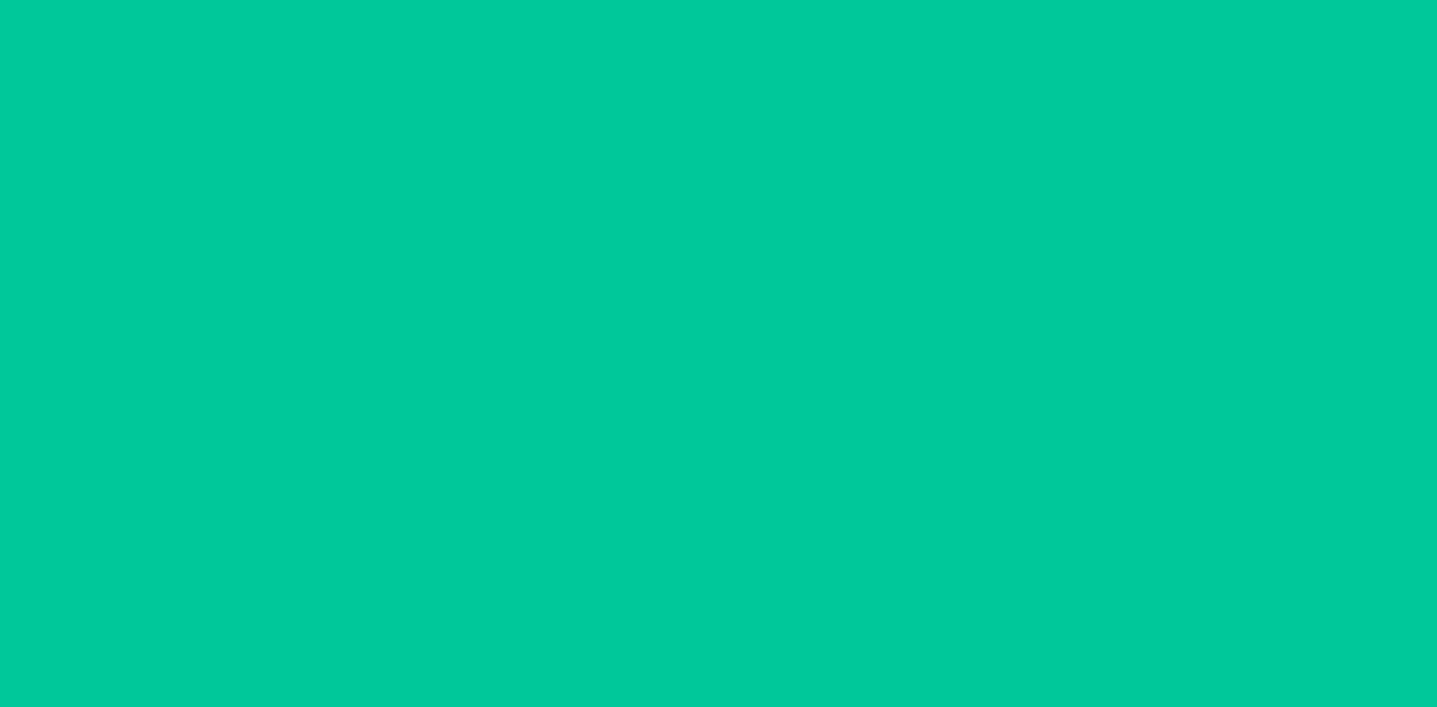
scroll to position [29, 0]
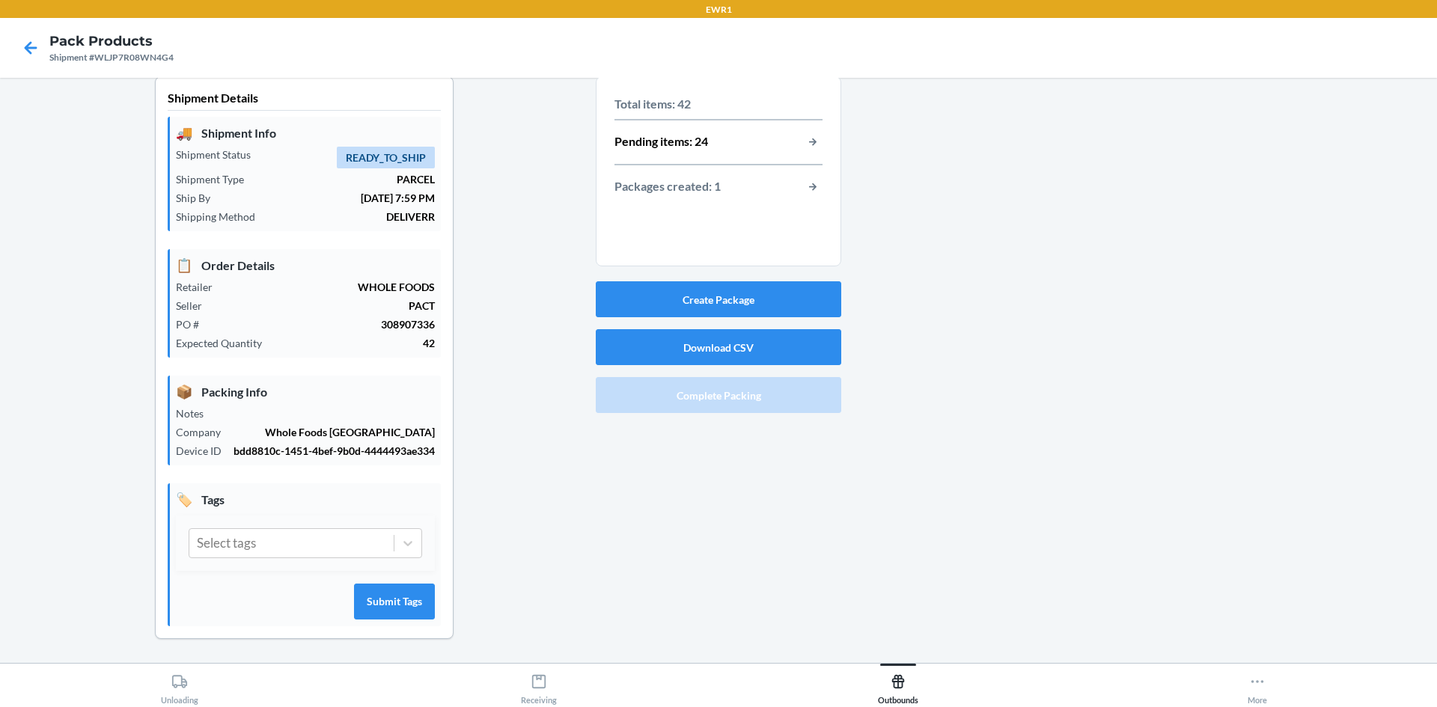
drag, startPoint x: 684, startPoint y: 165, endPoint x: 745, endPoint y: 183, distance: 63.5
click at [685, 177] on p "Packages created: 1" at bounding box center [668, 186] width 106 height 19
click at [721, 284] on button "Create Package" at bounding box center [719, 299] width 246 height 36
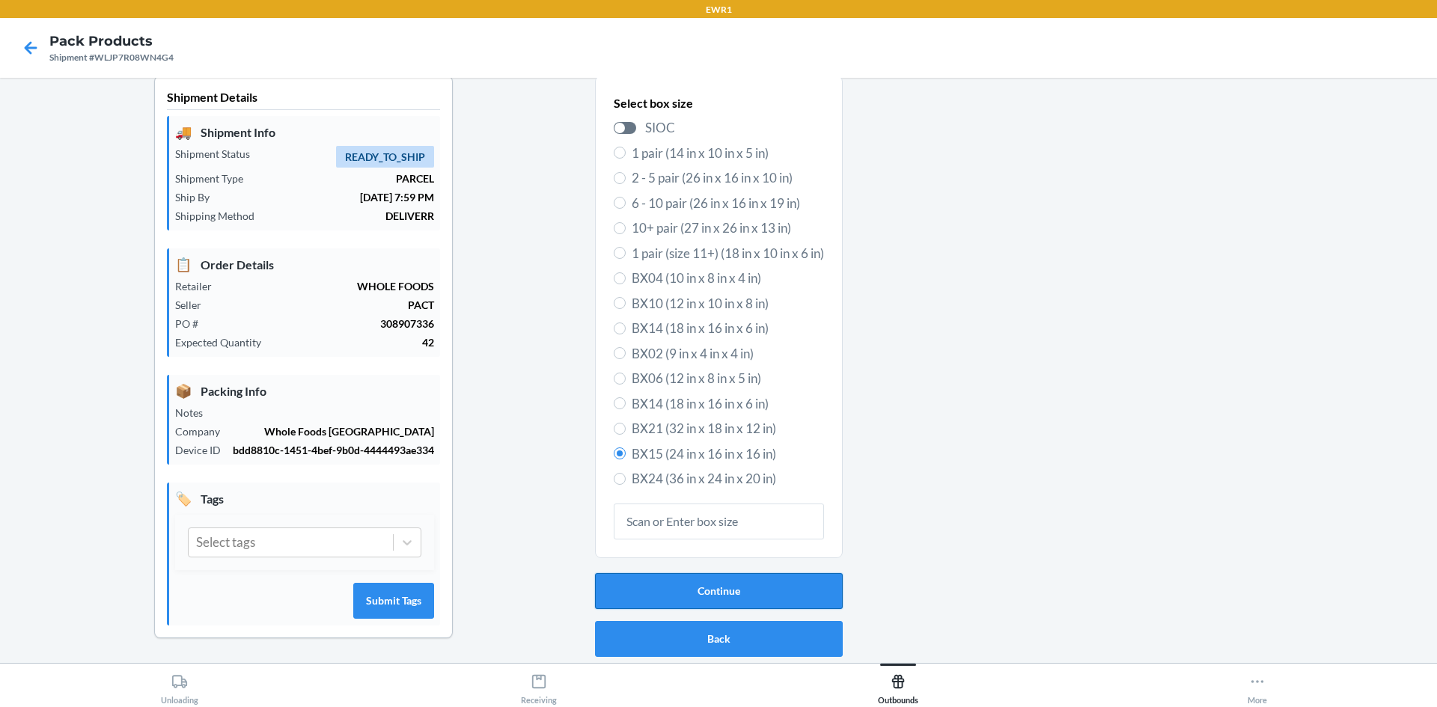
click at [663, 579] on button "Continue" at bounding box center [719, 591] width 248 height 36
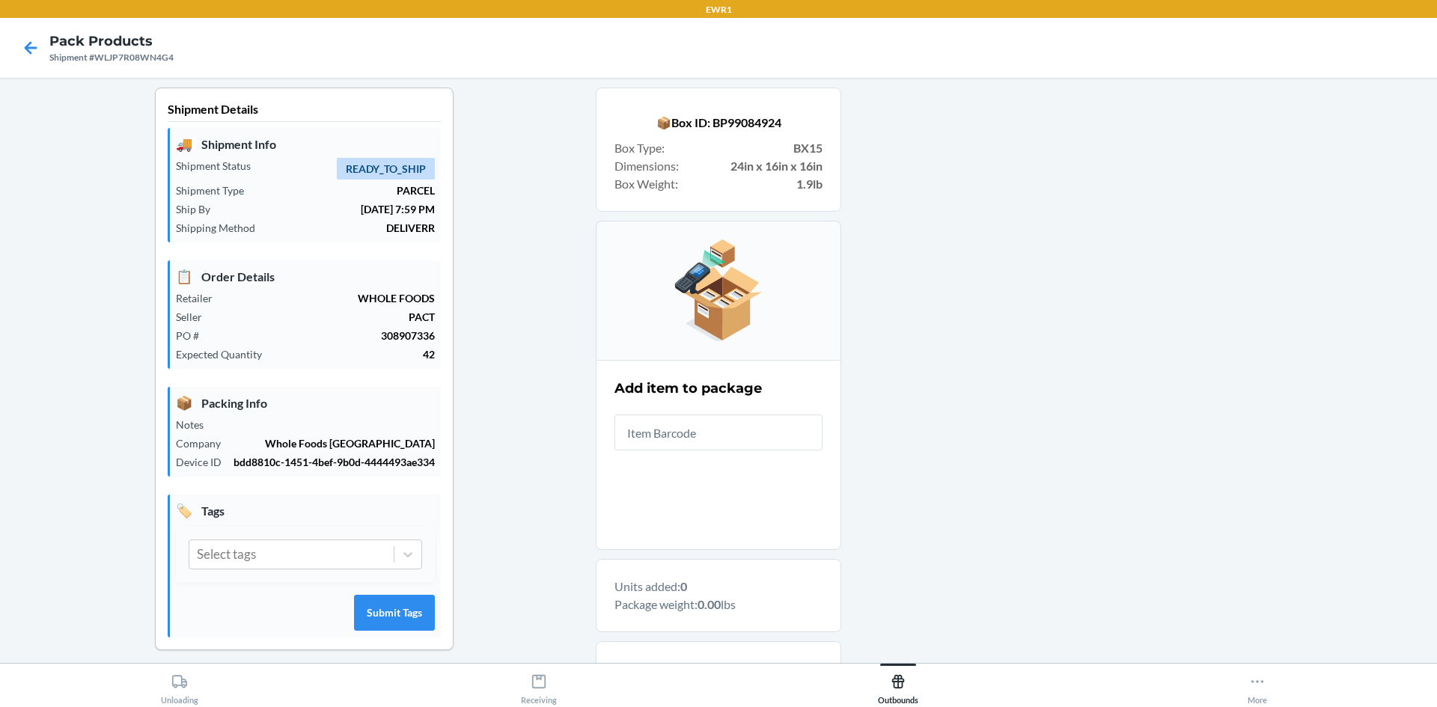
scroll to position [0, 0]
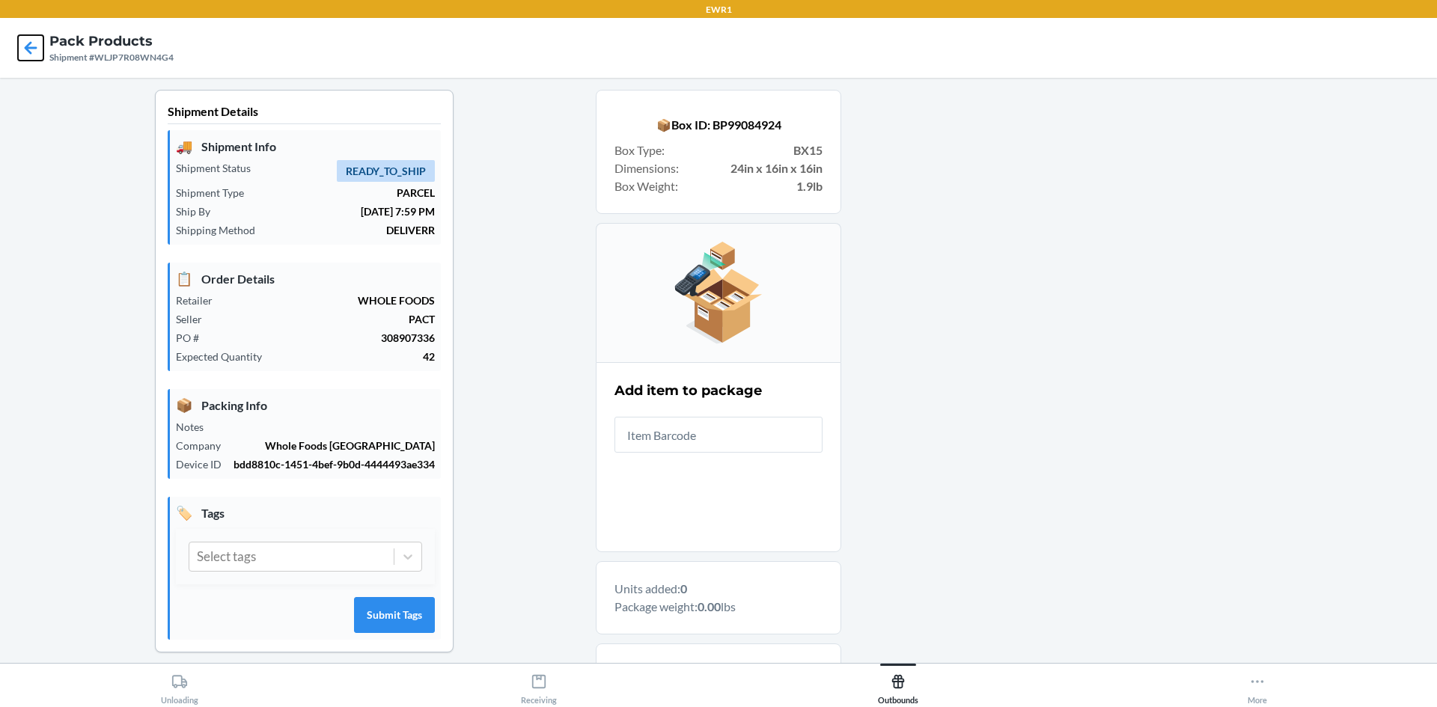
click at [36, 49] on icon at bounding box center [31, 47] width 13 height 13
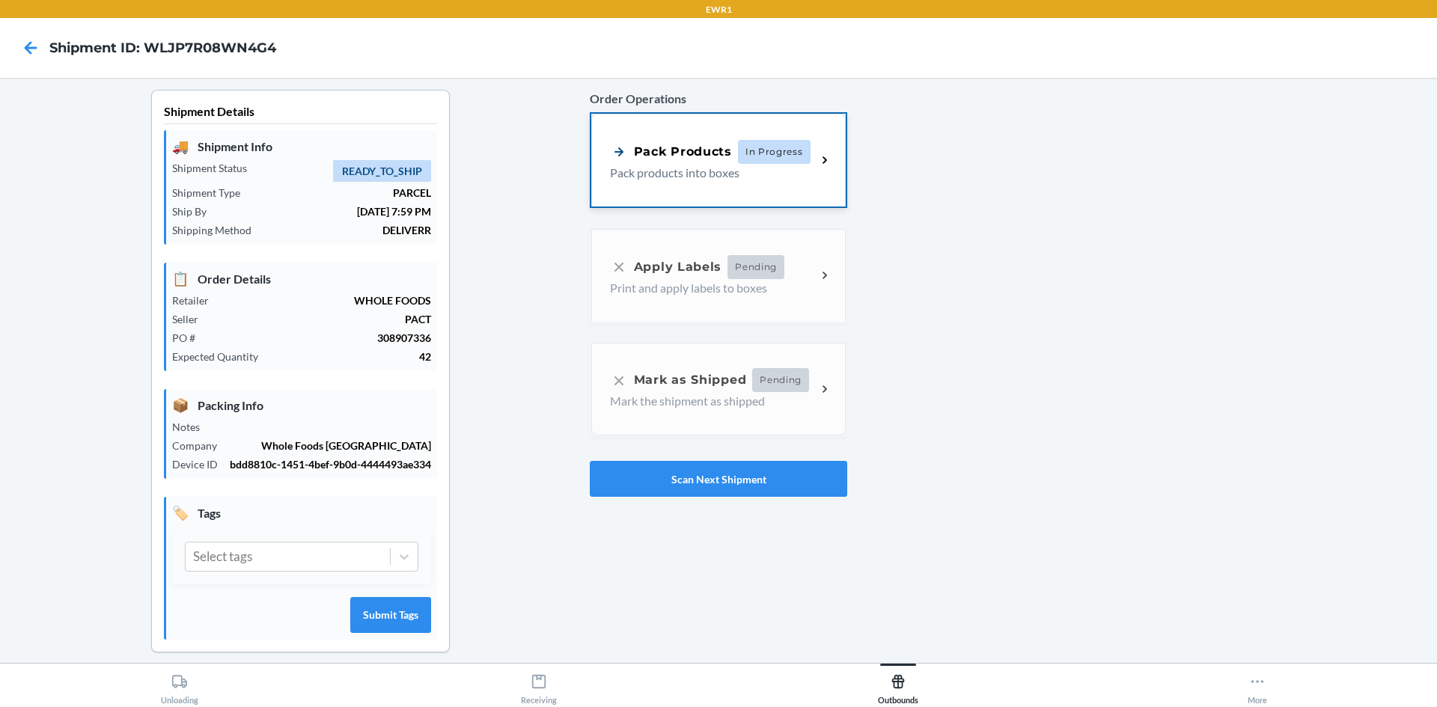
click at [702, 130] on div "Pack Products In Progress Pack products into boxes" at bounding box center [718, 160] width 255 height 93
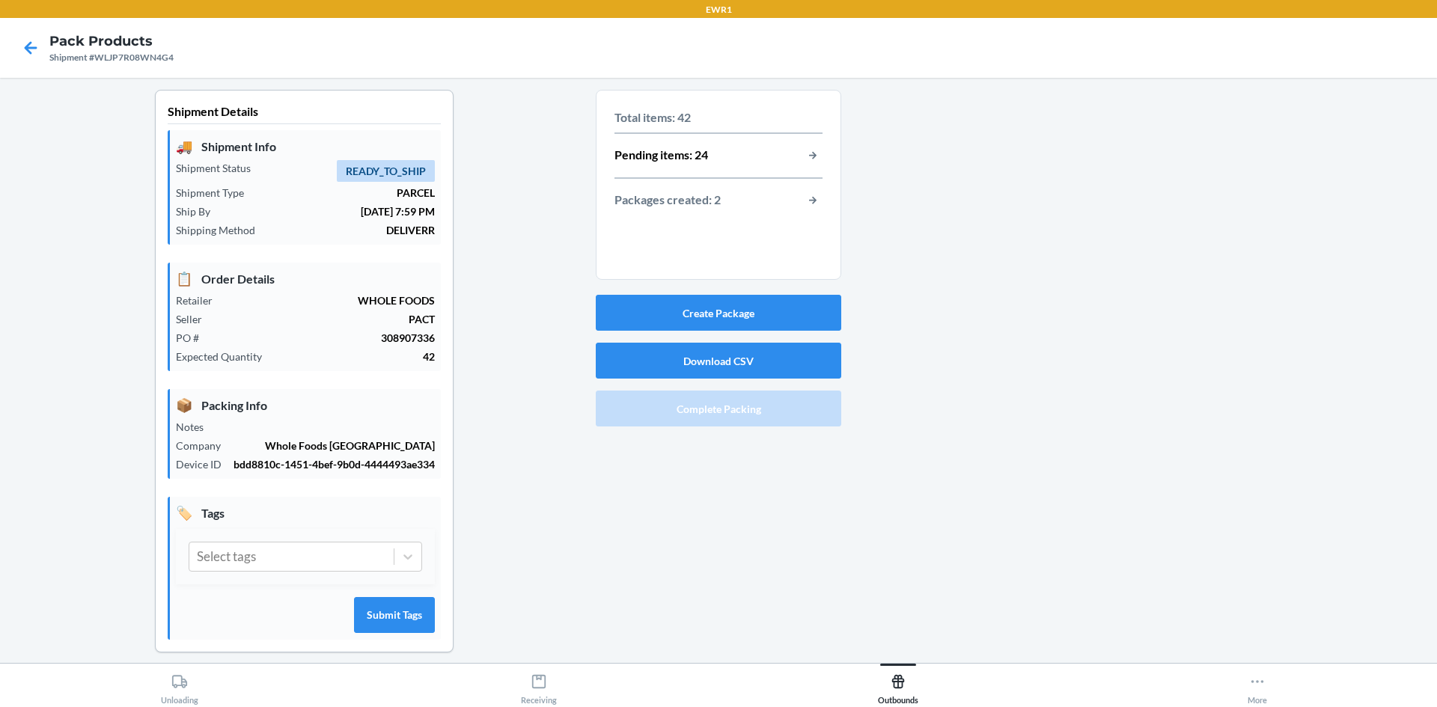
click at [785, 202] on div "Packages created: 2" at bounding box center [719, 200] width 208 height 19
click at [803, 201] on button "button-view-packages-created" at bounding box center [812, 200] width 19 height 19
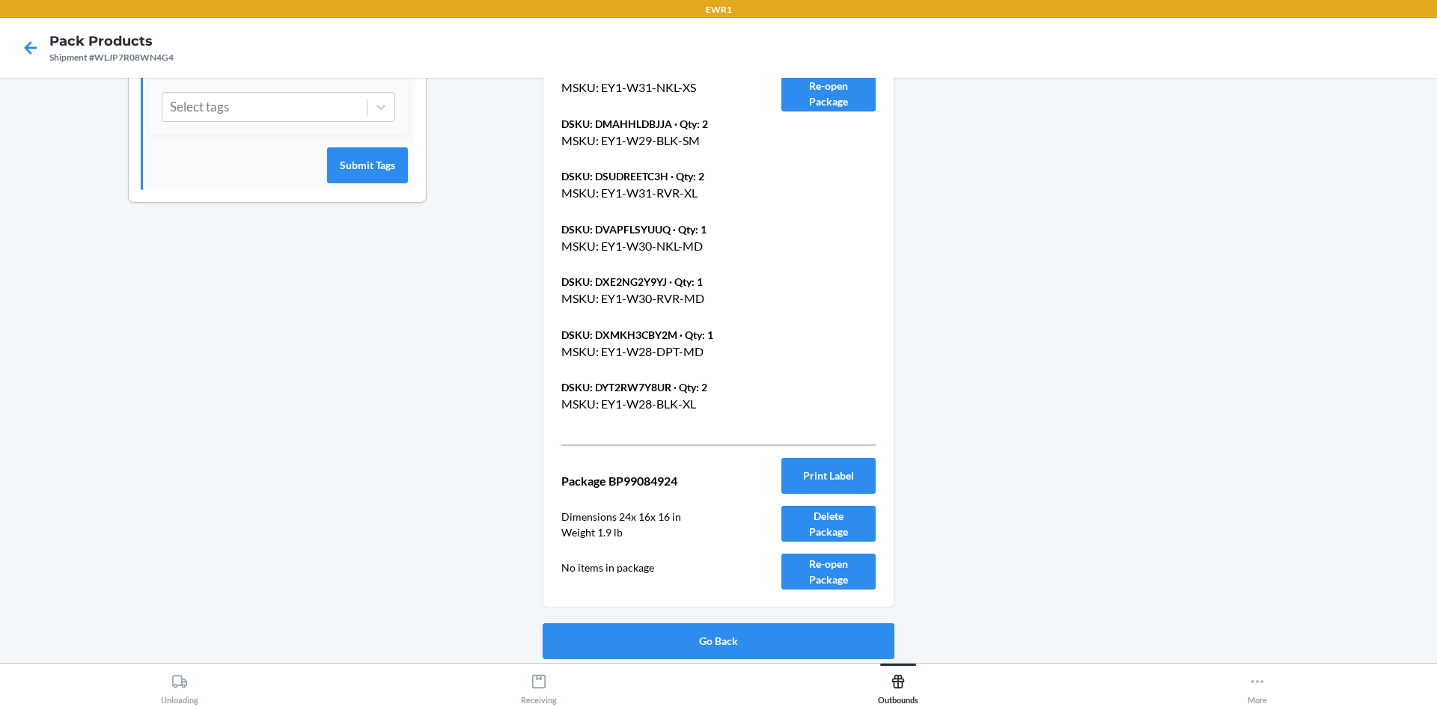
scroll to position [452, 0]
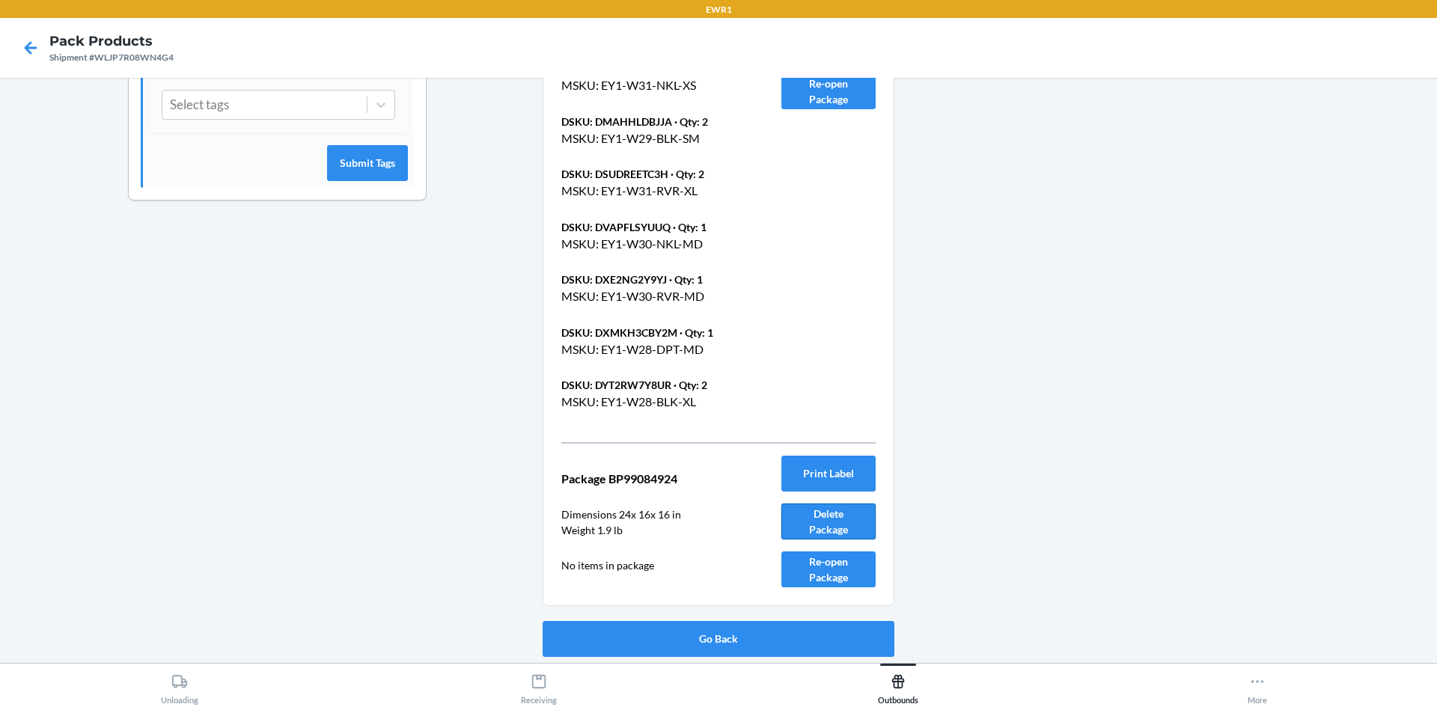
click at [834, 525] on button "Delete Package" at bounding box center [828, 522] width 94 height 36
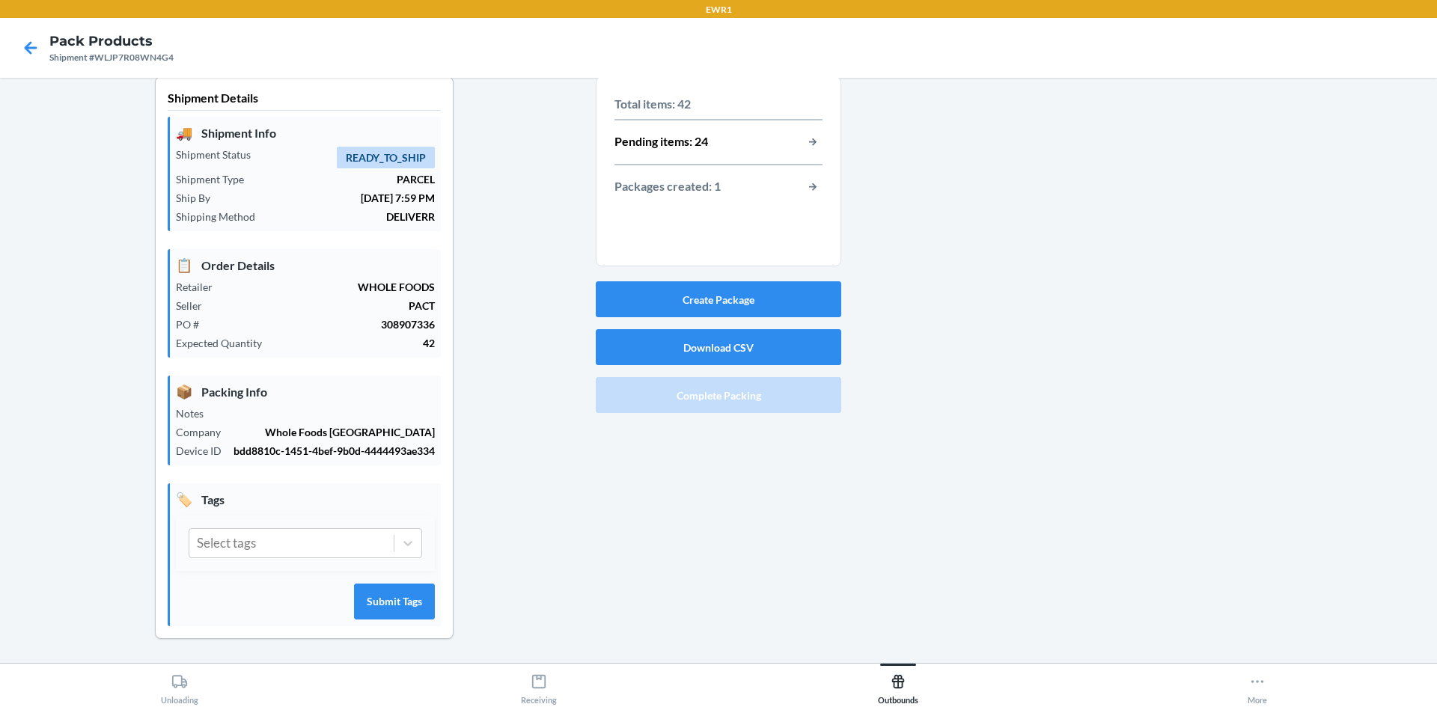
click at [677, 177] on p "Packages created: 1" at bounding box center [668, 186] width 106 height 19
click at [805, 177] on button "button-view-packages-created" at bounding box center [812, 186] width 19 height 19
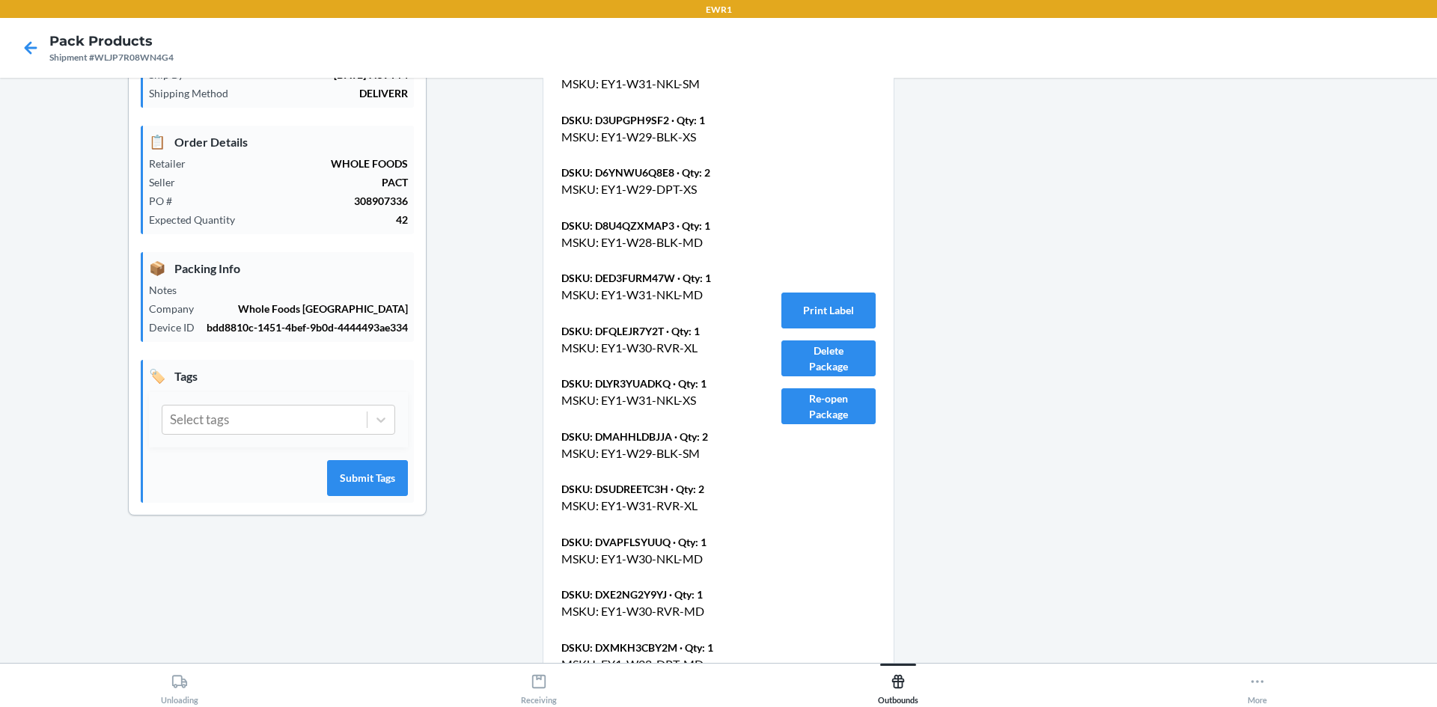
scroll to position [295, 0]
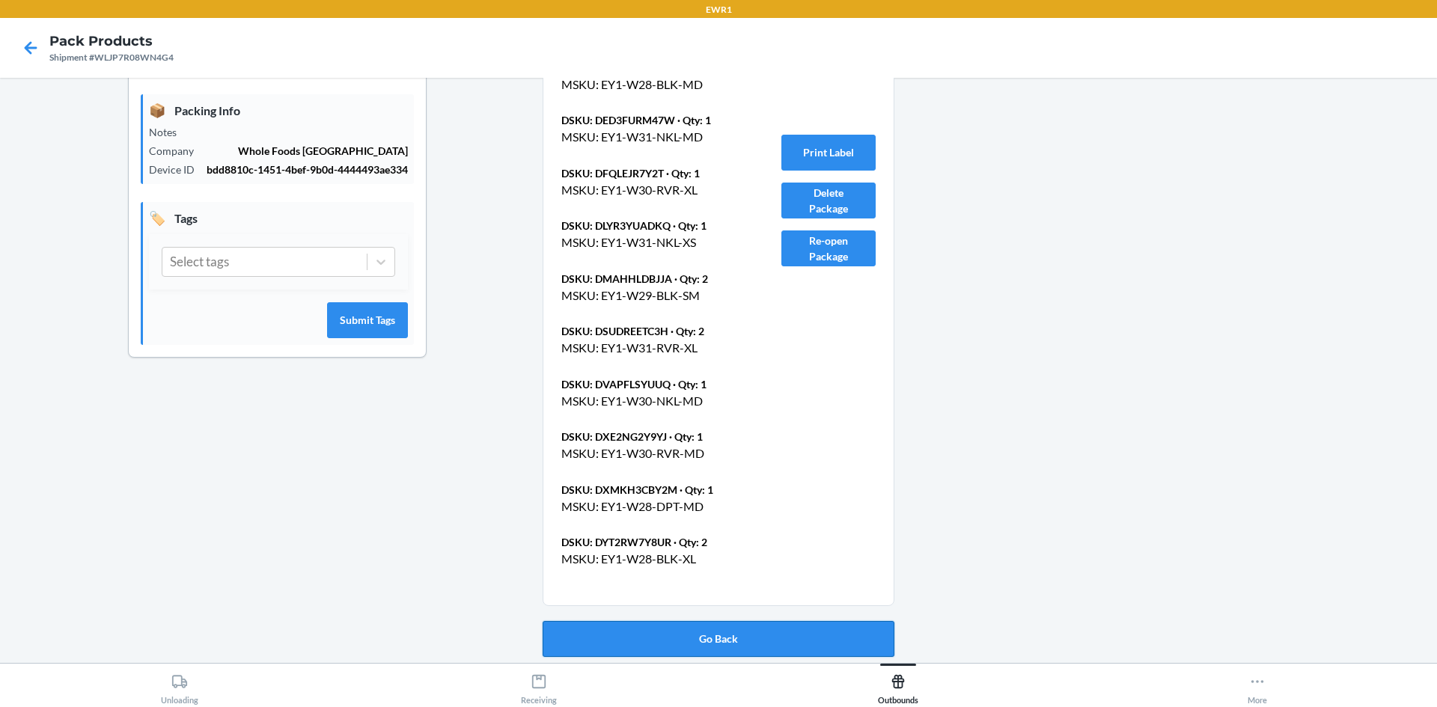
click at [704, 644] on button "Go Back" at bounding box center [719, 639] width 352 height 36
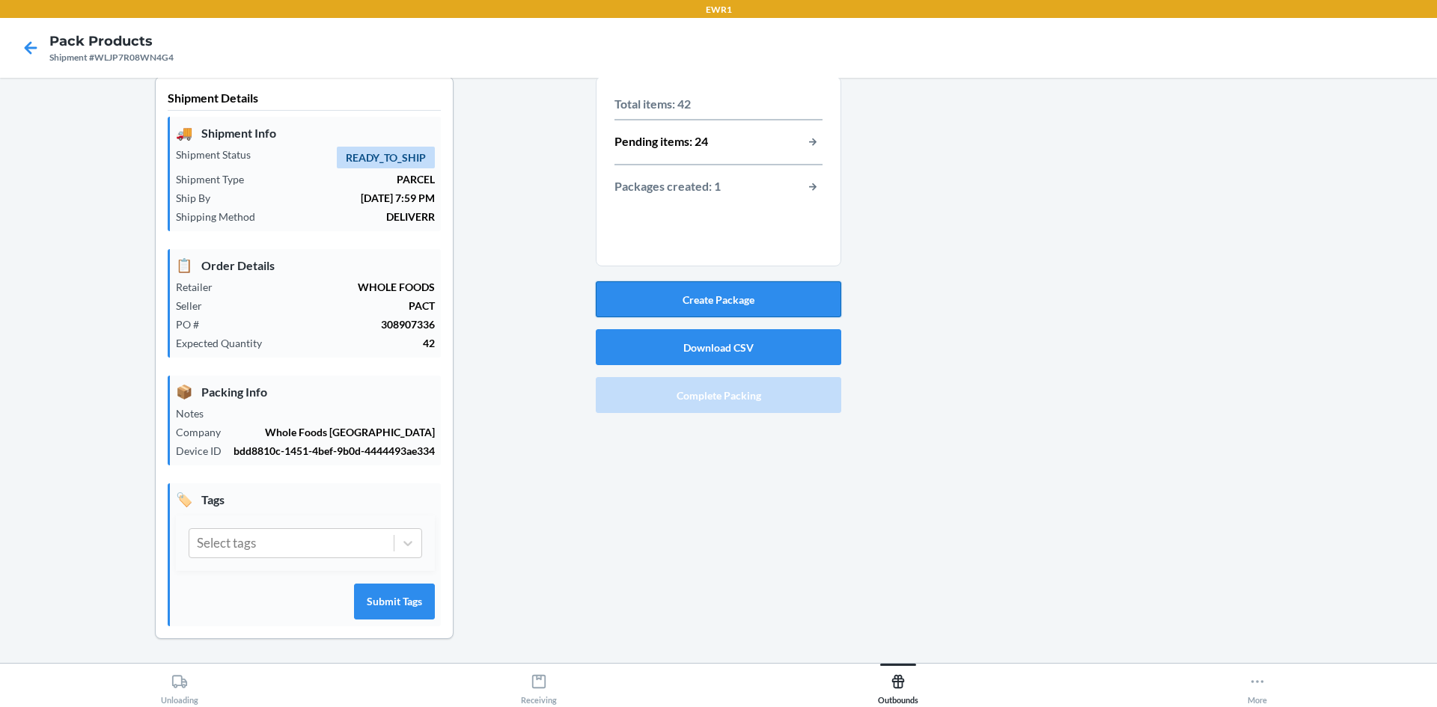
click at [710, 284] on button "Create Package" at bounding box center [719, 299] width 246 height 36
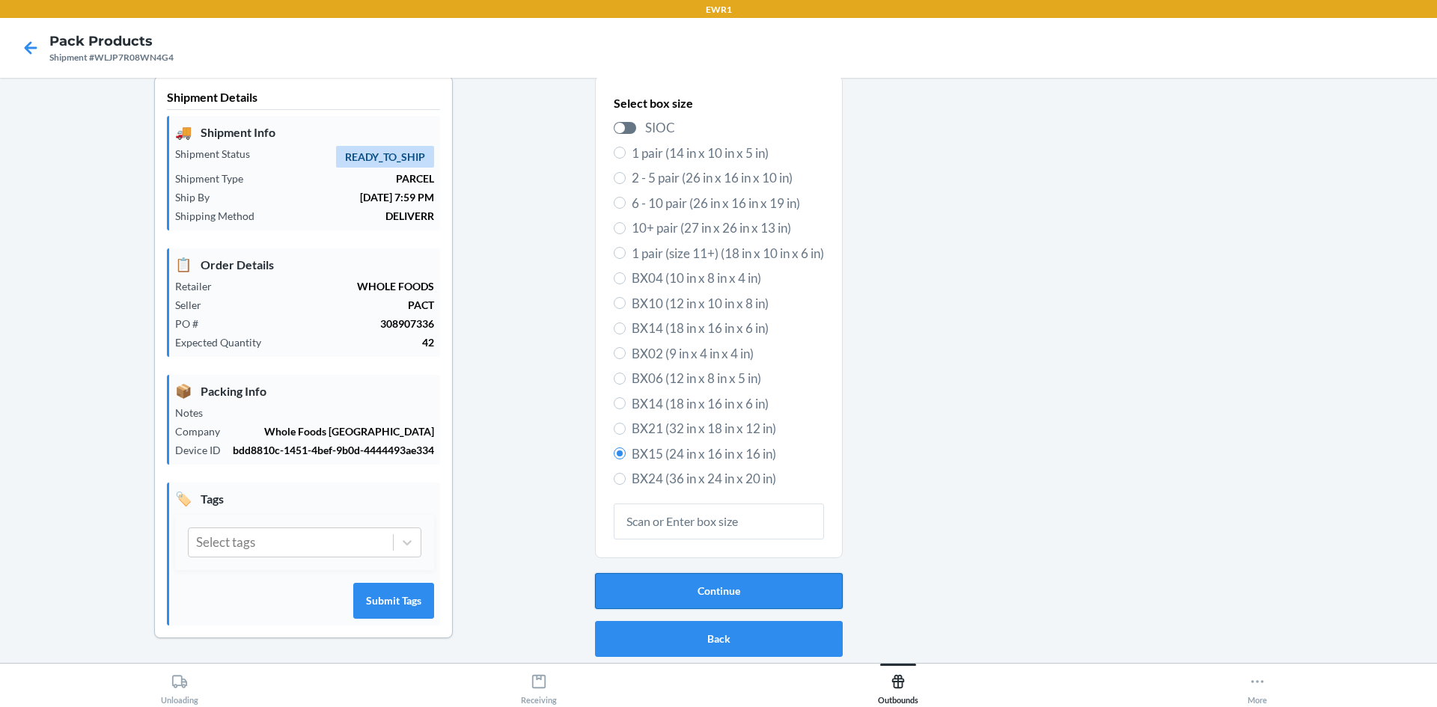
click at [665, 576] on button "Continue" at bounding box center [719, 591] width 248 height 36
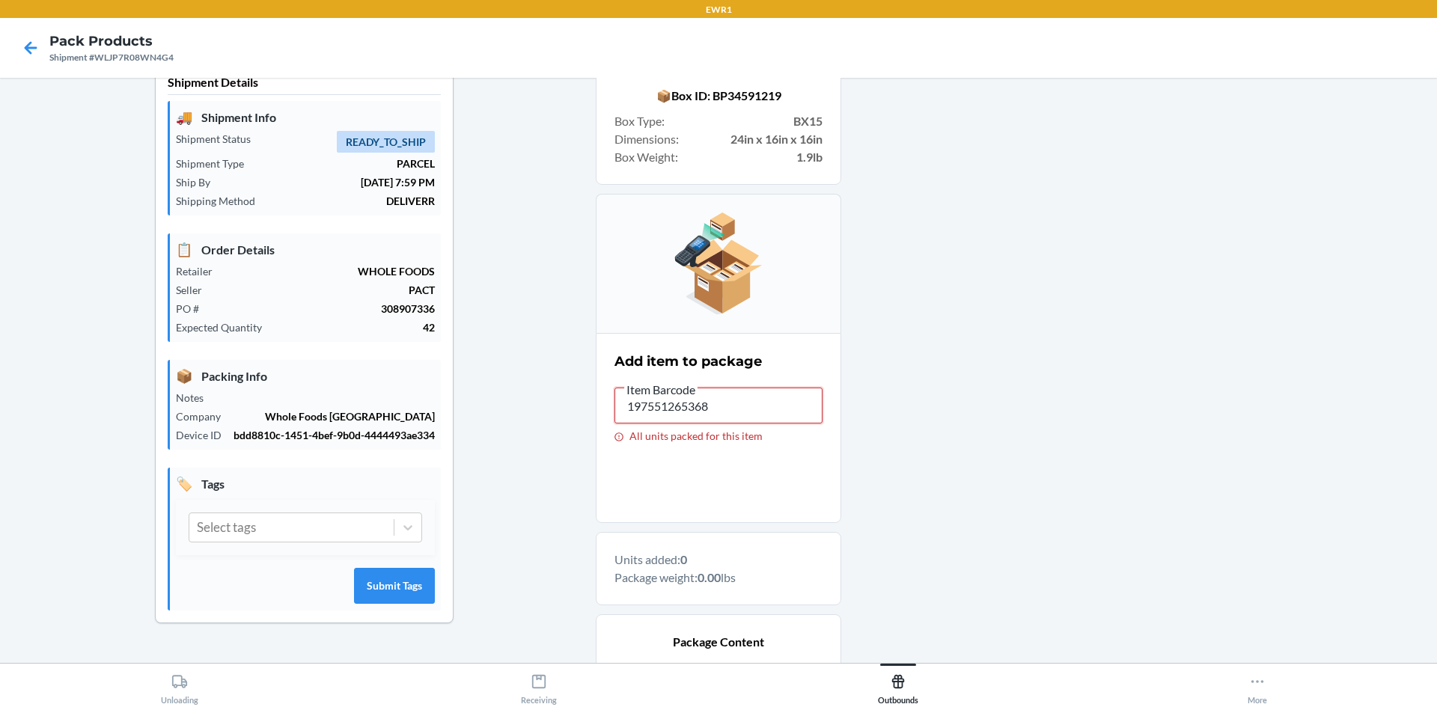
click at [739, 397] on input "197551265368" at bounding box center [719, 406] width 208 height 36
type input "1"
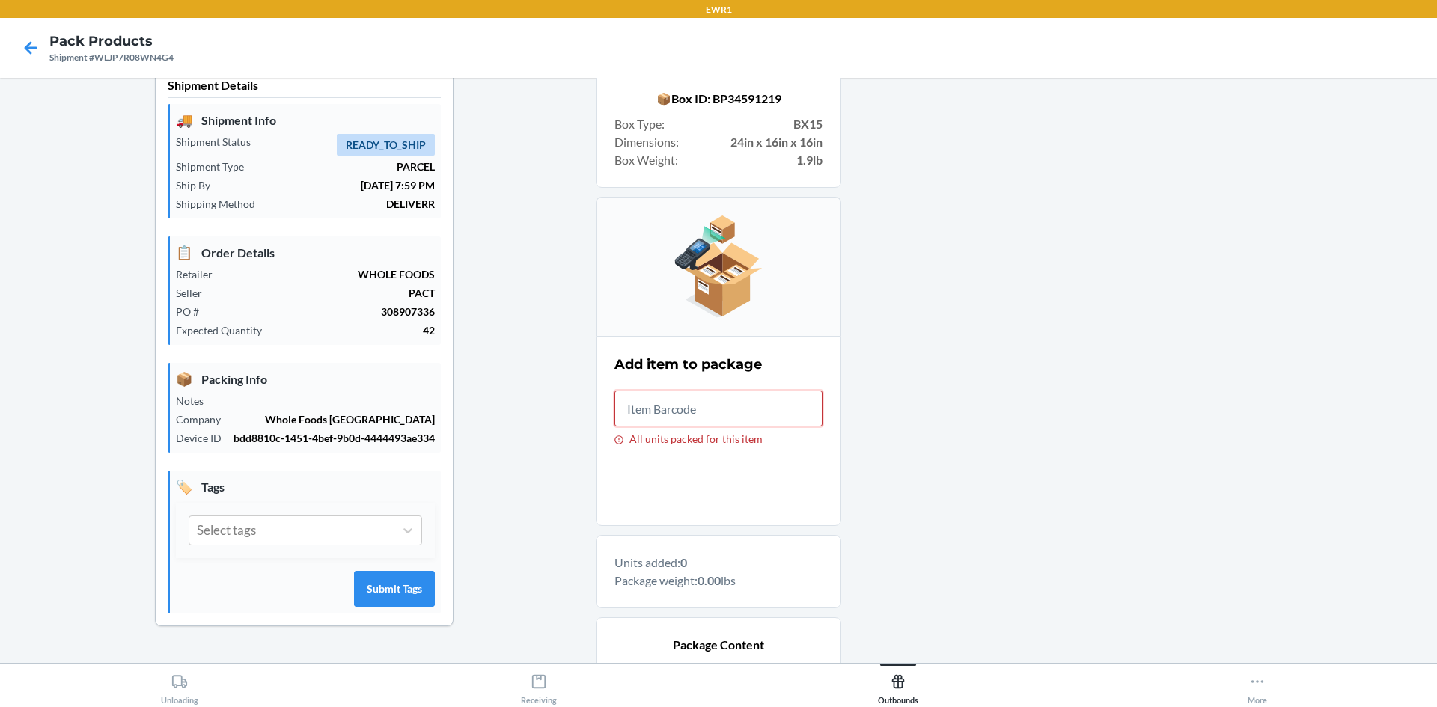
scroll to position [0, 0]
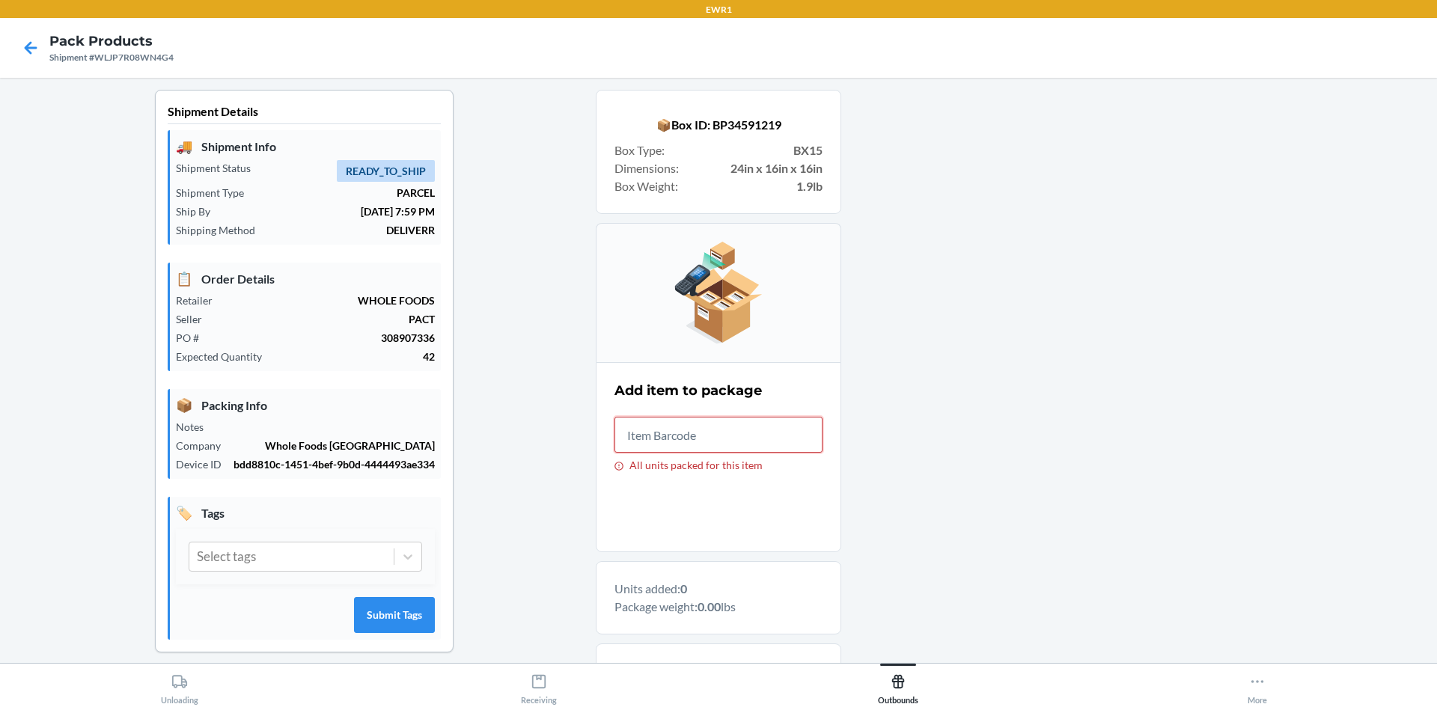
click at [688, 434] on input "All units packed for this item" at bounding box center [719, 435] width 208 height 36
click at [717, 440] on input "197551265450" at bounding box center [719, 435] width 208 height 36
type input "1"
click at [33, 46] on icon at bounding box center [30, 47] width 25 height 25
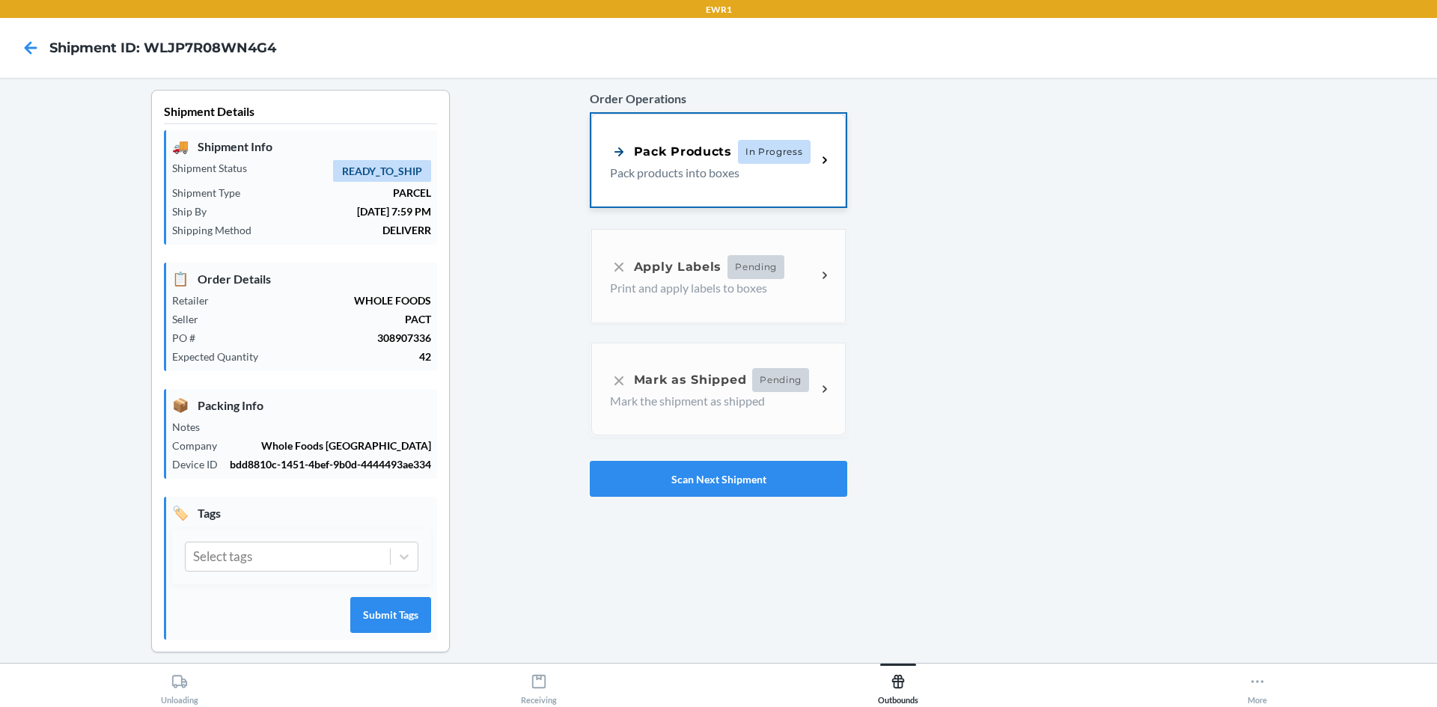
click at [801, 153] on span "In Progress" at bounding box center [774, 152] width 73 height 24
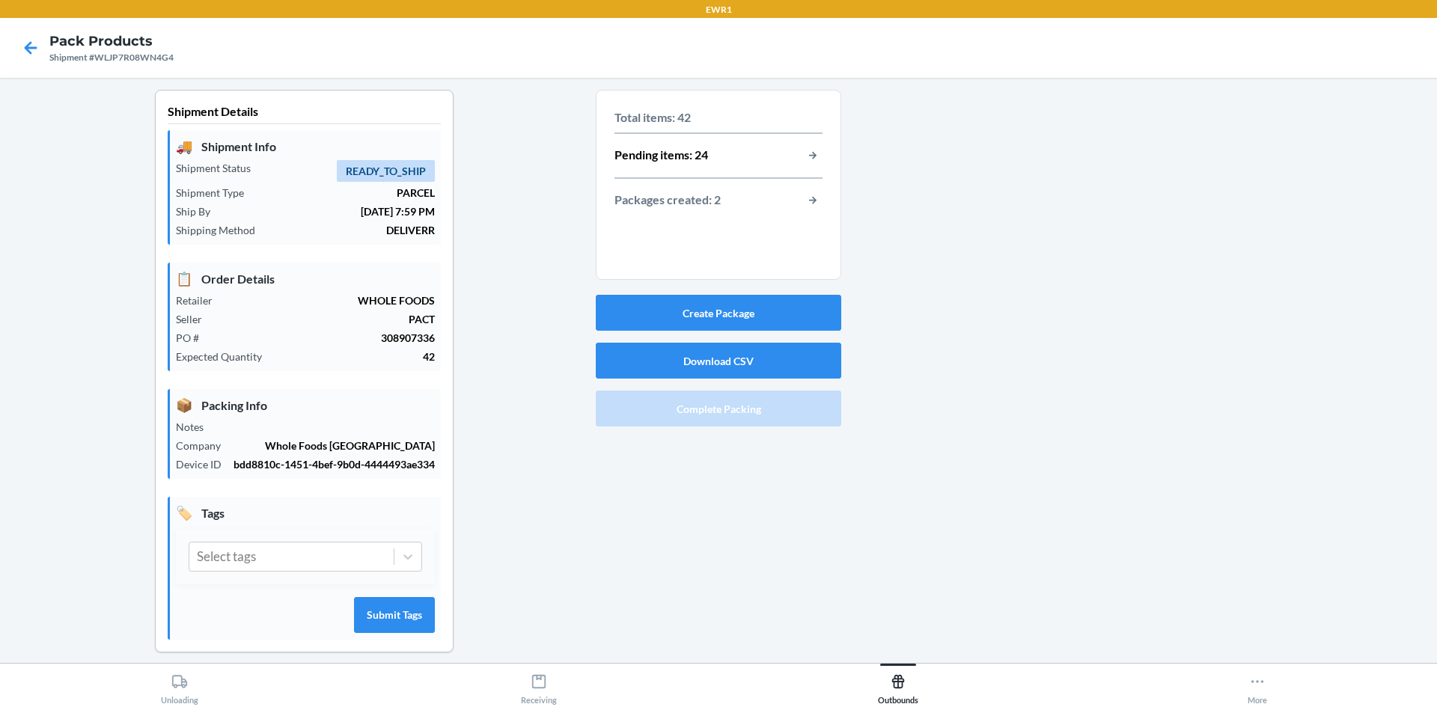
click at [798, 167] on div "Total items: 42 Pending items: 24 Packages created: 2" at bounding box center [719, 160] width 208 height 114
click at [804, 153] on button "button-view-pending-items" at bounding box center [812, 155] width 19 height 19
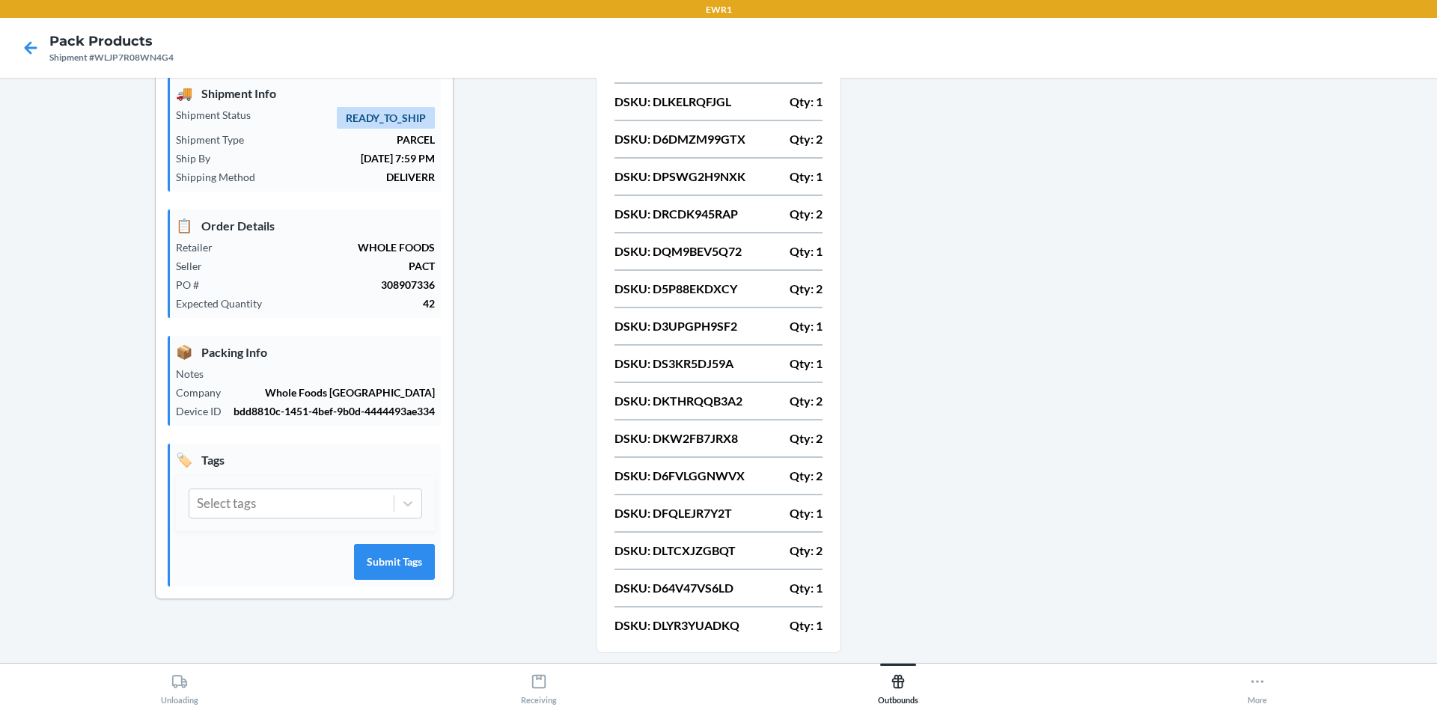
scroll to position [100, 0]
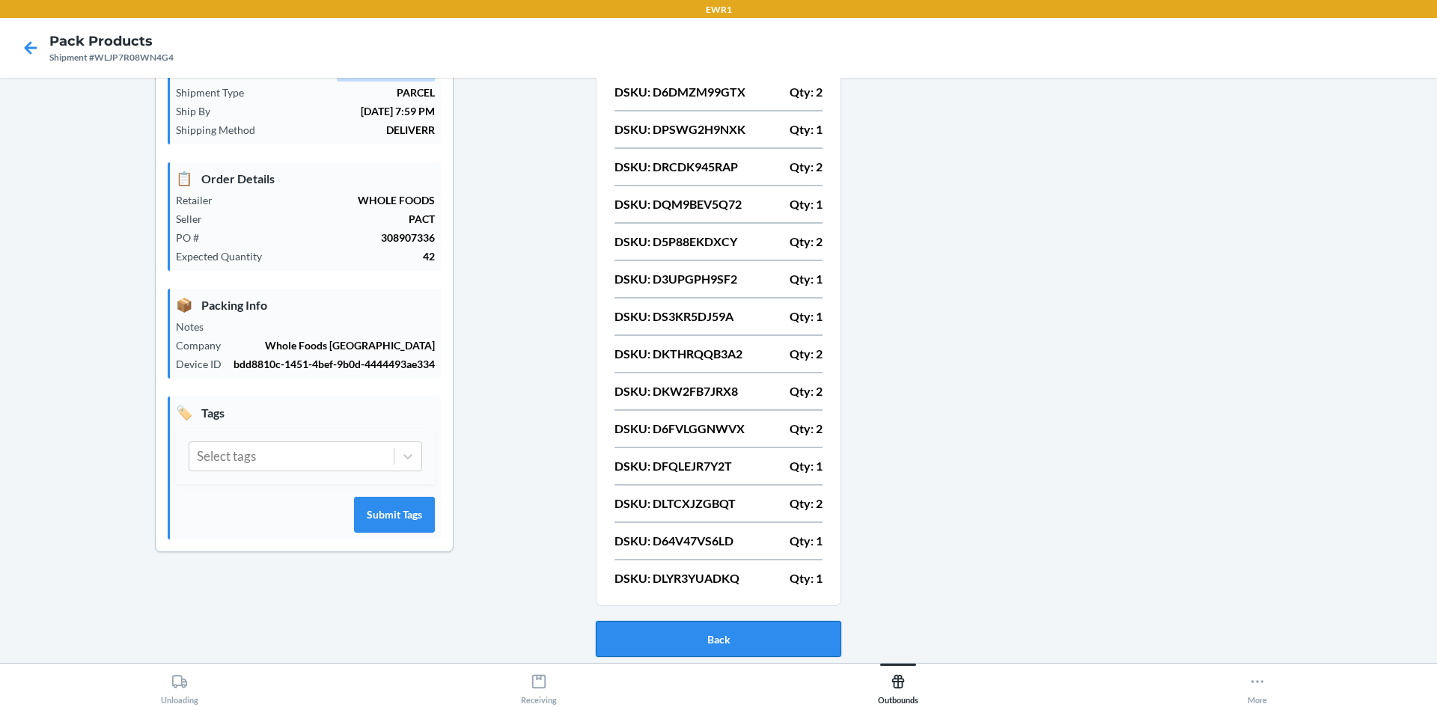
click at [736, 630] on button "Back" at bounding box center [719, 639] width 246 height 36
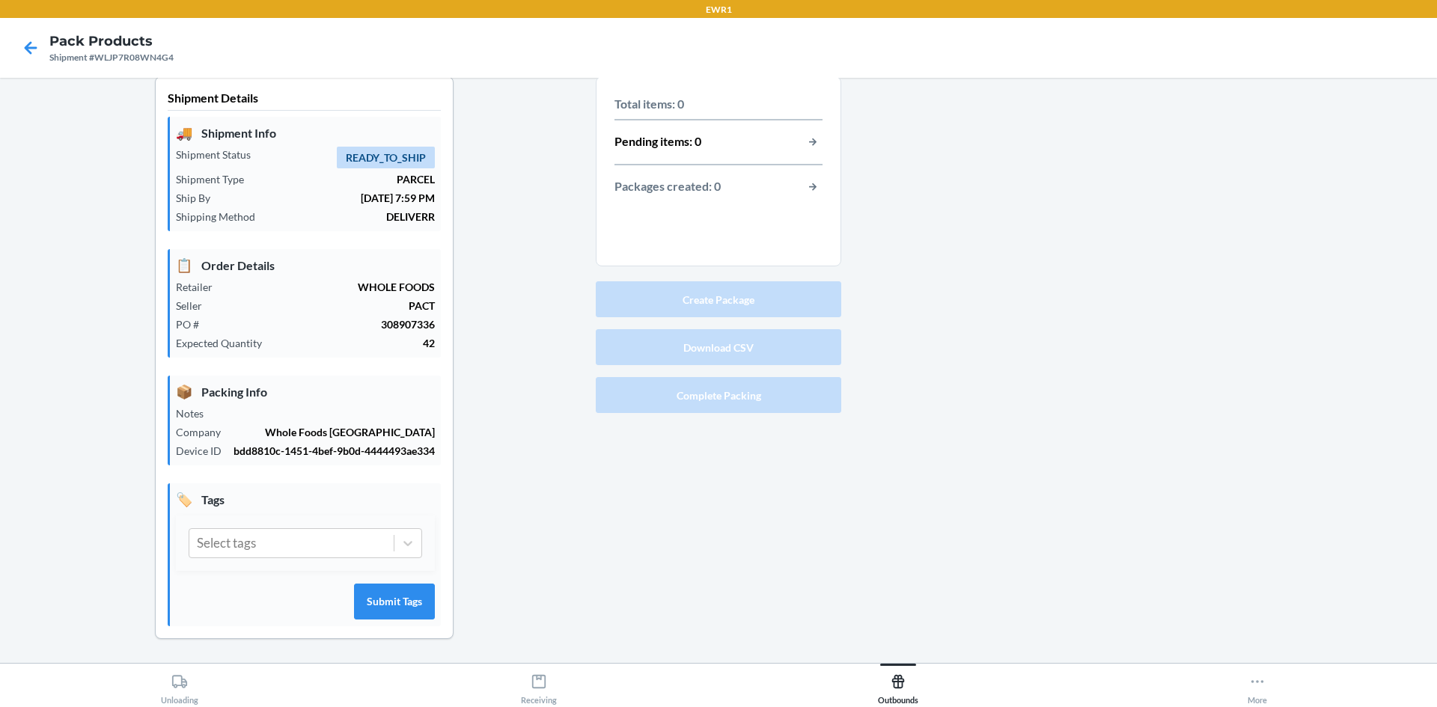
scroll to position [29, 0]
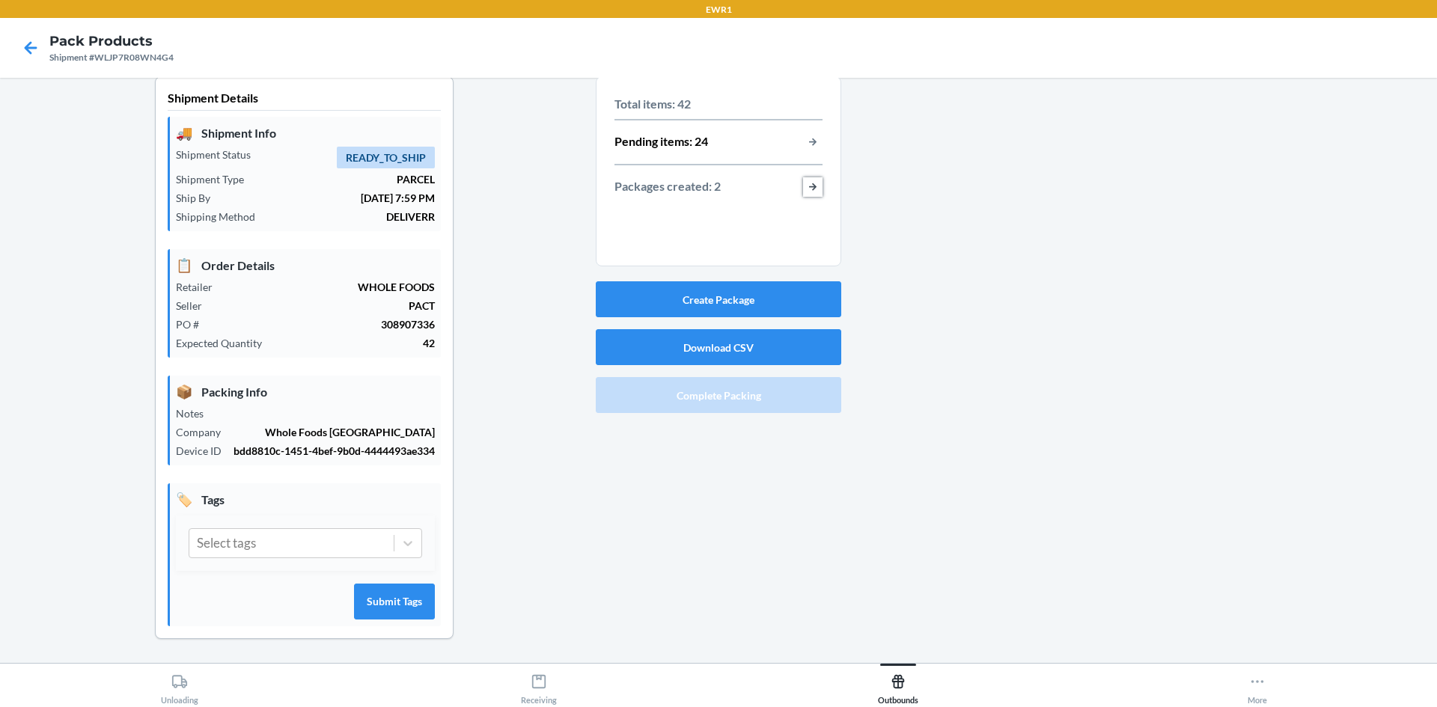
click at [814, 177] on button "button-view-packages-created" at bounding box center [812, 186] width 19 height 19
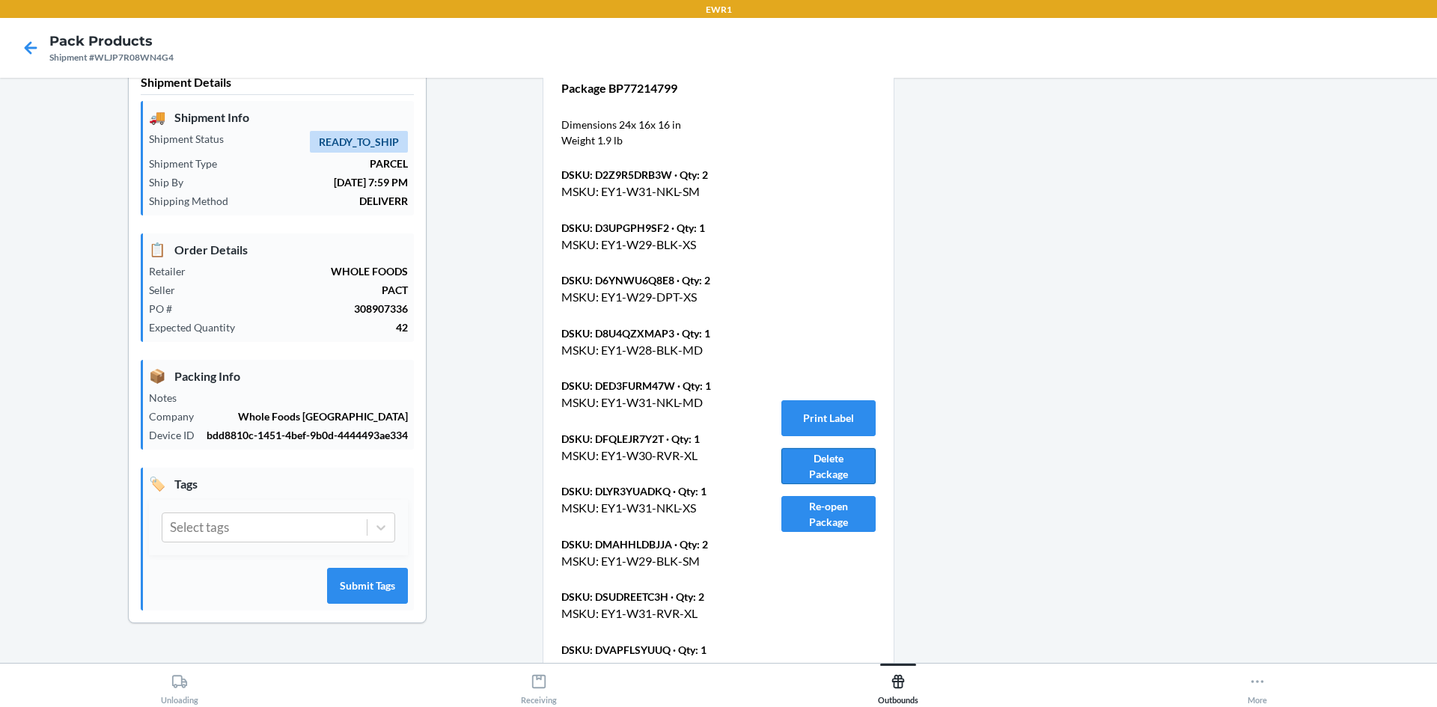
click at [818, 465] on button "Delete Package" at bounding box center [828, 466] width 94 height 36
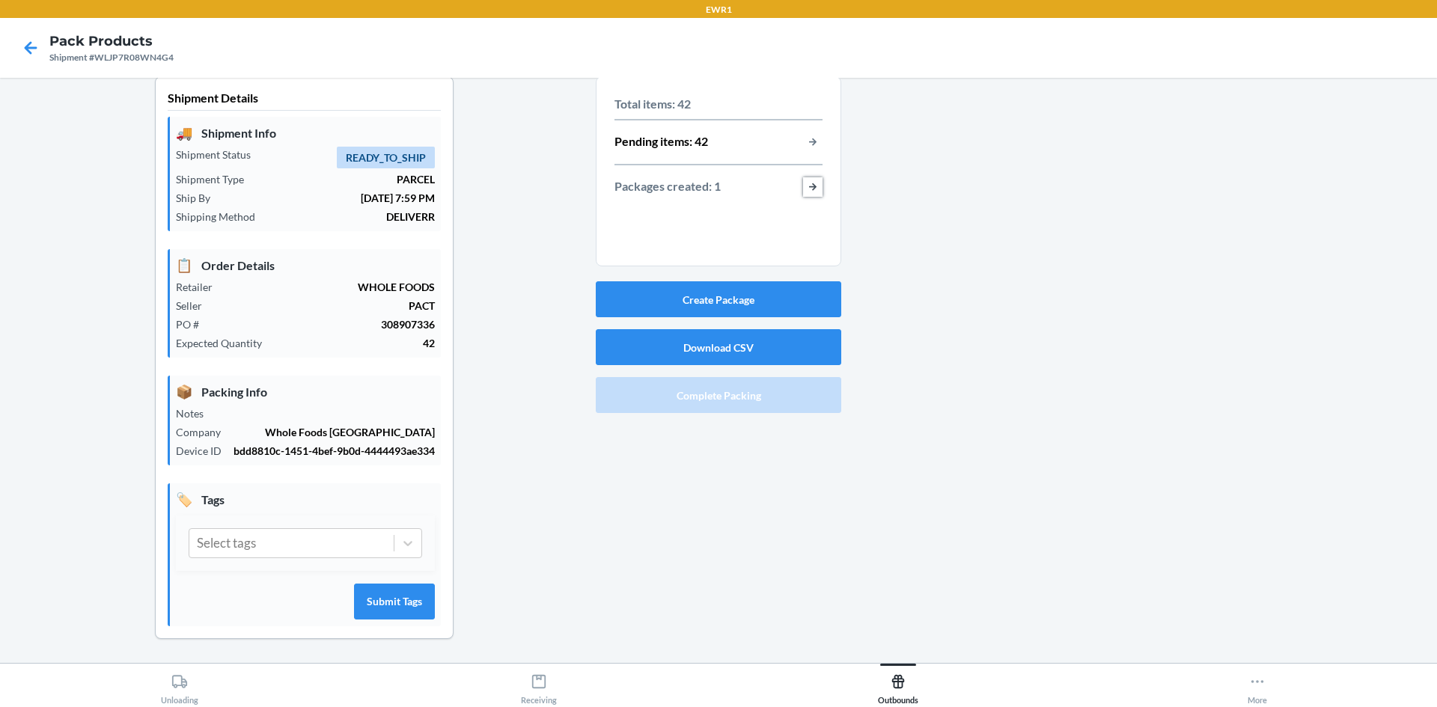
click at [808, 177] on button "button-view-packages-created" at bounding box center [812, 186] width 19 height 19
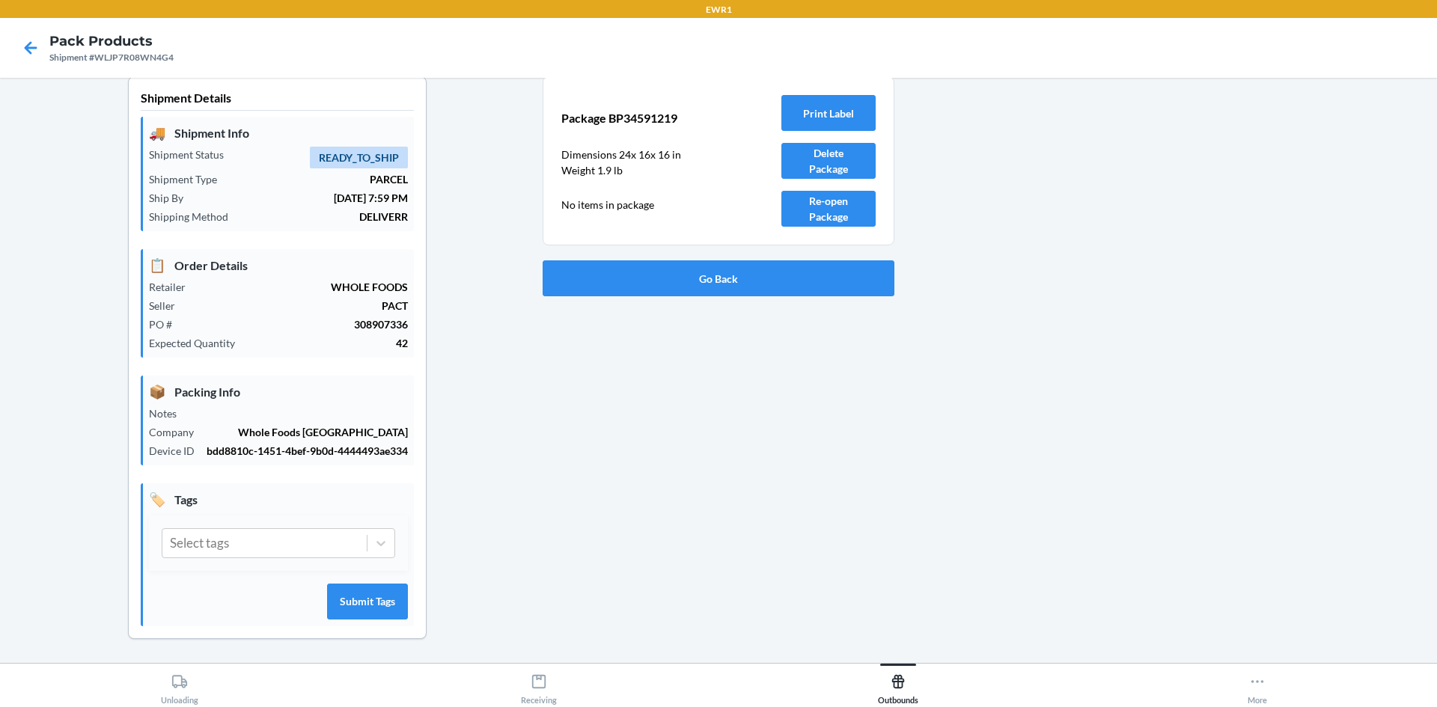
scroll to position [0, 0]
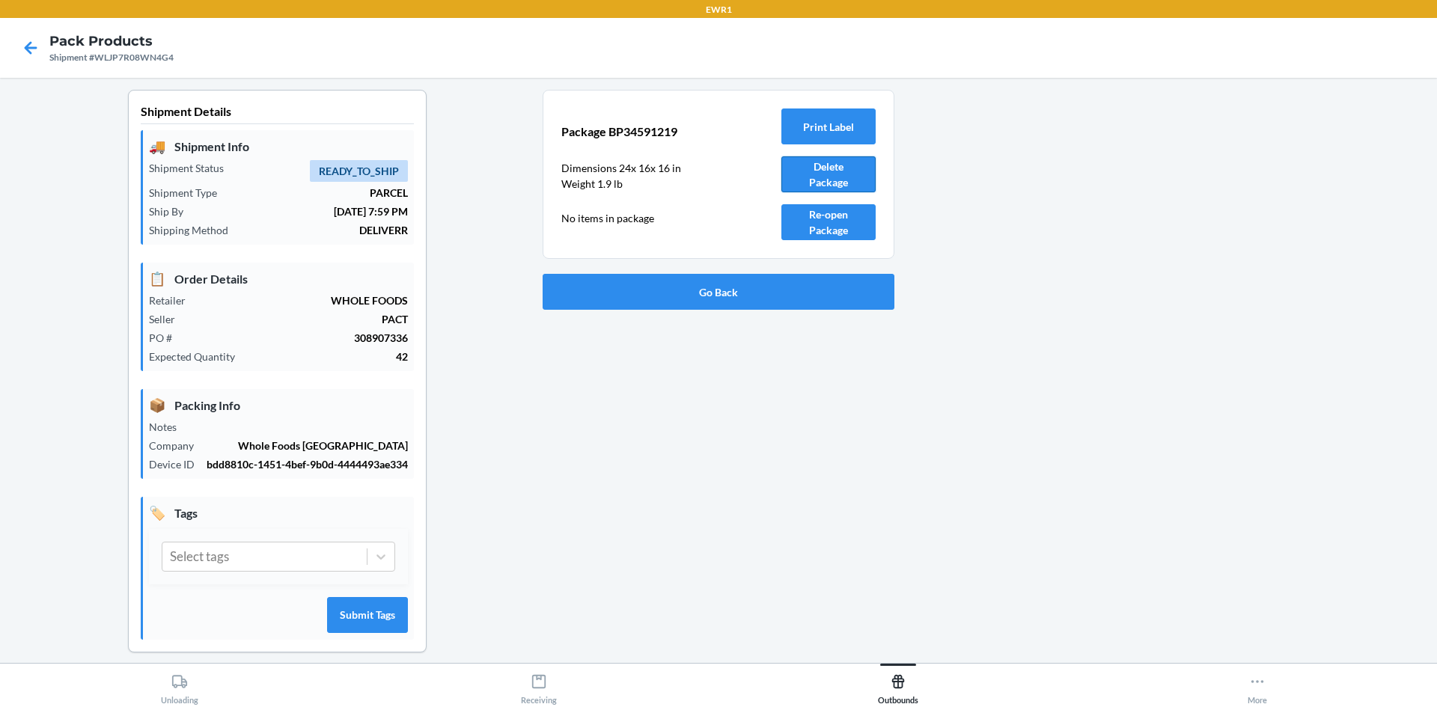
click at [821, 180] on button "Delete Package" at bounding box center [828, 174] width 94 height 36
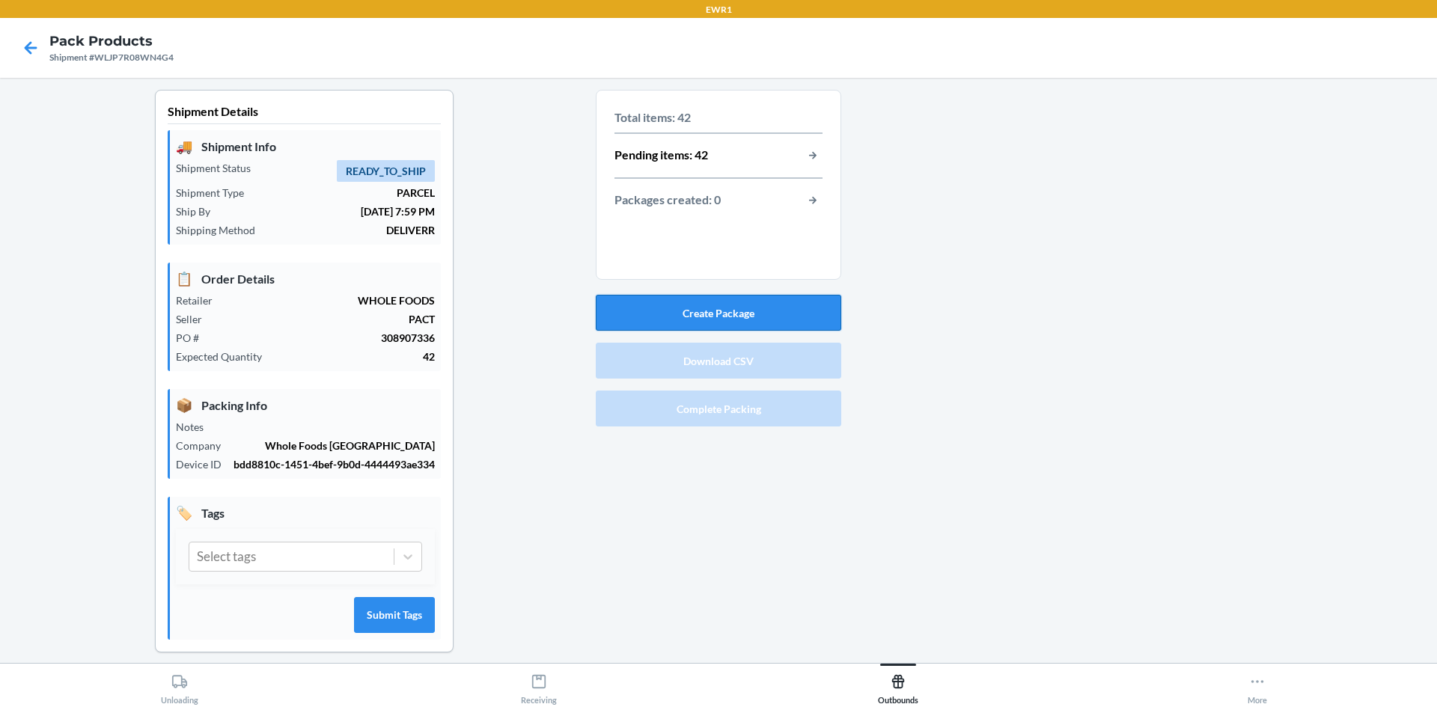
click at [766, 318] on button "Create Package" at bounding box center [719, 313] width 246 height 36
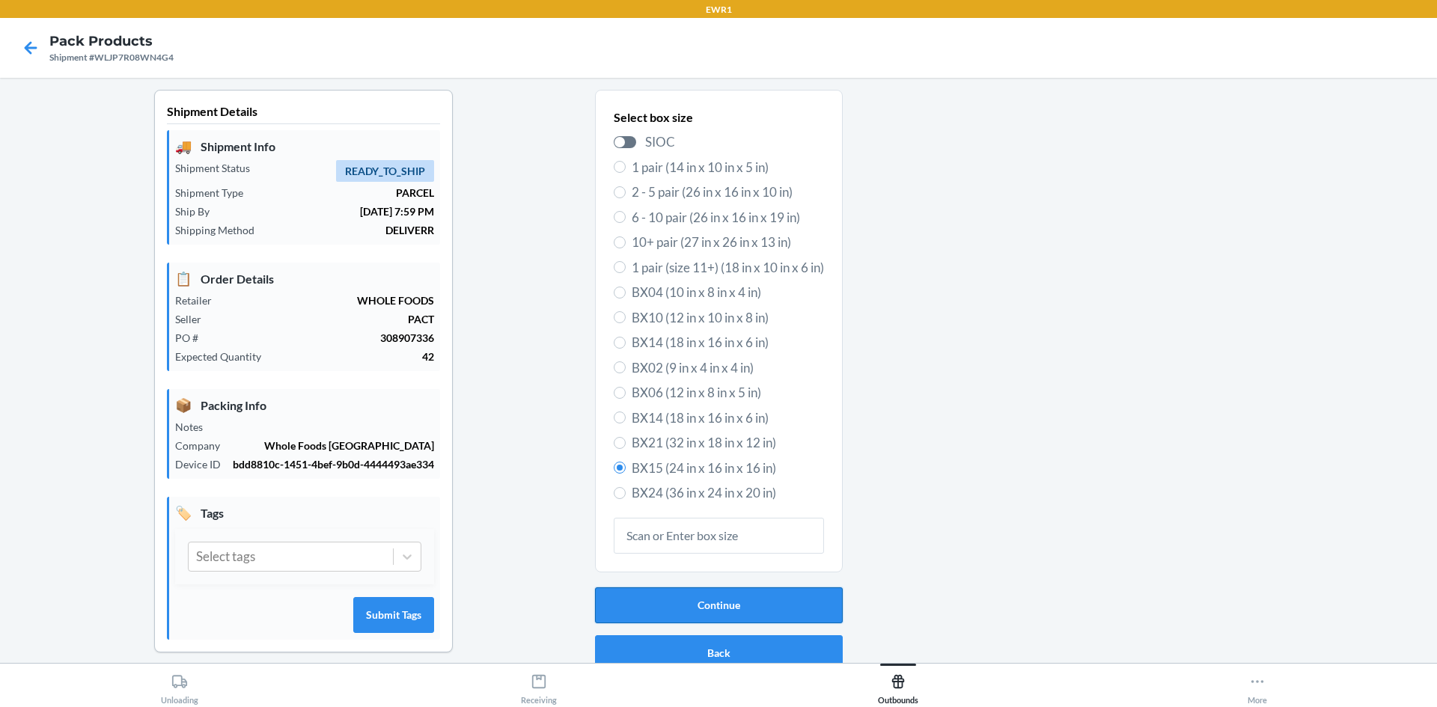
click at [696, 603] on button "Continue" at bounding box center [719, 606] width 248 height 36
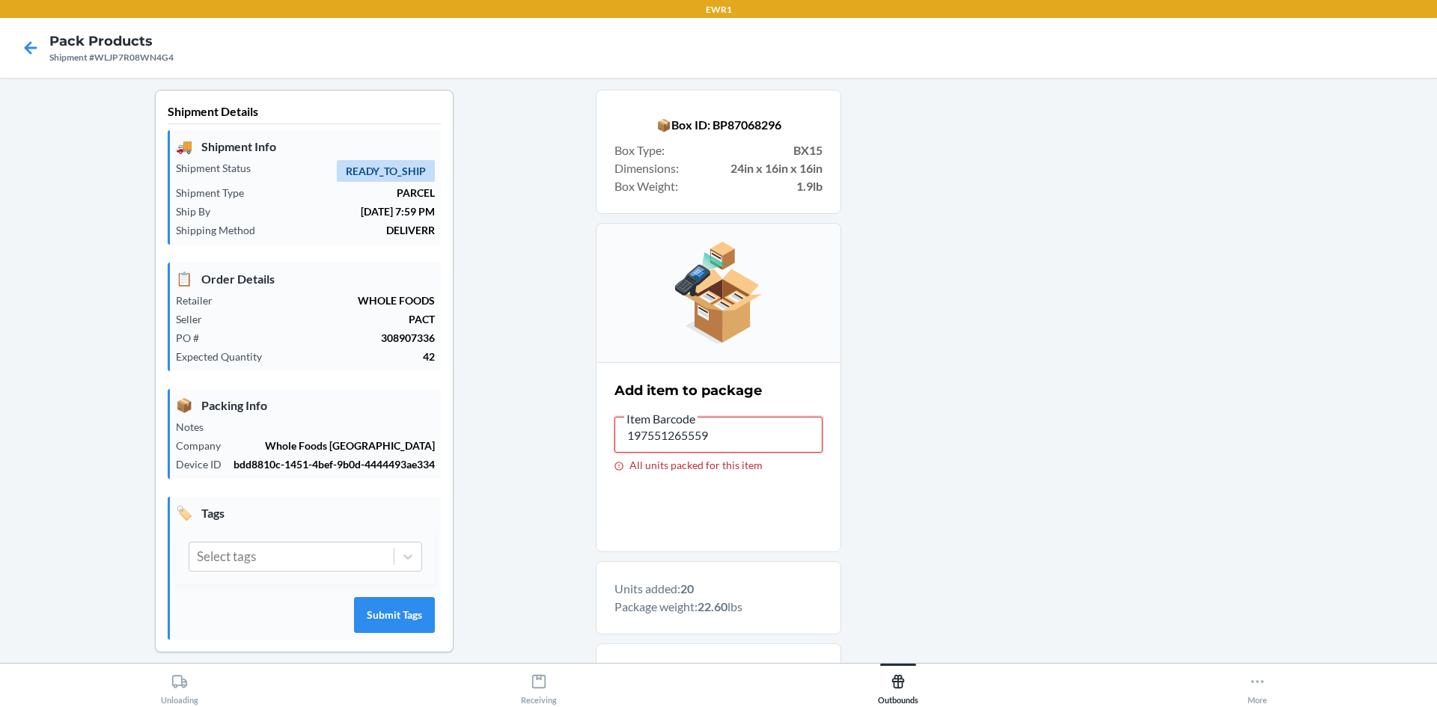
click at [738, 439] on input "197551265559" at bounding box center [719, 435] width 208 height 36
type input "1"
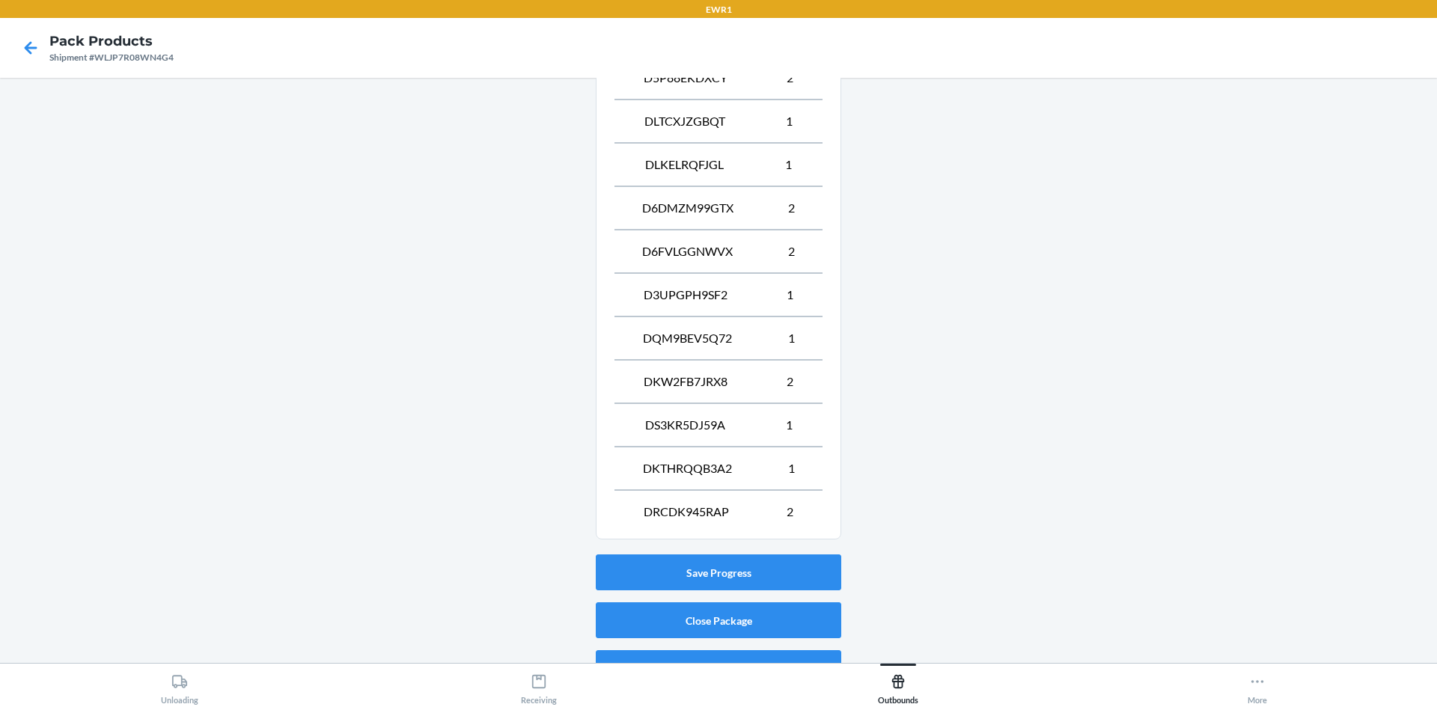
scroll to position [840, 0]
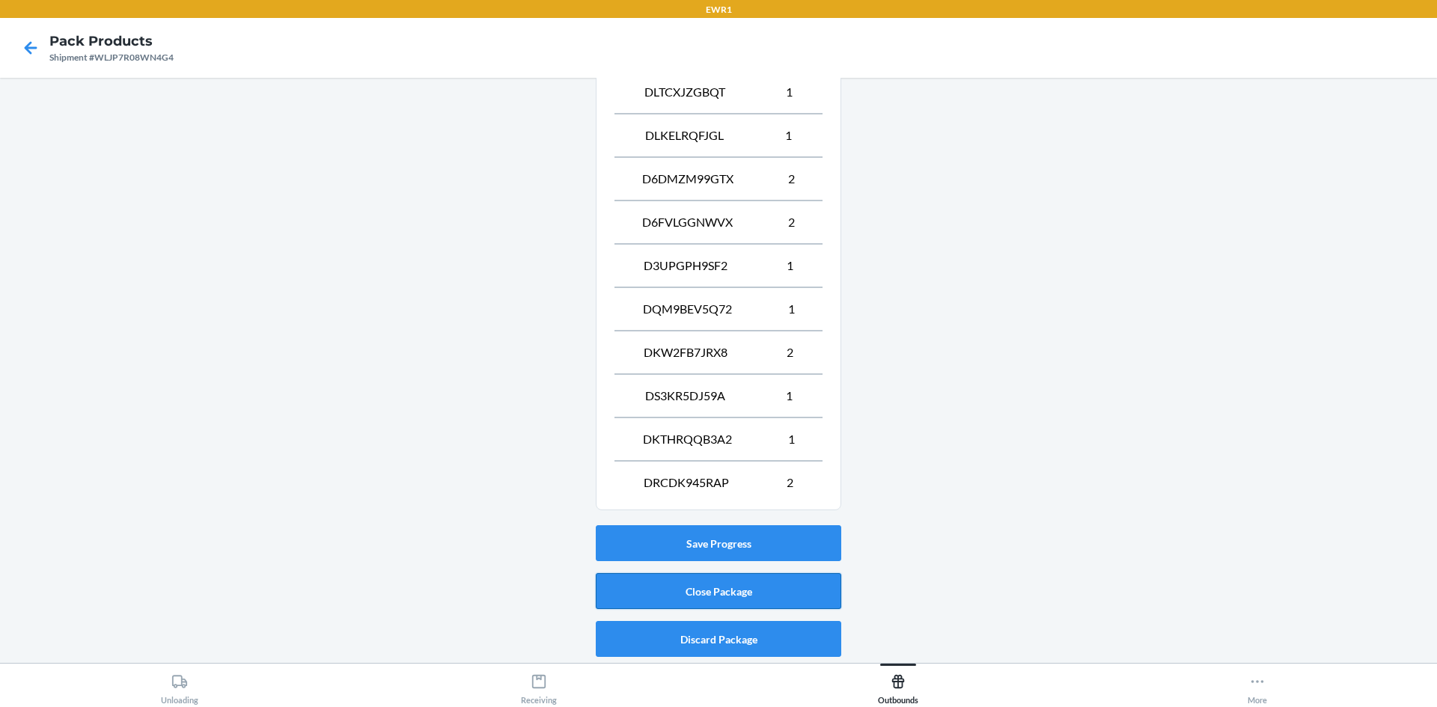
click at [711, 589] on button "Close Package" at bounding box center [719, 591] width 246 height 36
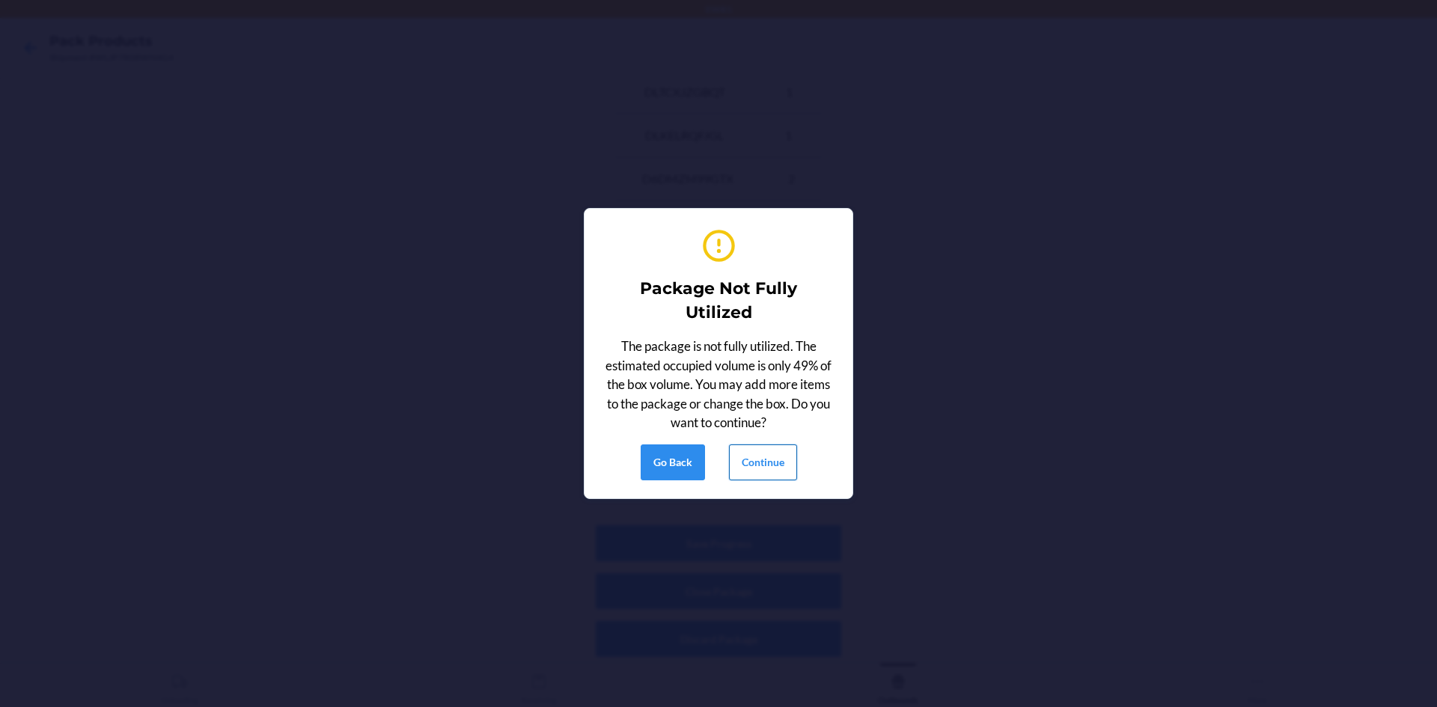
click at [771, 456] on button "Continue" at bounding box center [763, 463] width 68 height 36
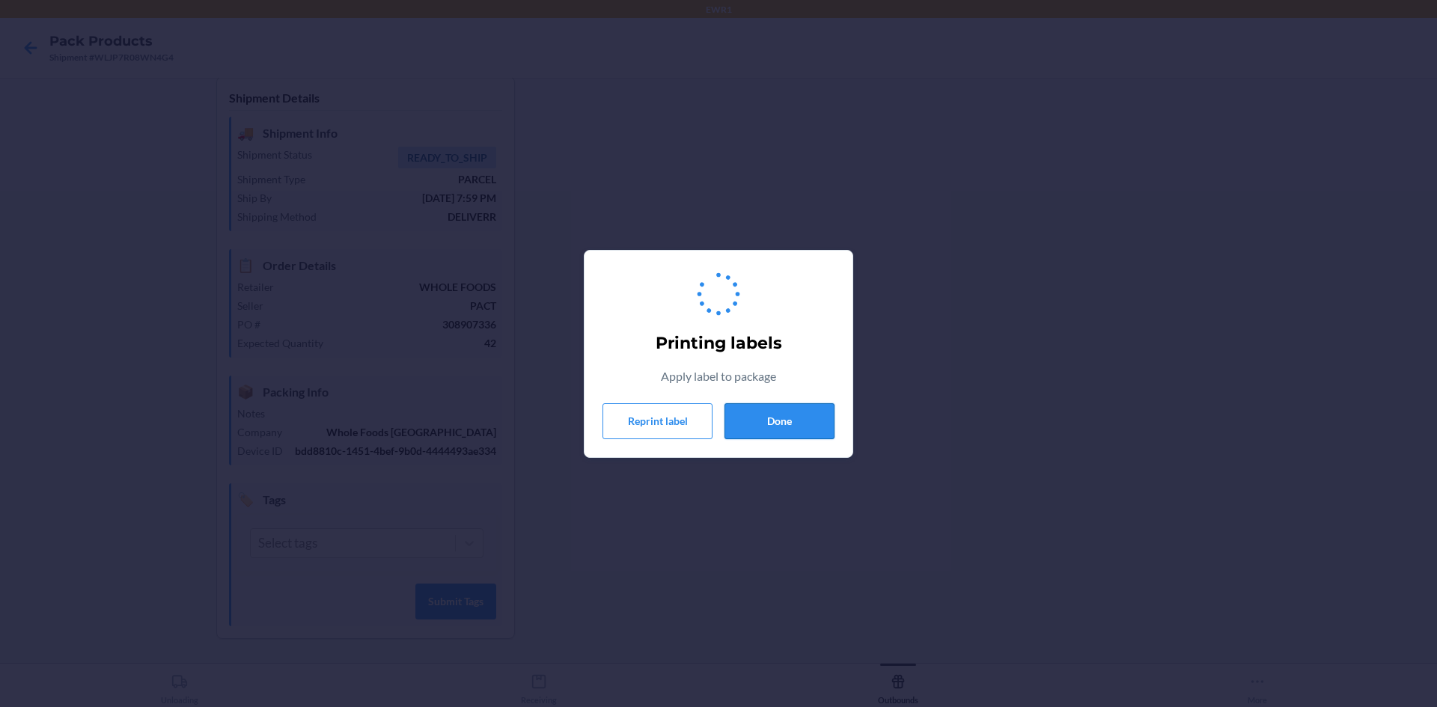
click at [778, 414] on button "Done" at bounding box center [780, 421] width 110 height 36
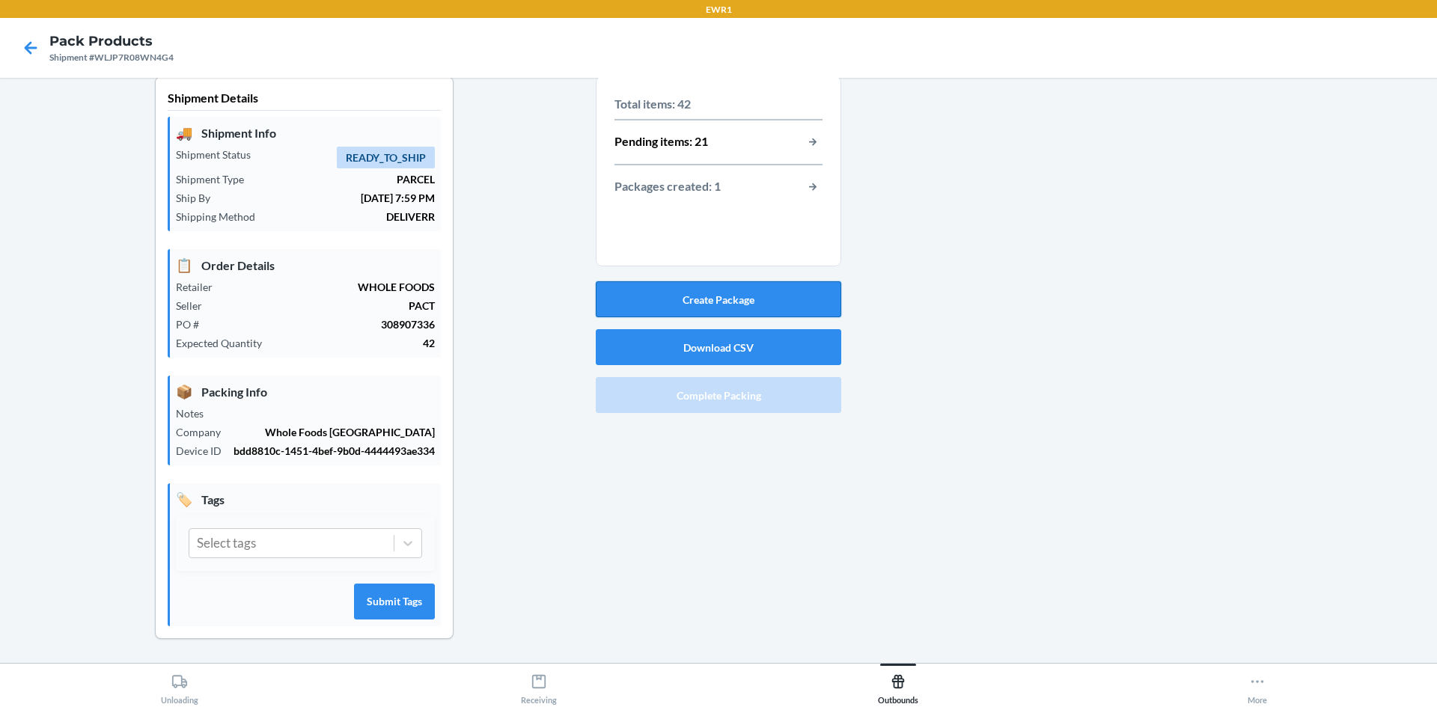
click at [693, 281] on button "Create Package" at bounding box center [719, 299] width 246 height 36
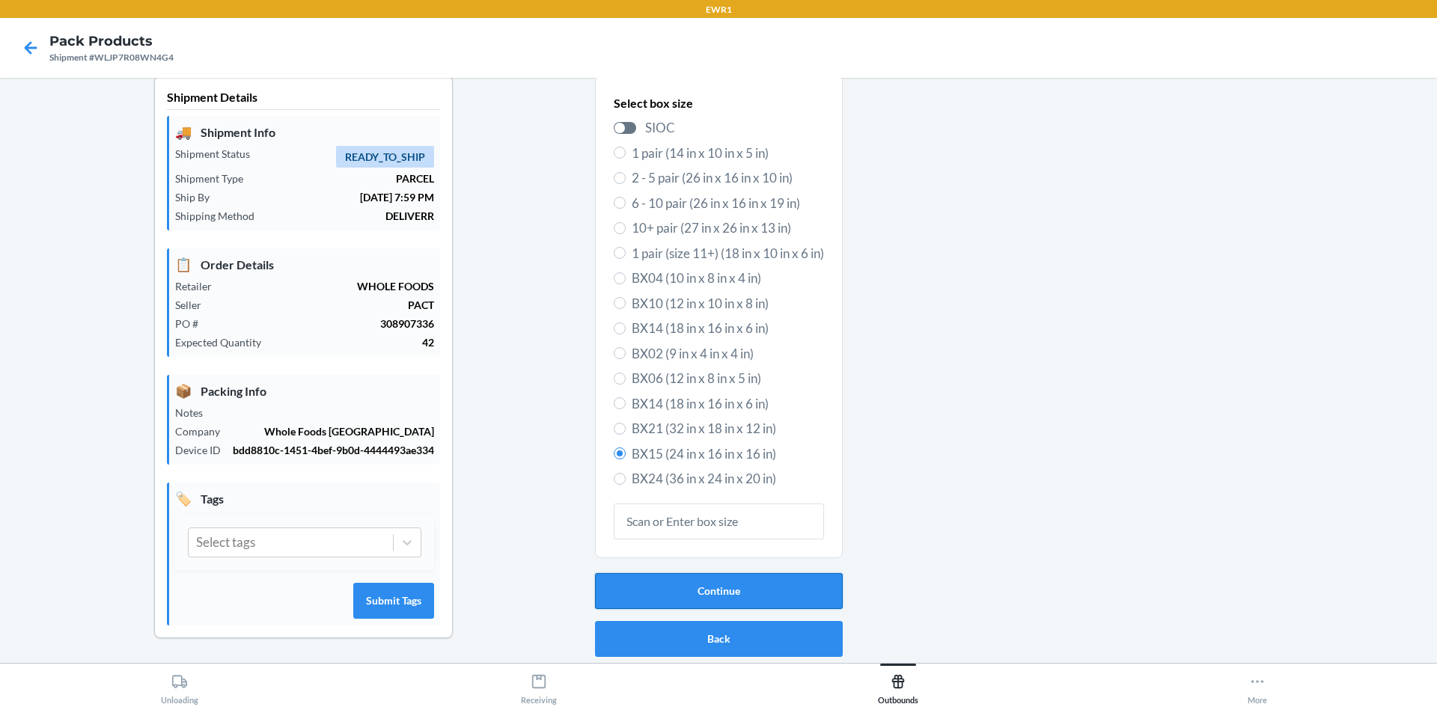
click at [644, 584] on button "Continue" at bounding box center [719, 591] width 248 height 36
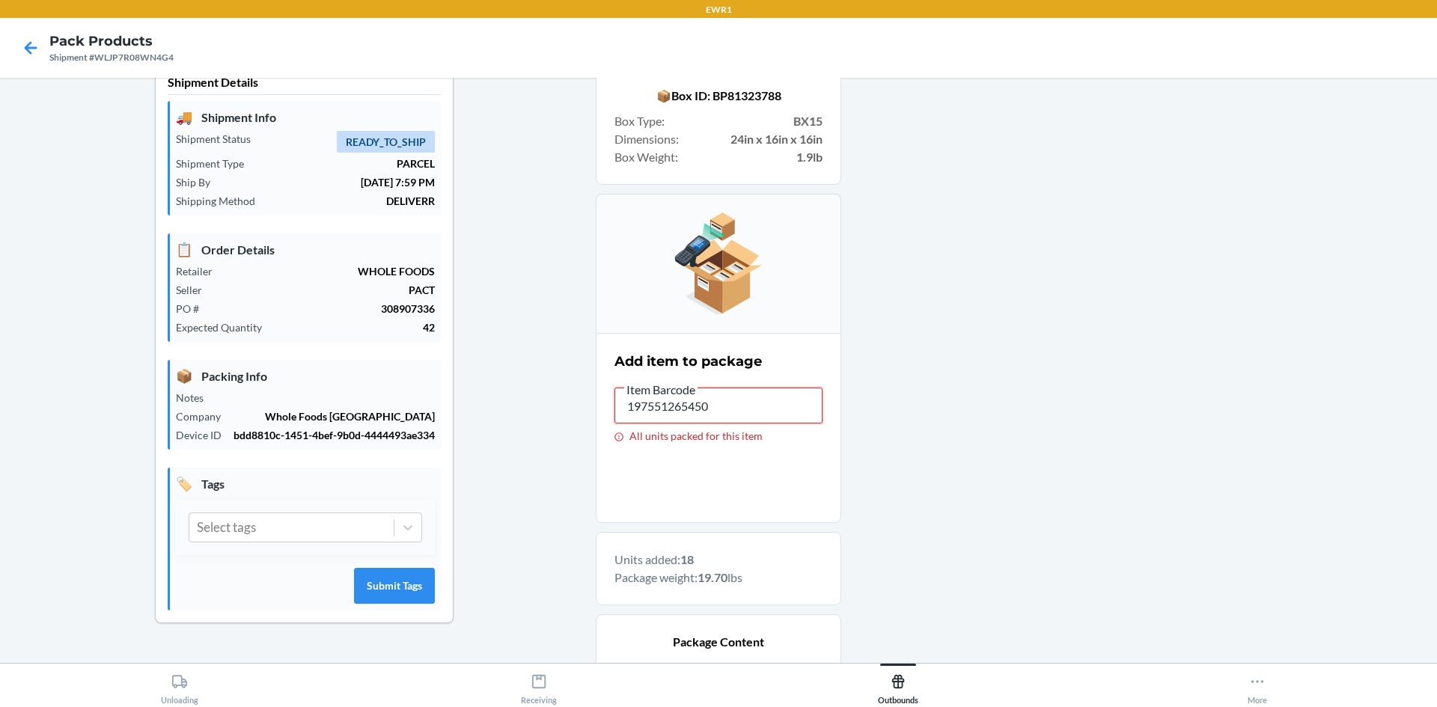
click at [740, 406] on input "197551265450" at bounding box center [719, 406] width 208 height 36
type input "1"
drag, startPoint x: 716, startPoint y: 409, endPoint x: 745, endPoint y: 415, distance: 30.0
click at [716, 409] on input "197551265450" at bounding box center [719, 406] width 208 height 36
type input "1"
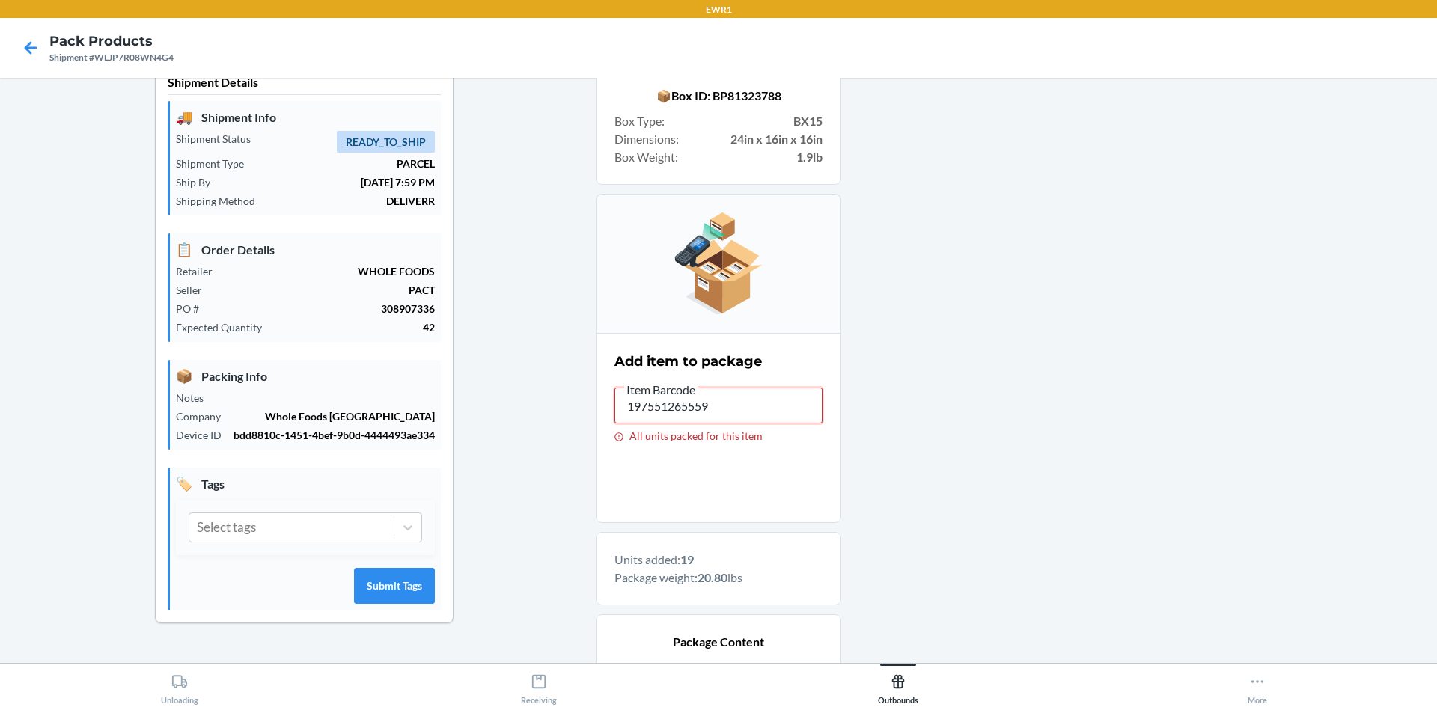
click at [737, 411] on input "197551265559" at bounding box center [719, 406] width 208 height 36
type input "1"
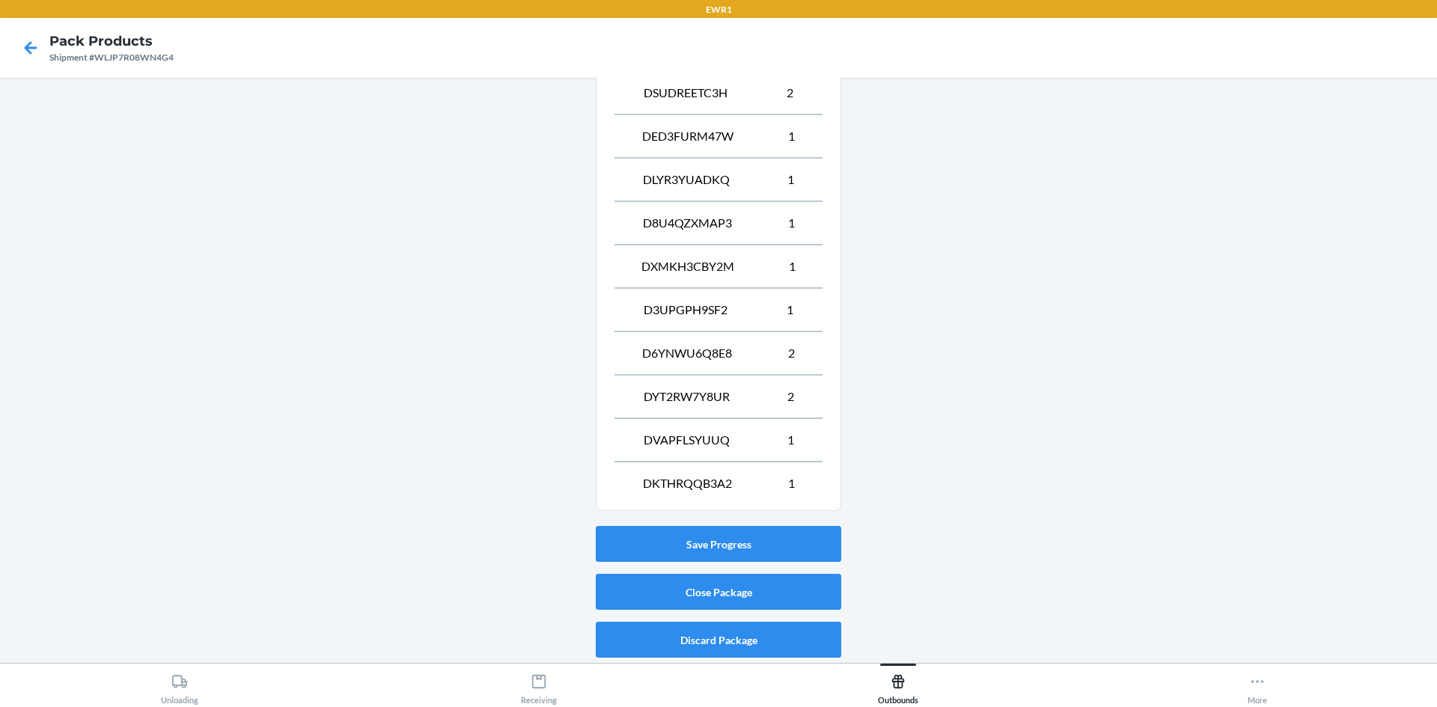
scroll to position [796, 0]
click at [718, 593] on button "Close Package" at bounding box center [719, 591] width 246 height 36
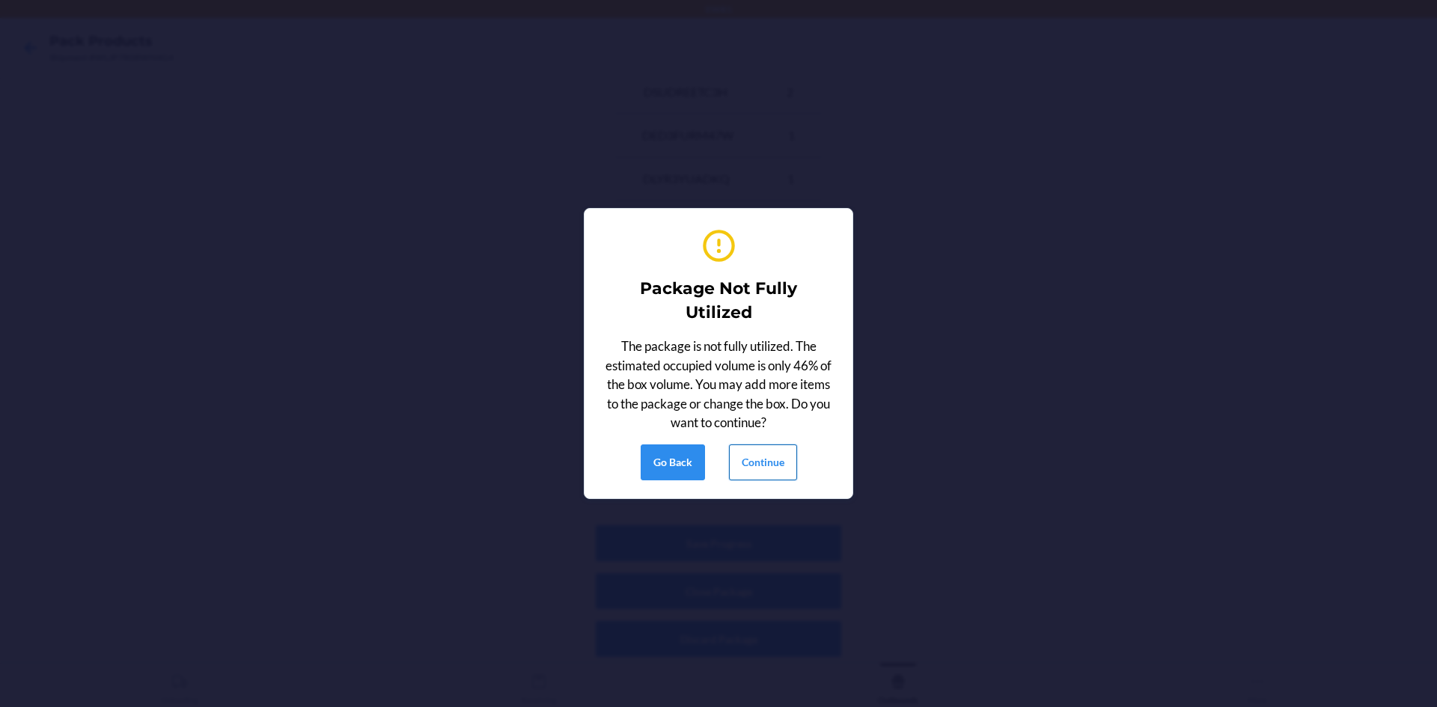
click at [756, 453] on button "Continue" at bounding box center [763, 463] width 68 height 36
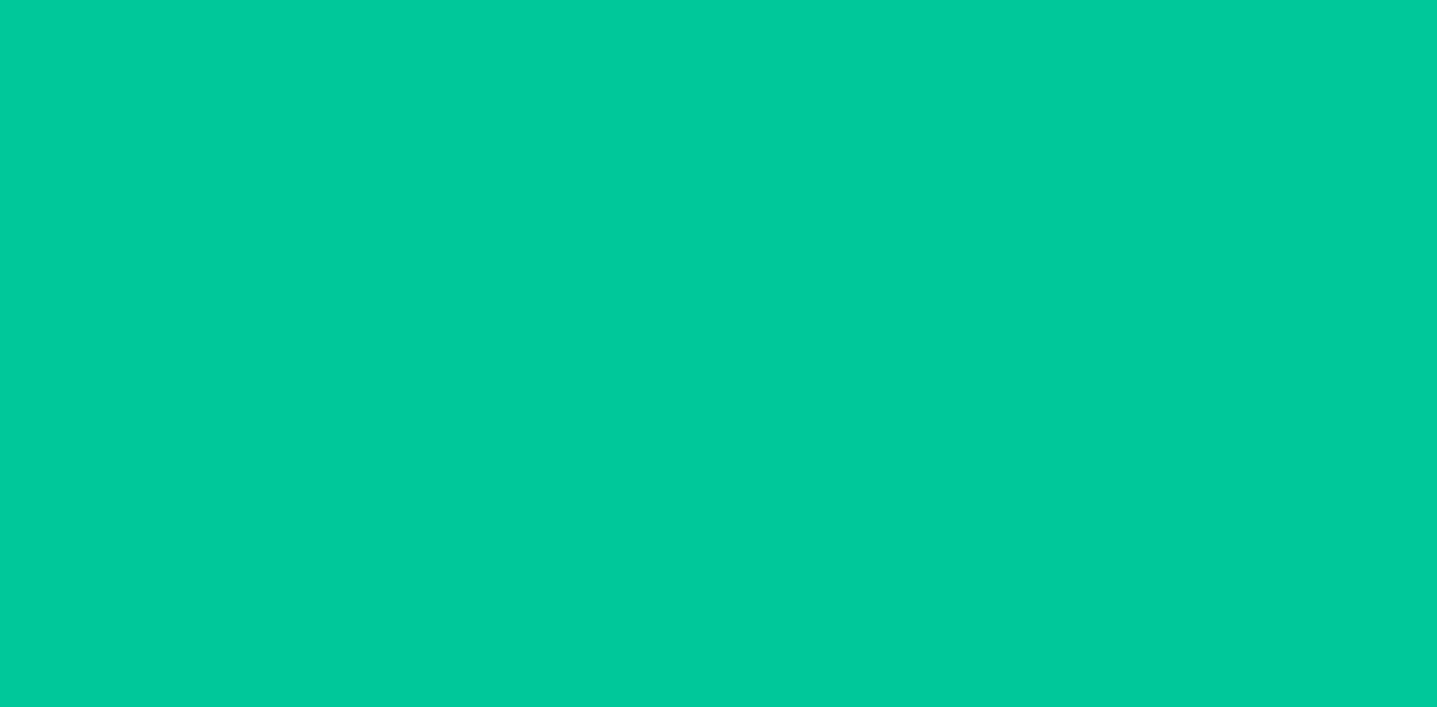
scroll to position [29, 0]
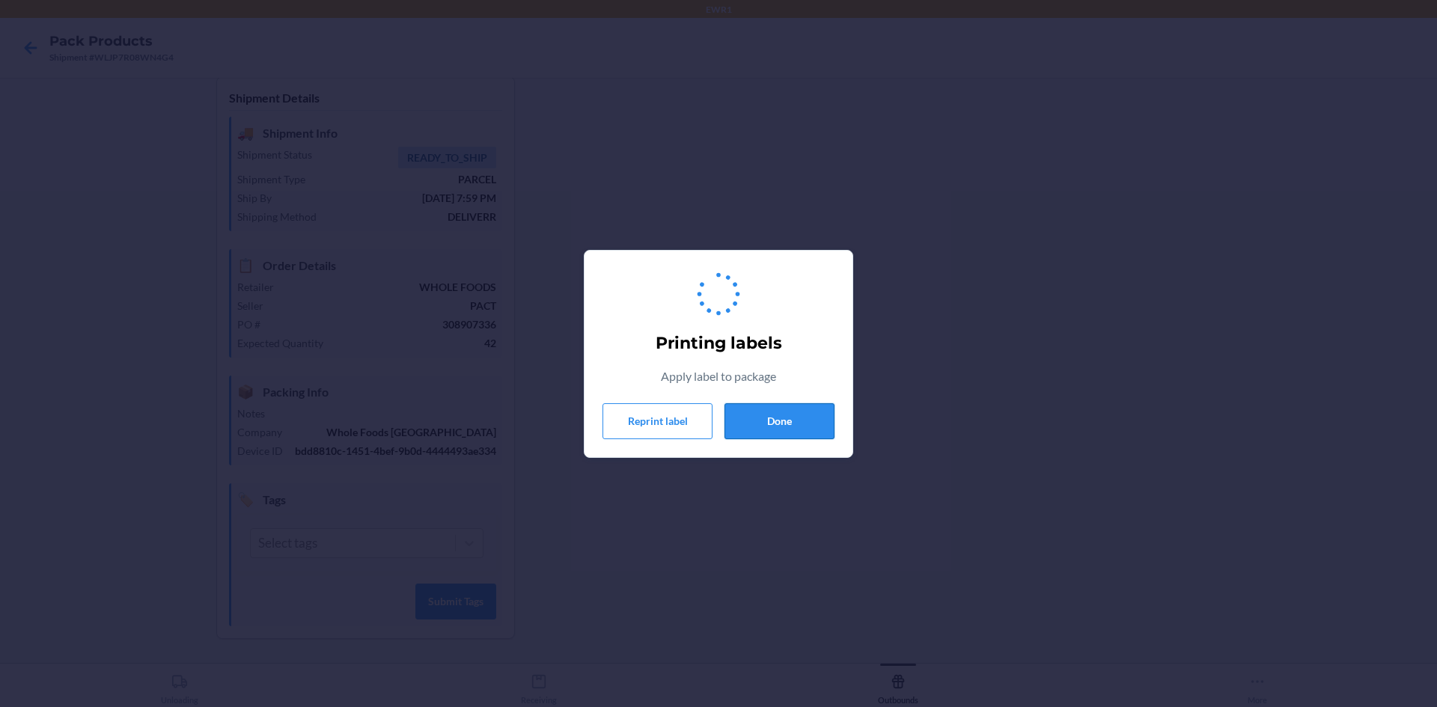
click at [763, 415] on button "Done" at bounding box center [780, 421] width 110 height 36
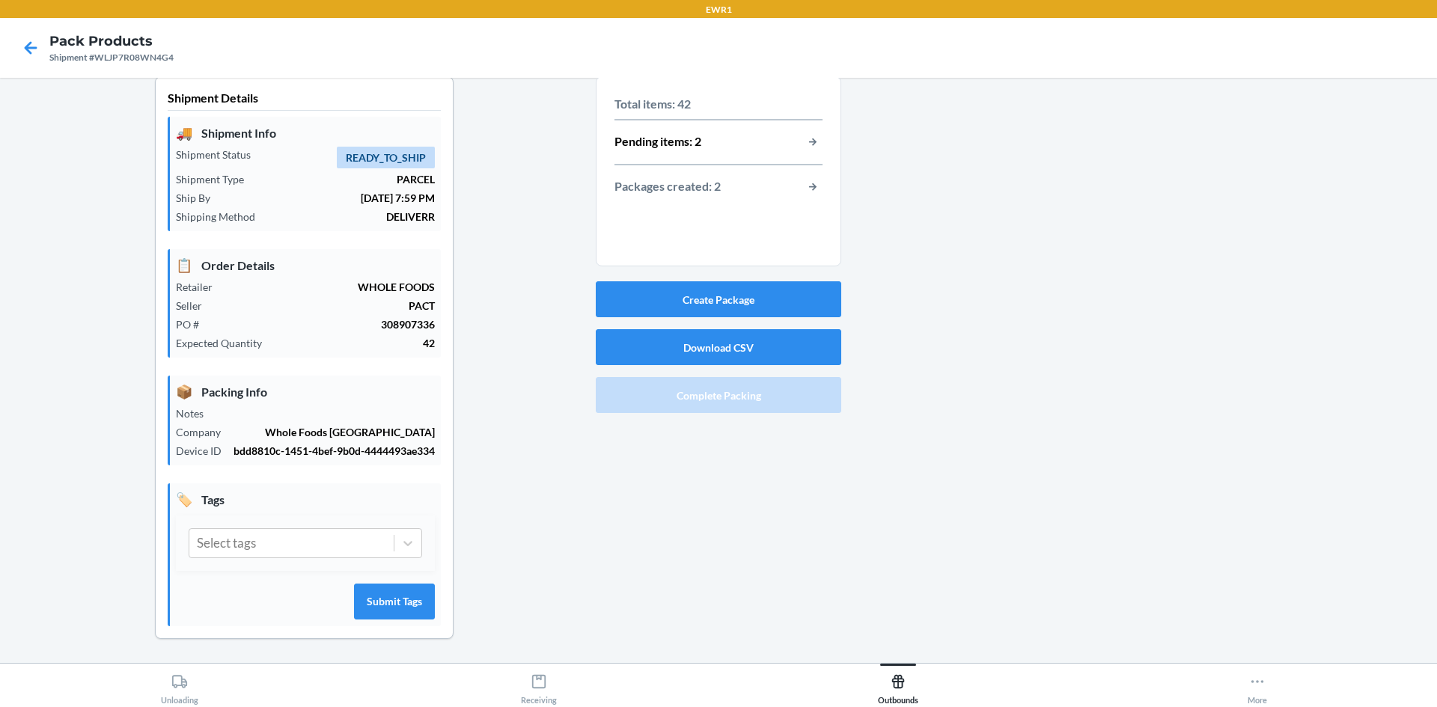
click at [695, 132] on p "Pending items: 2" at bounding box center [658, 141] width 87 height 19
click at [803, 132] on button "button-view-pending-items" at bounding box center [812, 141] width 19 height 19
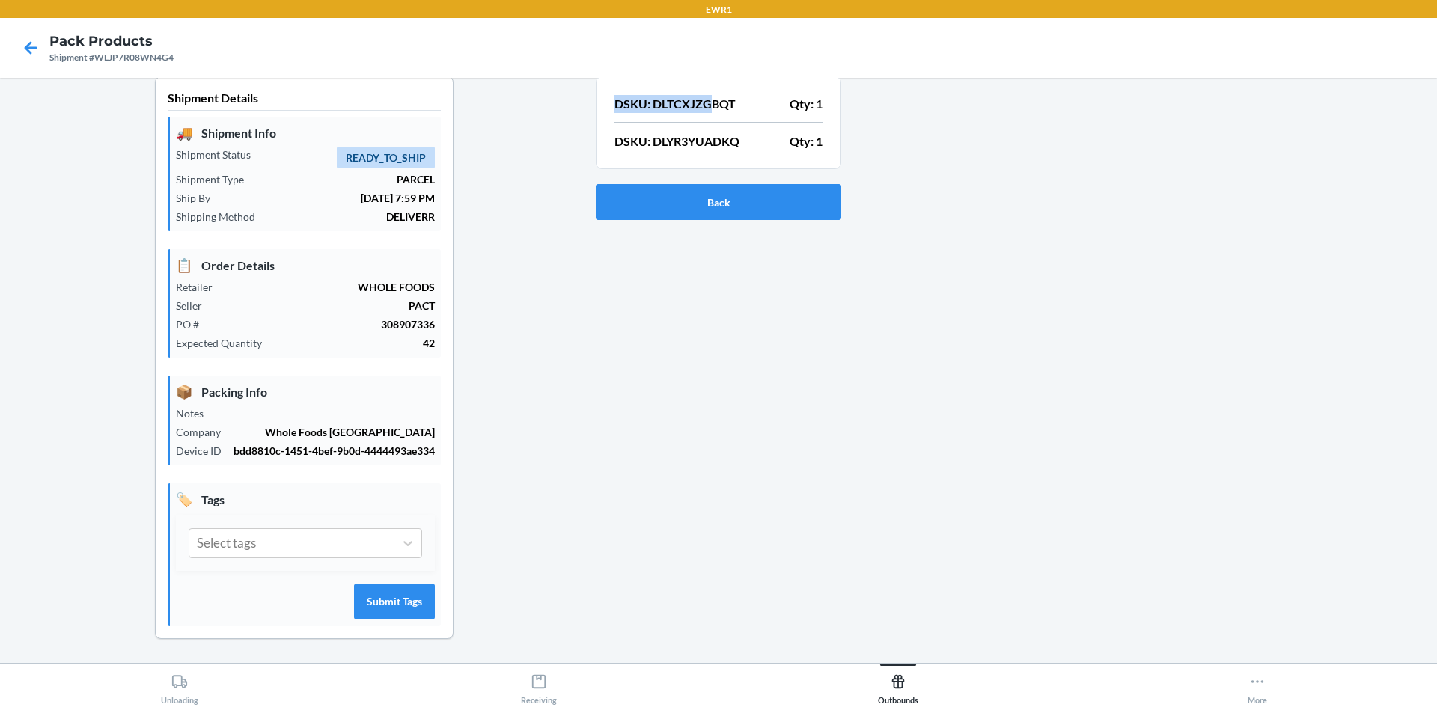
scroll to position [0, 0]
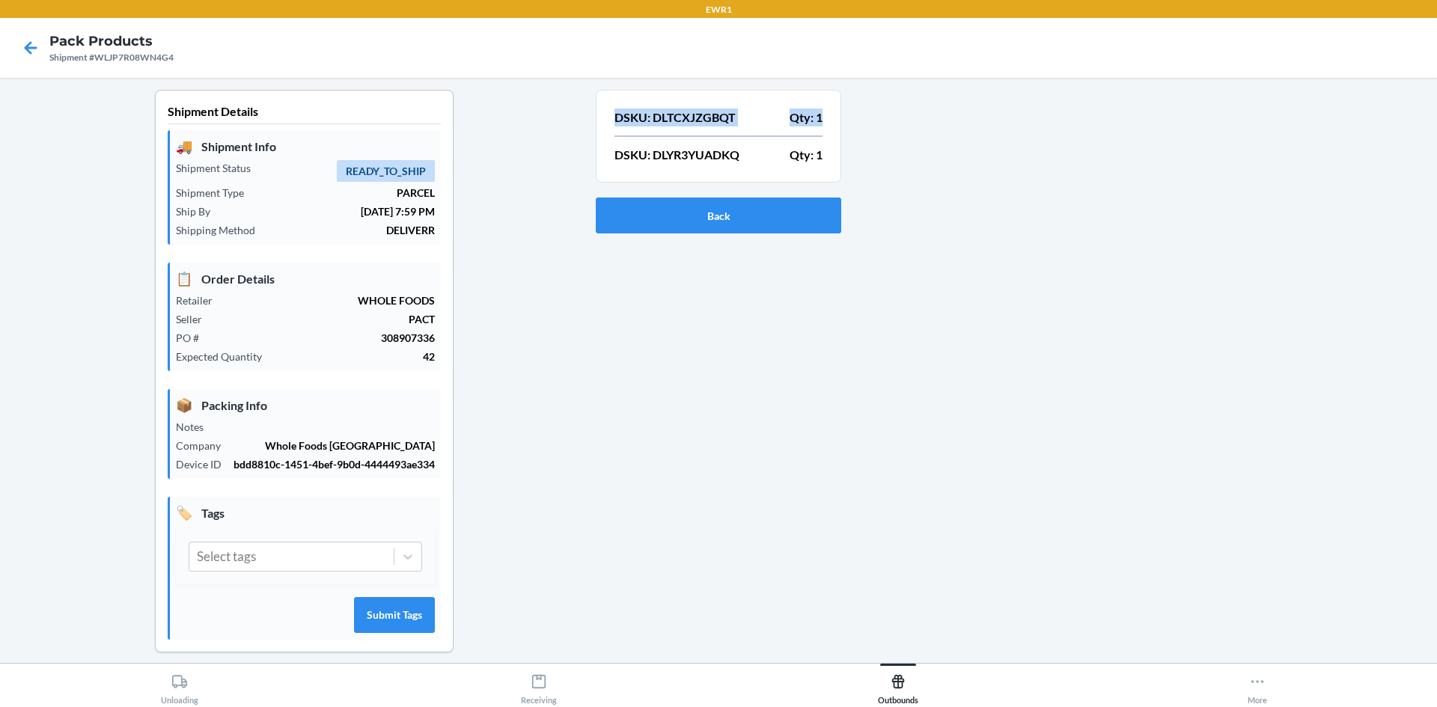
drag, startPoint x: 607, startPoint y: 91, endPoint x: 826, endPoint y: 116, distance: 220.0
click at [826, 116] on section "DSKU: DLTCXJZGBQT Qty: 1 DSKU: DLYR3YUADKQ Qty: 1" at bounding box center [719, 136] width 246 height 93
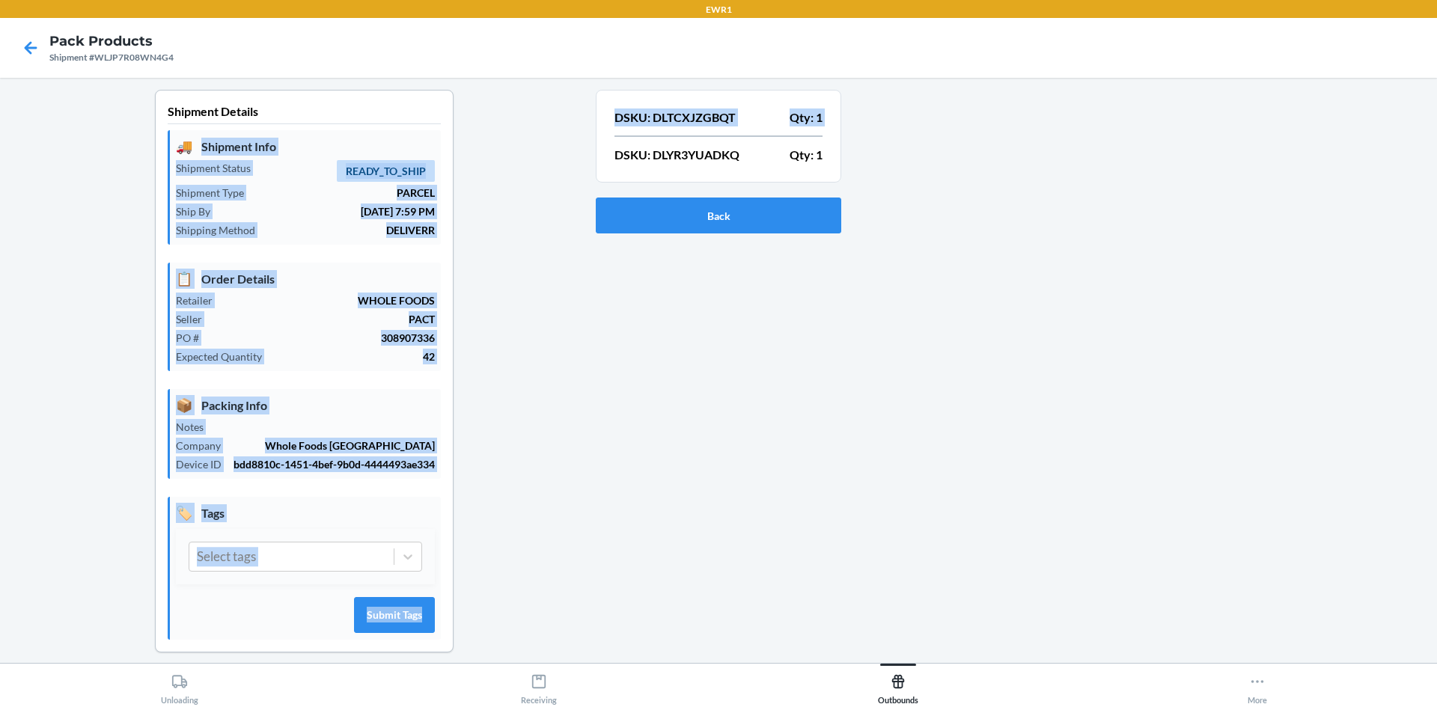
drag, startPoint x: 612, startPoint y: 153, endPoint x: 593, endPoint y: 139, distance: 23.5
click at [596, 139] on section "DSKU: DLTCXJZGBQT Qty: 1 DSKU: DLYR3YUADKQ Qty: 1" at bounding box center [719, 136] width 246 height 93
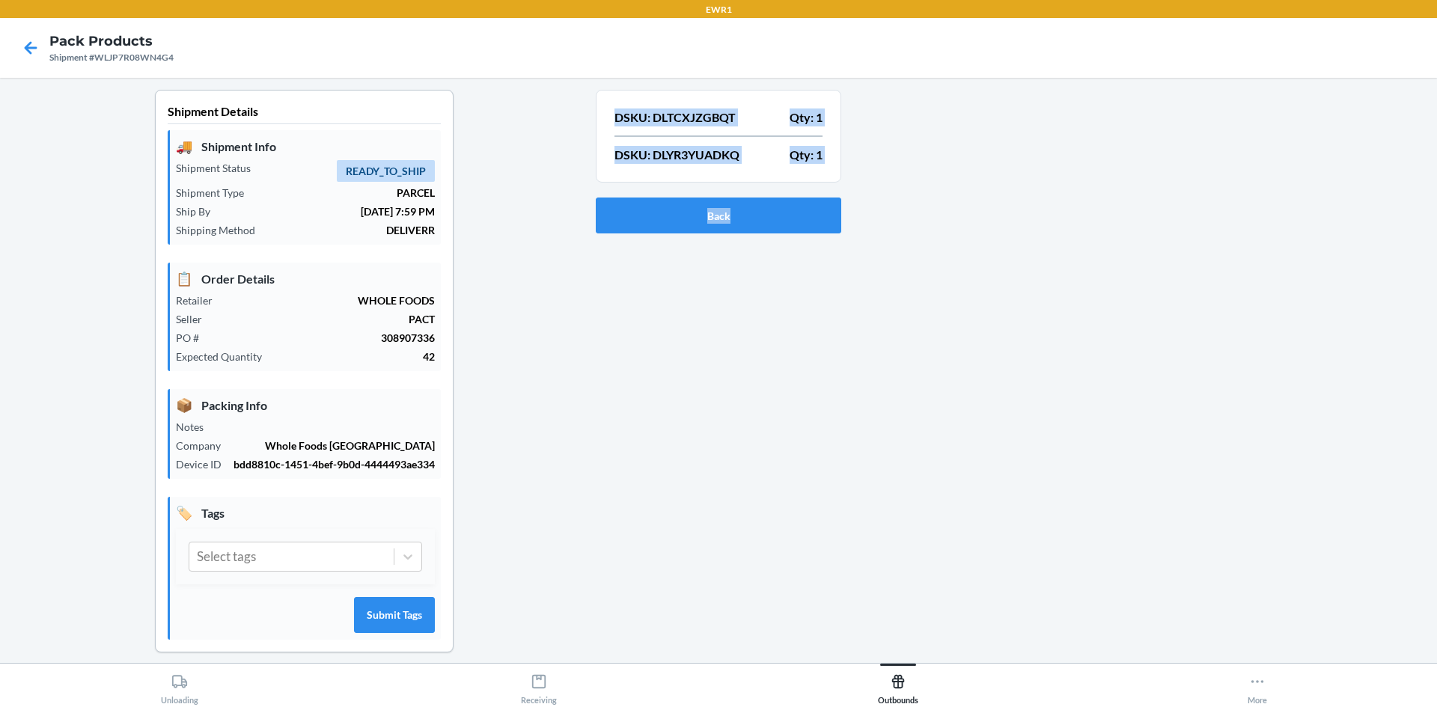
drag, startPoint x: 606, startPoint y: 116, endPoint x: 841, endPoint y: 162, distance: 240.3
click at [841, 162] on div "Shipment Details 🚚 Shipment Info Shipment Status READY_TO_SHIP Shipment Type PA…" at bounding box center [718, 383] width 1413 height 587
copy section "DSKU: DLTCXJZGBQT Qty: 1 DSKU: DLYR3YUADKQ Qty: 1 Back"
click at [936, 207] on div at bounding box center [1133, 383] width 584 height 587
click at [28, 48] on icon at bounding box center [31, 47] width 13 height 13
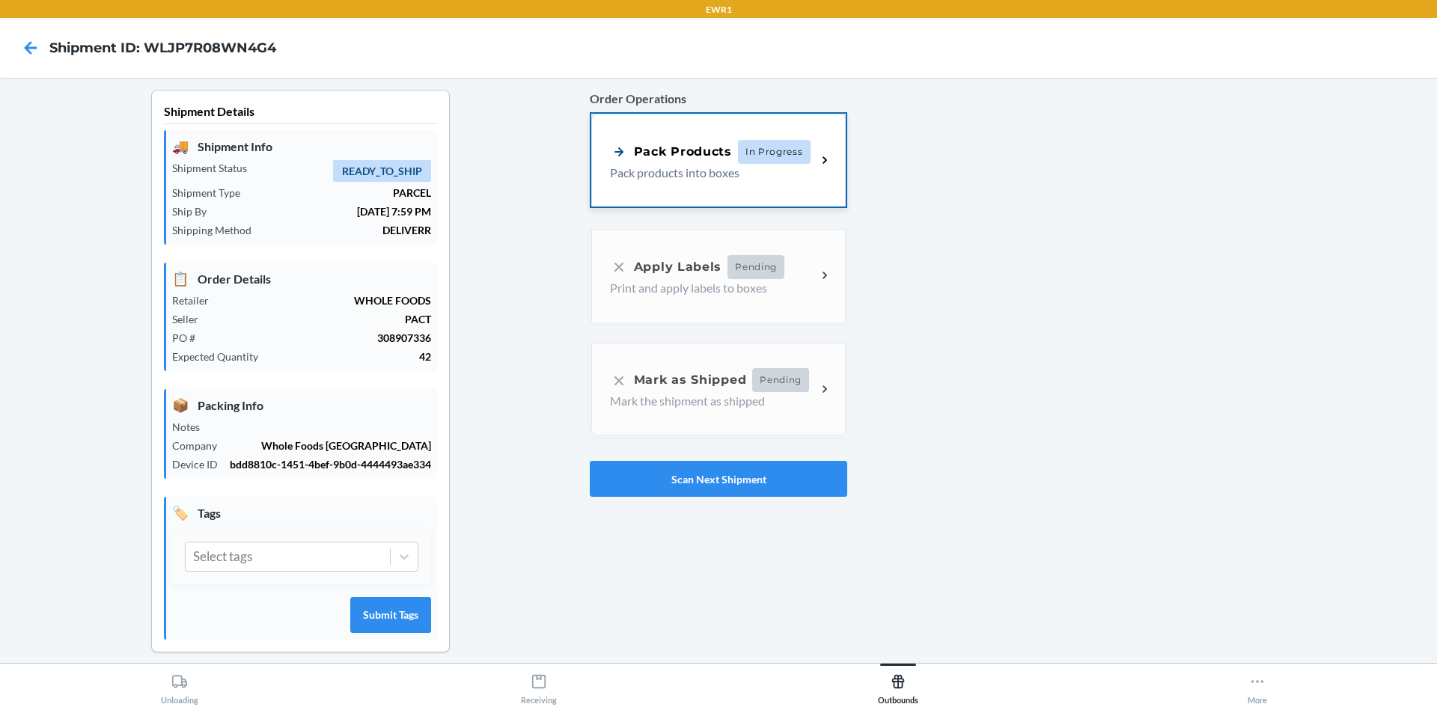
click at [817, 156] on icon at bounding box center [825, 160] width 17 height 17
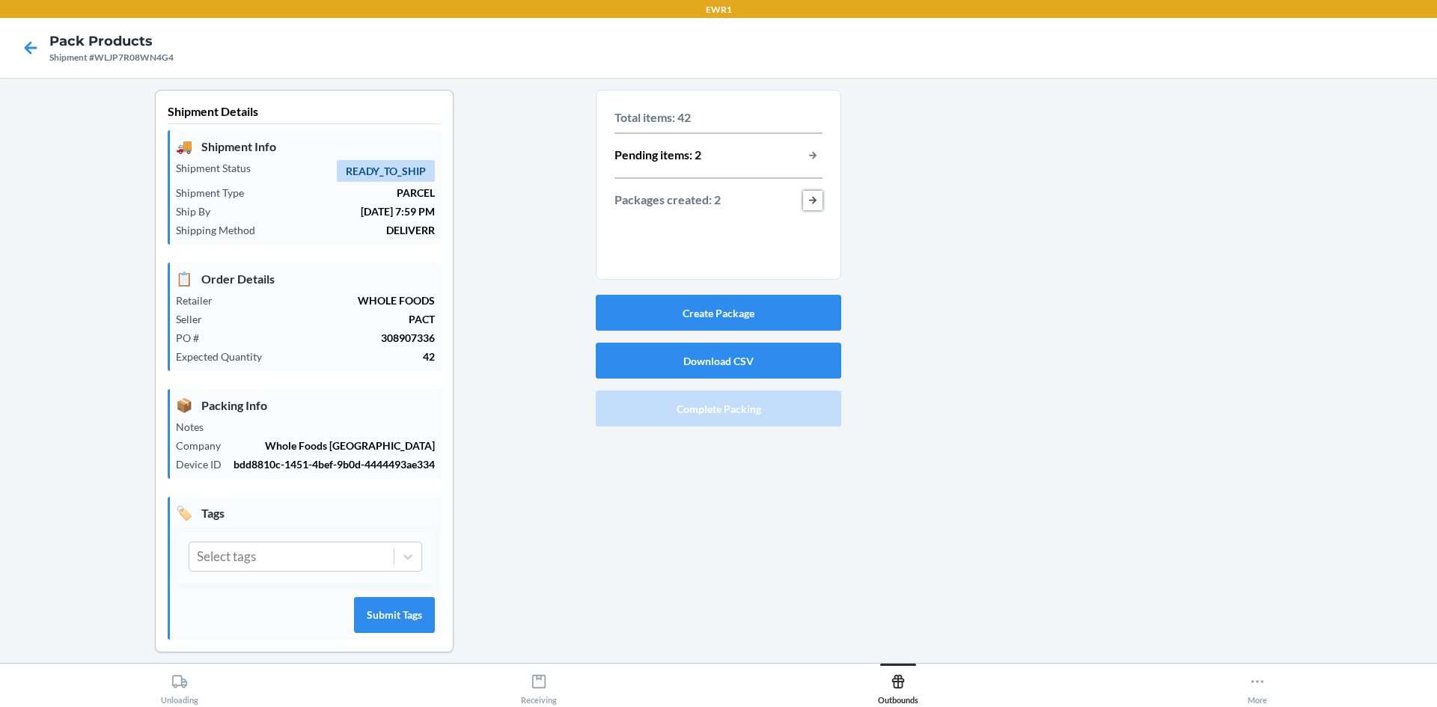
drag, startPoint x: 809, startPoint y: 193, endPoint x: 809, endPoint y: 203, distance: 9.7
click at [809, 203] on button "button-view-packages-created" at bounding box center [812, 200] width 19 height 19
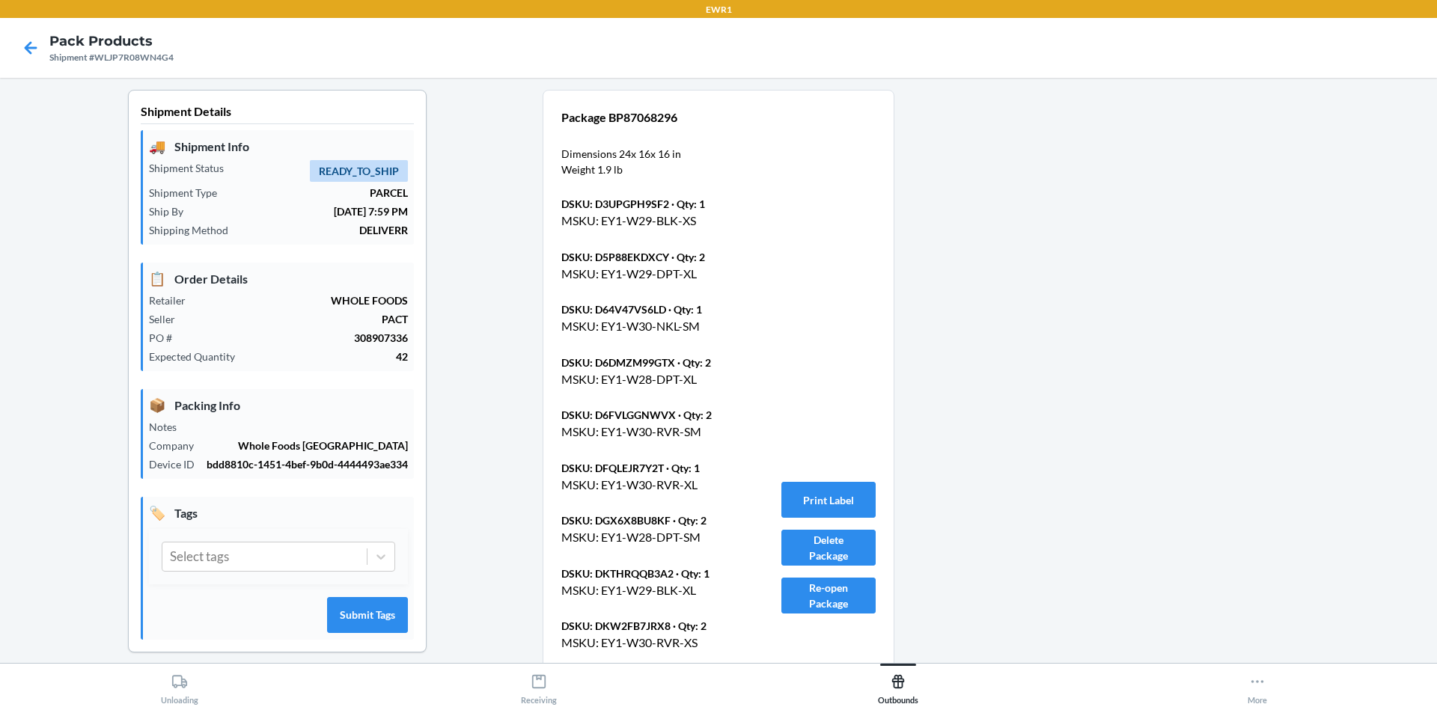
click at [809, 203] on div "Package BP87068296 Dimensions 24 x 16 x 16 in Weight 1.9 lb DSKU: D3UPGPH9SF2 ·…" at bounding box center [718, 549] width 314 height 880
drag, startPoint x: 823, startPoint y: 481, endPoint x: 820, endPoint y: 490, distance: 8.5
click at [823, 489] on div "Package BP87068296 Dimensions 24 x 16 x 16 in Weight 1.9 lb DSKU: D3UPGPH9SF2 ·…" at bounding box center [718, 549] width 314 height 880
click at [820, 490] on button "Print Label" at bounding box center [828, 500] width 94 height 36
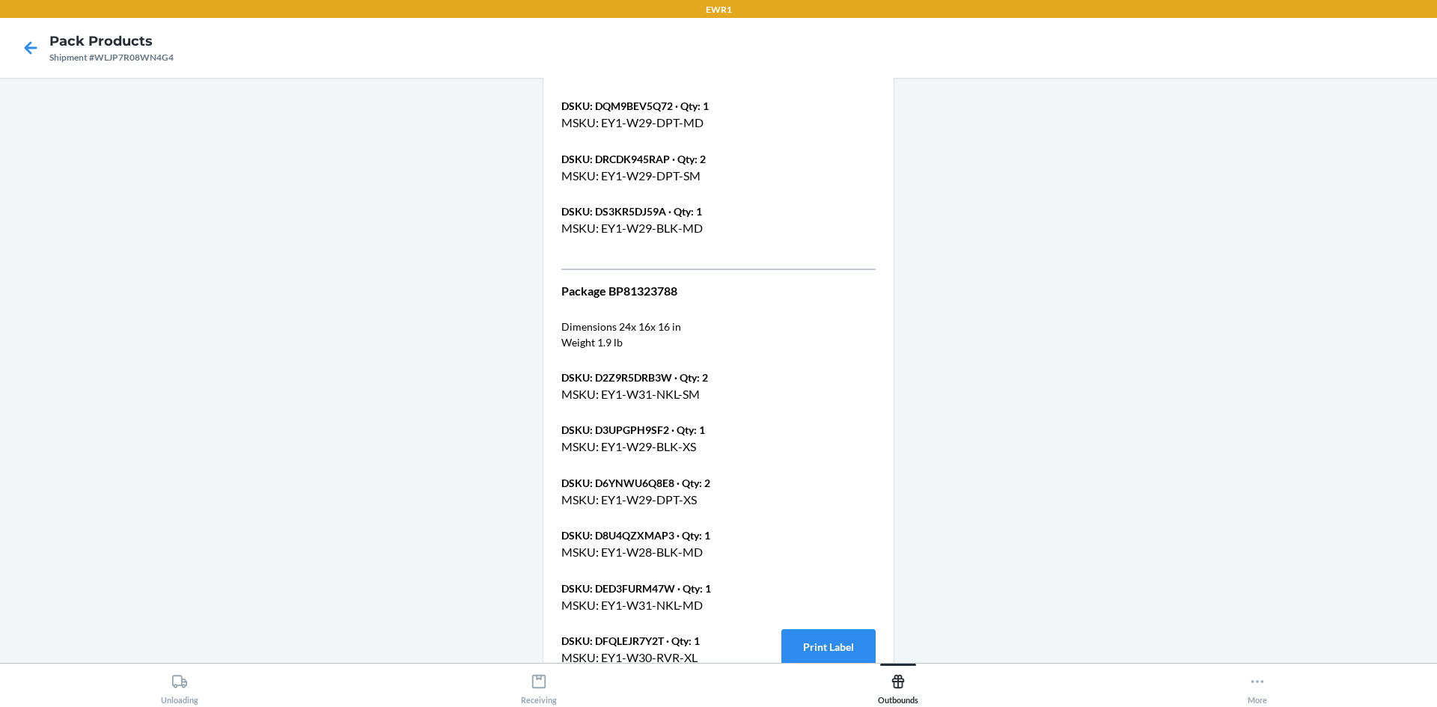
scroll to position [728, 0]
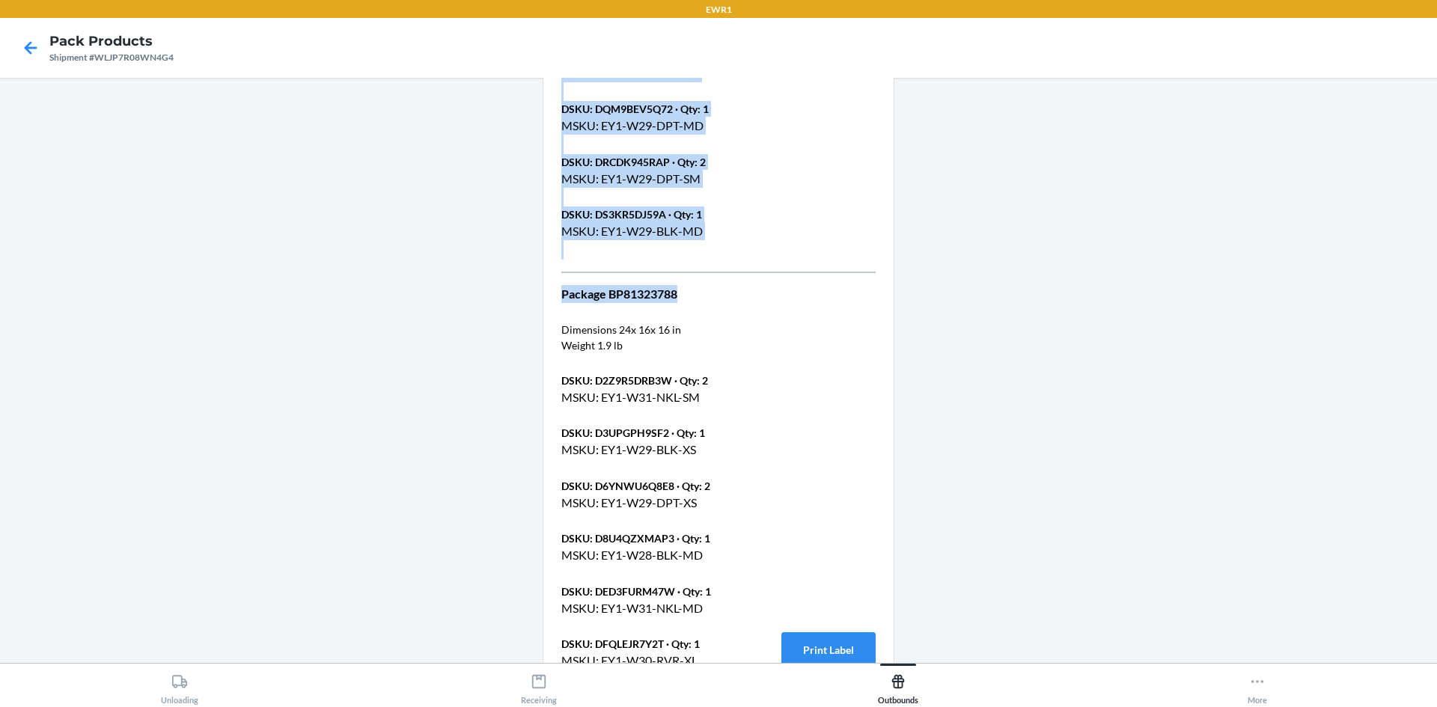
drag, startPoint x: 679, startPoint y: 296, endPoint x: 530, endPoint y: 296, distance: 149.0
click at [530, 296] on div "Shipment Details 🚚 Shipment Info Shipment Status READY_TO_SHIP Shipment Type PA…" at bounding box center [718, 274] width 1413 height 1826
click at [587, 299] on p "Package BP81323788" at bounding box center [653, 294] width 184 height 18
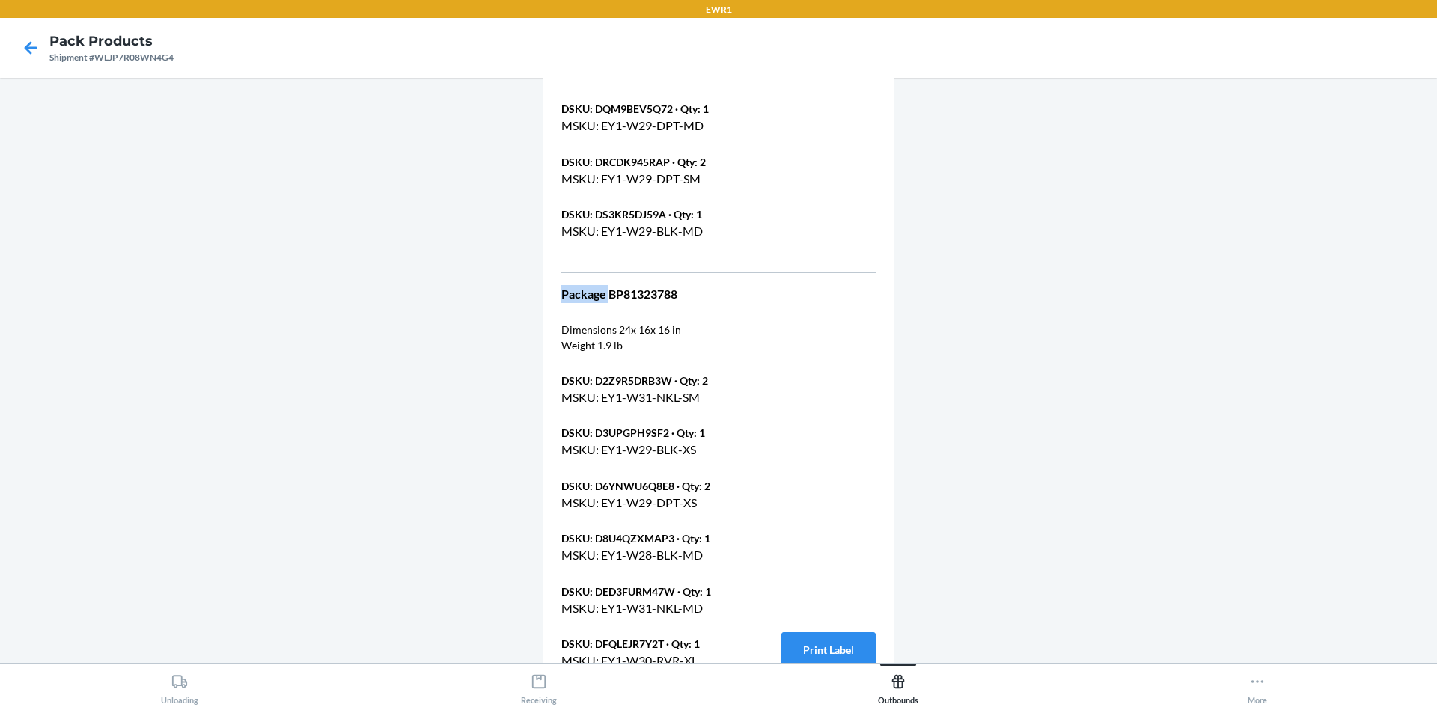
click at [587, 299] on p "Package BP81323788" at bounding box center [653, 294] width 184 height 18
click at [598, 300] on p "Package BP81323788" at bounding box center [653, 294] width 184 height 18
click at [630, 295] on p "Package BP81323788" at bounding box center [653, 294] width 184 height 18
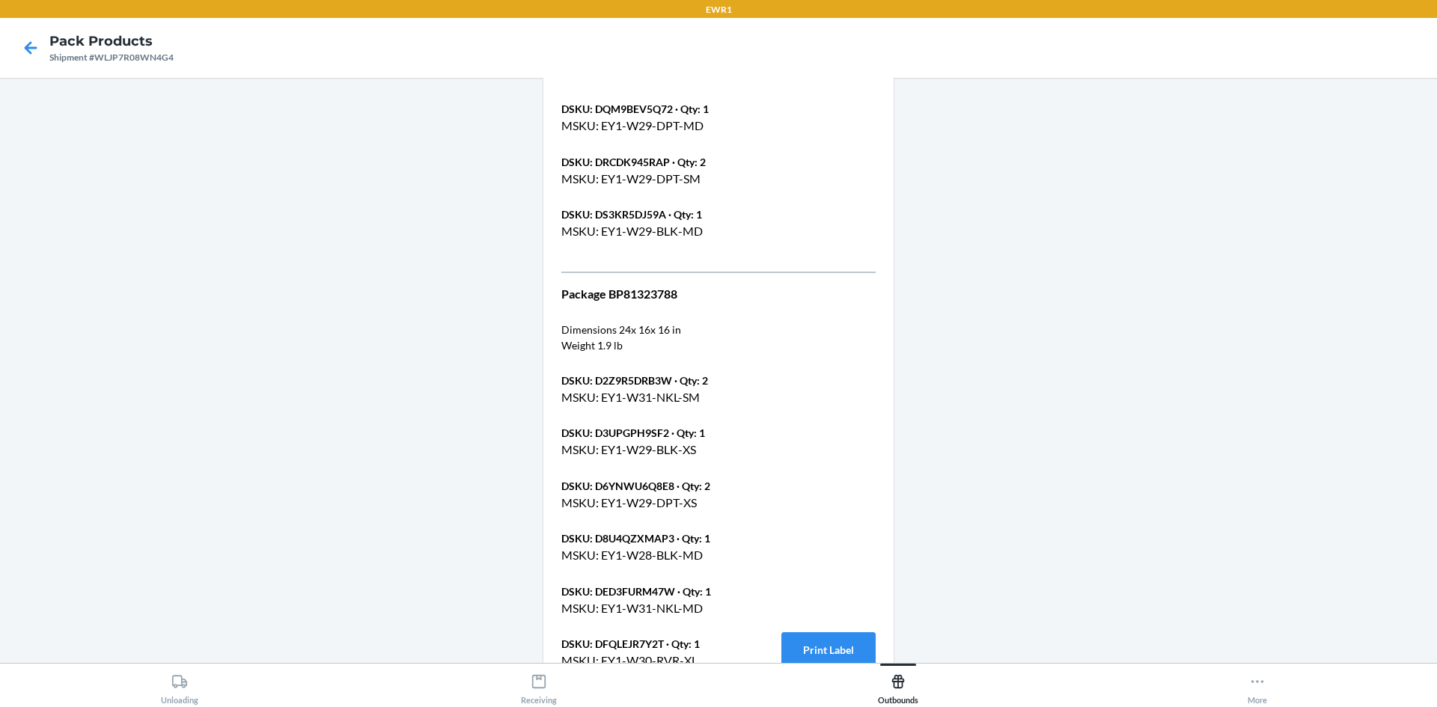
click at [692, 314] on div "Package BP81323788 Dimensions 24 x 16 x 16 in Weight 1.9 lb DSKU: D2Z9R5DRB3W ·…" at bounding box center [653, 698] width 184 height 826
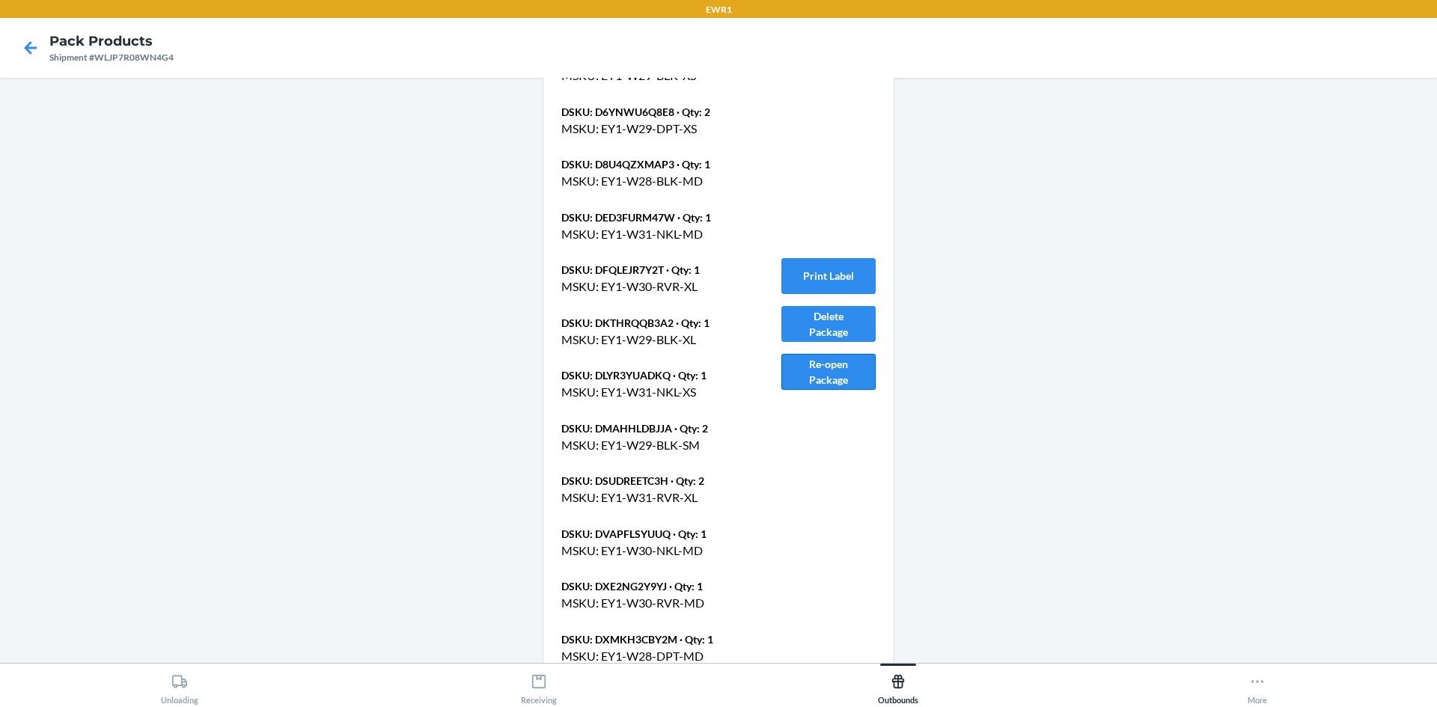
click at [817, 387] on button "Re-open Package" at bounding box center [828, 372] width 94 height 36
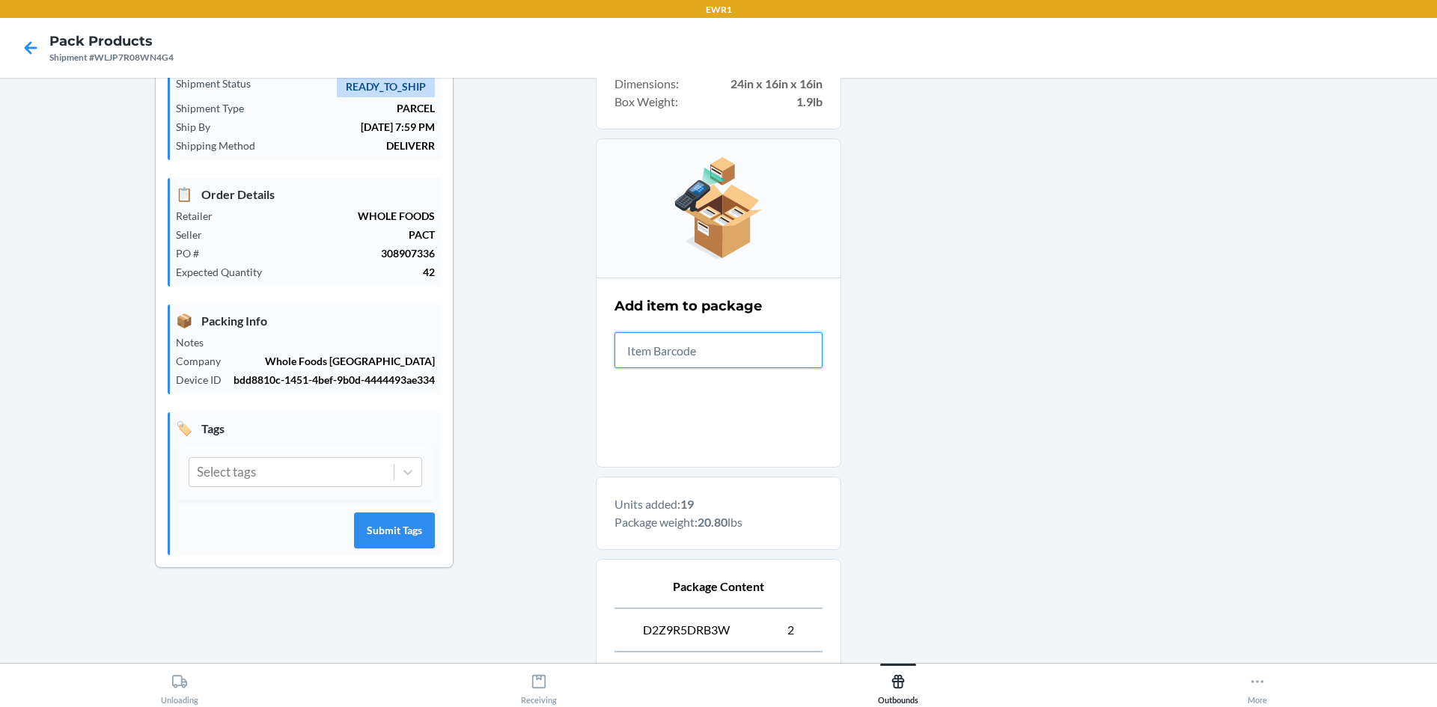
scroll to position [0, 0]
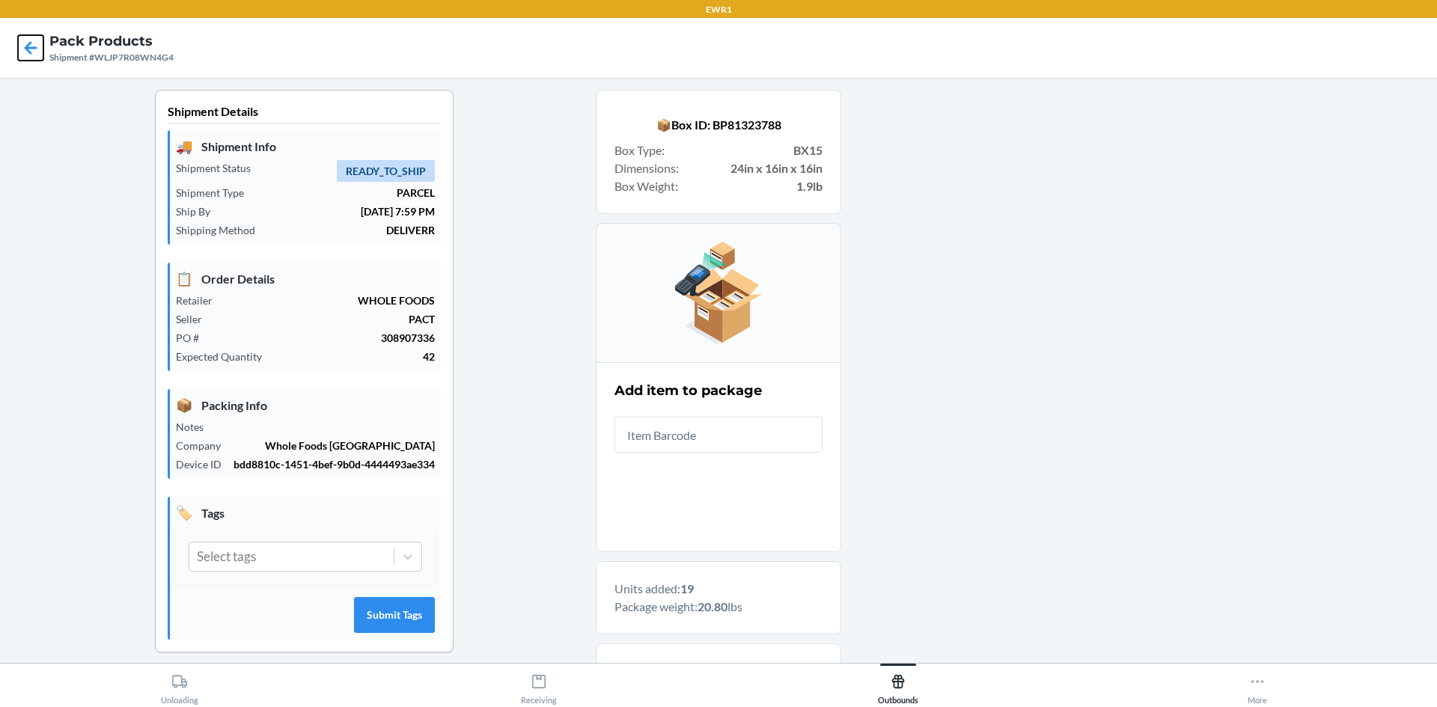
click at [25, 57] on icon at bounding box center [30, 47] width 25 height 25
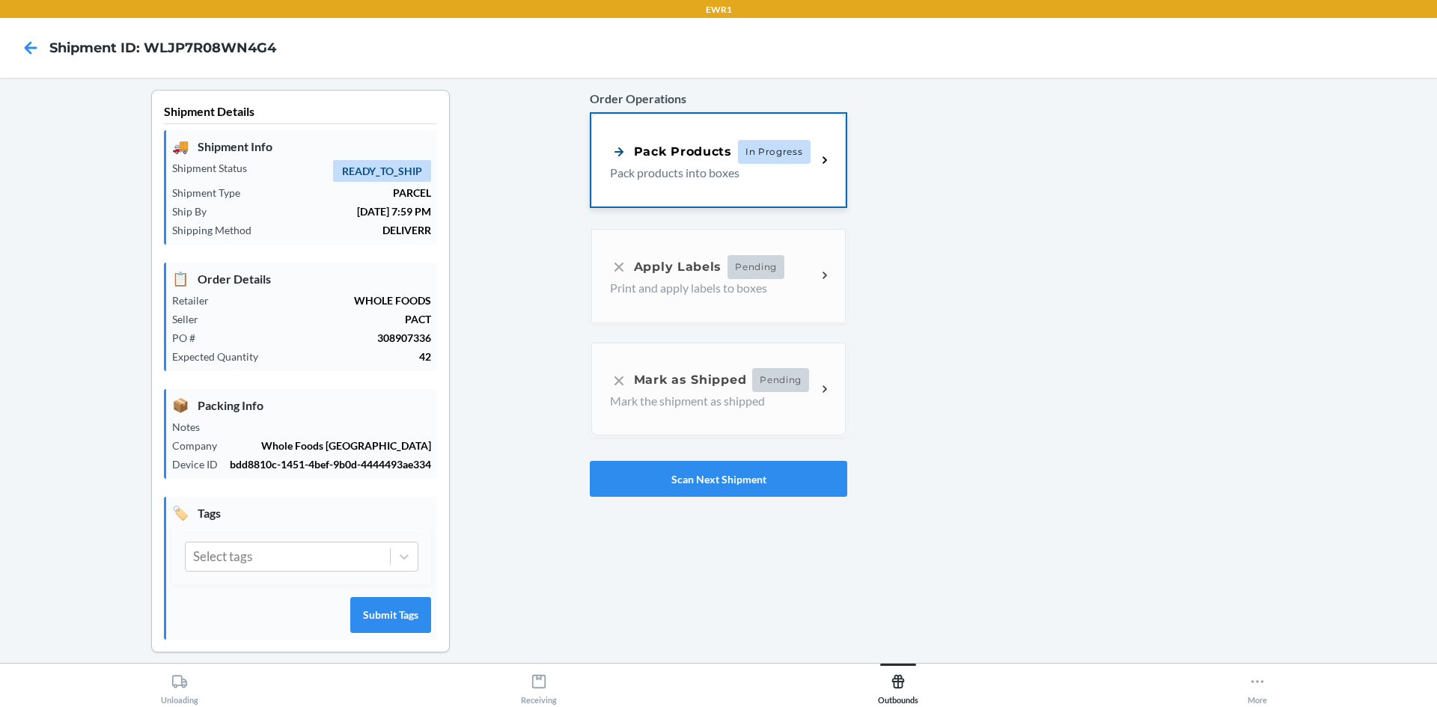
click at [779, 159] on span "In Progress" at bounding box center [774, 152] width 73 height 24
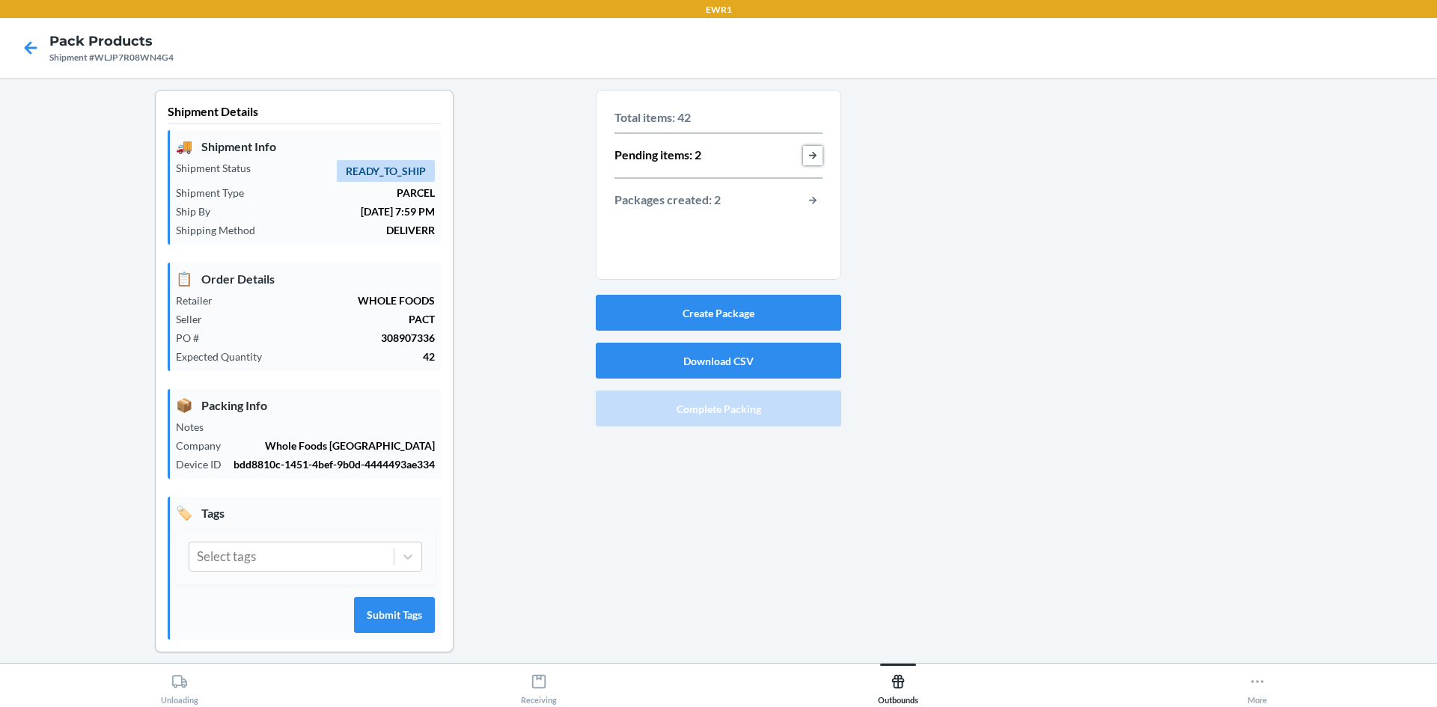
click at [808, 155] on button "button-view-pending-items" at bounding box center [812, 155] width 19 height 19
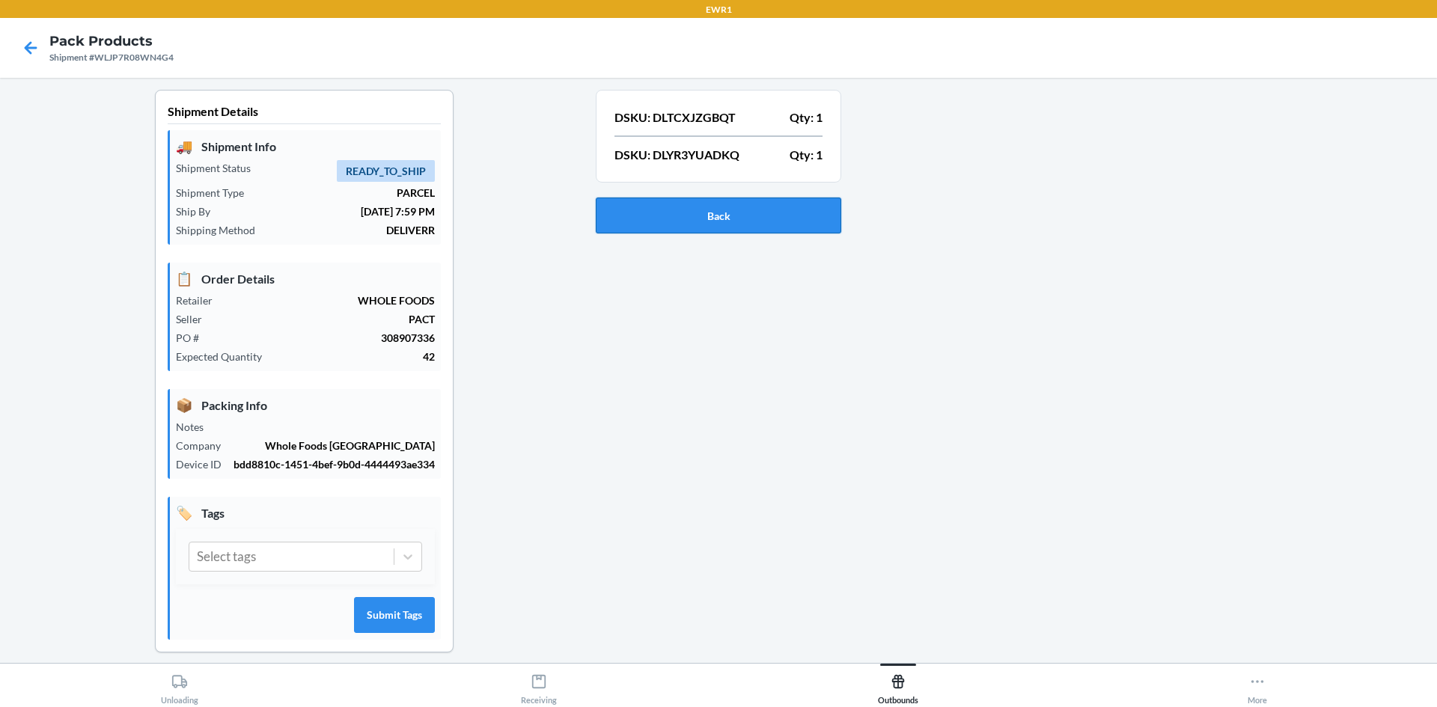
click at [683, 222] on button "Back" at bounding box center [719, 216] width 246 height 36
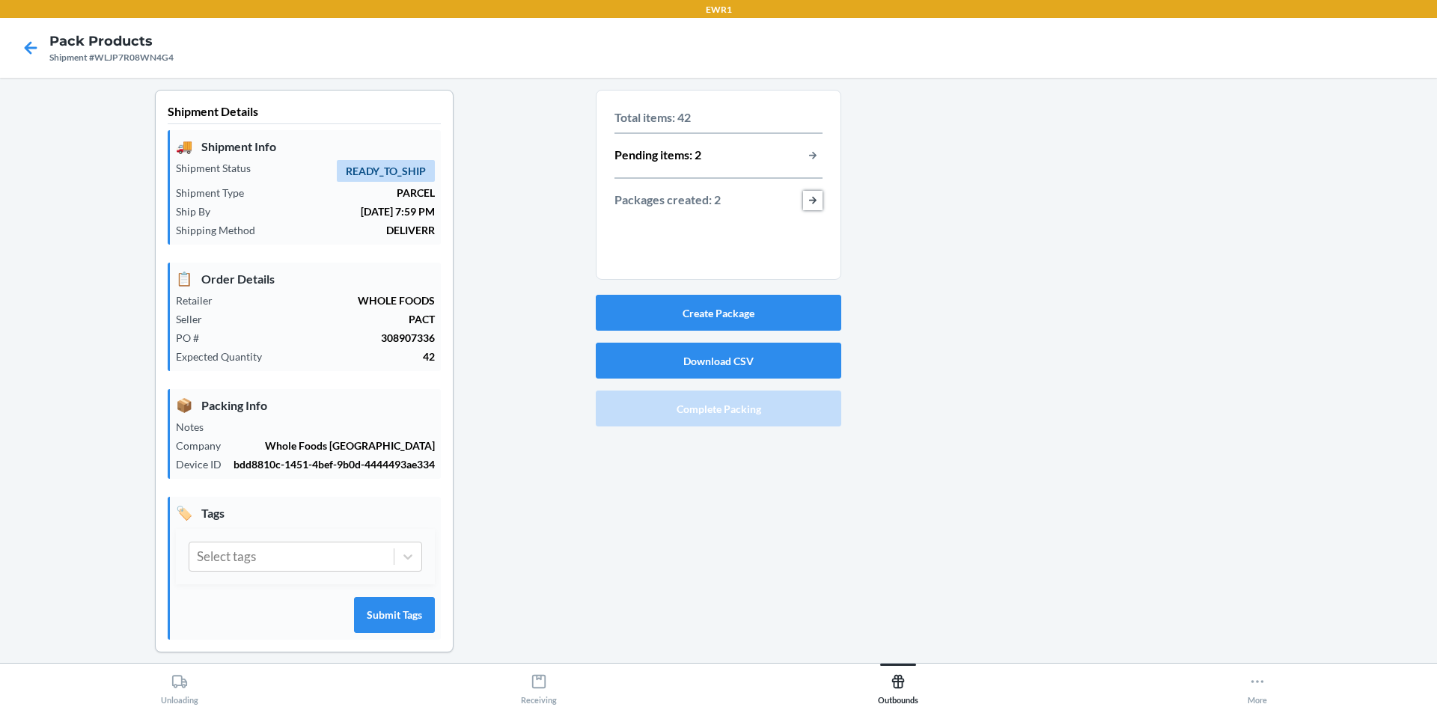
click at [813, 197] on button "button-view-packages-created" at bounding box center [812, 200] width 19 height 19
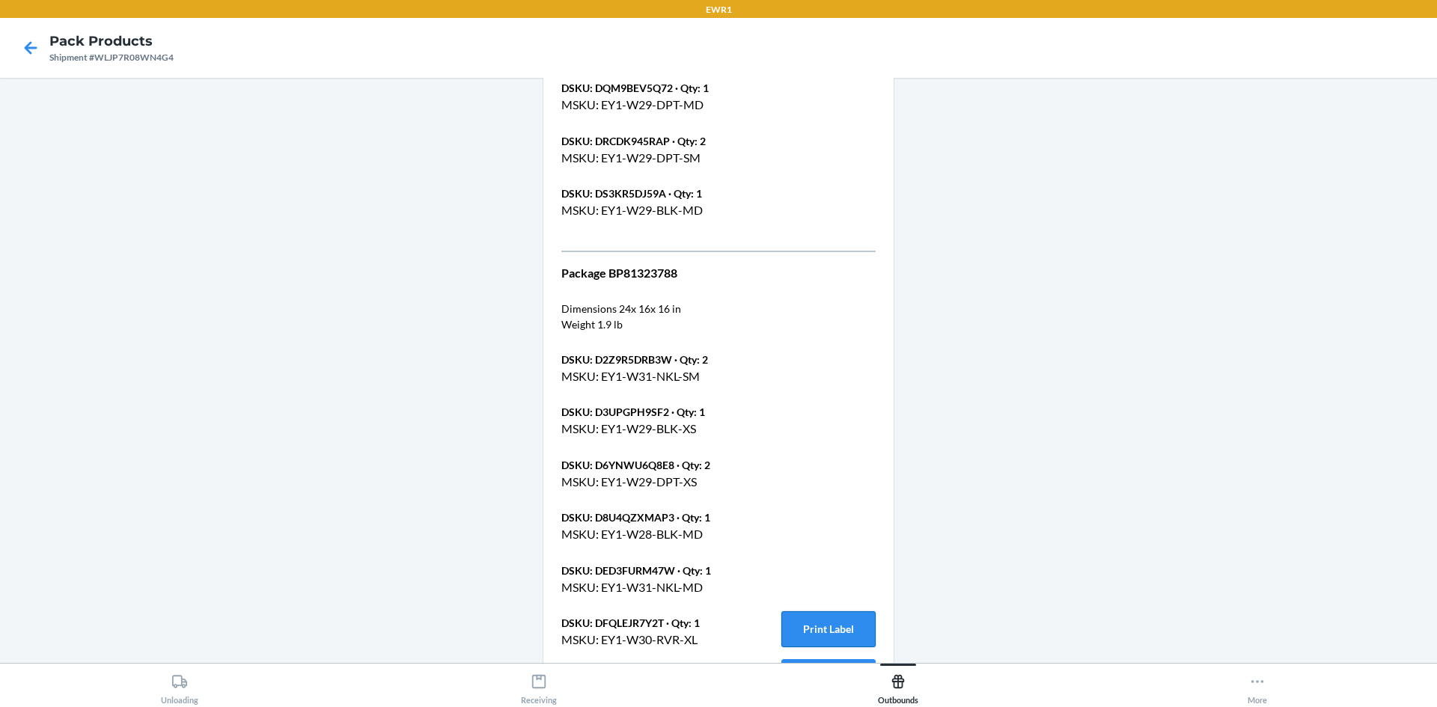
scroll to position [898, 0]
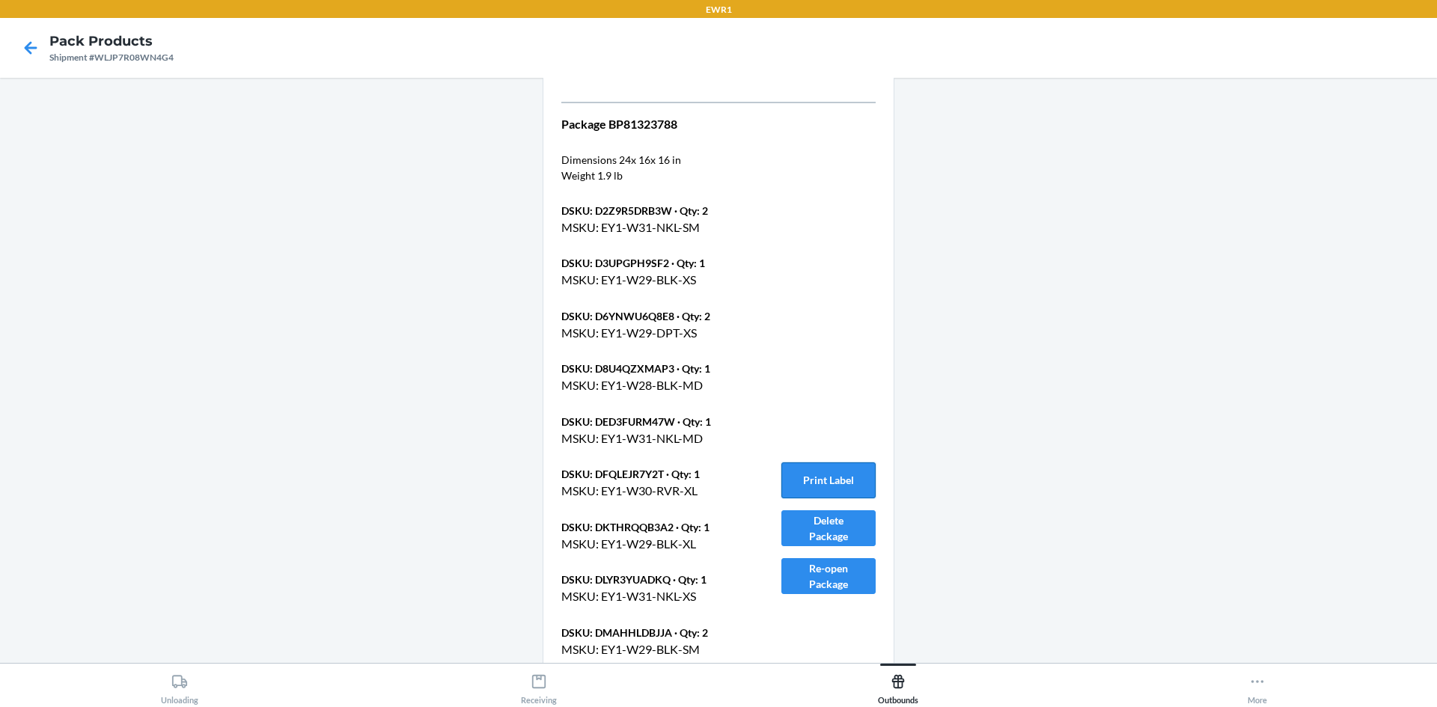
click at [798, 468] on div "Package BP81323788 Dimensions 24 x 16 x 16 in Weight 1.9 lb DSKU: D2Z9R5DRB3W ·…" at bounding box center [718, 528] width 314 height 826
click at [794, 469] on button "Print Label" at bounding box center [828, 481] width 94 height 36
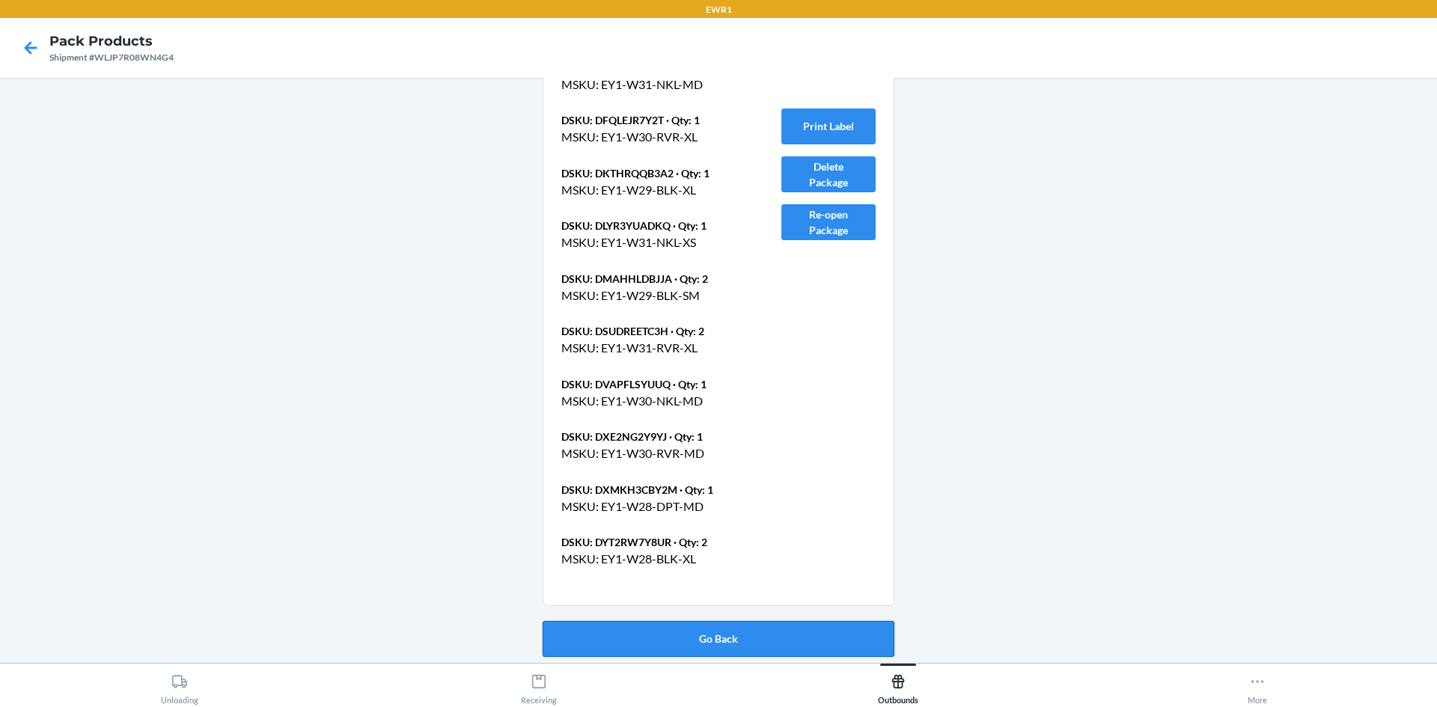
click at [747, 627] on button "Go Back" at bounding box center [719, 639] width 352 height 36
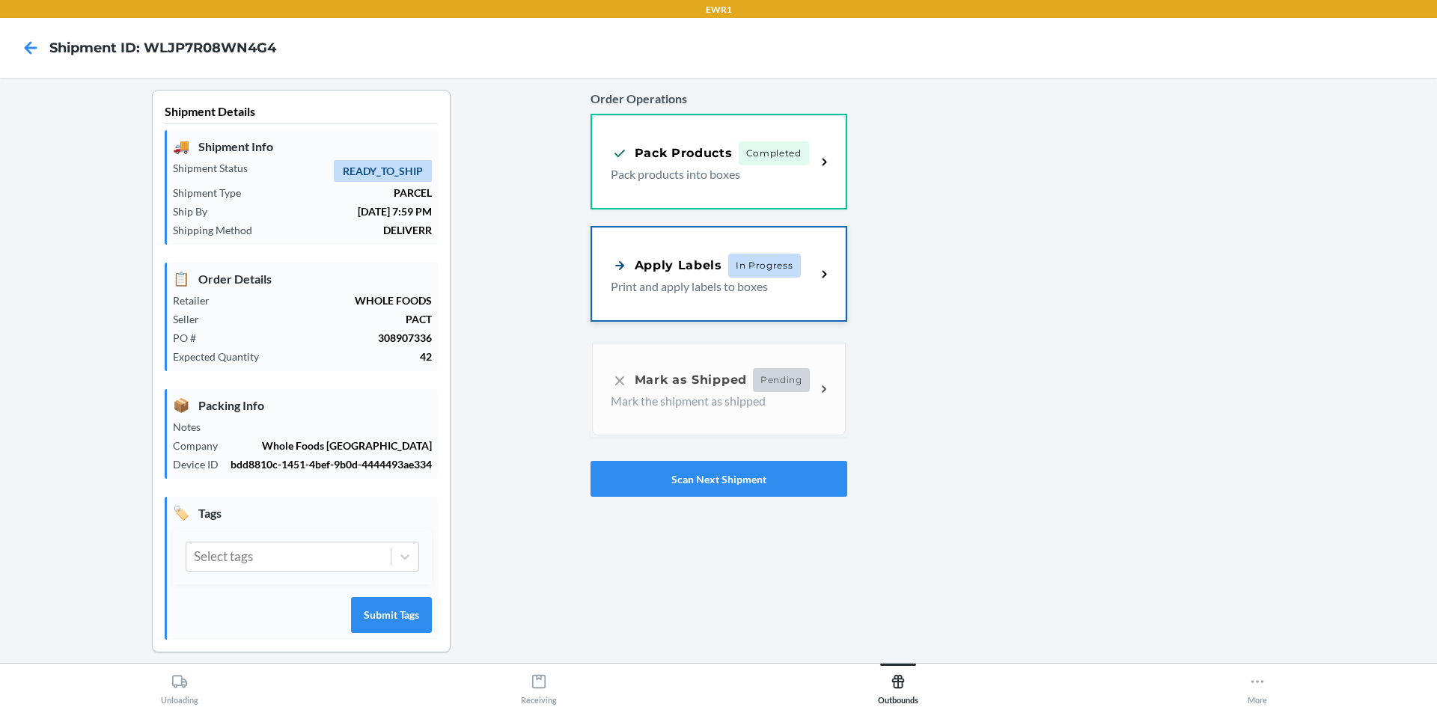
click at [713, 272] on div "Apply Labels" at bounding box center [667, 265] width 112 height 19
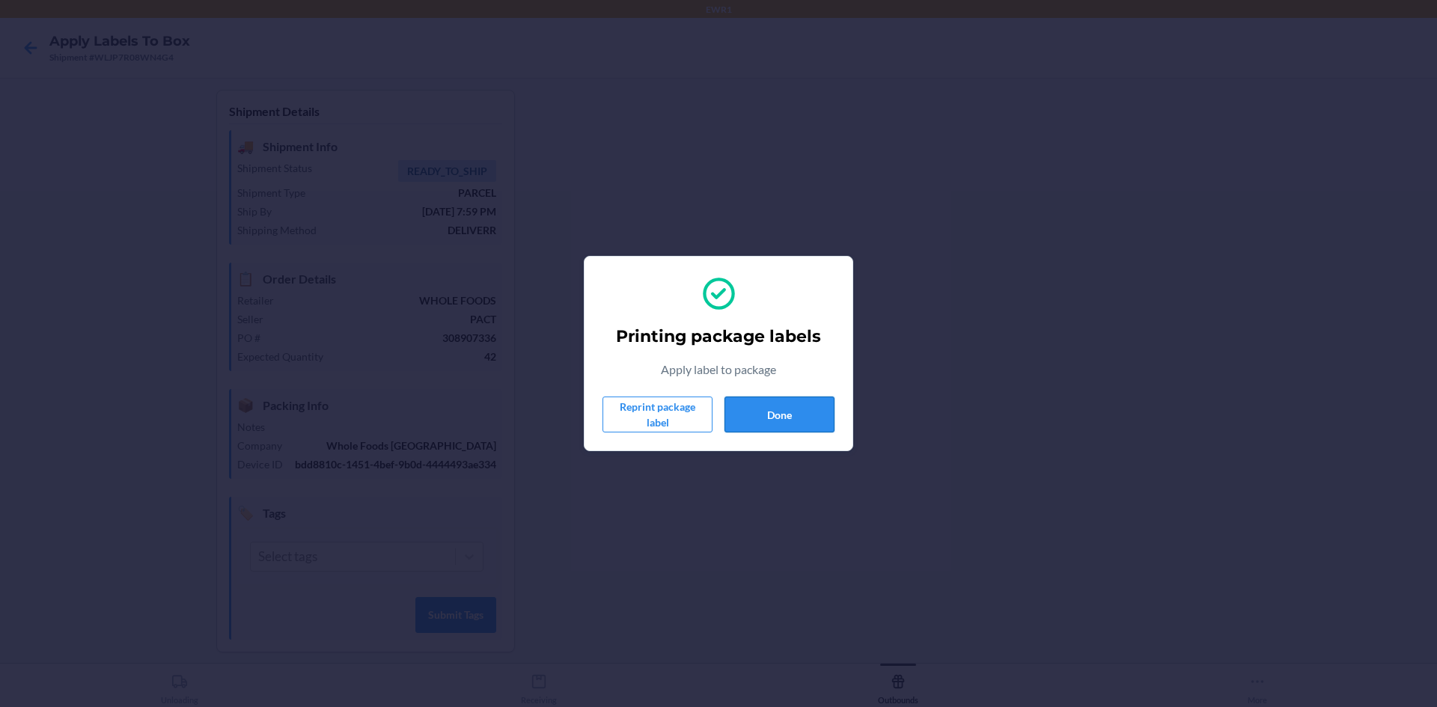
click at [810, 400] on button "Done" at bounding box center [780, 415] width 110 height 36
click at [763, 409] on button "Done" at bounding box center [780, 415] width 110 height 36
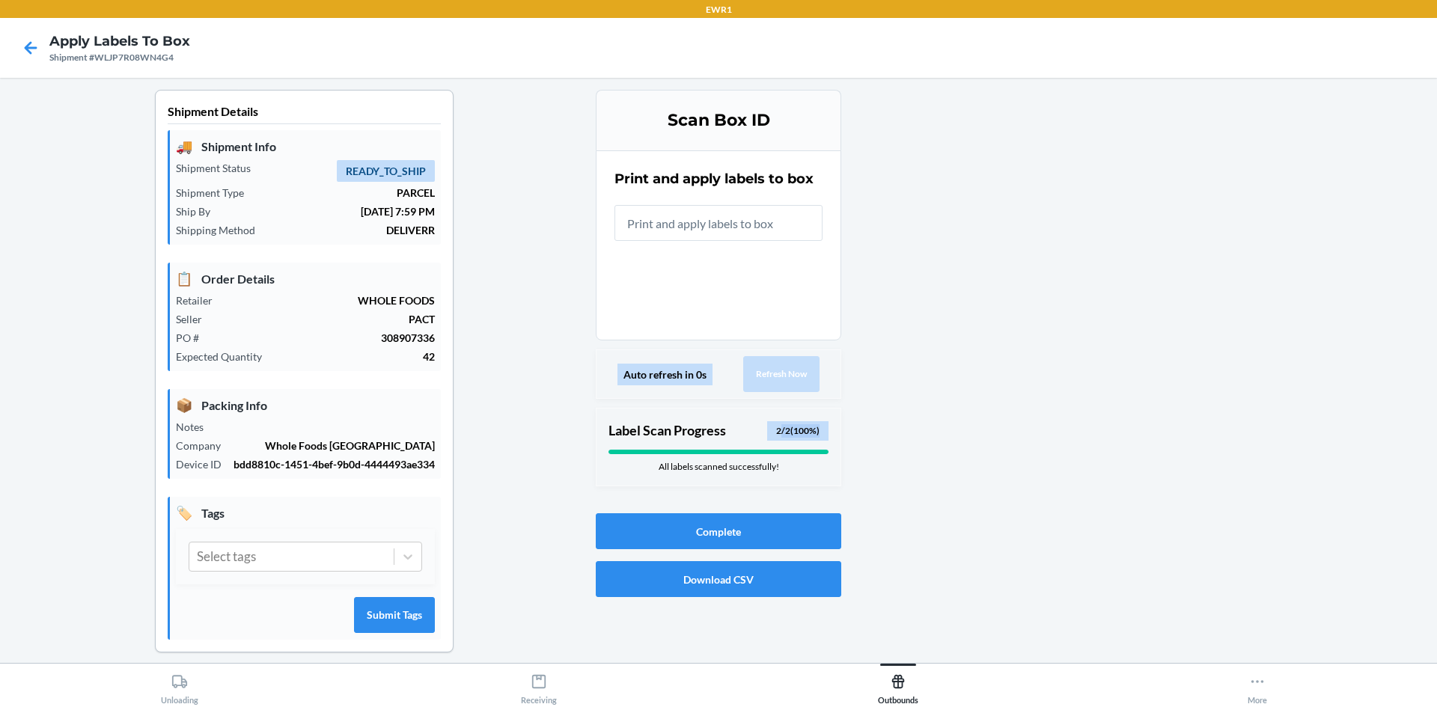
drag, startPoint x: 770, startPoint y: 432, endPoint x: 823, endPoint y: 439, distance: 53.6
click at [823, 439] on div "Label Scan Progress 2 / 2 ( 100 %) All labels scanned successfully!" at bounding box center [719, 447] width 246 height 79
click at [787, 524] on button "Complete" at bounding box center [719, 532] width 246 height 36
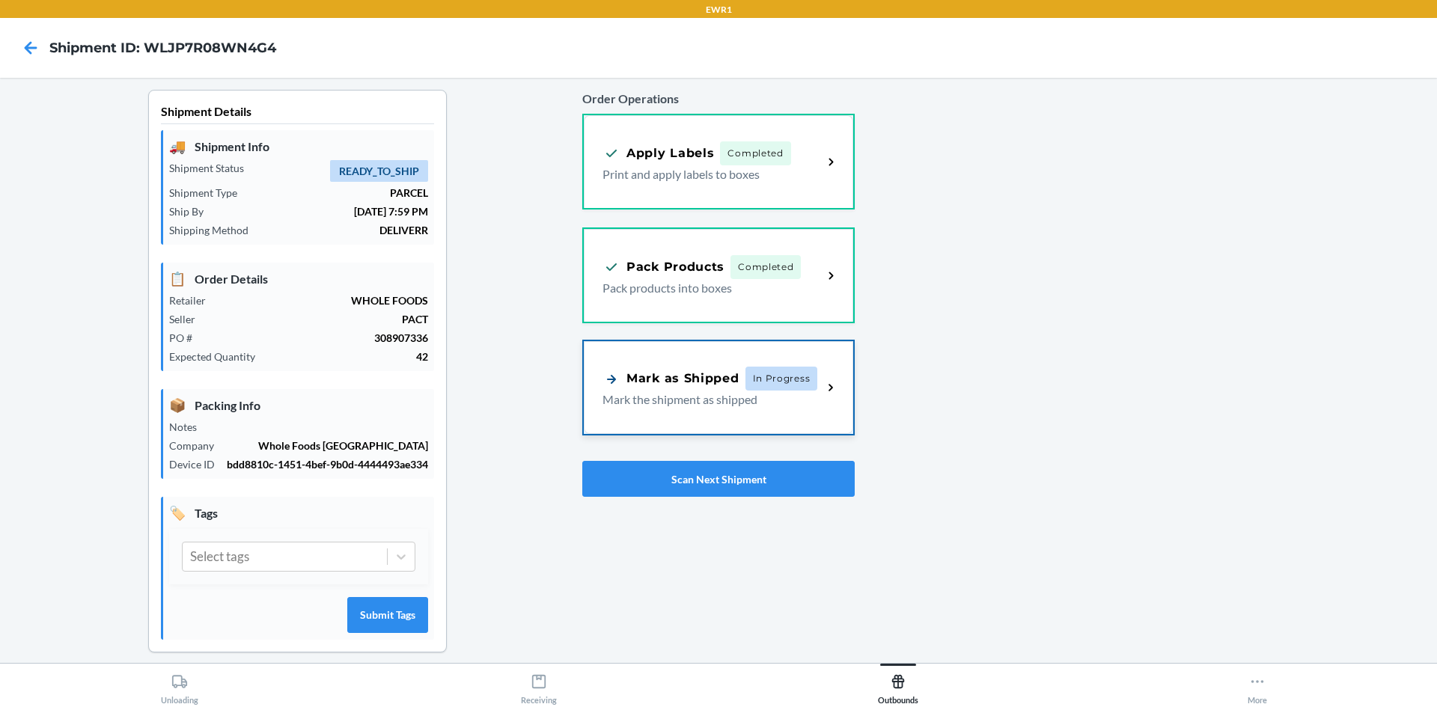
click at [777, 385] on span "In Progress" at bounding box center [782, 379] width 73 height 24
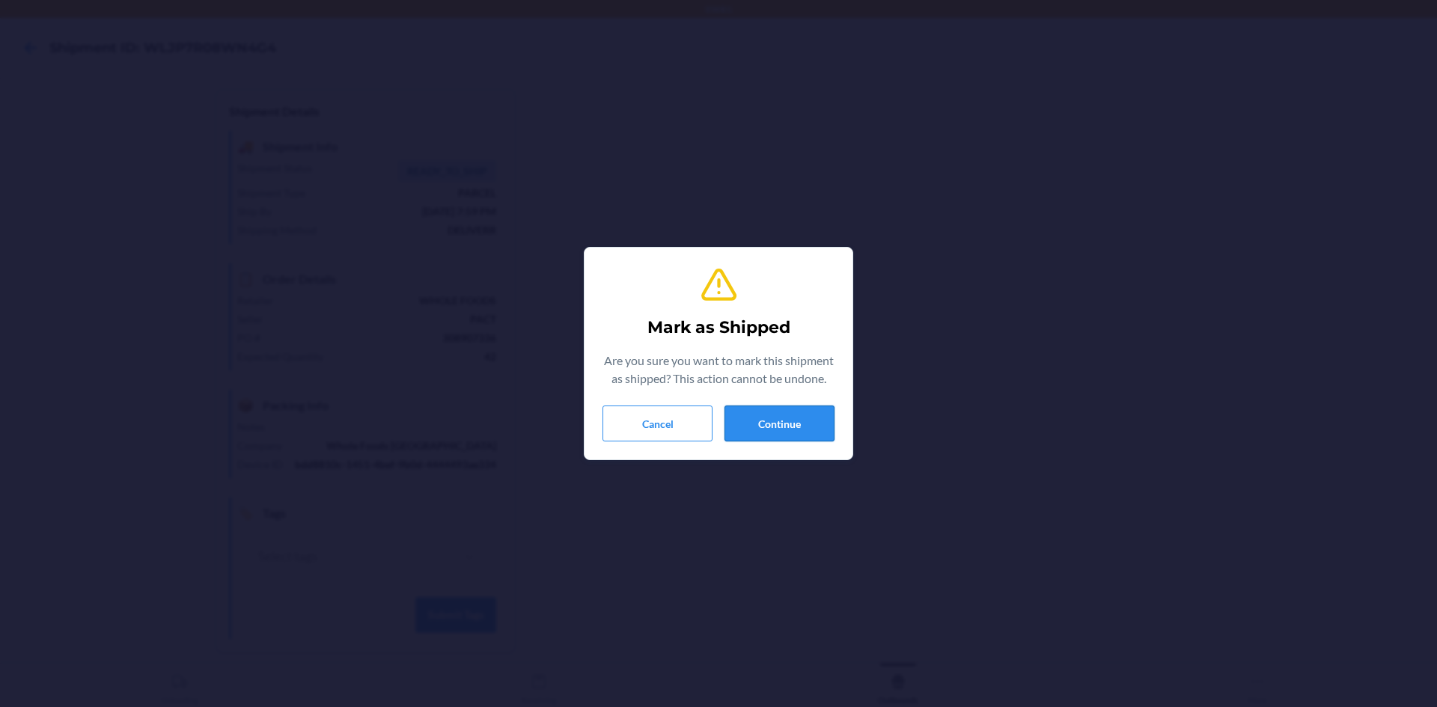
click at [787, 424] on button "Continue" at bounding box center [780, 424] width 110 height 36
